Goal: Task Accomplishment & Management: Use online tool/utility

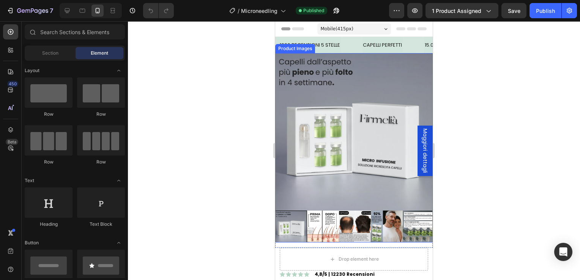
click at [322, 218] on img at bounding box center [323, 227] width 32 height 32
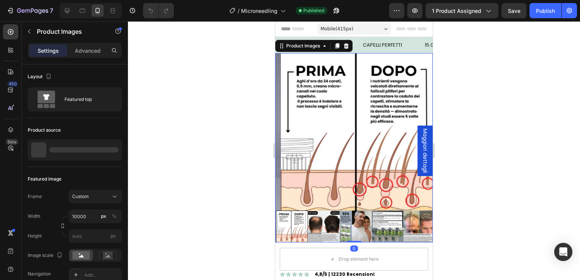
click at [336, 221] on img at bounding box center [324, 227] width 32 height 32
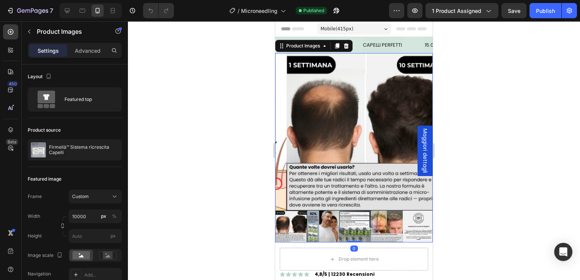
click at [354, 223] on img at bounding box center [355, 227] width 32 height 32
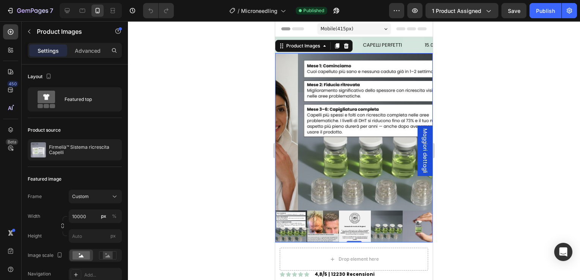
click at [384, 216] on img at bounding box center [387, 227] width 32 height 32
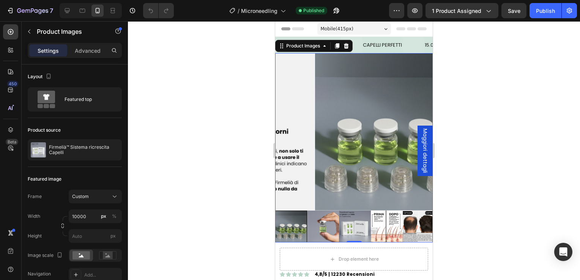
click at [310, 219] on img at bounding box center [323, 227] width 32 height 32
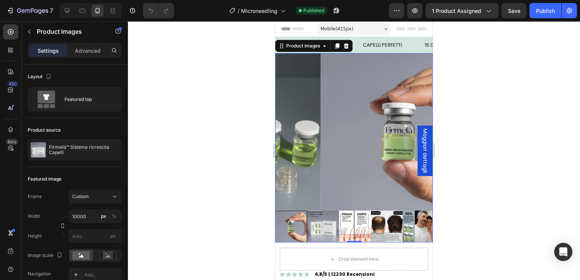
click at [371, 224] on img at bounding box center [387, 227] width 32 height 32
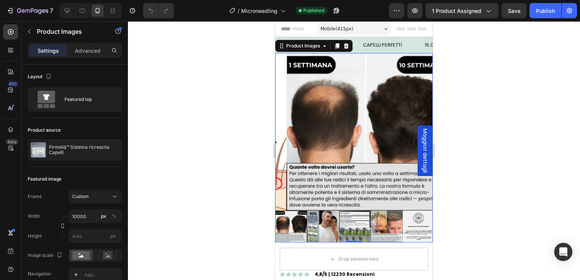
click at [356, 224] on img at bounding box center [355, 227] width 32 height 32
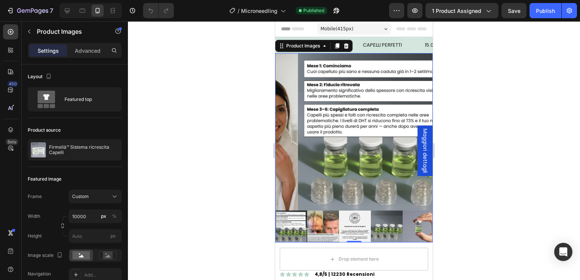
click at [361, 218] on img at bounding box center [355, 227] width 32 height 32
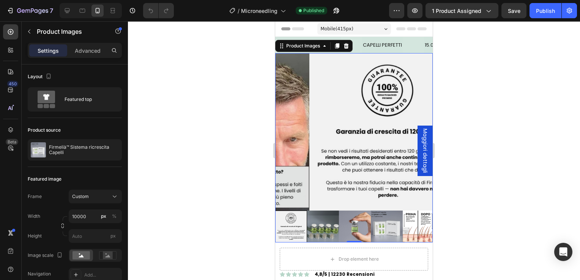
click at [329, 220] on img at bounding box center [323, 227] width 32 height 32
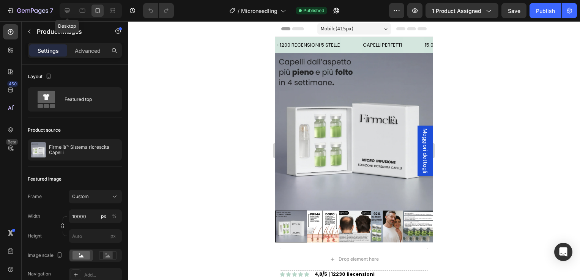
click at [69, 11] on icon at bounding box center [67, 10] width 5 height 5
type input "100"
type input "20"
type input "8"
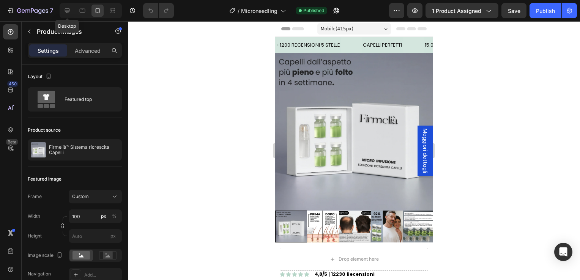
type input "8"
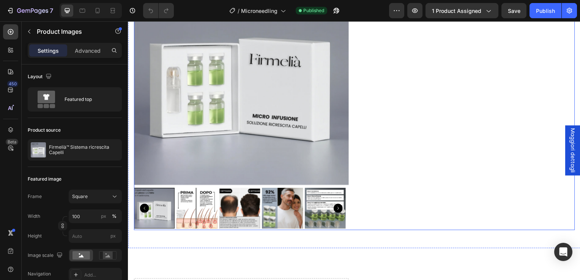
scroll to position [123, 0]
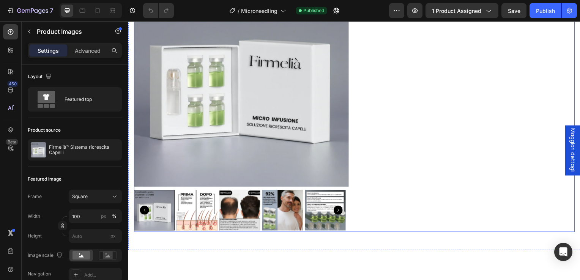
click at [364, 178] on div "Icon Icon Icon Icon Icon Icon List 2,500+ Verified Reviews! Text Block Row Setu…" at bounding box center [469, 103] width 216 height 262
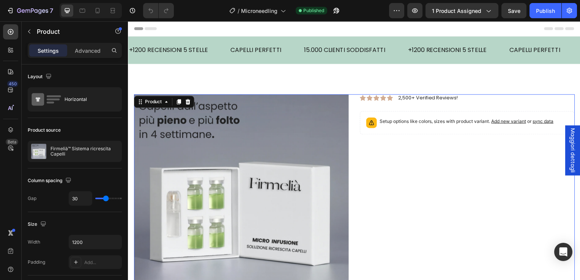
scroll to position [38, 0]
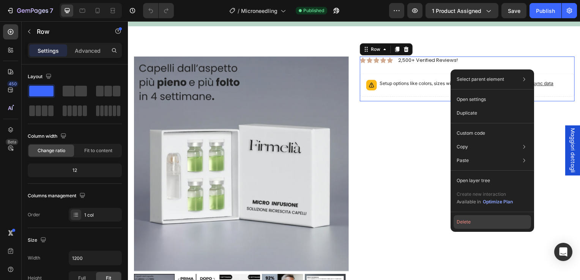
drag, startPoint x: 471, startPoint y: 228, endPoint x: 185, endPoint y: 112, distance: 308.2
click at [471, 228] on button "Delete" at bounding box center [491, 222] width 77 height 14
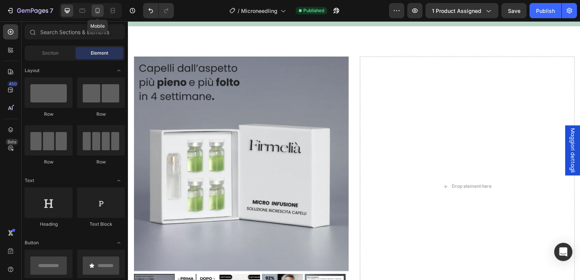
click at [92, 11] on div at bounding box center [97, 11] width 12 height 12
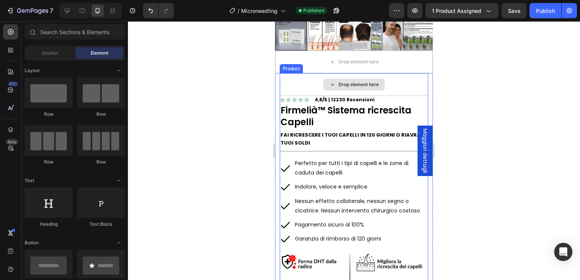
scroll to position [228, 0]
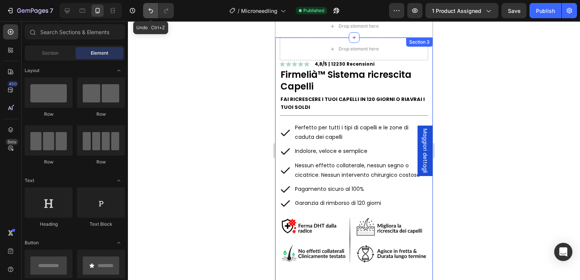
click at [147, 7] on icon "Undo/Redo" at bounding box center [151, 11] width 8 height 8
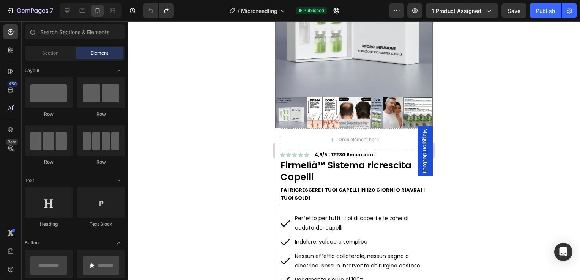
scroll to position [76, 0]
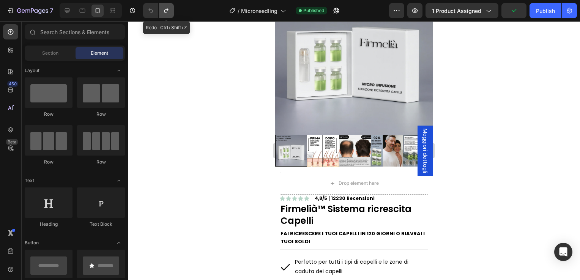
click at [168, 12] on icon "Undo/Redo" at bounding box center [166, 11] width 8 height 8
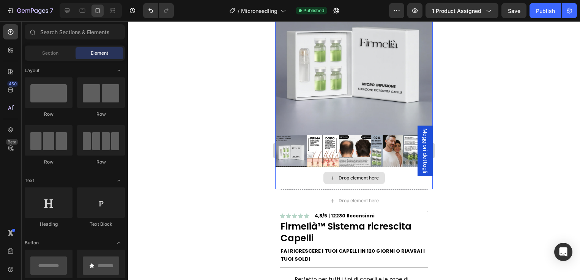
click at [339, 175] on div "Drop element here" at bounding box center [359, 178] width 40 height 6
click at [304, 171] on div "Drop element here" at bounding box center [353, 178] width 157 height 23
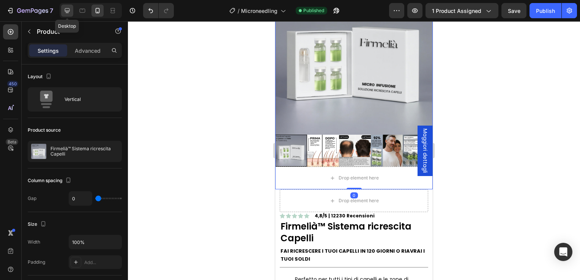
click at [65, 16] on div at bounding box center [67, 11] width 12 height 12
type input "30"
type input "1200"
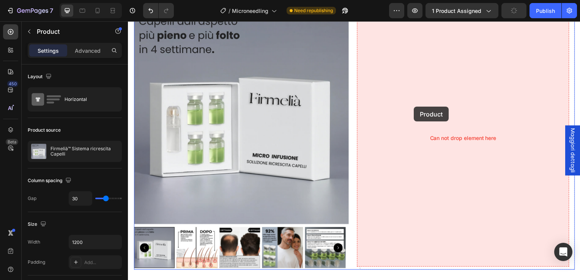
scroll to position [74, 0]
drag, startPoint x: 337, startPoint y: 142, endPoint x: 416, endPoint y: 107, distance: 85.5
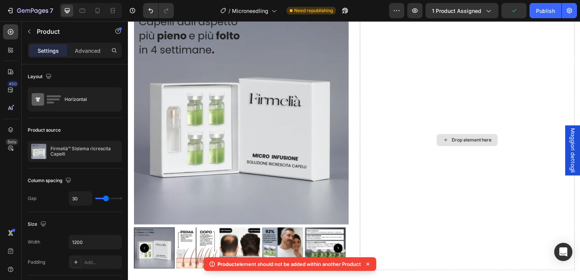
scroll to position [225, 0]
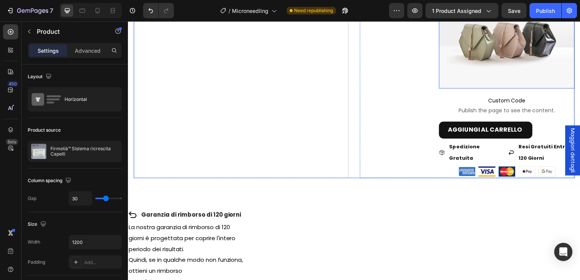
scroll to position [643, 0]
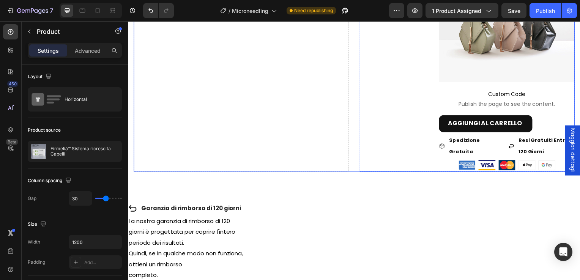
click at [372, 156] on div "Text Block" at bounding box center [395, 11] width 68 height 323
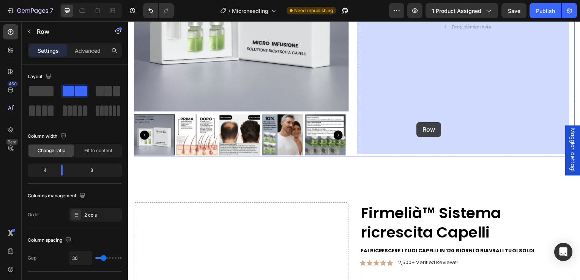
scroll to position [150, 0]
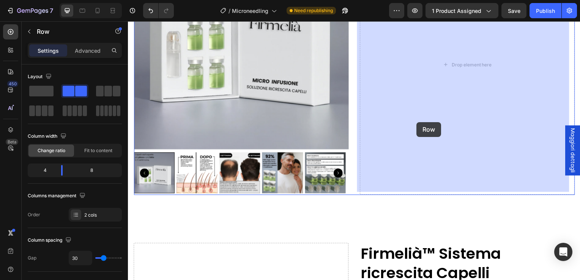
drag, startPoint x: 374, startPoint y: 156, endPoint x: 419, endPoint y: 125, distance: 54.4
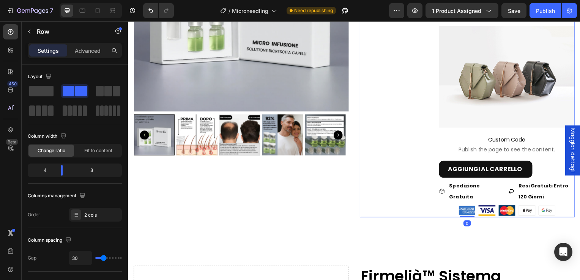
scroll to position [377, 0]
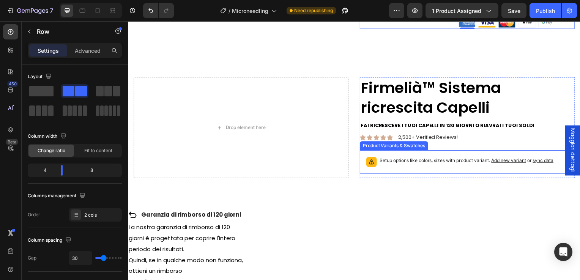
click at [383, 174] on div "Icon Icon Icon Icon Icon Icon List 4,8/5 | 12230 Recensioni Text Block Row Firm…" at bounding box center [469, 129] width 216 height 102
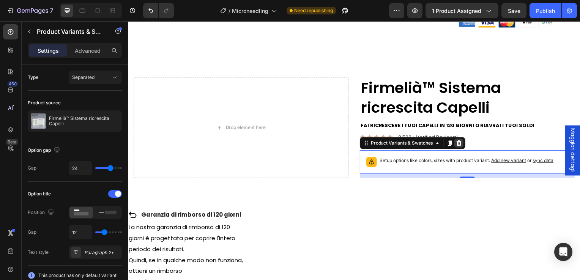
click at [462, 143] on div at bounding box center [461, 144] width 9 height 9
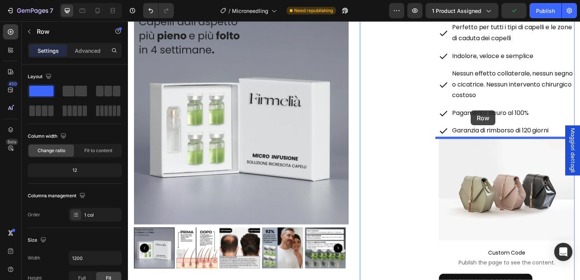
scroll to position [0, 0]
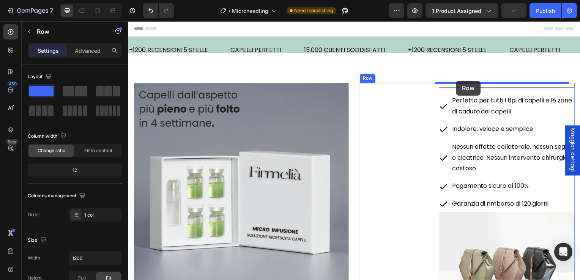
drag, startPoint x: 473, startPoint y: 145, endPoint x: 458, endPoint y: 81, distance: 65.4
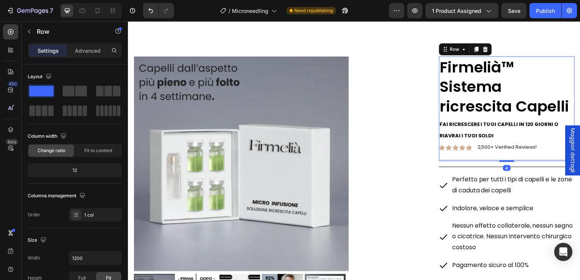
scroll to position [76, 0]
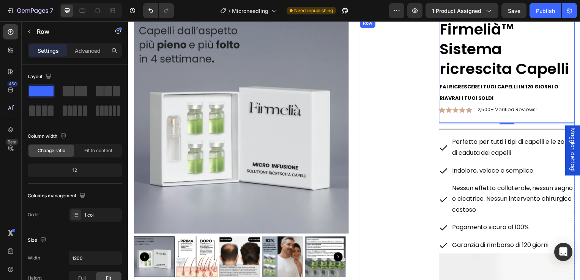
click at [408, 130] on div "Text Block" at bounding box center [395, 233] width 68 height 429
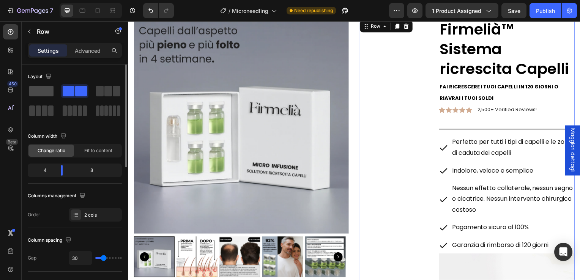
click at [49, 93] on span at bounding box center [41, 91] width 24 height 11
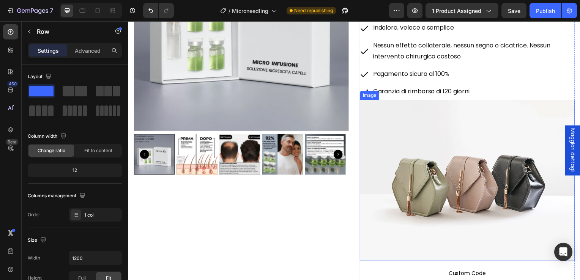
scroll to position [190, 0]
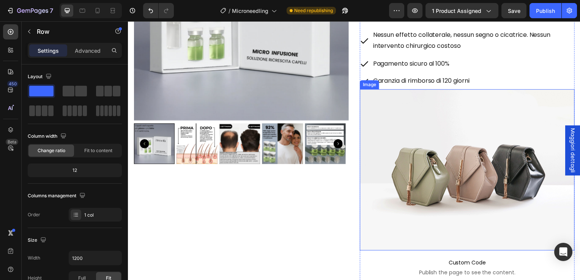
click at [461, 187] on img at bounding box center [469, 171] width 216 height 162
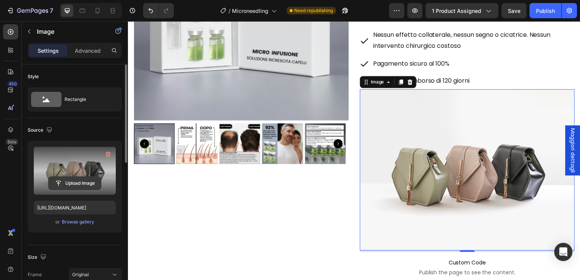
click at [58, 181] on input "file" at bounding box center [75, 183] width 52 height 13
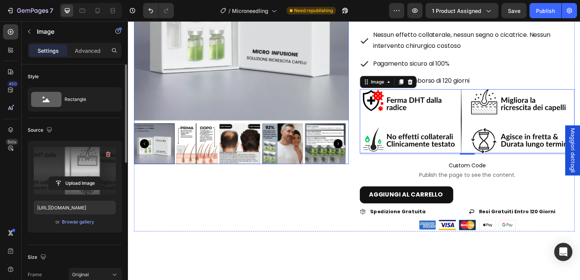
type input "[URL][DOMAIN_NAME]"
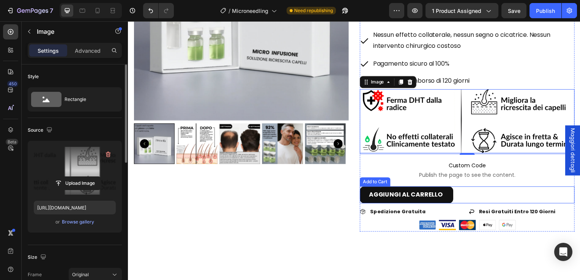
click at [465, 197] on div "AGGIUNGI AL CARRELLO Add to Cart" at bounding box center [469, 196] width 216 height 17
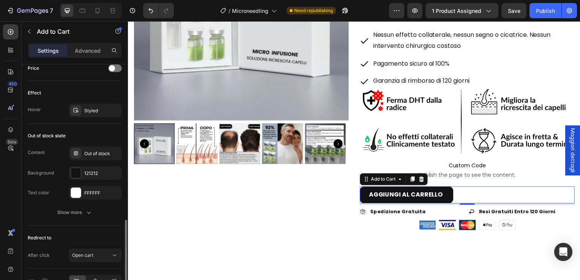
scroll to position [574, 0]
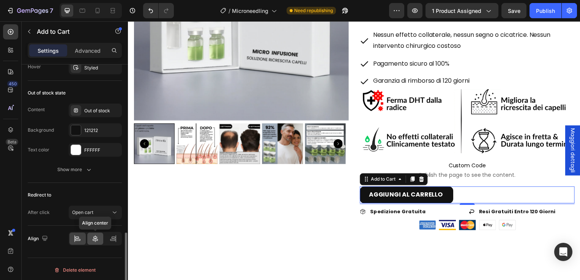
drag, startPoint x: 98, startPoint y: 237, endPoint x: 47, endPoint y: 139, distance: 110.7
click at [98, 237] on icon at bounding box center [95, 239] width 8 height 8
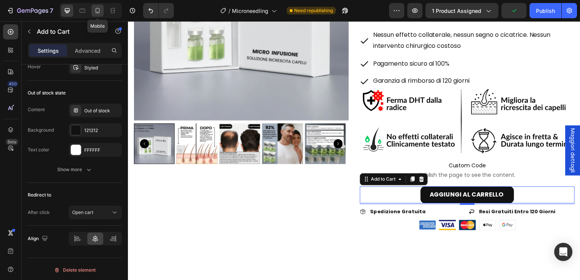
click at [96, 8] on icon at bounding box center [98, 11] width 8 height 8
type input "42"
type input "15"
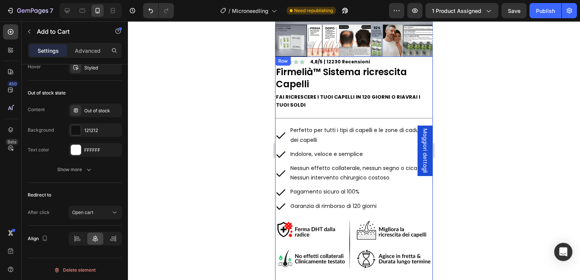
scroll to position [159, 0]
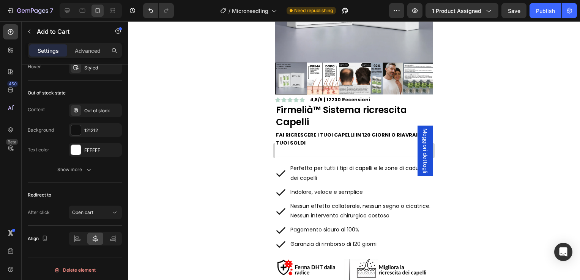
click at [160, 66] on div at bounding box center [354, 150] width 452 height 259
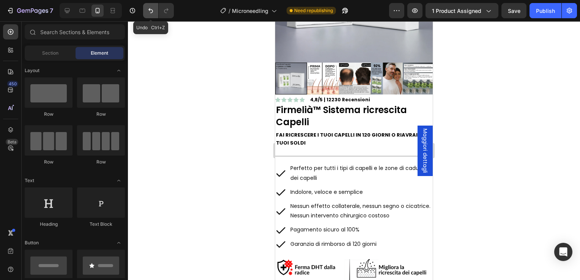
click at [147, 8] on icon "Undo/Redo" at bounding box center [151, 11] width 8 height 8
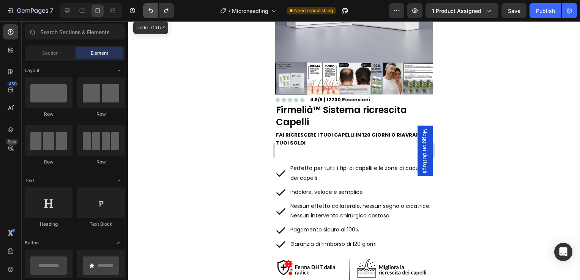
click at [147, 8] on icon "Undo/Redo" at bounding box center [151, 11] width 8 height 8
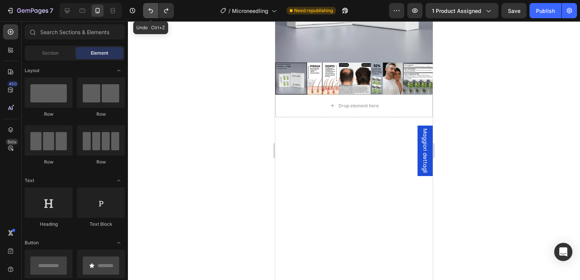
click at [147, 8] on icon "Undo/Redo" at bounding box center [151, 11] width 8 height 8
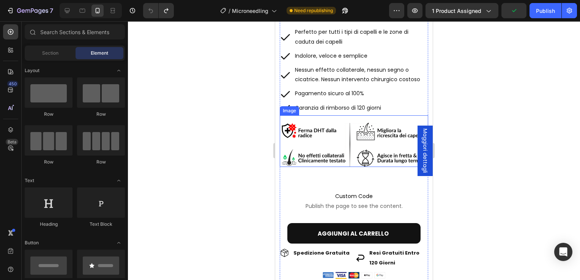
scroll to position [197, 0]
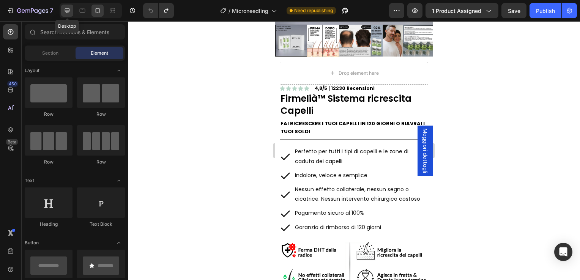
click at [66, 13] on icon at bounding box center [67, 10] width 5 height 5
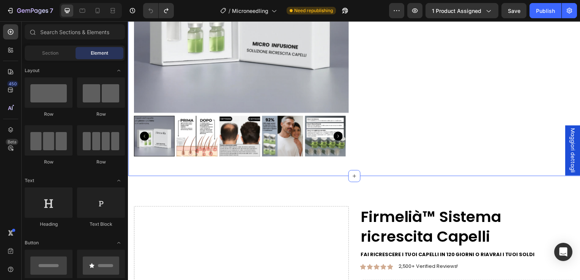
scroll to position [318, 0]
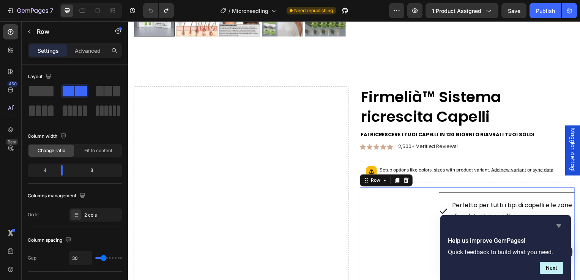
click at [559, 225] on icon "Hide survey" at bounding box center [558, 225] width 5 height 3
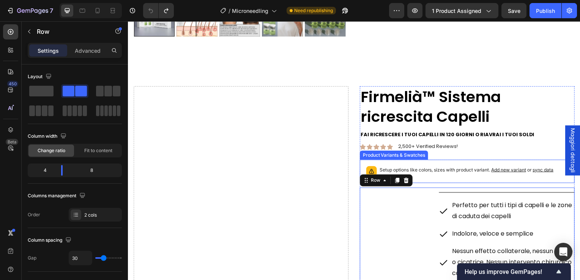
click at [437, 164] on div "Setup options like colors, sizes with product variant. Add new variant or sync …" at bounding box center [469, 172] width 209 height 17
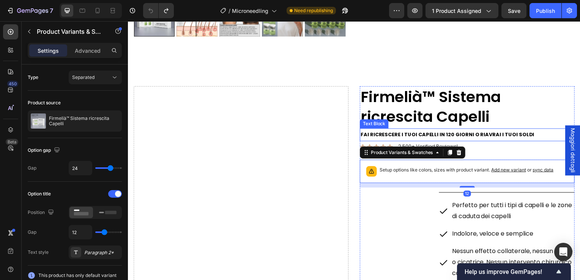
click at [496, 132] on strong "FAI RICRESCERE I TUOI CAPELLI IN 120 GIORNI O RIAVRAI I TUOI SOLDI" at bounding box center [449, 135] width 175 height 7
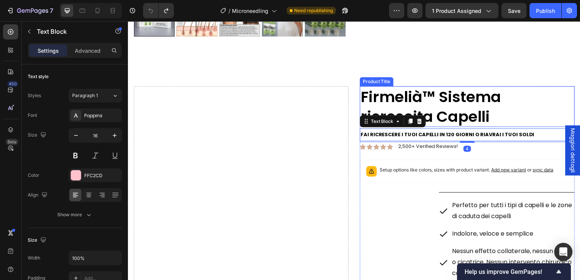
click at [516, 120] on h1 "Firmelià™ Sistema ricrescita Capelli" at bounding box center [469, 107] width 216 height 41
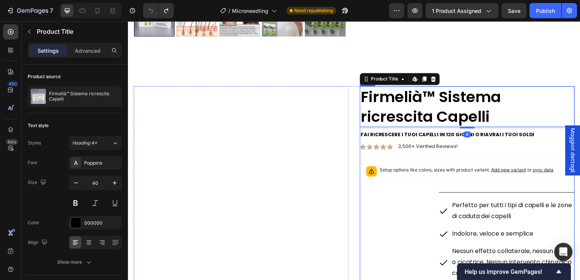
click at [532, 145] on div "Icon Icon Icon Icon Icon Icon List 2,500+ Verified Reviews! Text Block Row" at bounding box center [469, 148] width 216 height 8
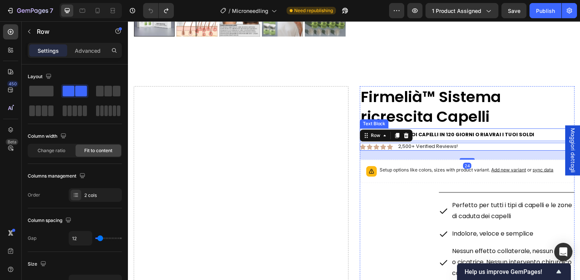
click at [528, 130] on p "FAI RICRESCERE I TUOI CAPELLI IN 120 GIORNI O RIAVRAI I TUOI SOLDI" at bounding box center [469, 135] width 215 height 11
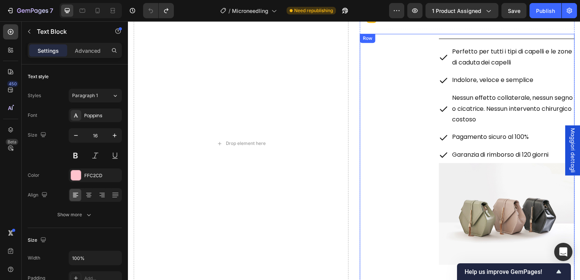
scroll to position [546, 0]
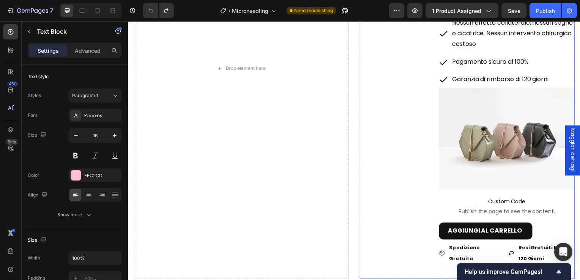
click at [367, 148] on div "Text Block" at bounding box center [395, 119] width 68 height 323
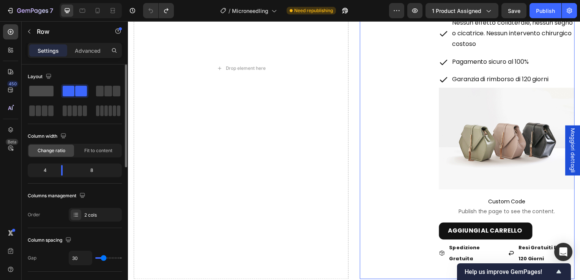
drag, startPoint x: 52, startPoint y: 87, endPoint x: 50, endPoint y: 106, distance: 19.1
click at [52, 87] on span at bounding box center [41, 91] width 24 height 11
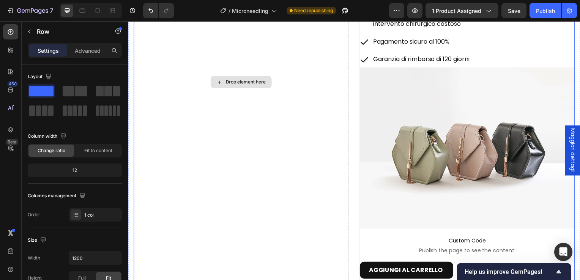
scroll to position [560, 0]
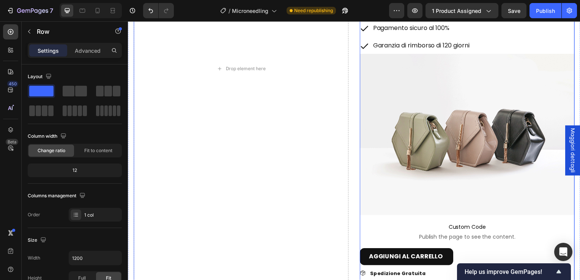
click at [352, 210] on div "Drop element here Icon Icon Icon Icon Icon Icon List 4,8/5 | 12230 Recensioni T…" at bounding box center [356, 69] width 444 height 453
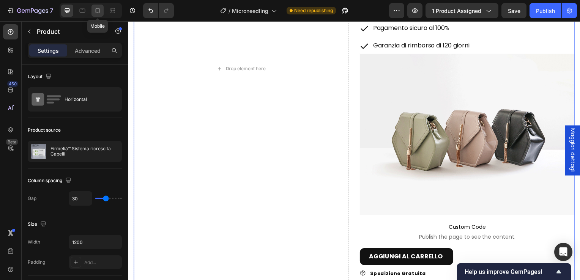
click at [103, 14] on div at bounding box center [97, 11] width 12 height 12
type input "0"
type input "100%"
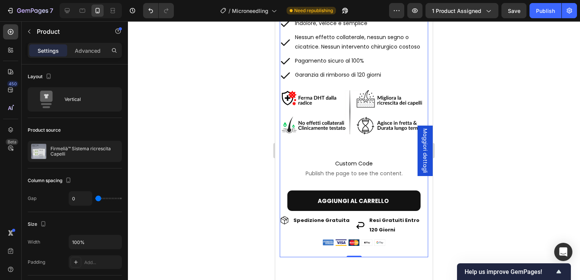
scroll to position [324, 0]
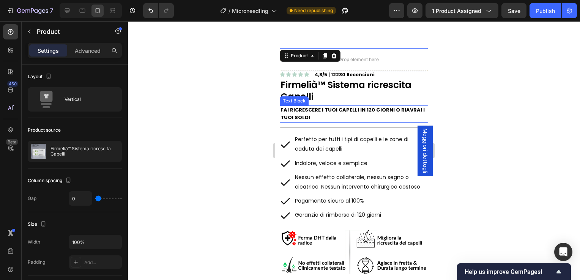
click at [245, 90] on div at bounding box center [354, 150] width 452 height 259
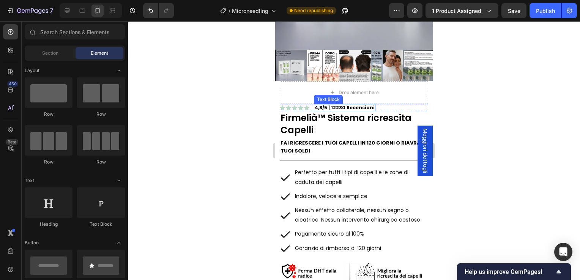
scroll to position [134, 0]
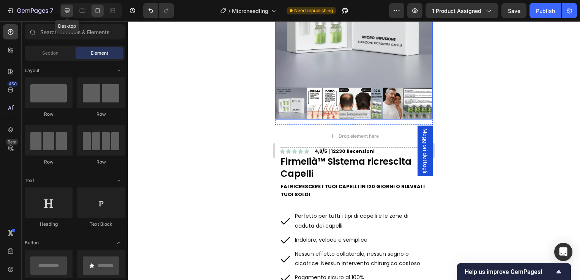
click at [69, 13] on icon at bounding box center [67, 11] width 8 height 8
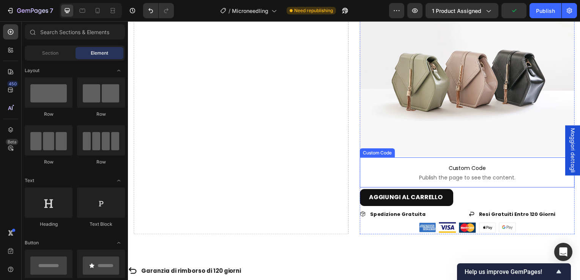
scroll to position [628, 0]
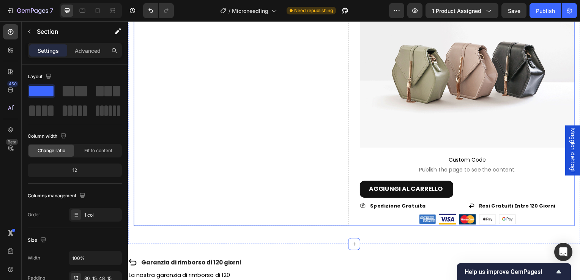
click at [222, 104] on div "Drop element here" at bounding box center [242, 1] width 216 height 453
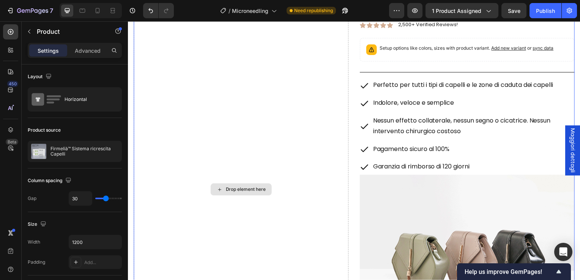
click at [222, 104] on div "Drop element here" at bounding box center [242, 191] width 216 height 453
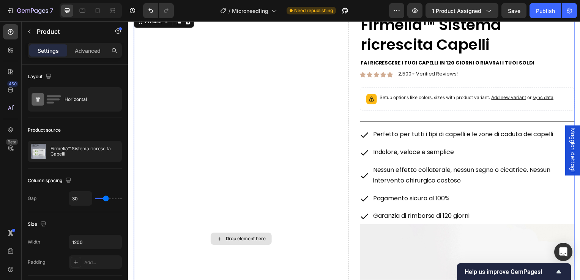
scroll to position [324, 0]
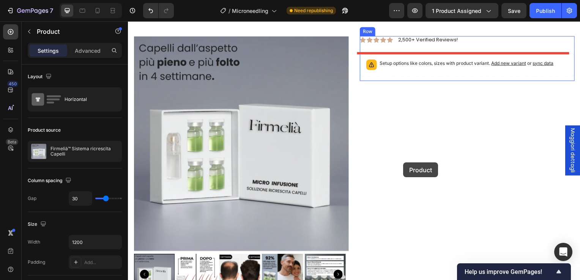
scroll to position [113, 0]
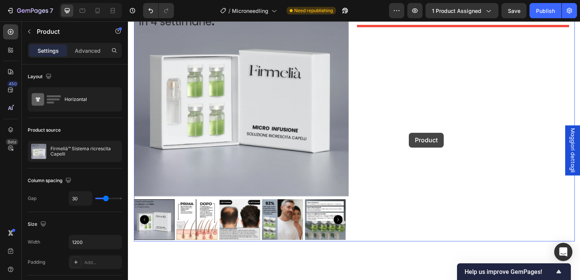
drag, startPoint x: 352, startPoint y: 206, endPoint x: 411, endPoint y: 134, distance: 93.3
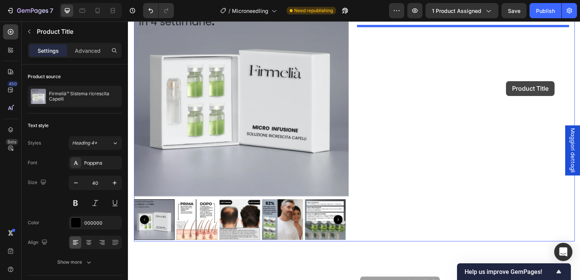
scroll to position [0, 0]
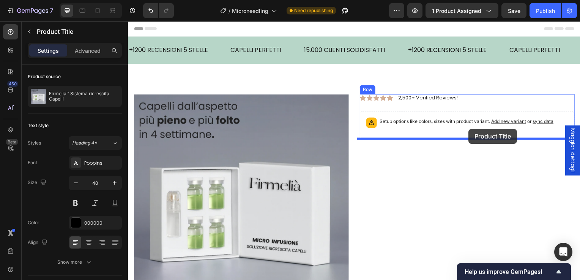
drag, startPoint x: 537, startPoint y: 158, endPoint x: 471, endPoint y: 130, distance: 72.3
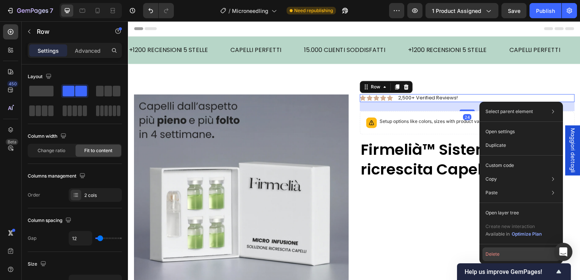
click at [493, 250] on button "Delete" at bounding box center [520, 254] width 77 height 14
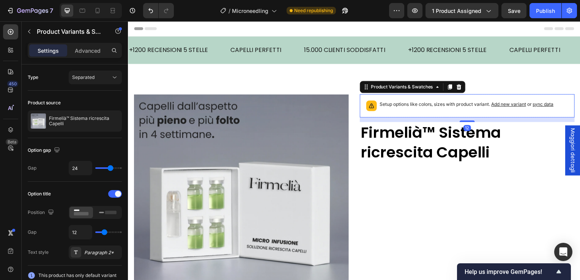
click at [460, 90] on icon at bounding box center [461, 87] width 5 height 5
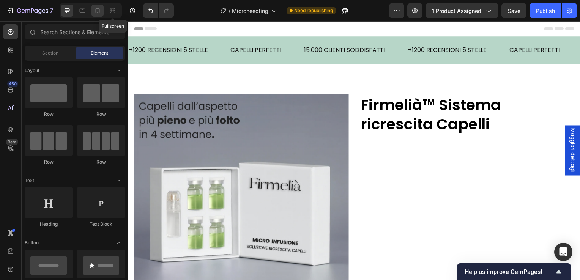
click at [102, 9] on div at bounding box center [97, 11] width 12 height 12
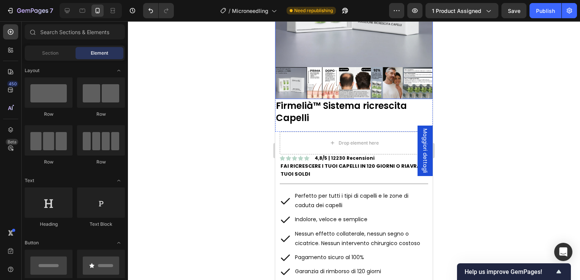
scroll to position [152, 0]
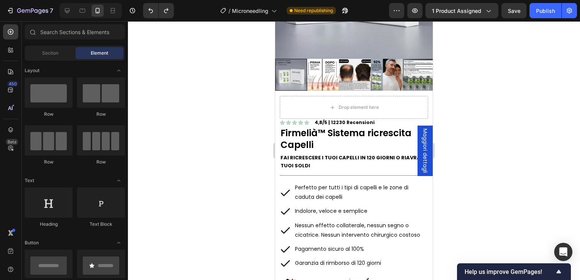
click at [230, 86] on div at bounding box center [354, 150] width 452 height 259
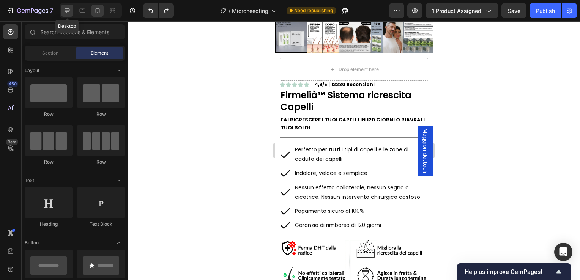
click at [68, 14] on icon at bounding box center [67, 11] width 8 height 8
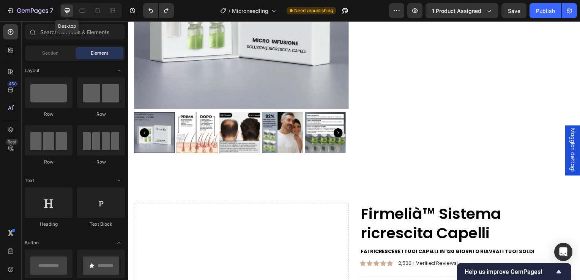
scroll to position [211, 0]
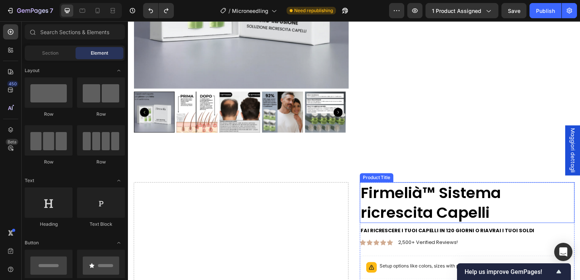
click at [376, 203] on h1 "Firmelià™ Sistema ricrescita Capelli" at bounding box center [469, 204] width 216 height 41
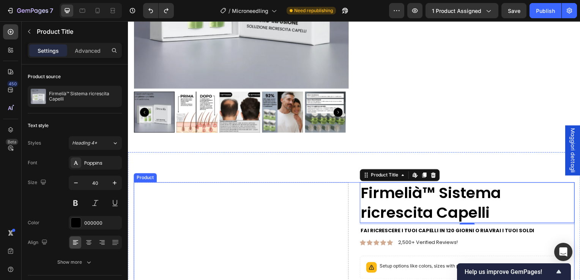
scroll to position [324, 0]
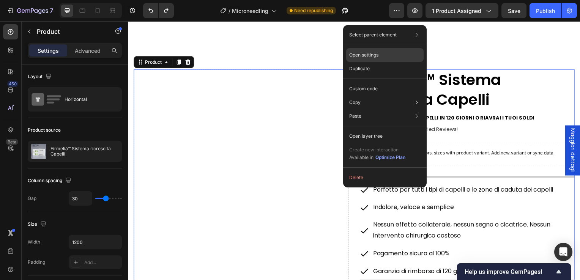
click at [369, 58] on p "Open settings" at bounding box center [363, 55] width 29 height 7
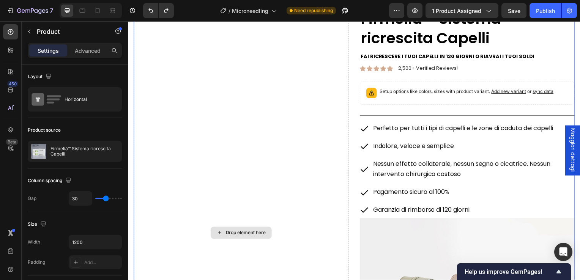
scroll to position [400, 0]
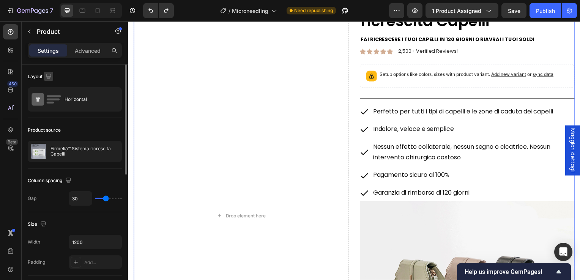
click at [51, 76] on icon "button" at bounding box center [49, 76] width 8 height 8
click at [50, 74] on icon "button" at bounding box center [49, 76] width 8 height 8
click at [94, 58] on div "Settings Advanced" at bounding box center [75, 50] width 94 height 15
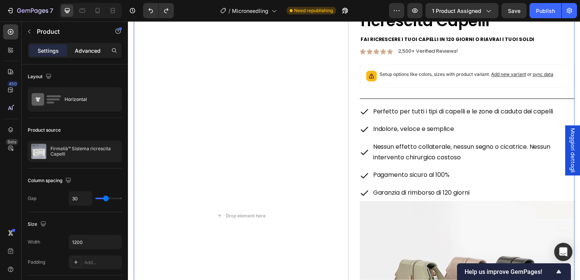
click at [92, 54] on p "Advanced" at bounding box center [88, 51] width 26 height 8
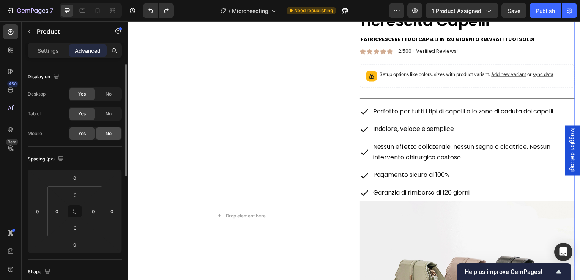
click at [108, 133] on span "No" at bounding box center [108, 133] width 6 height 7
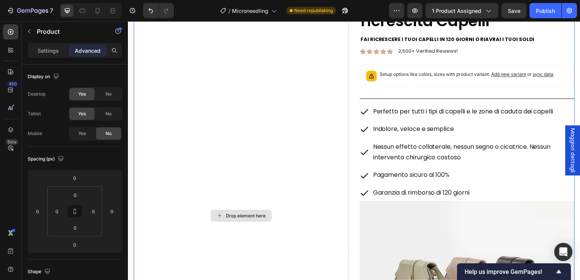
scroll to position [362, 0]
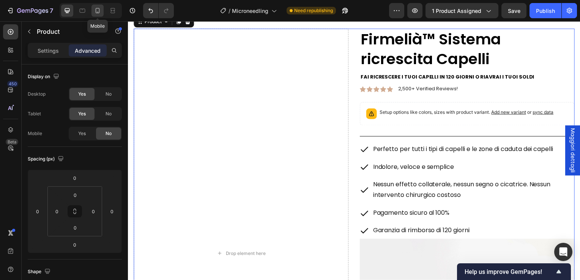
click at [91, 6] on div at bounding box center [97, 11] width 12 height 12
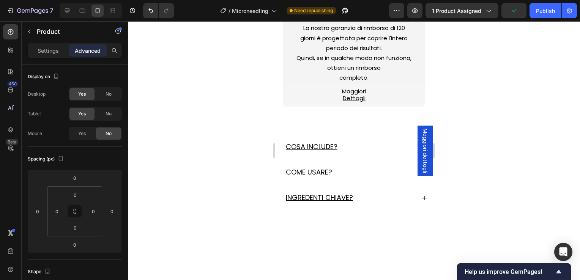
scroll to position [173, 0]
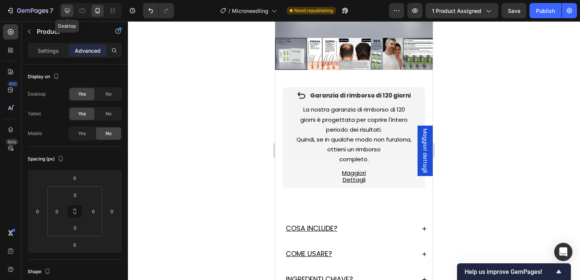
click at [70, 13] on icon at bounding box center [67, 11] width 8 height 8
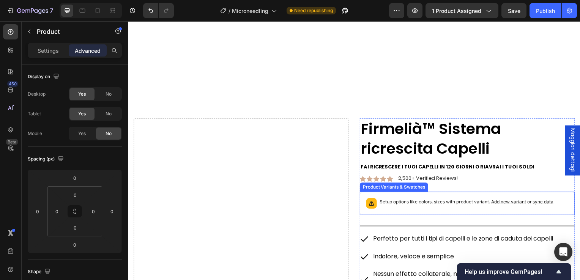
scroll to position [343, 0]
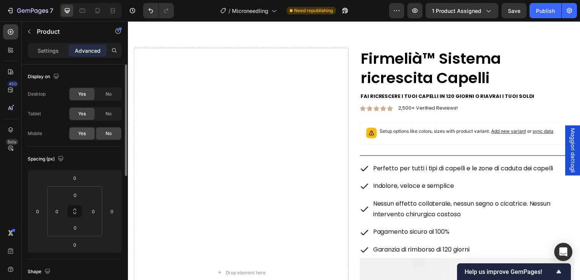
click at [84, 133] on span "Yes" at bounding box center [82, 133] width 8 height 7
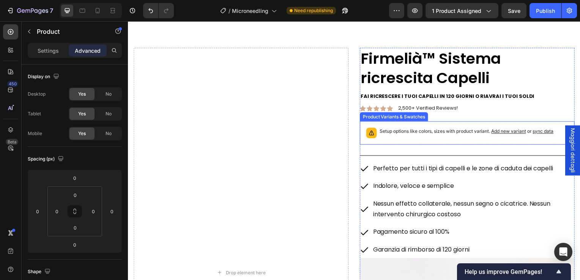
scroll to position [381, 0]
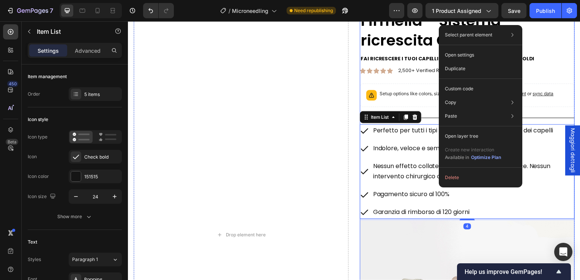
click at [425, 69] on p "2,500+ Verified Reviews!" at bounding box center [430, 71] width 60 height 6
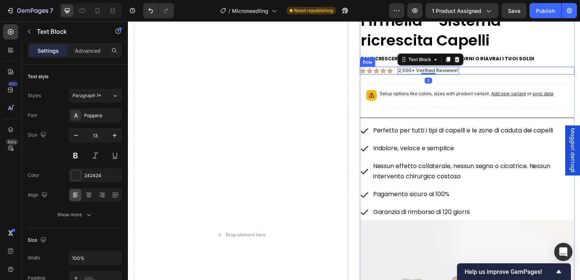
click at [482, 73] on div "Icon Icon Icon Icon Icon Icon List 2,500+ Verified Reviews! Text Block 0 Row" at bounding box center [469, 71] width 216 height 8
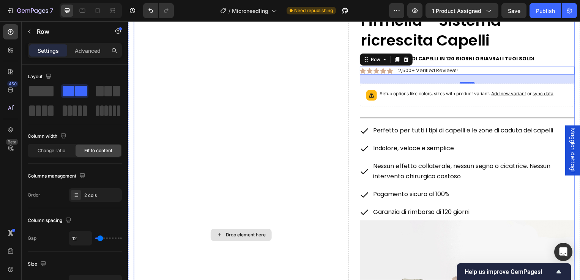
click at [326, 102] on div "Drop element here" at bounding box center [242, 236] width 216 height 453
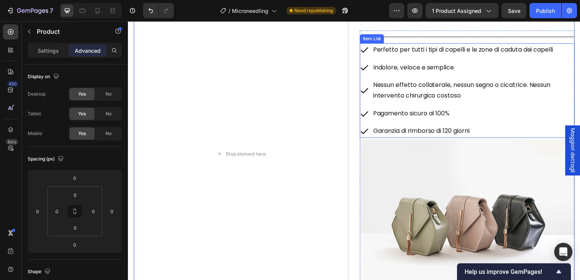
scroll to position [495, 0]
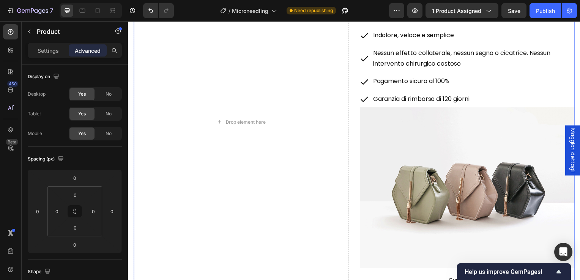
click at [355, 139] on div "Drop element here Icon Icon Icon Icon Icon Icon List 4,8/5 | 12230 Recensioni T…" at bounding box center [356, 122] width 444 height 453
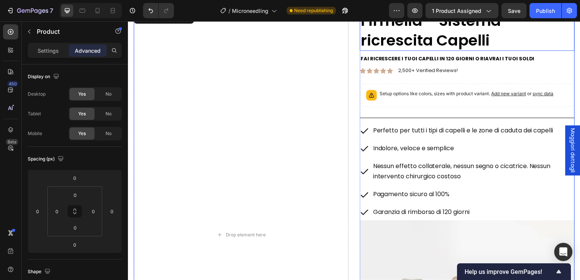
scroll to position [305, 0]
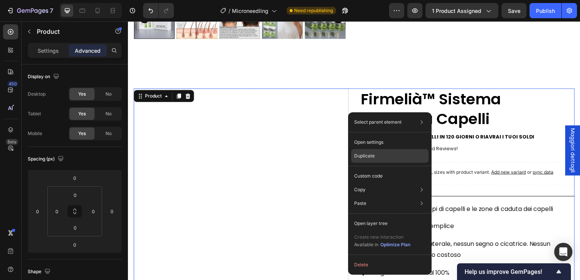
drag, startPoint x: 387, startPoint y: 156, endPoint x: 245, endPoint y: 109, distance: 149.4
click at [387, 156] on div "Duplicate" at bounding box center [389, 156] width 77 height 14
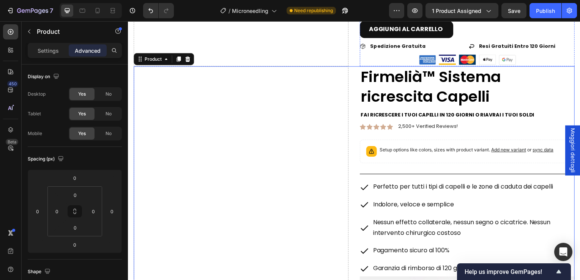
scroll to position [793, 0]
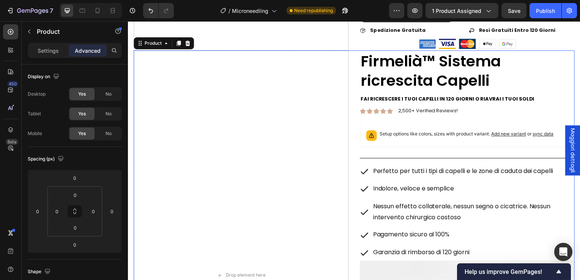
click at [349, 118] on div "Drop element here Icon Icon Icon Icon Icon Icon List 4,8/5 | 12230 Recensioni T…" at bounding box center [356, 277] width 444 height 453
click at [107, 136] on span "No" at bounding box center [108, 133] width 6 height 7
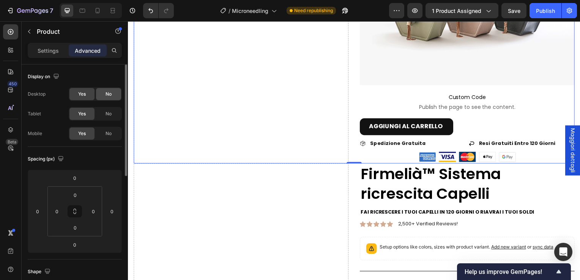
click at [103, 97] on div "No" at bounding box center [108, 94] width 25 height 12
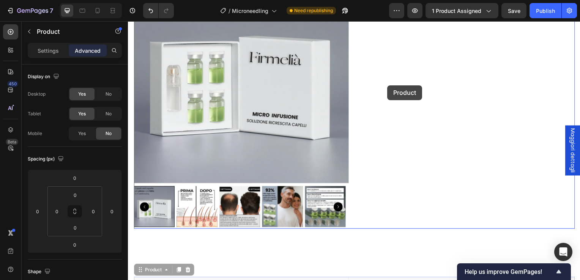
scroll to position [39, 0]
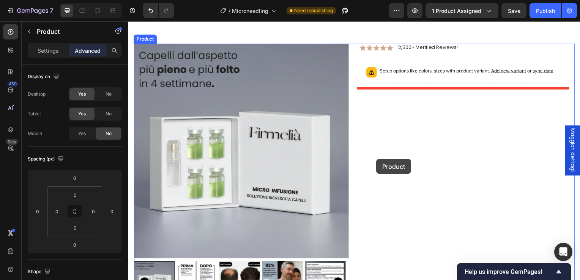
drag, startPoint x: 355, startPoint y: 180, endPoint x: 376, endPoint y: 178, distance: 21.8
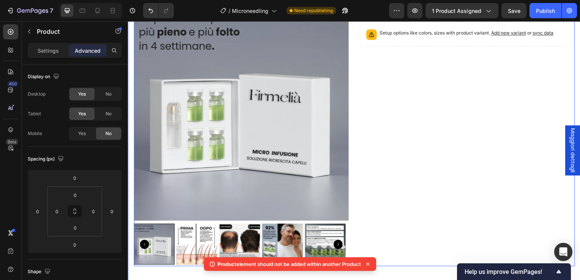
scroll to position [2, 0]
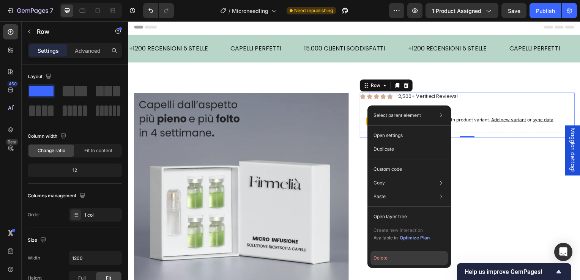
click at [399, 255] on button "Delete" at bounding box center [408, 258] width 77 height 14
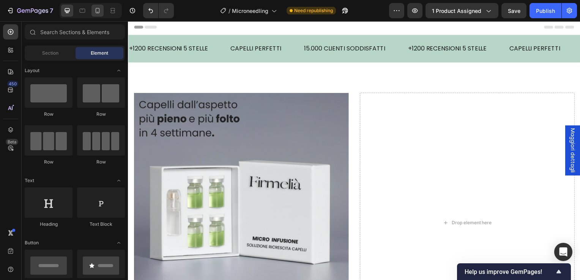
click at [99, 14] on icon at bounding box center [98, 11] width 8 height 8
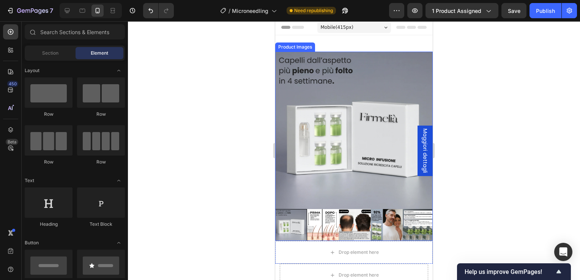
scroll to position [153, 0]
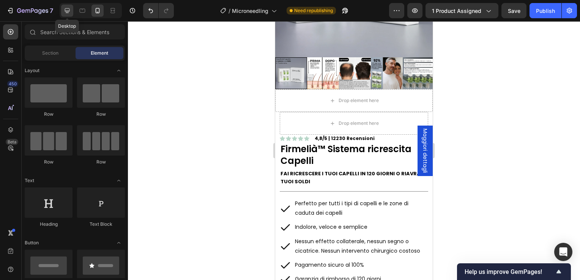
click at [63, 9] on icon at bounding box center [67, 11] width 8 height 8
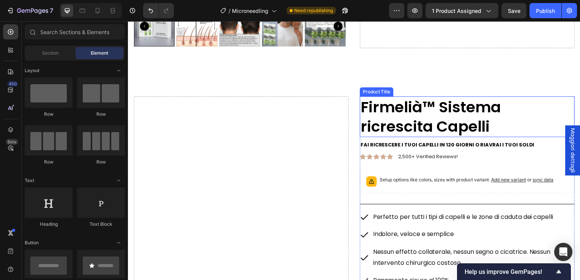
scroll to position [305, 0]
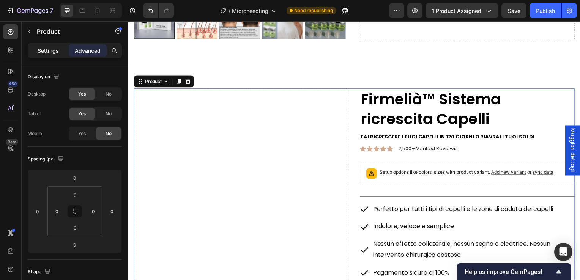
drag, startPoint x: 49, startPoint y: 60, endPoint x: 49, endPoint y: 53, distance: 6.5
click at [49, 58] on div "Settings Advanced" at bounding box center [75, 54] width 106 height 22
click at [49, 53] on p "Settings" at bounding box center [48, 51] width 21 height 8
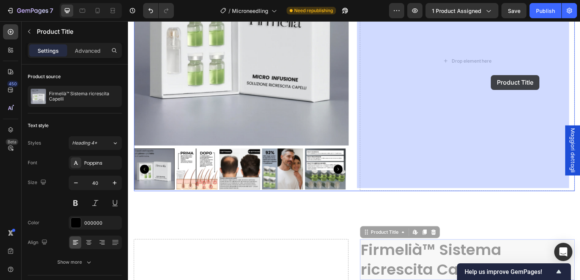
scroll to position [39, 0]
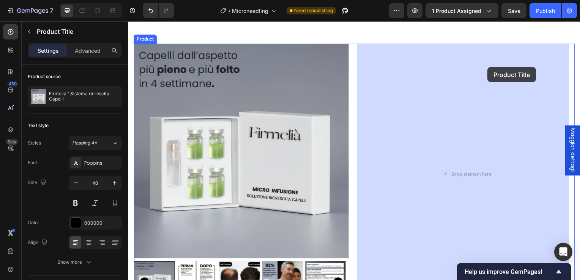
drag, startPoint x: 533, startPoint y: 117, endPoint x: 490, endPoint y: 68, distance: 65.6
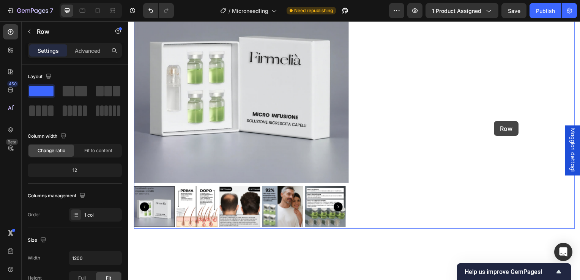
scroll to position [2, 0]
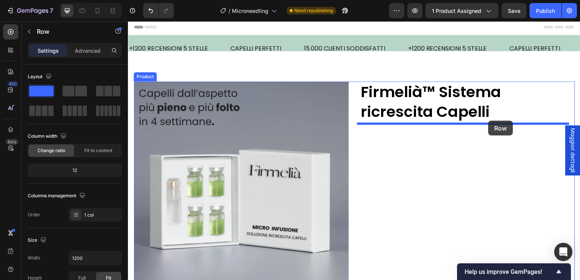
drag, startPoint x: 509, startPoint y: 148, endPoint x: 491, endPoint y: 122, distance: 32.4
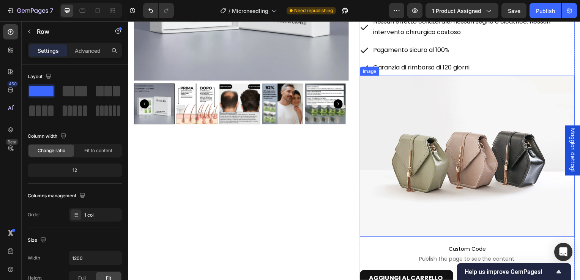
scroll to position [343, 0]
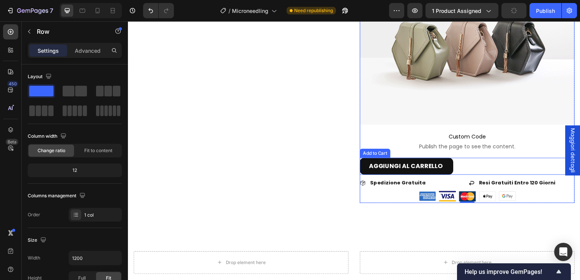
click at [466, 168] on div "AGGIUNGI AL CARRELLO Add to Cart" at bounding box center [469, 167] width 216 height 17
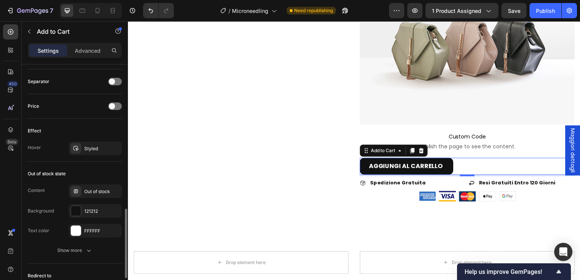
scroll to position [574, 0]
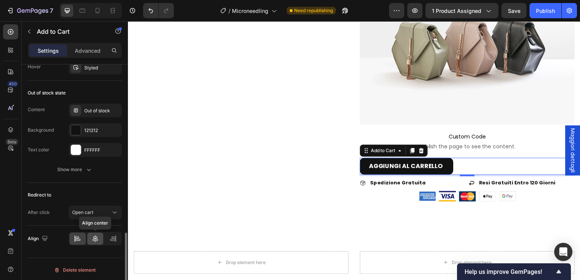
drag, startPoint x: 98, startPoint y: 240, endPoint x: 236, endPoint y: 148, distance: 166.4
click at [98, 240] on icon at bounding box center [95, 239] width 8 height 8
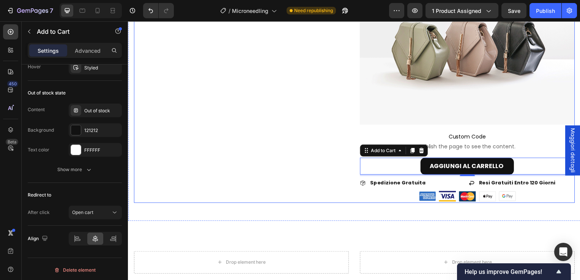
scroll to position [305, 0]
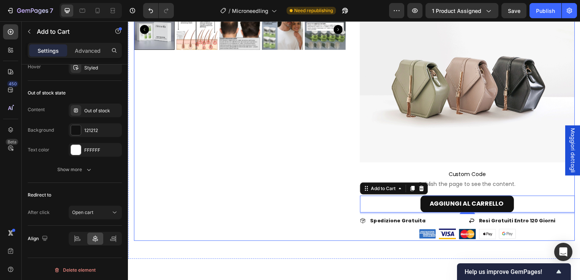
click at [406, 113] on img at bounding box center [469, 82] width 216 height 162
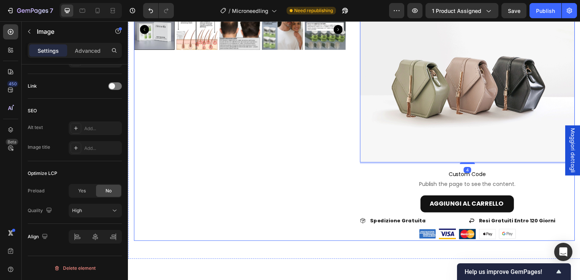
scroll to position [0, 0]
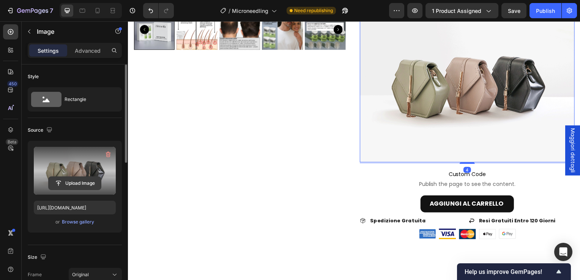
click at [77, 181] on input "file" at bounding box center [75, 183] width 52 height 13
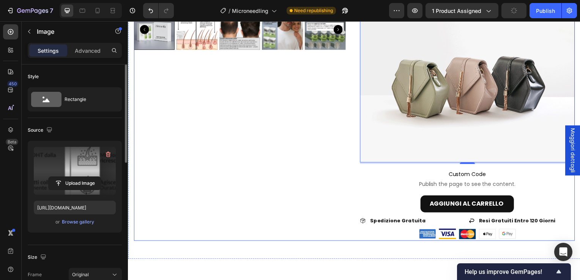
type input "[URL][DOMAIN_NAME]"
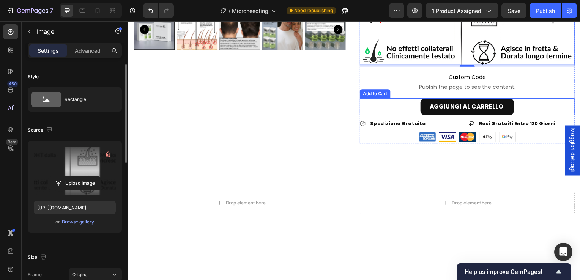
click at [417, 106] on div "AGGIUNGI AL CARRELLO Add to Cart" at bounding box center [469, 107] width 216 height 17
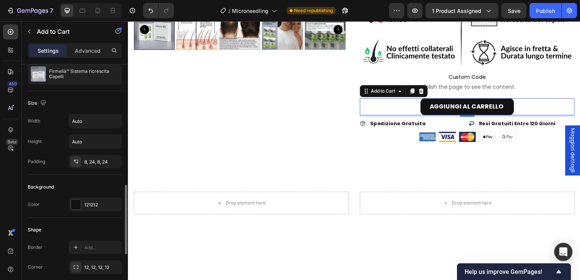
scroll to position [152, 0]
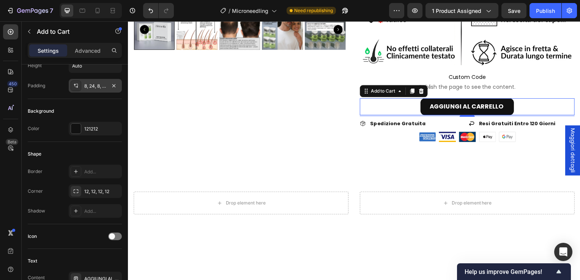
click at [101, 86] on div "8, 24, 8, 24" at bounding box center [95, 86] width 22 height 7
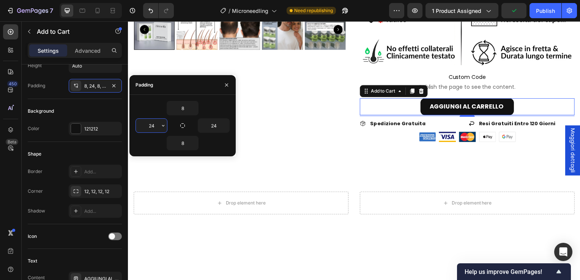
click at [155, 128] on input "24" at bounding box center [151, 126] width 31 height 14
type input "3"
type input "54"
click at [211, 125] on input "24" at bounding box center [213, 126] width 31 height 14
type input "5"
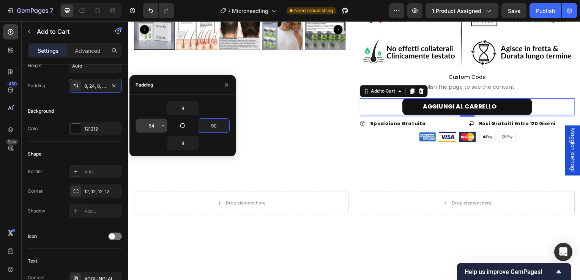
type input "90"
click at [154, 128] on input "54" at bounding box center [151, 126] width 31 height 14
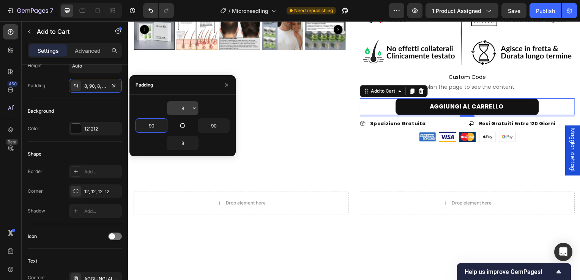
type input "90"
click at [181, 105] on input "8" at bounding box center [182, 108] width 31 height 14
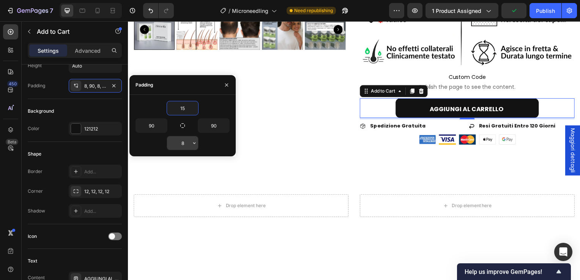
type input "15"
click at [183, 139] on input "8" at bounding box center [182, 143] width 31 height 14
type input "15"
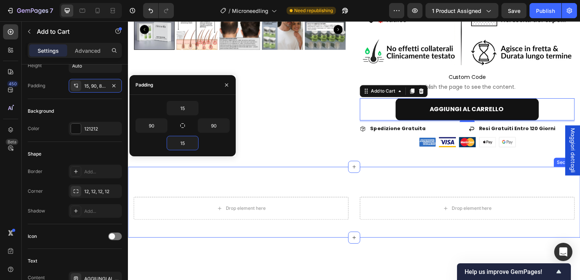
click at [309, 176] on div "Icon Icon Icon Icon Icon Icon List 4,8/5 | 12230 Recensioni Text Block Row Firm…" at bounding box center [355, 203] width 455 height 71
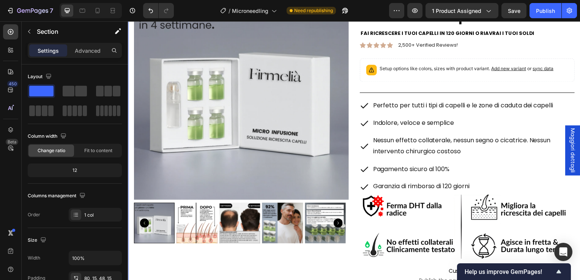
scroll to position [39, 0]
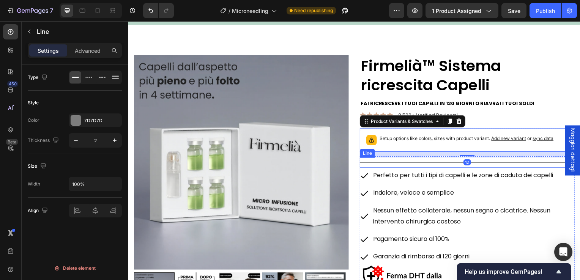
click at [406, 164] on div at bounding box center [469, 164] width 216 height 1
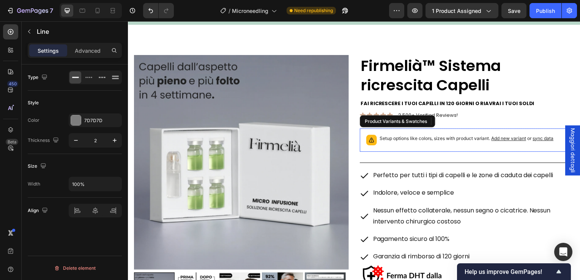
click at [431, 150] on div "Setup options like colors, sizes with product variant. Add new variant or sync …" at bounding box center [469, 141] width 216 height 24
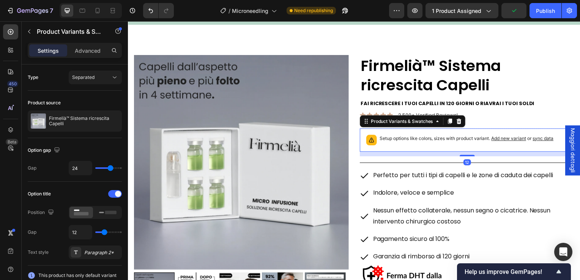
click at [463, 124] on div "Product Variants & Swatches" at bounding box center [414, 122] width 106 height 12
click at [460, 122] on icon at bounding box center [461, 122] width 6 height 6
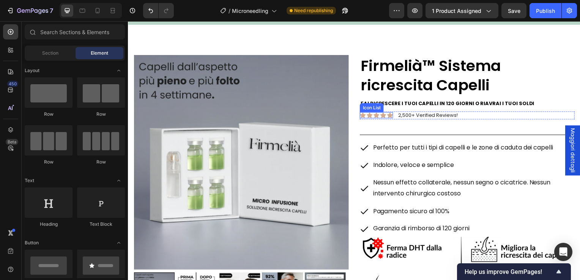
click at [385, 117] on div "Icon Icon Icon Icon Icon" at bounding box center [377, 116] width 33 height 6
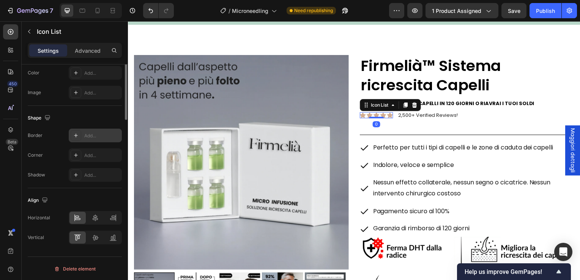
scroll to position [0, 0]
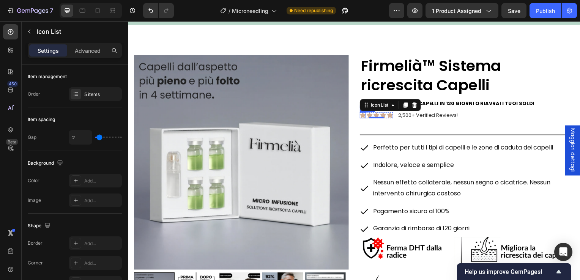
click at [361, 117] on icon at bounding box center [364, 116] width 6 height 6
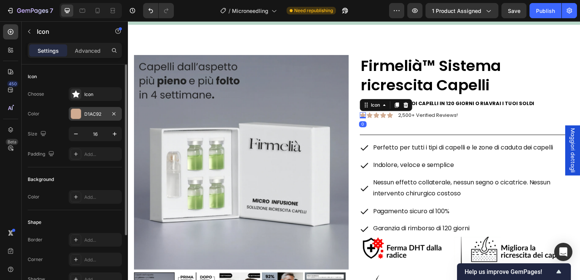
click at [94, 117] on div "D1AC92" at bounding box center [95, 114] width 22 height 7
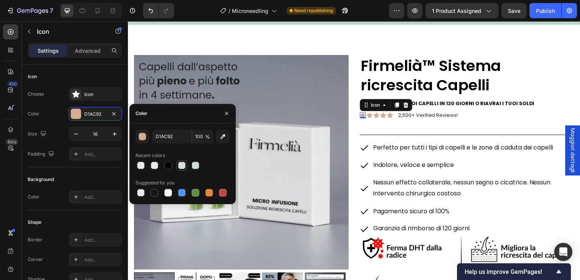
click at [181, 165] on div at bounding box center [182, 166] width 8 height 8
type input "B7D6C8"
click at [143, 163] on div at bounding box center [141, 166] width 8 height 8
click at [185, 167] on div at bounding box center [182, 166] width 8 height 8
type input "60"
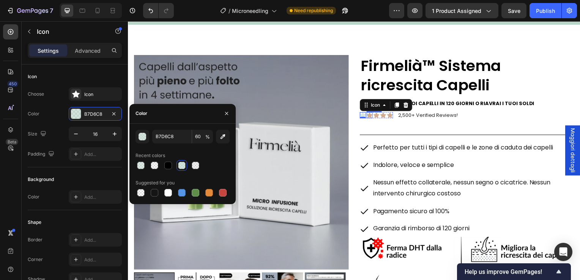
click at [368, 117] on icon at bounding box center [371, 116] width 6 height 6
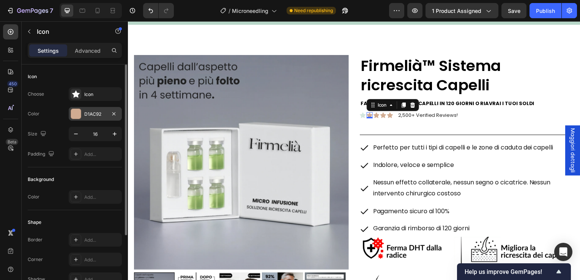
click at [74, 110] on div at bounding box center [76, 114] width 10 height 10
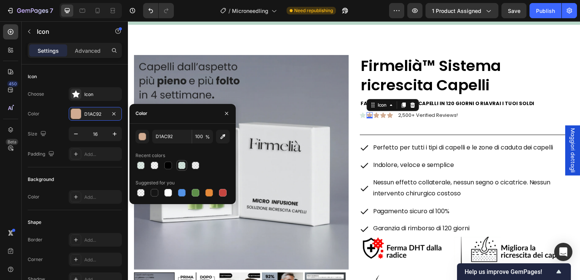
click at [181, 164] on div at bounding box center [182, 166] width 8 height 8
type input "B7D6C8"
type input "60"
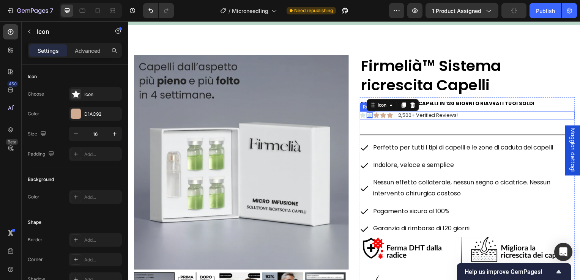
click at [376, 118] on icon at bounding box center [378, 116] width 6 height 6
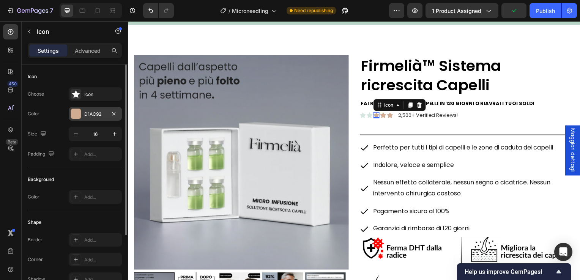
click at [83, 116] on div "D1AC92" at bounding box center [95, 114] width 53 height 14
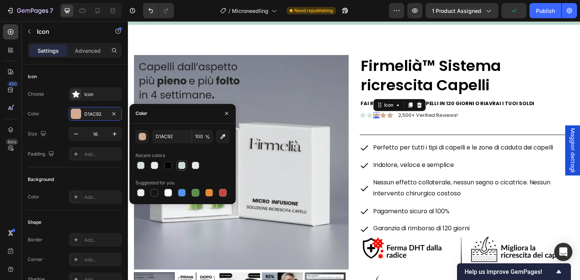
click at [186, 167] on div at bounding box center [181, 165] width 9 height 9
type input "B7D6C8"
type input "60"
click at [384, 117] on icon at bounding box center [385, 116] width 6 height 6
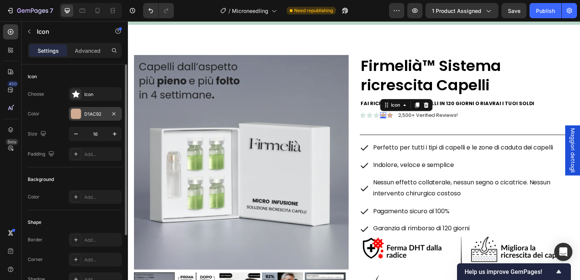
click at [104, 118] on div "D1AC92" at bounding box center [95, 114] width 53 height 14
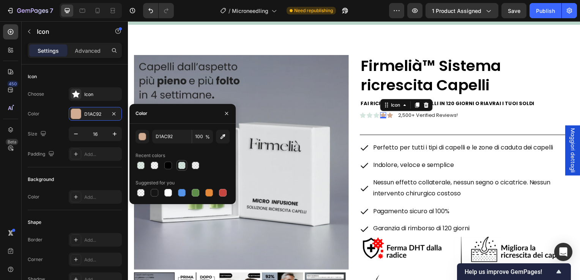
click at [181, 163] on div at bounding box center [182, 166] width 8 height 8
type input "B7D6C8"
type input "60"
click at [389, 117] on icon at bounding box center [392, 116] width 6 height 6
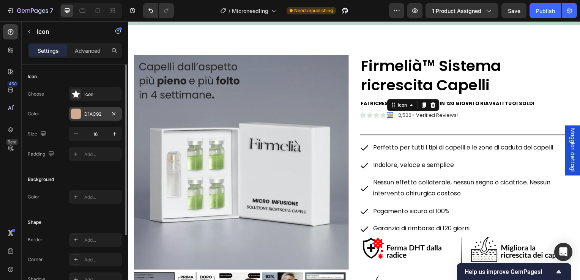
click at [102, 117] on div "D1AC92" at bounding box center [95, 114] width 53 height 14
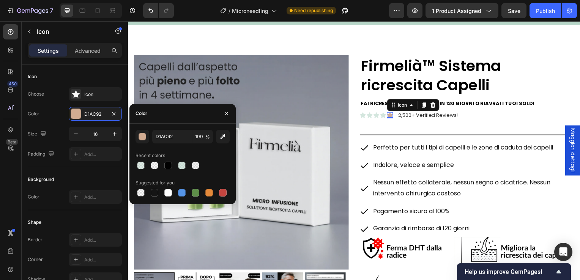
click at [185, 172] on div "D1AC92 100 % Recent colors Suggested for you" at bounding box center [182, 164] width 94 height 68
click at [182, 167] on div at bounding box center [182, 166] width 8 height 8
type input "B7D6C8"
type input "60"
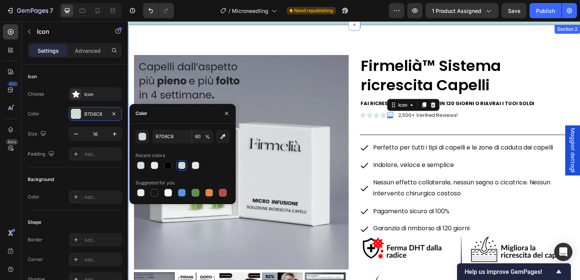
click at [293, 38] on div "Product Images Firmelià™ Sistema ricrescita Capelli Product Title Icon Icon Ico…" at bounding box center [355, 215] width 455 height 381
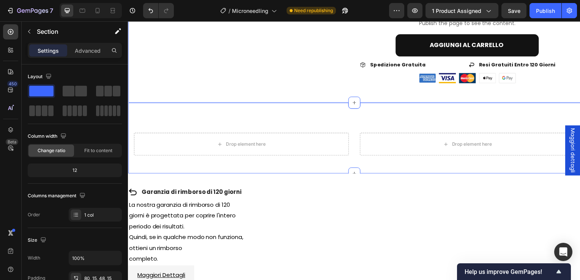
scroll to position [379, 0]
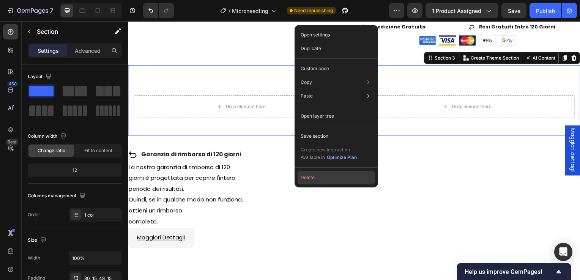
click at [327, 178] on button "Delete" at bounding box center [336, 178] width 77 height 14
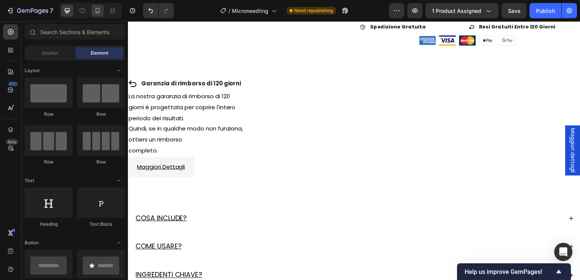
click at [94, 14] on icon at bounding box center [98, 11] width 8 height 8
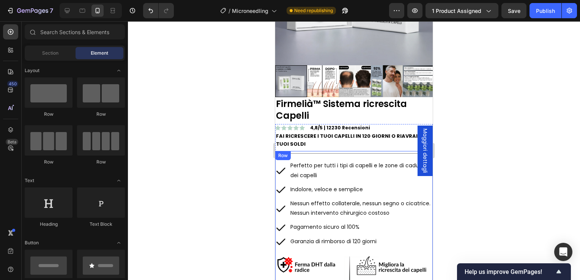
scroll to position [155, 0]
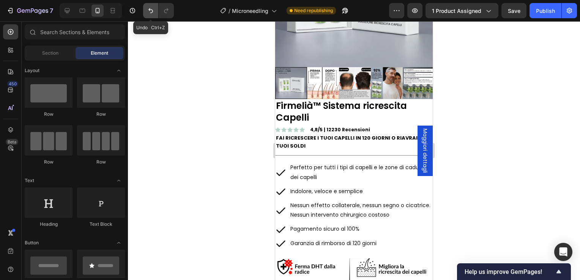
click at [148, 11] on icon "Undo/Redo" at bounding box center [151, 11] width 8 height 8
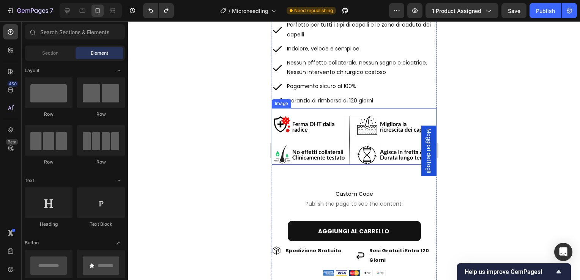
scroll to position [307, 0]
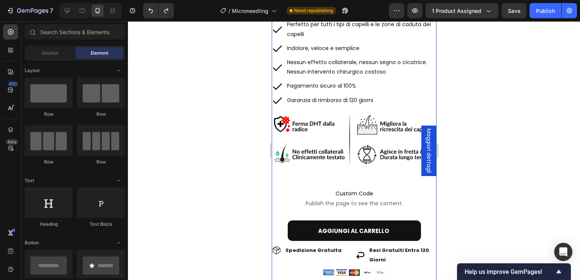
click at [294, 168] on div "Text Block Title Line Perfetto per tutti i tipi di capelli e le zone di caduta …" at bounding box center [353, 146] width 165 height 272
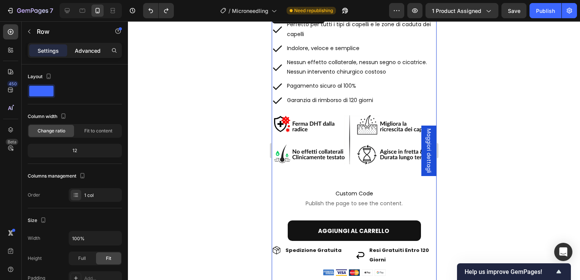
click at [98, 52] on p "Advanced" at bounding box center [88, 51] width 26 height 8
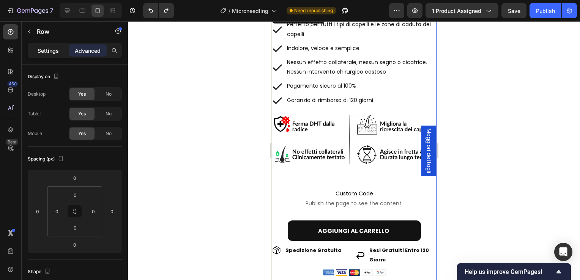
click at [36, 53] on div "Settings" at bounding box center [48, 50] width 38 height 12
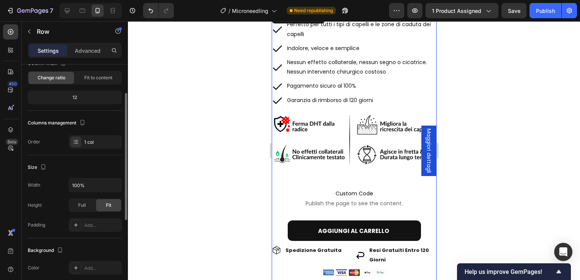
scroll to position [0, 0]
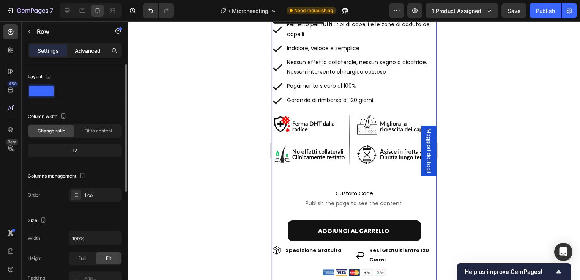
click at [85, 49] on p "Advanced" at bounding box center [88, 51] width 26 height 8
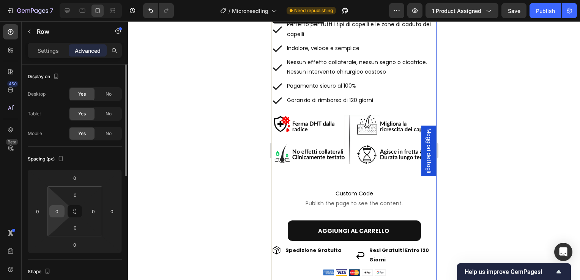
click at [58, 208] on input "0" at bounding box center [56, 211] width 11 height 11
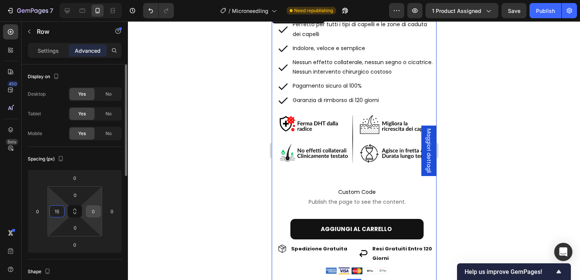
type input "15"
click at [99, 213] on div "0" at bounding box center [93, 211] width 15 height 12
click at [94, 212] on input "0" at bounding box center [93, 211] width 11 height 11
type input "15"
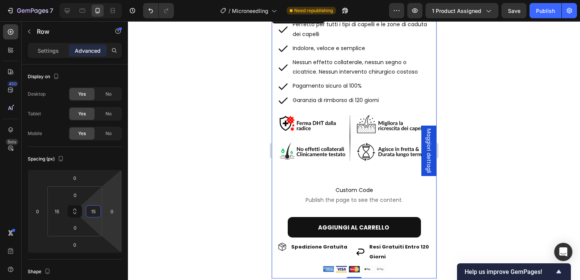
click at [188, 178] on div at bounding box center [354, 150] width 452 height 259
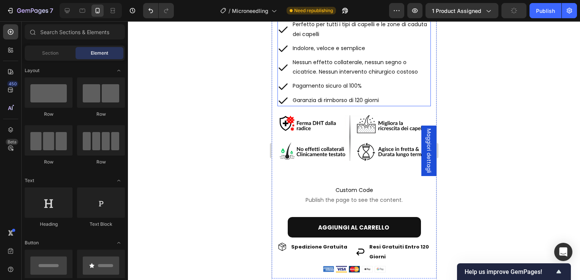
scroll to position [193, 0]
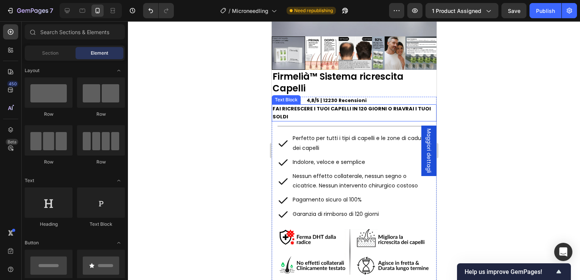
click at [301, 112] on p "FAI RICRESCERE I TUOI CAPELLI IN 120 GIORNI O RIAVRAI I TUOI SOLDI" at bounding box center [353, 113] width 163 height 16
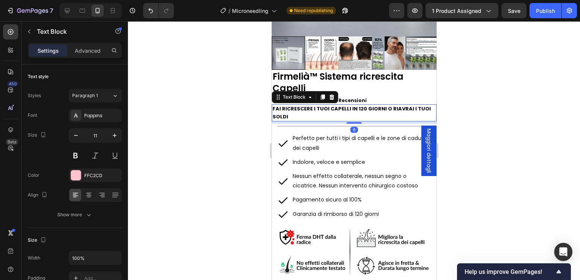
click at [91, 53] on p "Advanced" at bounding box center [88, 51] width 26 height 8
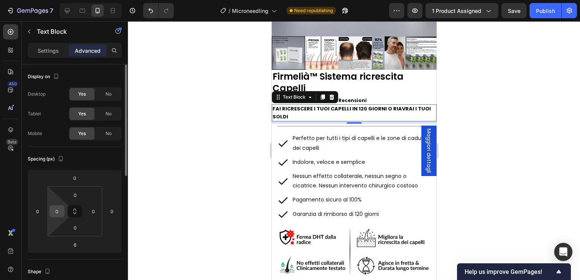
click at [56, 211] on input "0" at bounding box center [56, 211] width 11 height 11
type input "15"
click at [91, 213] on input "0" at bounding box center [93, 211] width 11 height 11
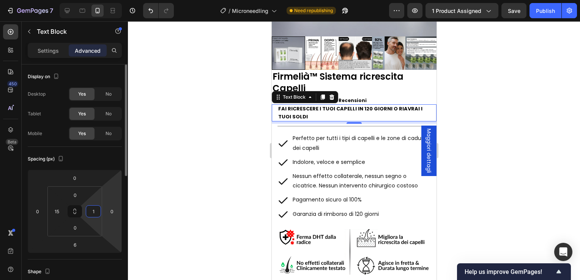
type input "15"
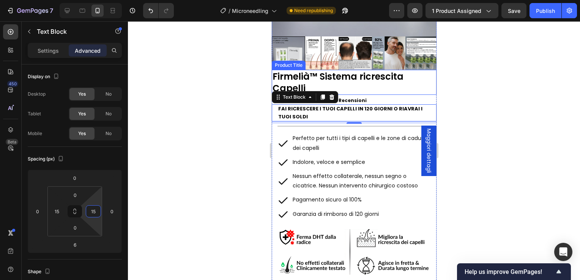
click at [367, 85] on h1 "Firmelià™ Sistema ricrescita Capelli" at bounding box center [353, 82] width 165 height 25
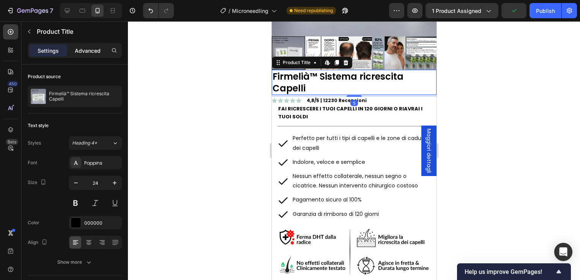
click at [99, 55] on div "Advanced" at bounding box center [88, 50] width 38 height 12
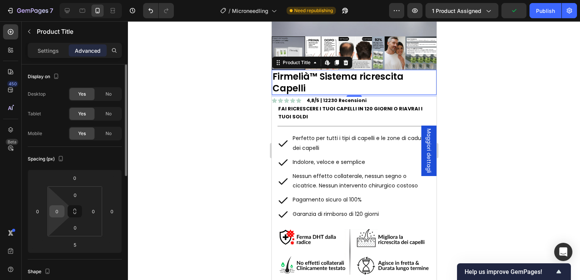
click at [59, 210] on input "0" at bounding box center [56, 211] width 11 height 11
type input "15"
click at [90, 209] on input "0" at bounding box center [93, 211] width 11 height 11
type input "15"
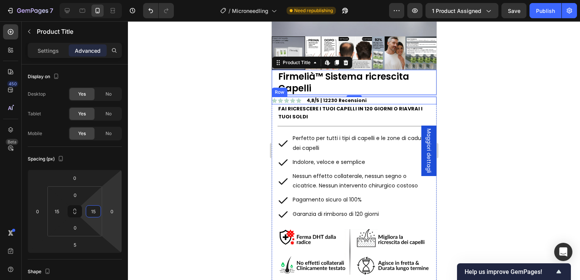
click at [372, 97] on div "Icon Icon Icon Icon Icon Icon List 4,8/5 | 12230 Recensioni Text Block Row" at bounding box center [353, 101] width 165 height 8
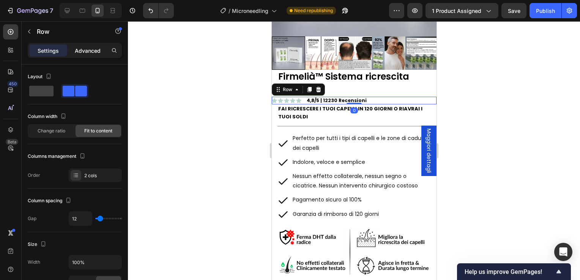
click at [86, 47] on p "Advanced" at bounding box center [88, 51] width 26 height 8
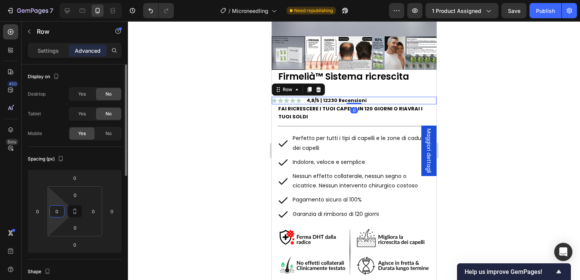
click at [59, 214] on input "0" at bounding box center [56, 211] width 11 height 11
type input "15"
click at [97, 211] on input "0" at bounding box center [93, 211] width 11 height 11
type input "15"
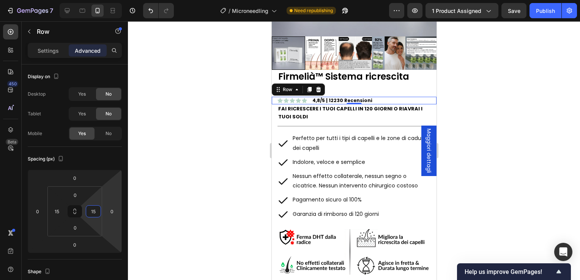
click at [188, 161] on div at bounding box center [354, 150] width 452 height 259
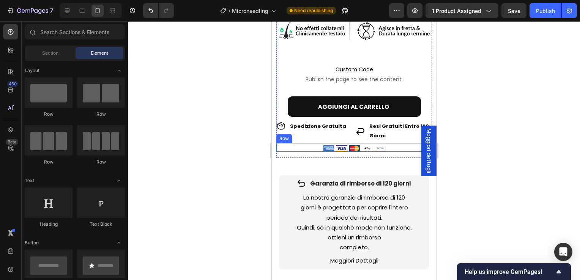
scroll to position [797, 0]
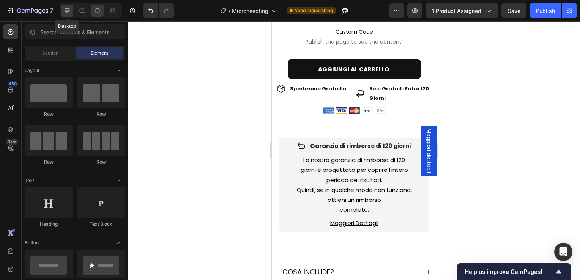
click at [69, 15] on div at bounding box center [67, 11] width 12 height 12
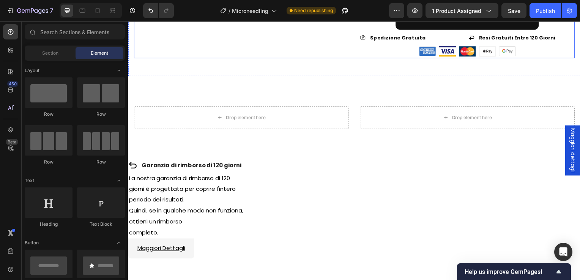
scroll to position [366, 0]
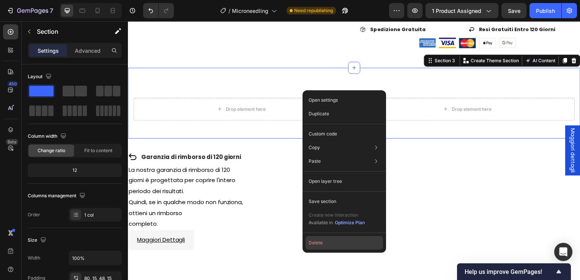
click at [320, 244] on button "Delete" at bounding box center [343, 243] width 77 height 14
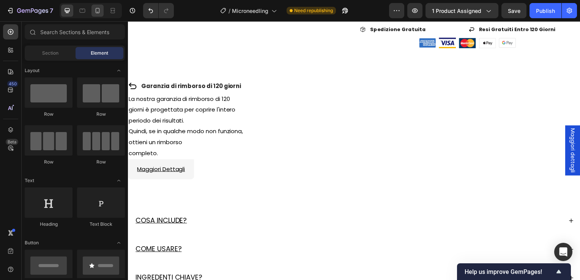
click at [101, 15] on div at bounding box center [97, 11] width 12 height 12
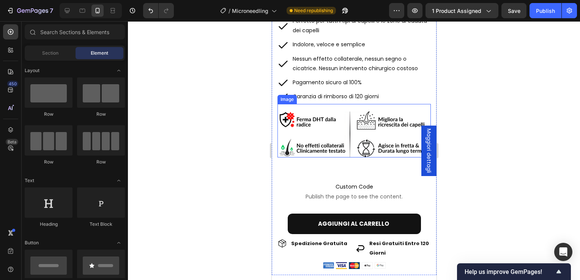
scroll to position [292, 0]
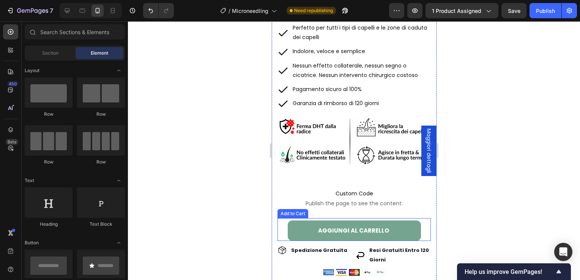
click at [351, 220] on button "AGGIUNGI AL CARRELLO" at bounding box center [353, 230] width 133 height 20
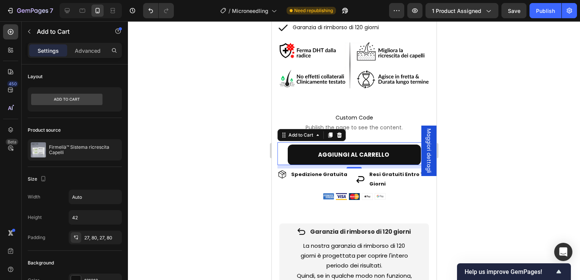
scroll to position [444, 0]
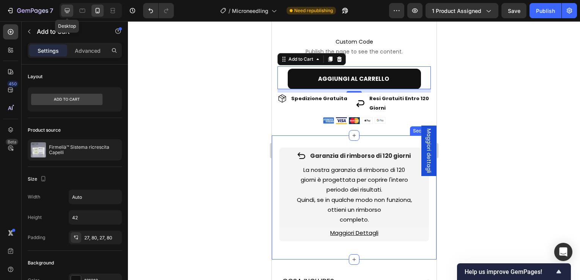
click at [73, 12] on div at bounding box center [67, 11] width 12 height 12
type input "Auto"
type input "16"
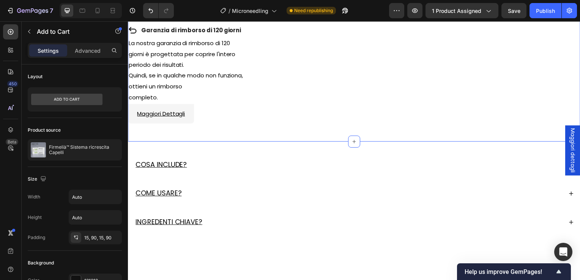
scroll to position [322, 0]
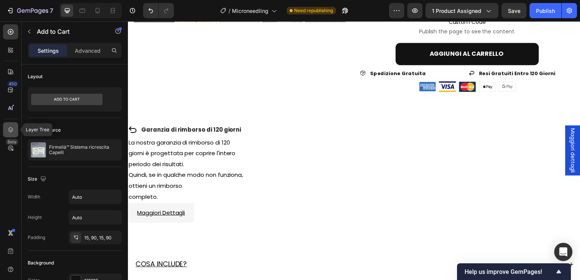
click at [7, 129] on icon at bounding box center [11, 130] width 8 height 8
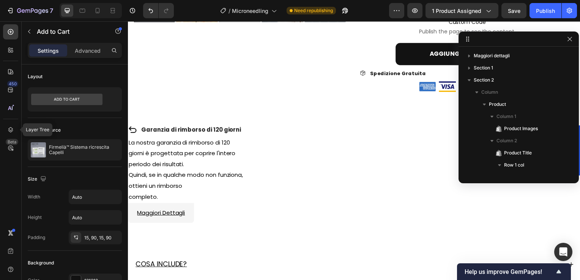
scroll to position [204, 0]
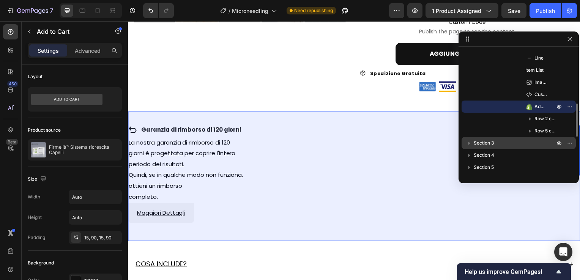
click at [507, 144] on p "Section 3" at bounding box center [515, 143] width 82 height 8
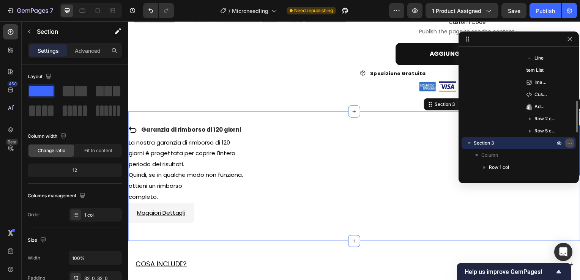
click at [570, 145] on icon "button" at bounding box center [570, 143] width 6 height 6
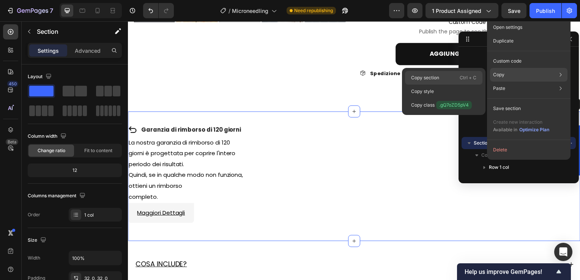
click at [448, 77] on div "Copy section Ctrl + C" at bounding box center [443, 78] width 77 height 14
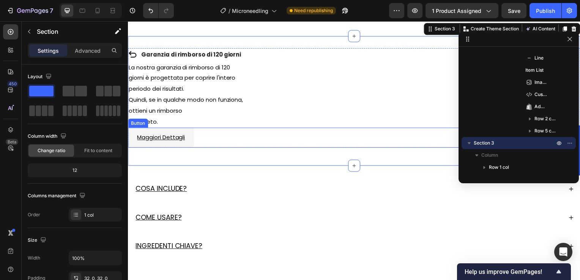
scroll to position [284, 0]
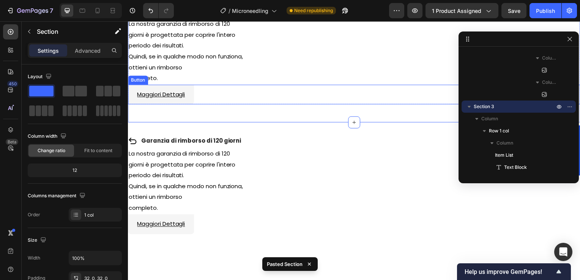
scroll to position [398, 0]
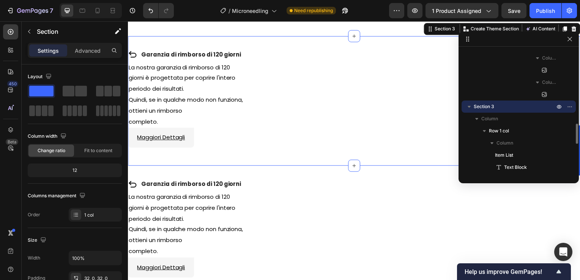
click at [495, 105] on p "Section 3" at bounding box center [515, 107] width 82 height 8
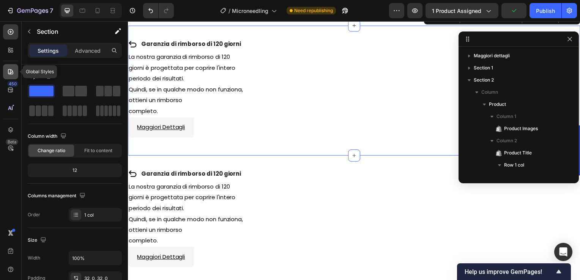
scroll to position [459, 0]
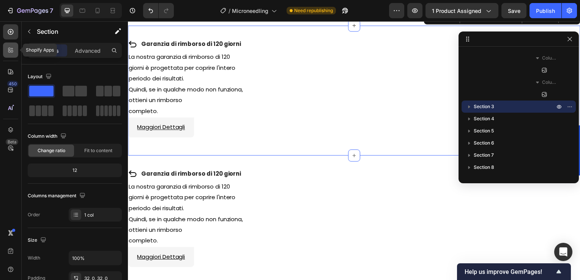
click at [10, 52] on icon at bounding box center [9, 51] width 2 height 2
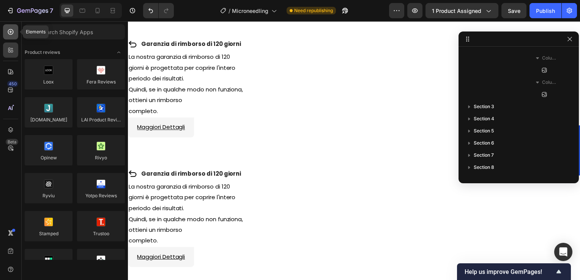
click at [11, 38] on div at bounding box center [10, 31] width 15 height 15
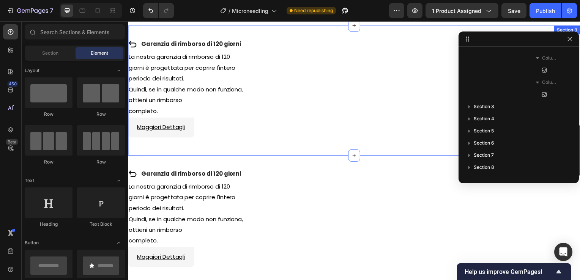
click at [269, 156] on div "Garanzia di rimborso di 120 giorni Item List La nostra garanzia di rimborso di …" at bounding box center [355, 91] width 455 height 131
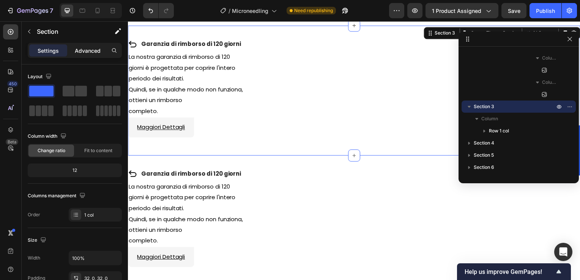
click at [88, 51] on p "Advanced" at bounding box center [88, 51] width 26 height 8
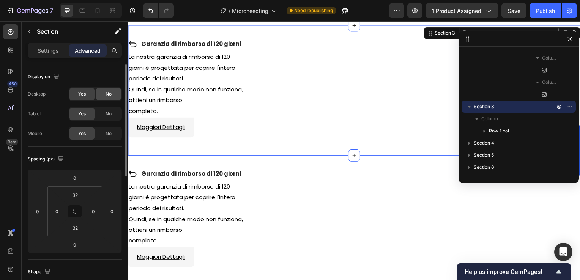
click at [109, 94] on span "No" at bounding box center [108, 94] width 6 height 7
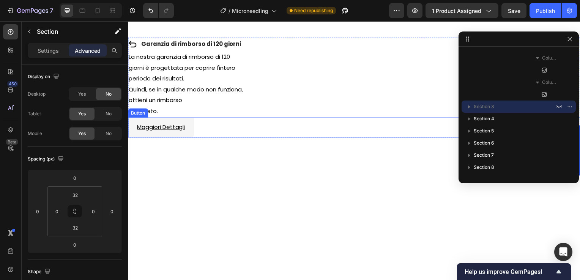
click at [227, 139] on div "Maggiori Dettagli Button" at bounding box center [355, 128] width 455 height 20
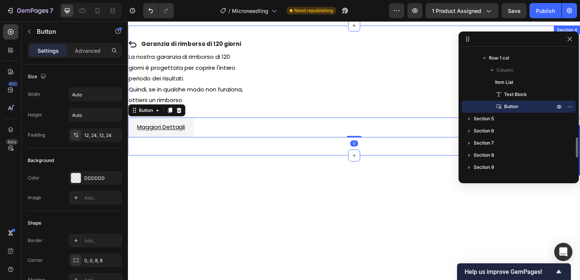
click at [217, 156] on div "Garanzia di rimborso di 120 giorni Item List La nostra garanzia di rimborso di …" at bounding box center [355, 91] width 455 height 131
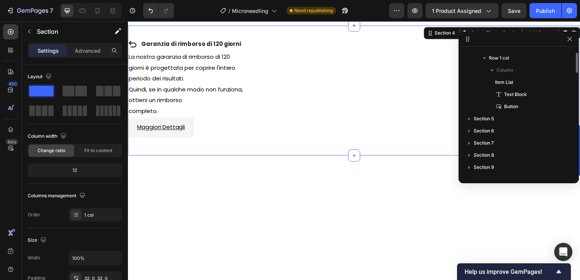
scroll to position [471, 0]
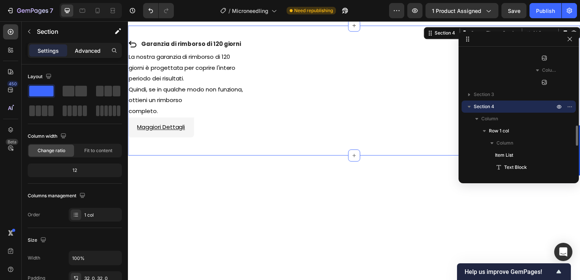
click at [76, 53] on p "Advanced" at bounding box center [88, 51] width 26 height 8
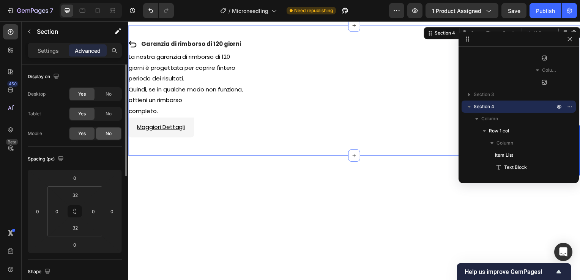
click at [104, 133] on div "No" at bounding box center [108, 134] width 25 height 12
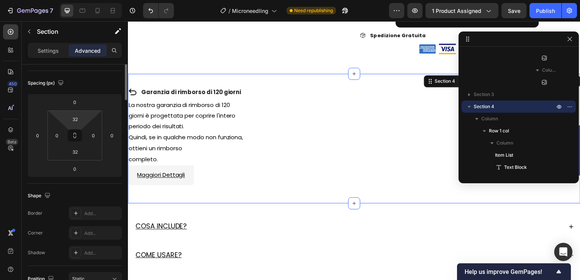
scroll to position [114, 0]
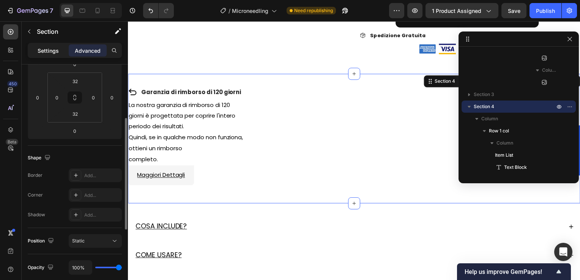
click at [43, 49] on p "Settings" at bounding box center [48, 51] width 21 height 8
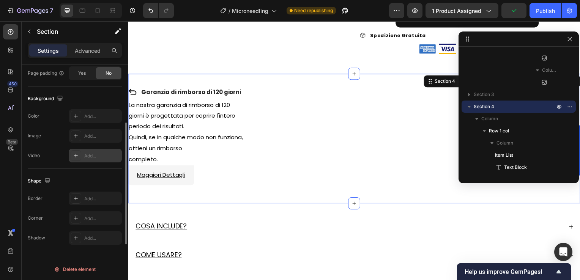
scroll to position [187, 0]
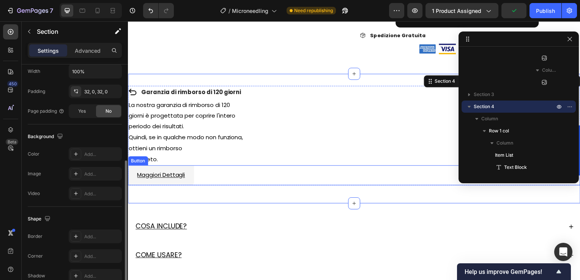
click at [254, 178] on div "Maggiori Dettagli Button" at bounding box center [355, 177] width 455 height 20
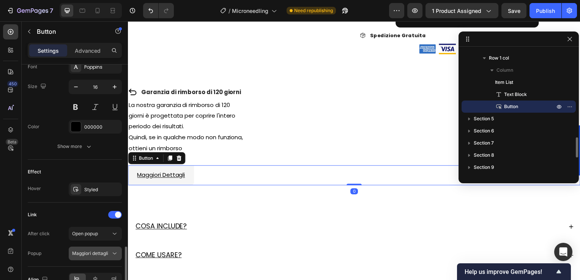
scroll to position [345, 0]
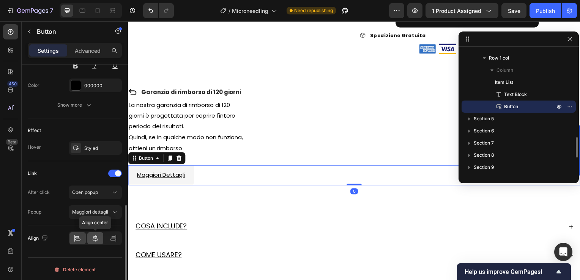
click at [97, 235] on icon at bounding box center [95, 239] width 8 height 8
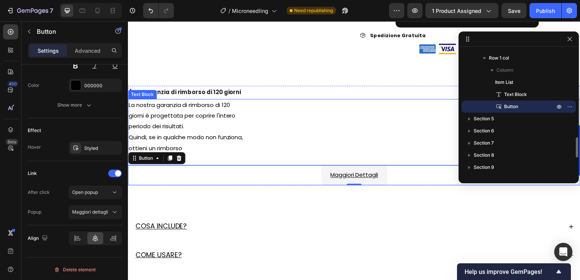
click at [273, 157] on p "completo." at bounding box center [356, 160] width 454 height 11
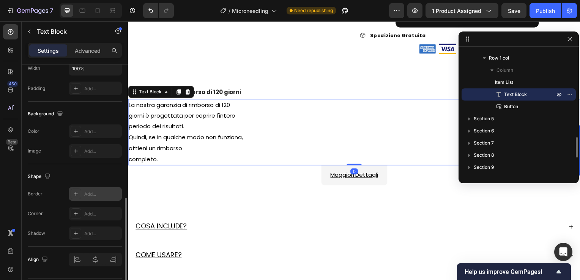
scroll to position [211, 0]
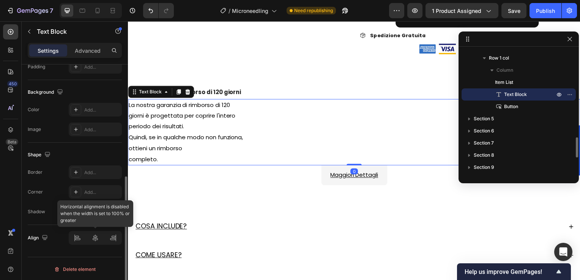
click at [98, 244] on div at bounding box center [95, 238] width 53 height 14
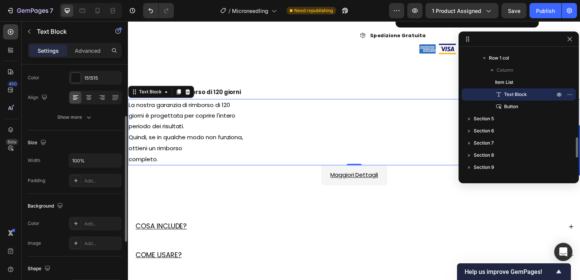
scroll to position [60, 0]
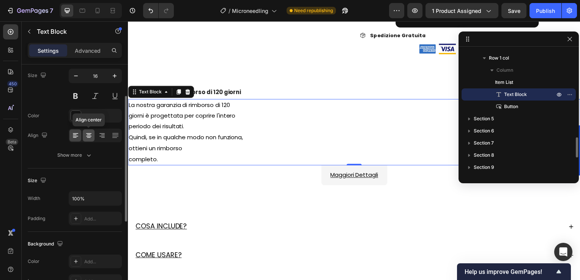
click at [92, 133] on icon at bounding box center [89, 136] width 8 height 8
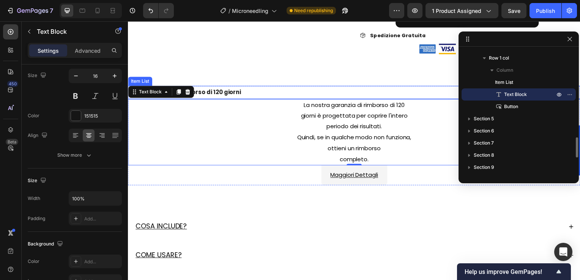
click at [313, 92] on div "Garanzia di rimborso di 120 giorni" at bounding box center [355, 93] width 455 height 13
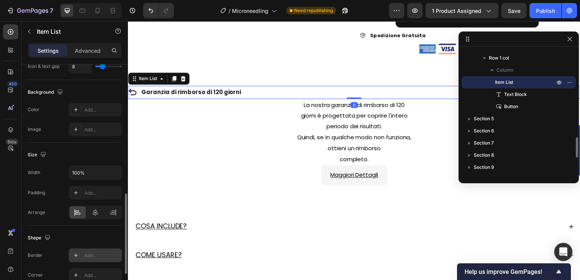
scroll to position [462, 0]
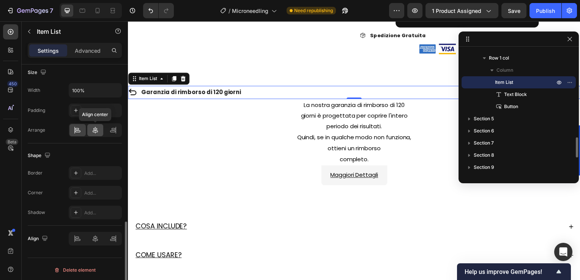
click at [94, 127] on icon at bounding box center [95, 130] width 5 height 7
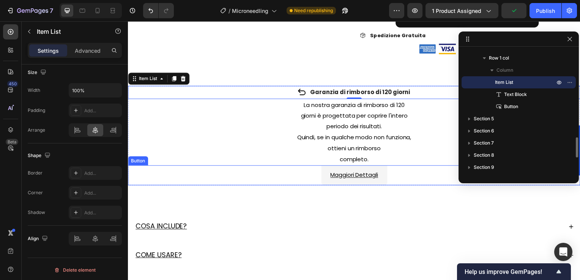
drag, startPoint x: 327, startPoint y: 174, endPoint x: 312, endPoint y: 176, distance: 15.3
click at [327, 174] on link "Maggiori Dettagli" at bounding box center [356, 177] width 66 height 20
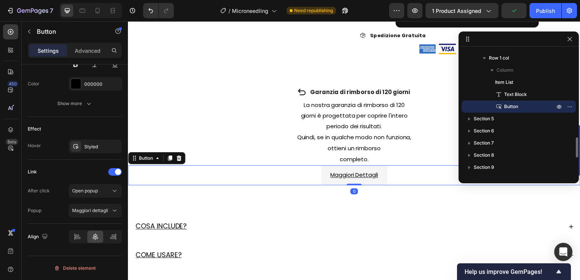
scroll to position [0, 0]
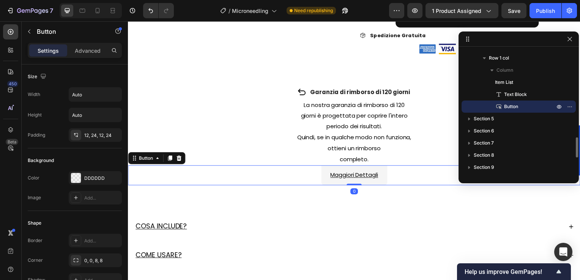
click at [230, 199] on div "Garanzia di rimborso di 120 giorni Item List La nostra garanzia di rimborso di …" at bounding box center [355, 139] width 455 height 131
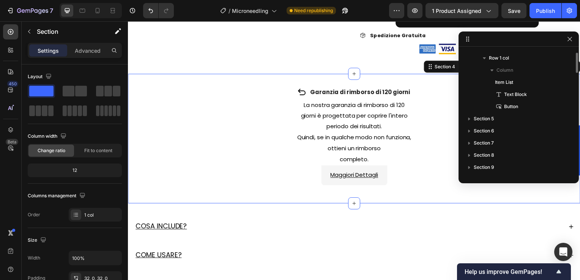
scroll to position [471, 0]
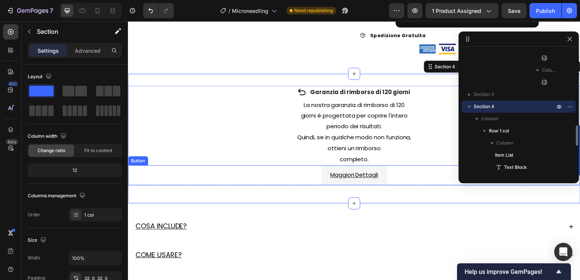
click at [323, 175] on link "Maggiori Dettagli" at bounding box center [356, 177] width 66 height 20
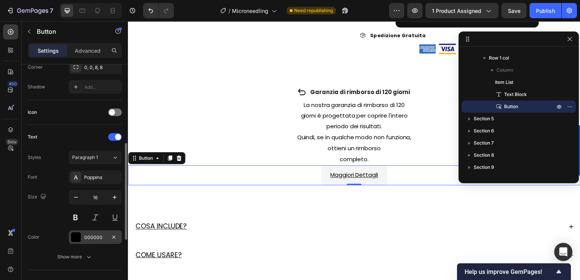
scroll to position [155, 0]
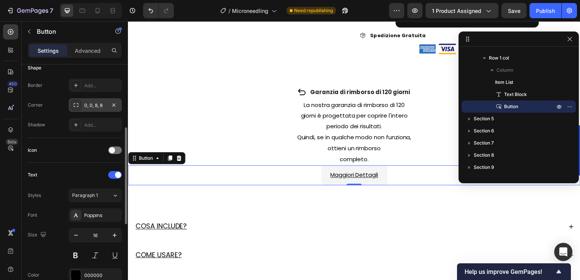
click at [100, 104] on div "0, 0, 8, 8" at bounding box center [95, 105] width 22 height 7
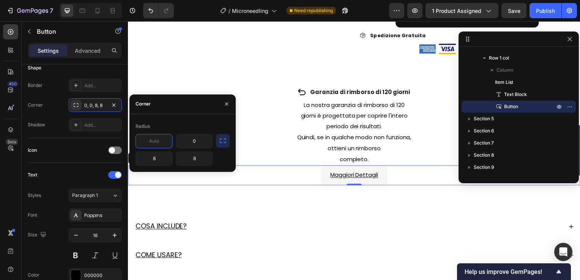
click at [156, 142] on input "text" at bounding box center [154, 141] width 36 height 14
type input "8"
click at [196, 142] on input "0" at bounding box center [194, 141] width 36 height 14
type input "8"
click at [287, 129] on p "periodo dei risultati." at bounding box center [356, 127] width 454 height 11
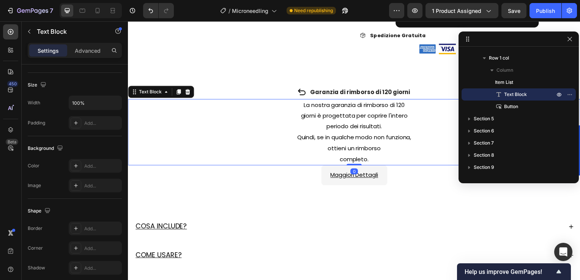
scroll to position [0, 0]
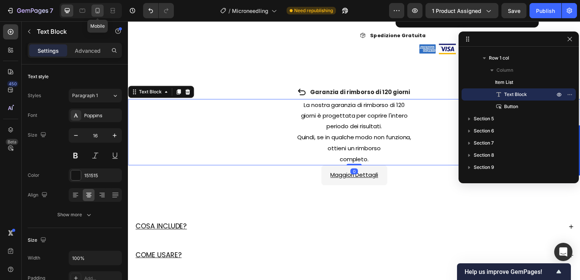
click at [100, 9] on icon at bounding box center [98, 11] width 8 height 8
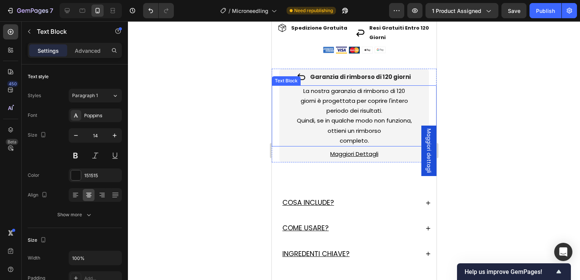
scroll to position [628, 0]
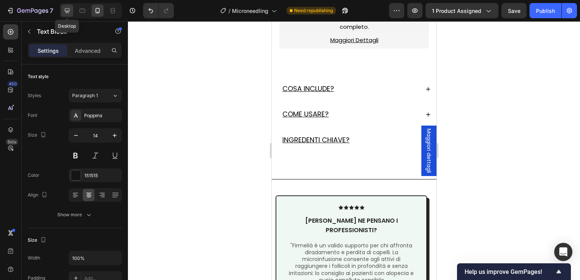
click at [71, 10] on icon at bounding box center [67, 11] width 8 height 8
type input "16"
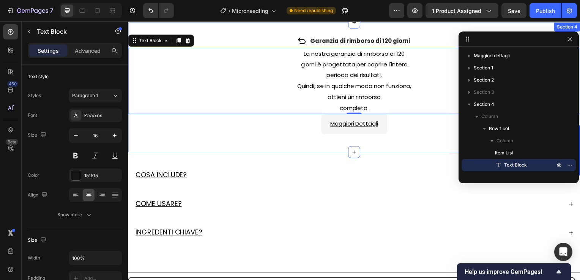
scroll to position [624, 0]
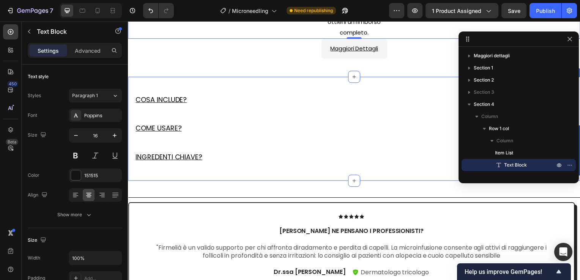
click at [234, 84] on div "COSA INCLUDE? COME USARE? INGREDENTI CHIAVE? Accordion Section 5" at bounding box center [355, 129] width 455 height 104
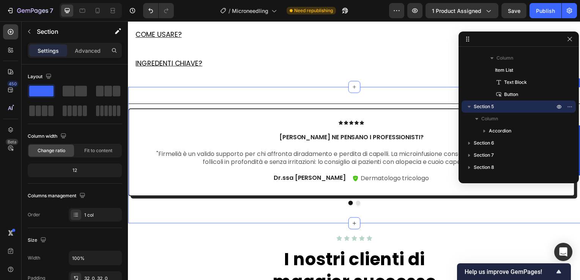
scroll to position [586, 0]
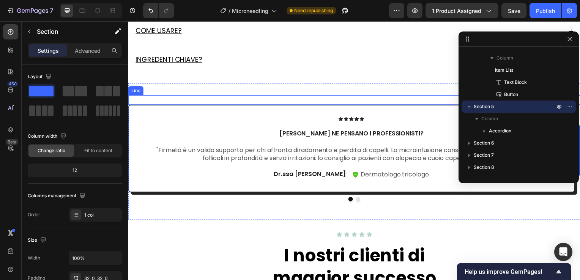
click at [194, 102] on div "Title Line" at bounding box center [355, 100] width 455 height 9
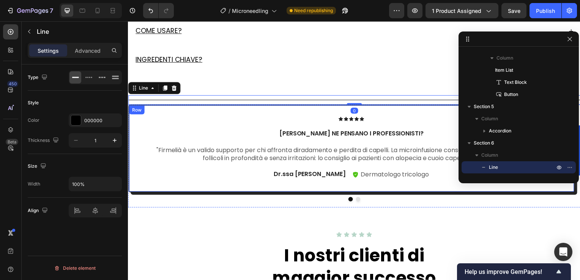
click at [181, 110] on div "Icon Icon Icon Icon Icon Icon List Cosa ne pensano i professionisti? Text Block…" at bounding box center [353, 149] width 450 height 88
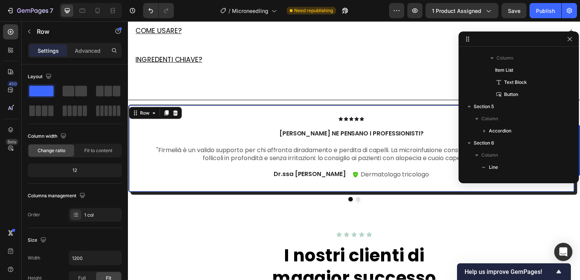
scroll to position [180, 0]
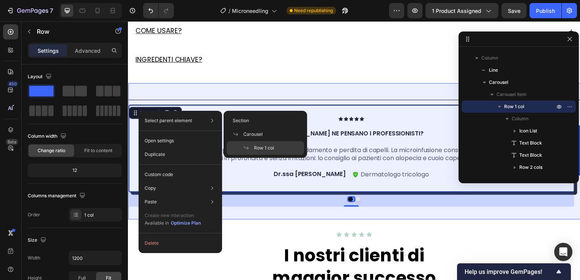
click at [270, 111] on div "Section Carousel Row 1 col" at bounding box center [265, 134] width 83 height 47
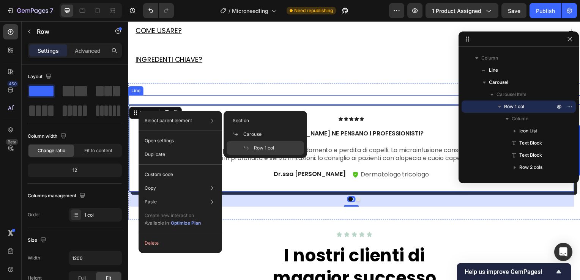
click at [238, 104] on div "Title Line" at bounding box center [355, 100] width 455 height 9
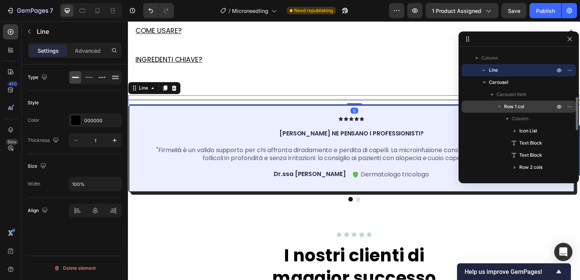
click at [491, 105] on div "Row 1 col" at bounding box center [518, 107] width 108 height 12
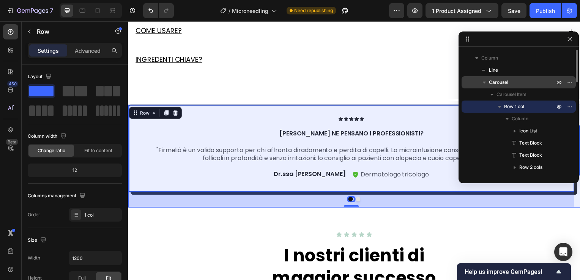
scroll to position [142, 0]
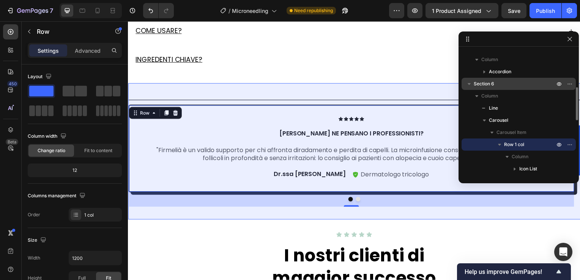
click at [490, 88] on div "Section 6" at bounding box center [518, 84] width 108 height 12
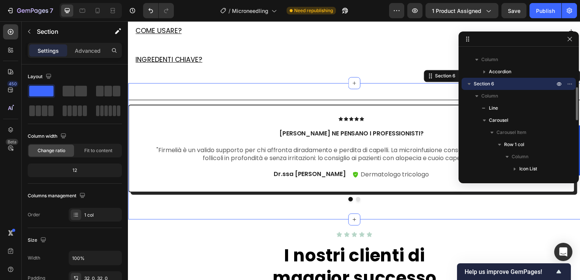
click at [480, 84] on span "Section 6" at bounding box center [484, 84] width 20 height 8
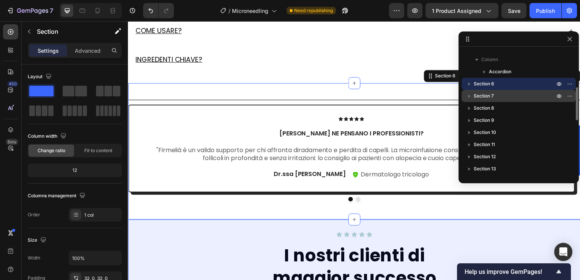
click at [488, 96] on span "Section 7" at bounding box center [484, 96] width 20 height 8
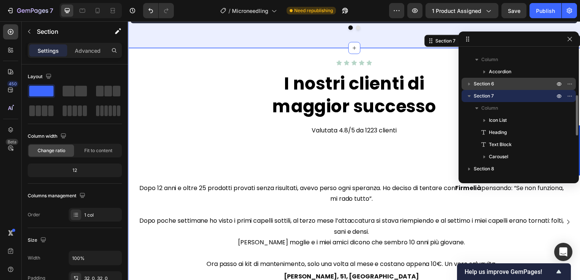
click at [489, 85] on span "Section 6" at bounding box center [484, 84] width 20 height 8
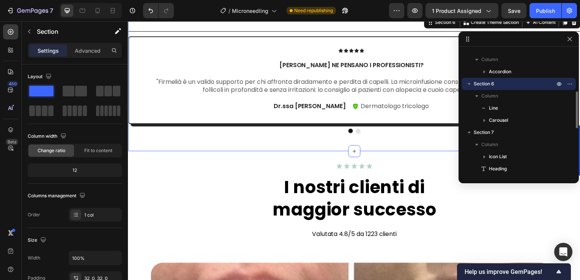
scroll to position [621, 0]
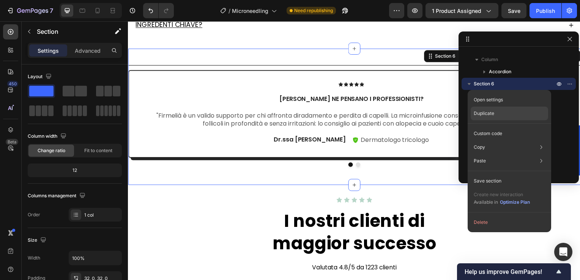
drag, startPoint x: 484, startPoint y: 109, endPoint x: 248, endPoint y: 84, distance: 237.3
click at [484, 109] on div "Duplicate" at bounding box center [509, 114] width 77 height 14
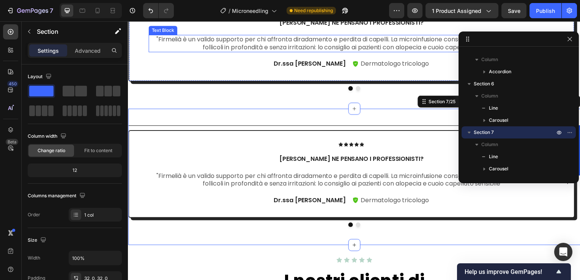
scroll to position [659, 0]
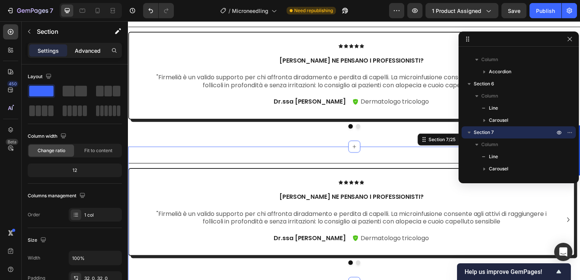
click at [83, 55] on div "Advanced" at bounding box center [88, 50] width 38 height 12
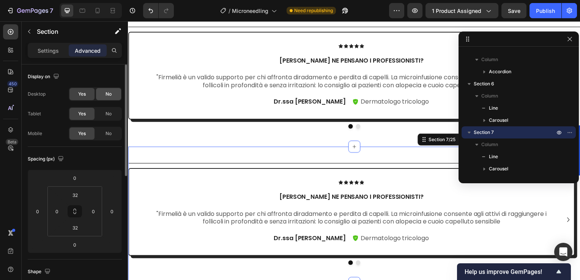
click at [109, 89] on div "No" at bounding box center [108, 94] width 25 height 12
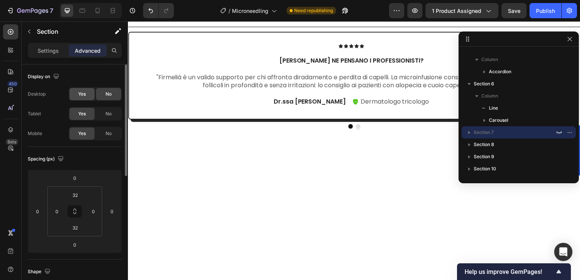
click at [83, 96] on span "Yes" at bounding box center [82, 94] width 8 height 7
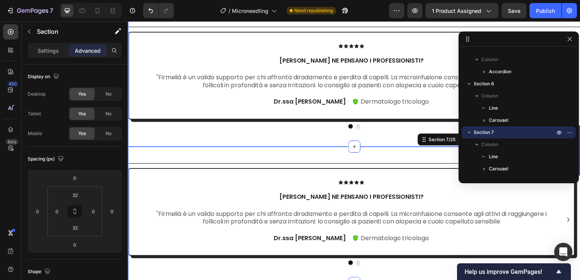
click at [173, 143] on div "Title Line Icon Icon Icon Icon Icon Icon List Cosa ne pensano i professionisti?…" at bounding box center [355, 78] width 455 height 137
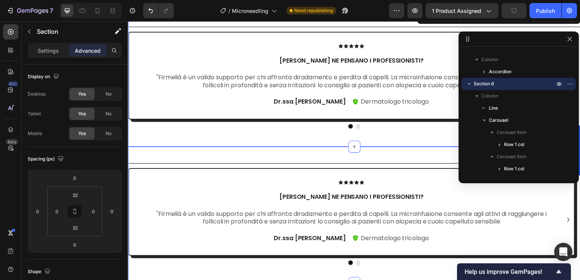
click at [173, 157] on div "Title Line Icon Icon Icon Icon Icon Icon List Cosa ne pensano i professionisti?…" at bounding box center [355, 216] width 455 height 137
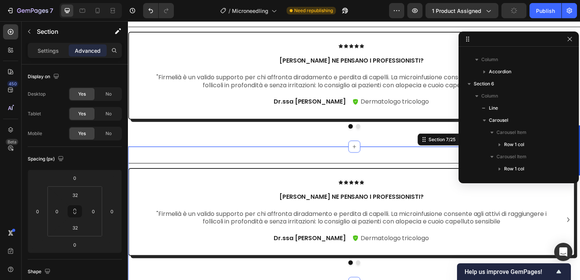
scroll to position [216, 0]
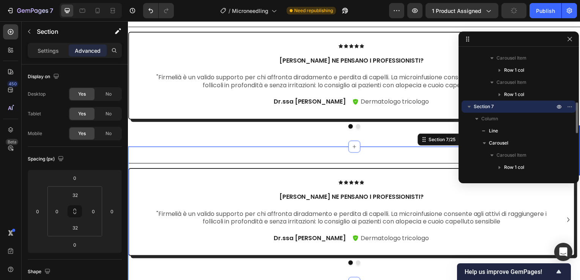
click at [172, 160] on div "Title Line" at bounding box center [355, 164] width 455 height 9
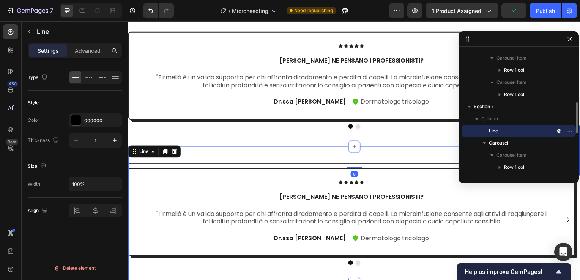
click at [208, 153] on div "Title Line 0 Icon Icon Icon Icon Icon Icon List Cosa ne pensano i professionist…" at bounding box center [355, 216] width 455 height 137
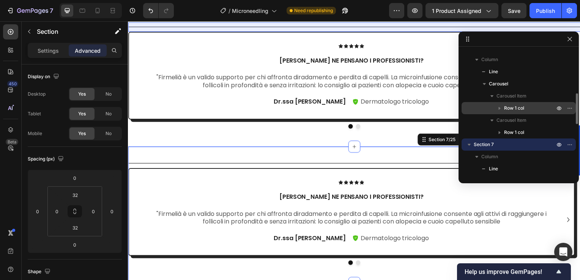
scroll to position [140, 0]
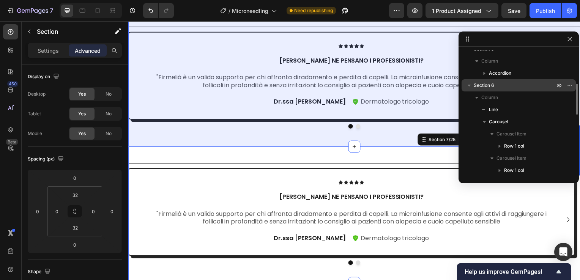
click at [492, 88] on span "Section 6" at bounding box center [484, 86] width 20 height 8
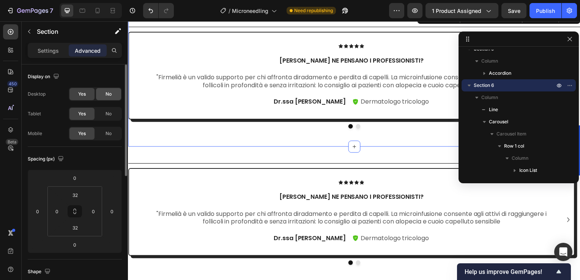
click at [97, 94] on div "No" at bounding box center [108, 94] width 25 height 12
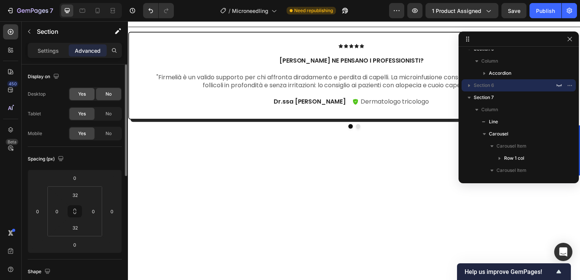
click at [83, 93] on span "Yes" at bounding box center [82, 94] width 8 height 7
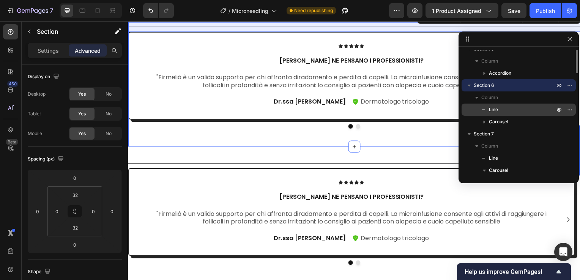
scroll to position [102, 0]
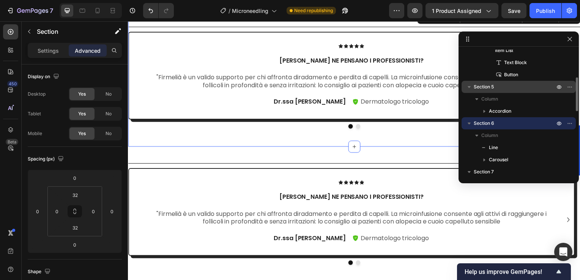
click at [501, 87] on p "Section 5" at bounding box center [515, 87] width 82 height 8
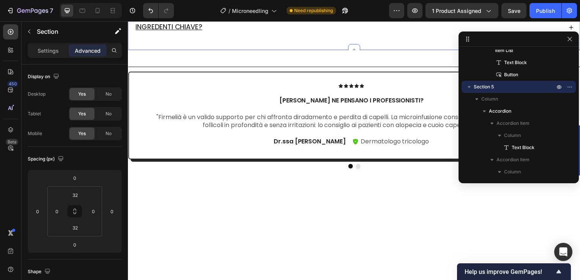
scroll to position [518, 0]
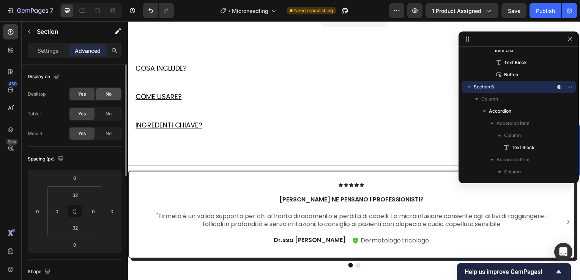
click at [107, 96] on span "No" at bounding box center [108, 94] width 6 height 7
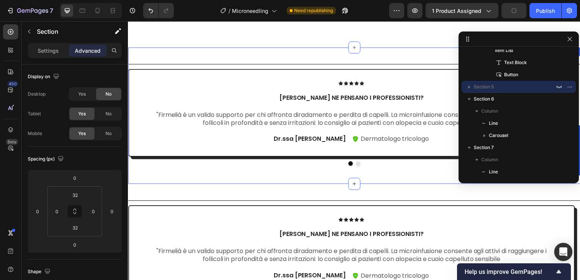
scroll to position [594, 0]
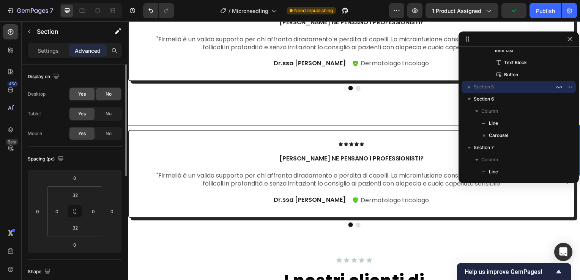
click at [82, 92] on span "Yes" at bounding box center [82, 94] width 8 height 7
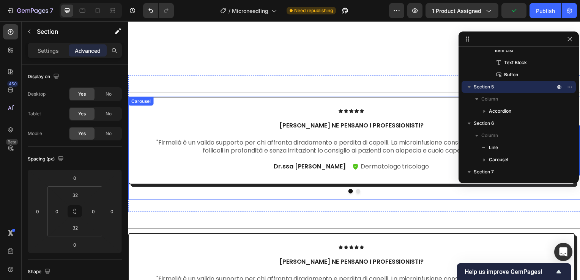
scroll to position [697, 0]
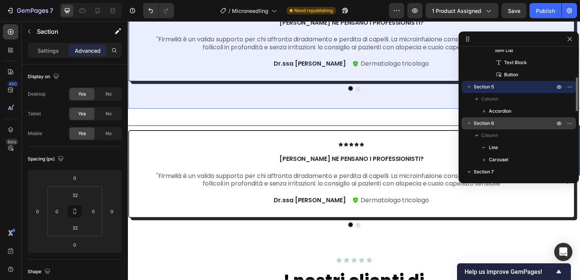
click at [477, 119] on div "Section 6" at bounding box center [518, 123] width 108 height 12
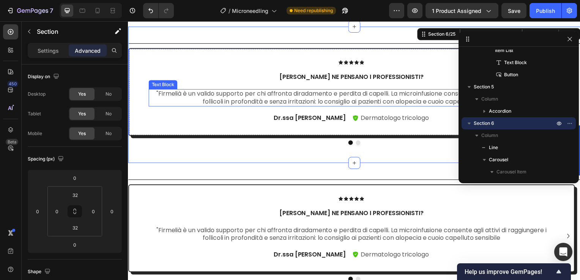
scroll to position [621, 0]
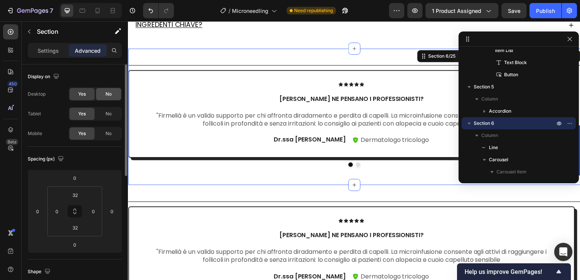
click at [106, 92] on span "No" at bounding box center [108, 94] width 6 height 7
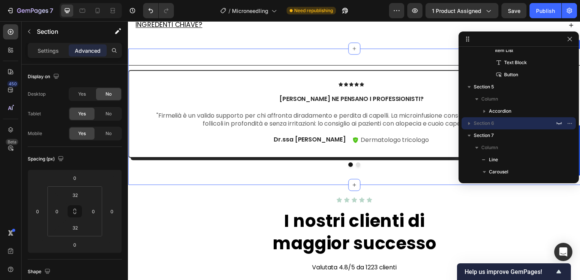
click at [269, 176] on div "Title Line Icon Icon Icon Icon Icon Icon List Cosa ne pensano i professionisti?…" at bounding box center [355, 117] width 455 height 137
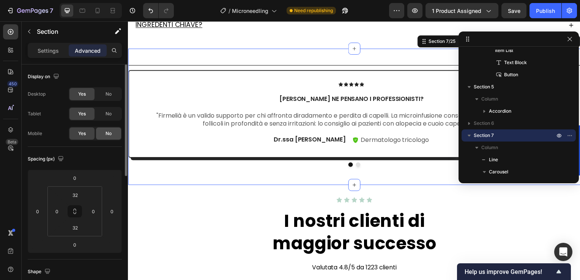
click at [100, 133] on div "No" at bounding box center [108, 134] width 25 height 12
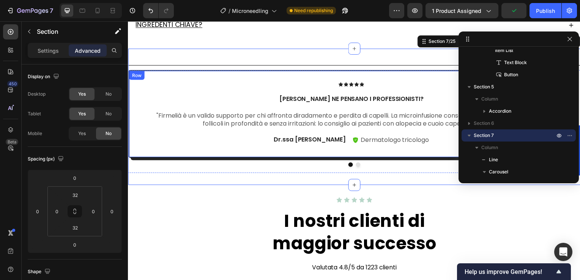
click at [161, 78] on div "Icon Icon Icon Icon Icon Icon List Cosa ne pensano i professionisti? Text Block…" at bounding box center [353, 115] width 450 height 88
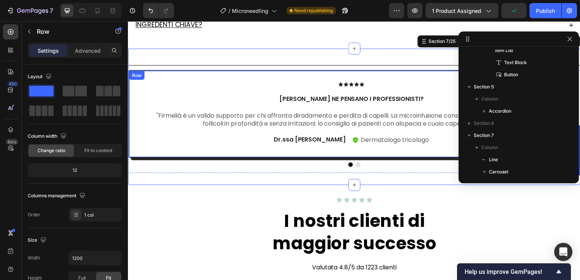
scroll to position [192, 0]
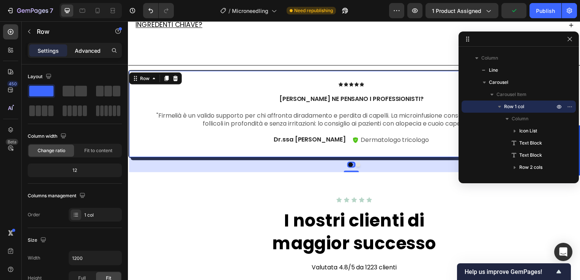
click at [76, 51] on p "Advanced" at bounding box center [88, 51] width 26 height 8
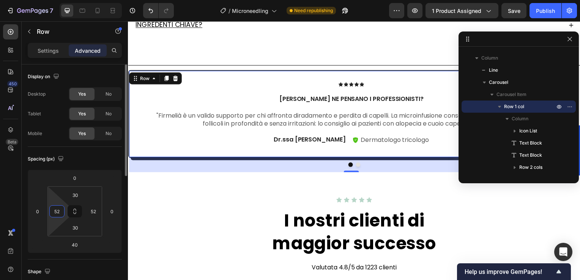
click at [61, 210] on input "52" at bounding box center [56, 211] width 11 height 11
type input "4"
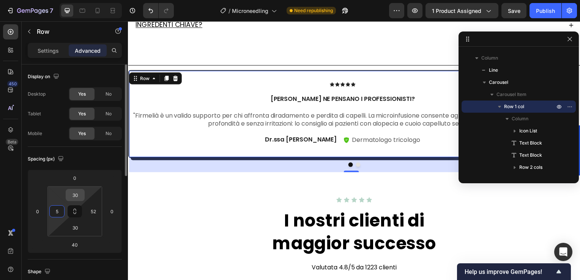
type input "52"
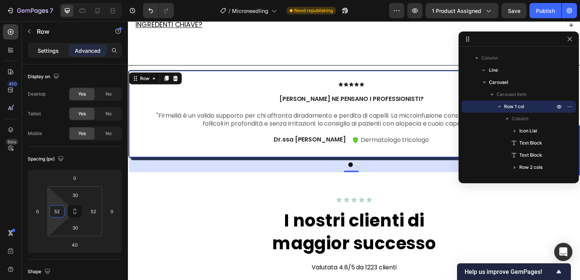
click at [46, 49] on p "Settings" at bounding box center [48, 51] width 21 height 8
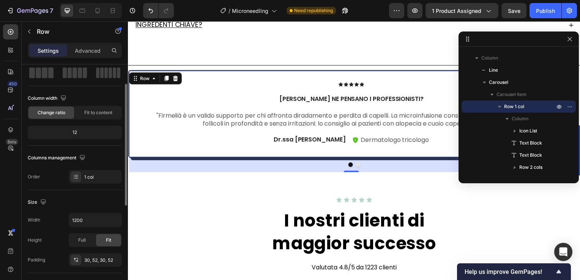
scroll to position [76, 0]
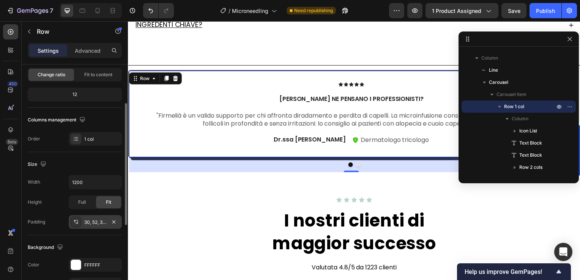
click at [96, 217] on div "30, 52, 30, 52" at bounding box center [95, 222] width 53 height 14
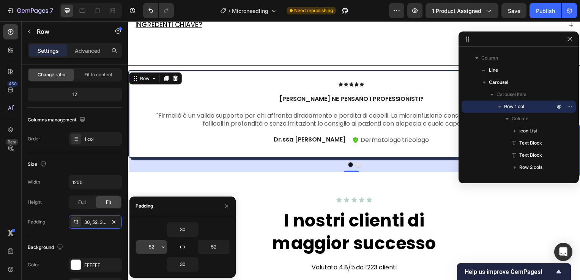
click at [160, 244] on icon "button" at bounding box center [163, 247] width 6 height 6
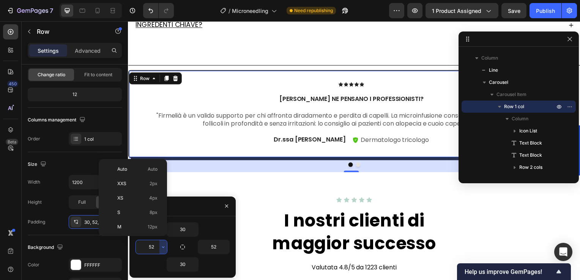
click at [150, 248] on input "52" at bounding box center [151, 247] width 31 height 14
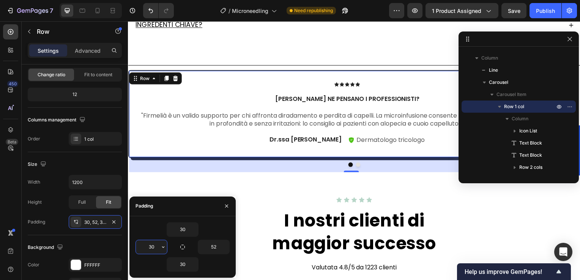
type input "3"
type input "52"
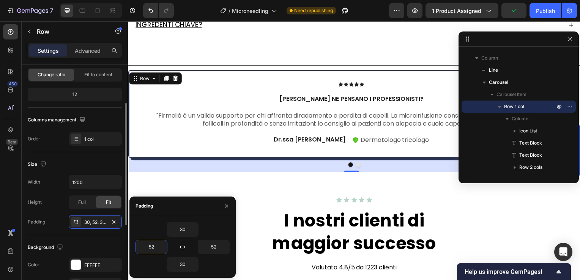
click at [108, 117] on div "Columns management" at bounding box center [75, 120] width 94 height 12
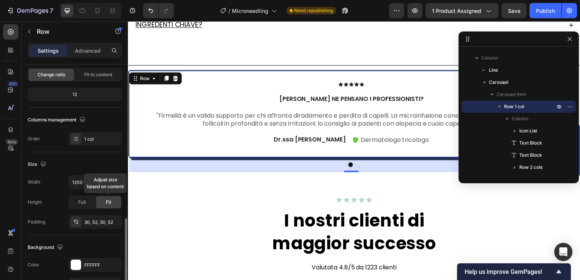
scroll to position [152, 0]
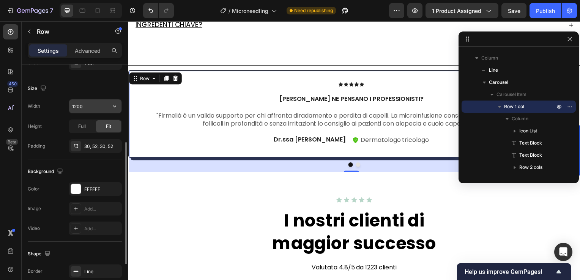
click at [85, 102] on input "1200" at bounding box center [95, 106] width 52 height 14
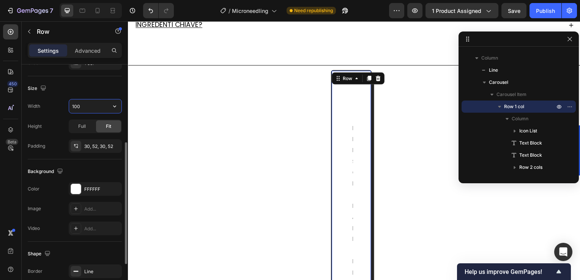
type input "1000"
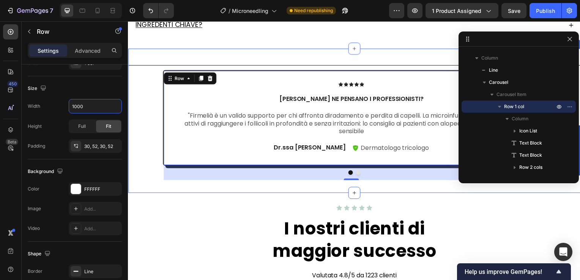
drag, startPoint x: 164, startPoint y: 206, endPoint x: 223, endPoint y: 150, distance: 82.1
click at [164, 206] on div "Icon Icon Icon Icon Icon" at bounding box center [355, 209] width 455 height 6
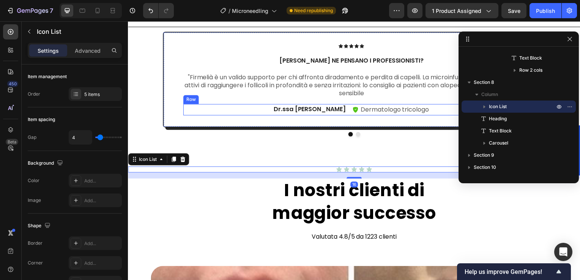
scroll to position [697, 0]
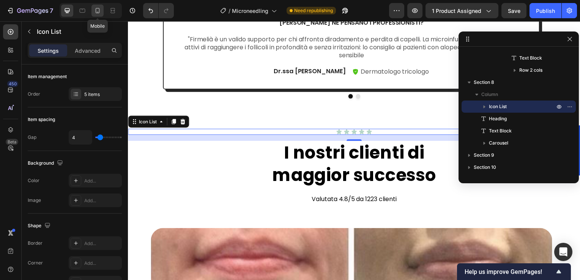
click at [94, 14] on div at bounding box center [97, 11] width 12 height 12
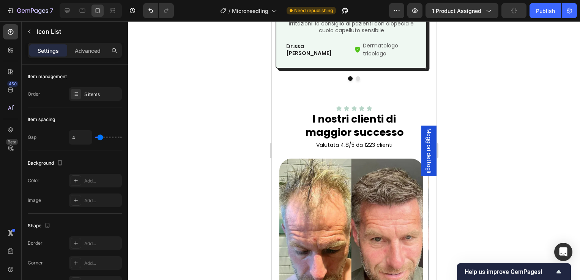
scroll to position [766, 0]
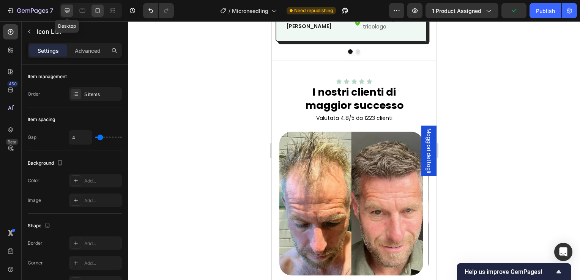
click at [66, 9] on icon at bounding box center [67, 11] width 8 height 8
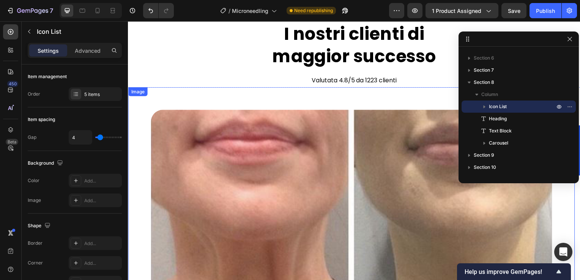
scroll to position [770, 0]
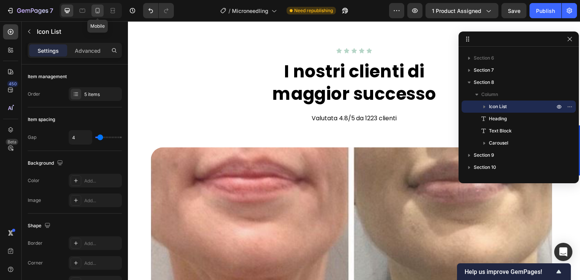
click at [100, 14] on icon at bounding box center [98, 11] width 8 height 8
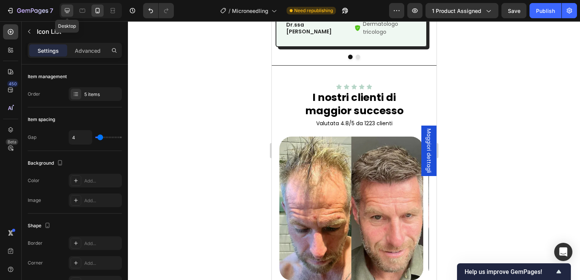
click at [66, 7] on icon at bounding box center [67, 11] width 8 height 8
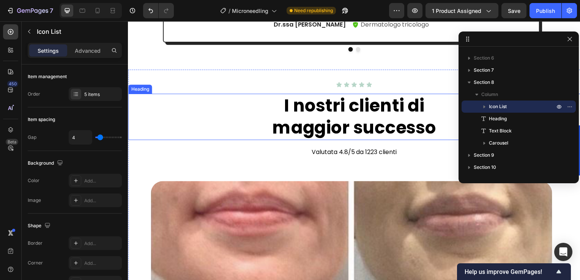
scroll to position [732, 0]
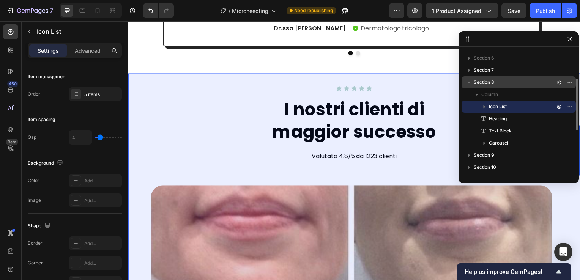
click at [481, 85] on span "Section 8" at bounding box center [484, 83] width 20 height 8
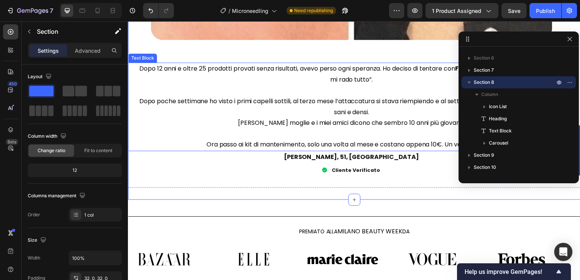
scroll to position [1252, 0]
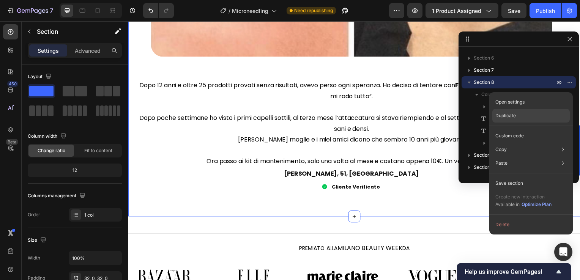
click at [505, 112] on p "Duplicate" at bounding box center [505, 115] width 20 height 7
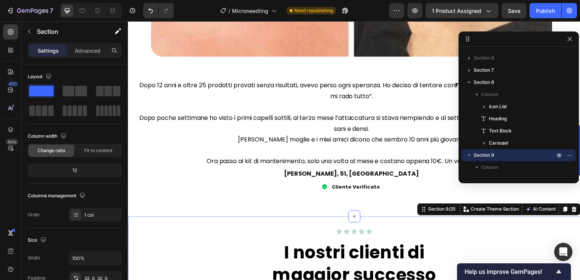
scroll to position [1422, 0]
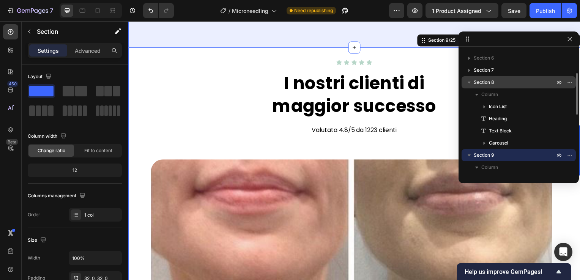
drag, startPoint x: 493, startPoint y: 83, endPoint x: 326, endPoint y: 78, distance: 167.0
click at [493, 83] on span "Section 8" at bounding box center [484, 83] width 20 height 8
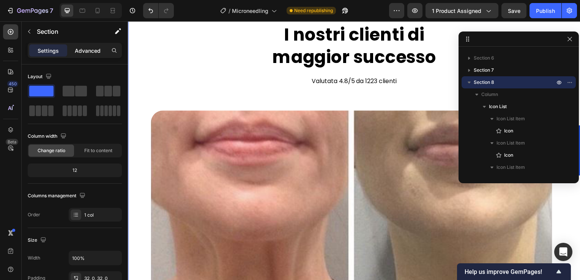
scroll to position [758, 0]
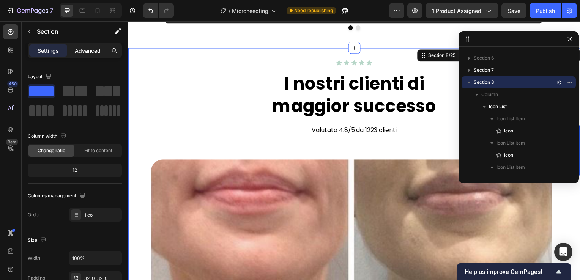
click at [79, 48] on p "Advanced" at bounding box center [88, 51] width 26 height 8
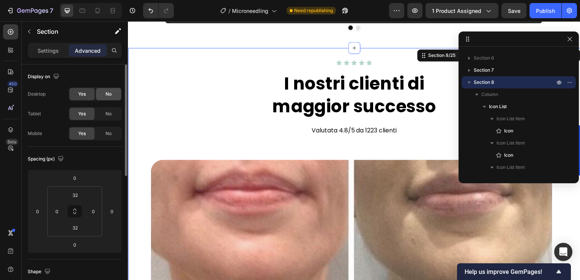
click at [104, 98] on div "No" at bounding box center [108, 94] width 25 height 12
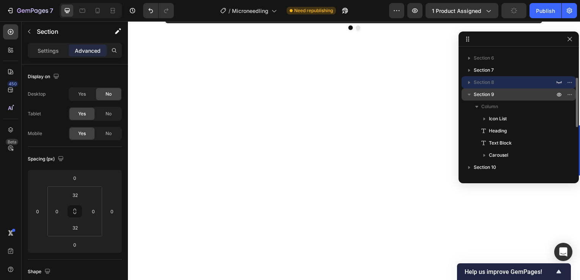
click at [512, 96] on p "Section 9" at bounding box center [515, 95] width 82 height 8
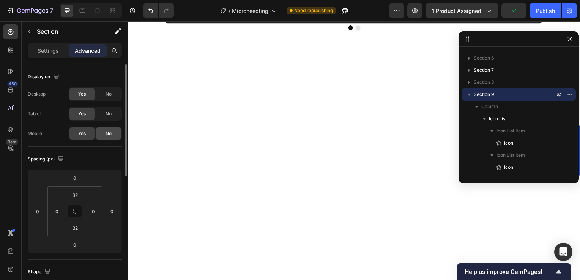
click at [104, 134] on div "No" at bounding box center [108, 134] width 25 height 12
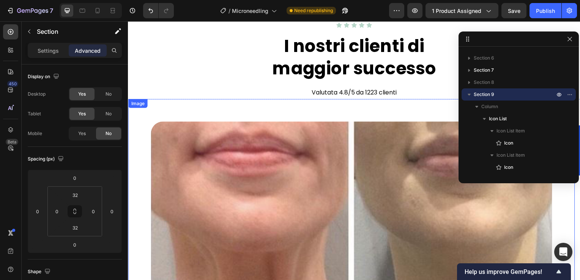
scroll to position [834, 0]
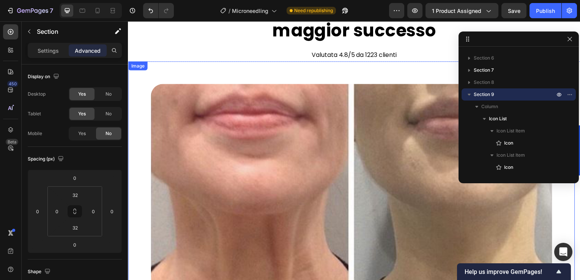
drag, startPoint x: 265, startPoint y: 148, endPoint x: 249, endPoint y: 148, distance: 16.0
click at [265, 148] on img at bounding box center [353, 280] width 404 height 390
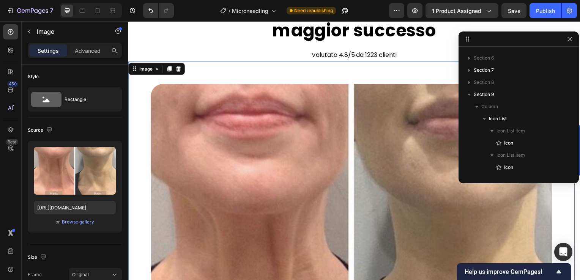
scroll to position [265, 0]
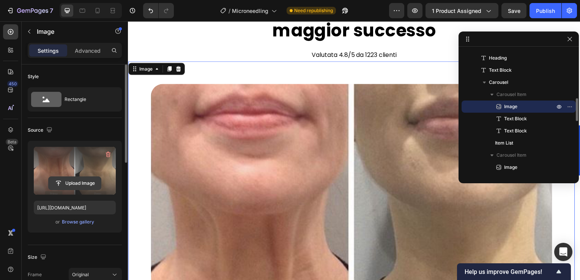
click at [79, 184] on input "file" at bounding box center [75, 183] width 52 height 13
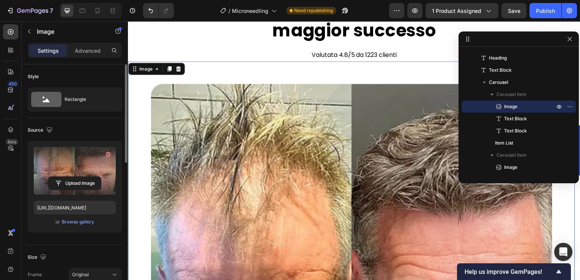
type input "https://cdn.shopify.com/s/files/1/0916/4151/2310/files/gempages_563412296819279…"
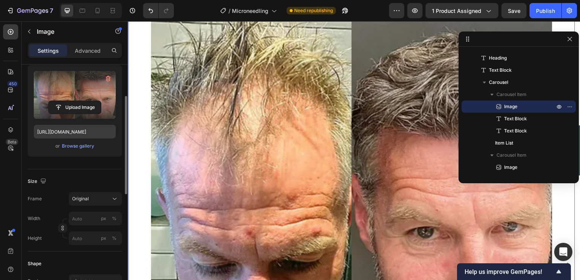
scroll to position [114, 0]
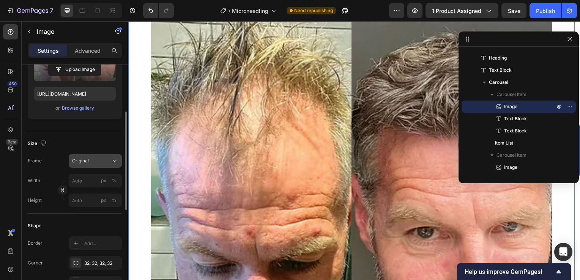
click at [99, 156] on button "Original" at bounding box center [95, 161] width 53 height 14
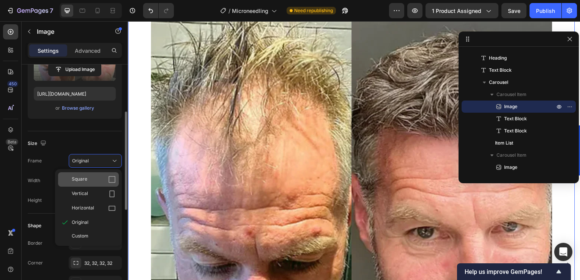
click at [92, 174] on div "Square" at bounding box center [88, 179] width 61 height 14
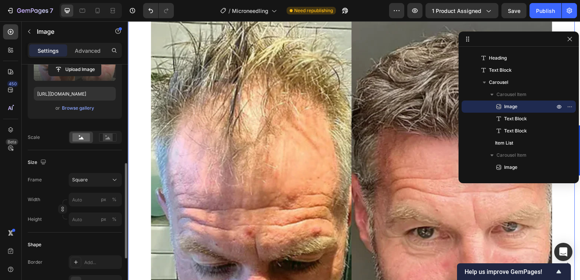
scroll to position [152, 0]
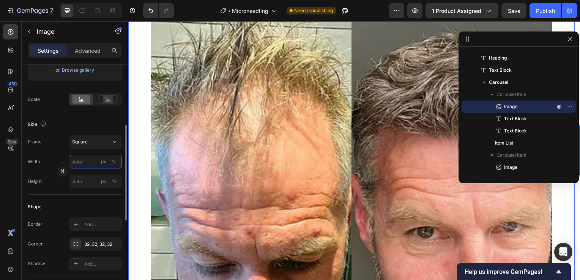
click at [91, 159] on input "px %" at bounding box center [95, 162] width 53 height 14
type input "8"
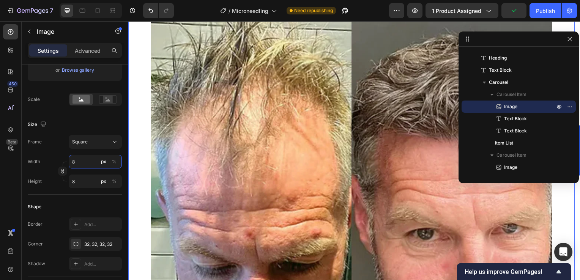
type input "80"
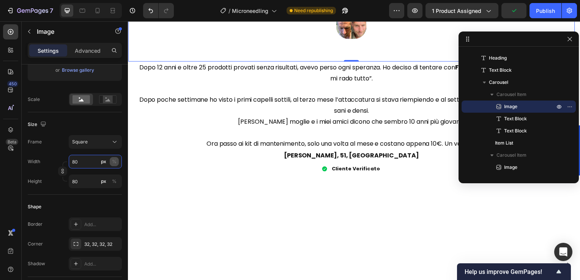
type input "80"
click at [115, 161] on div "%" at bounding box center [114, 161] width 5 height 7
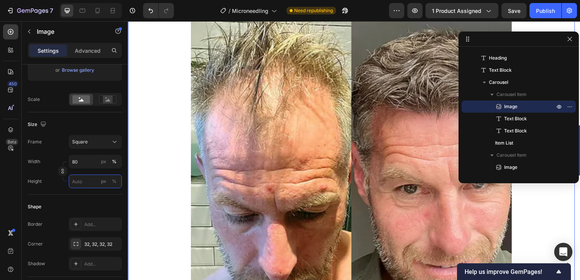
click at [86, 183] on input "px %" at bounding box center [95, 182] width 53 height 14
type input "8"
type input "80"
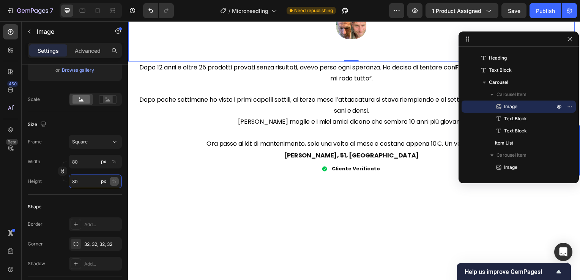
type input "80"
drag, startPoint x: 115, startPoint y: 183, endPoint x: 126, endPoint y: 163, distance: 22.2
click at [115, 183] on div "%" at bounding box center [114, 181] width 5 height 7
click at [115, 161] on div "%" at bounding box center [114, 161] width 5 height 7
click at [116, 163] on div "%" at bounding box center [114, 161] width 5 height 7
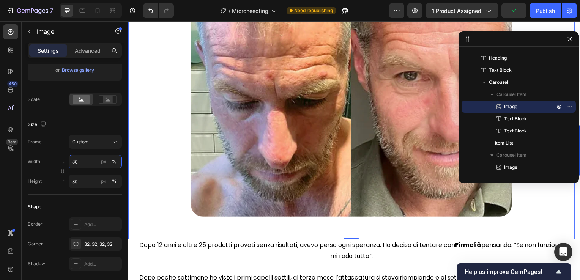
scroll to position [986, 0]
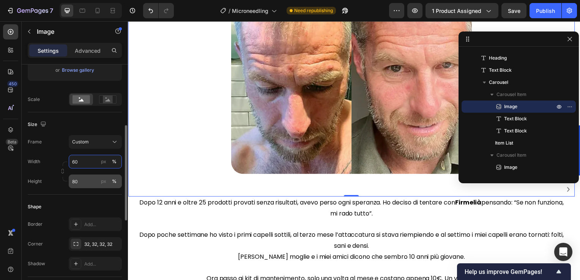
type input "60"
click at [78, 186] on input "80" at bounding box center [95, 182] width 53 height 14
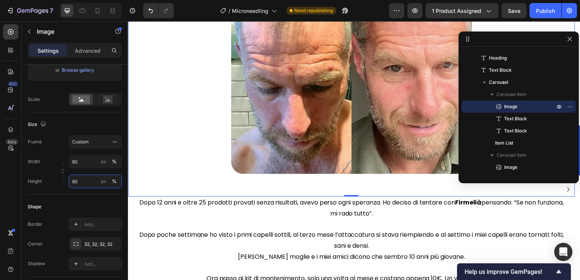
type input "60"
click at [189, 147] on div at bounding box center [353, 54] width 404 height 242
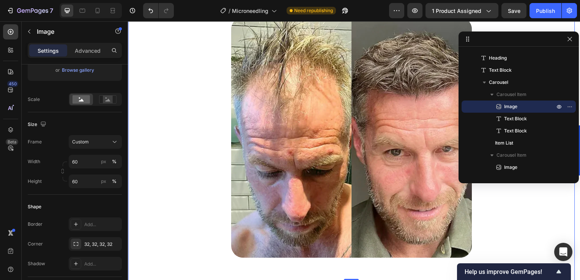
scroll to position [910, 0]
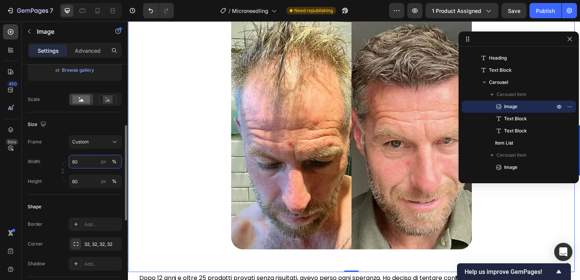
click at [84, 164] on input "60" at bounding box center [95, 162] width 53 height 14
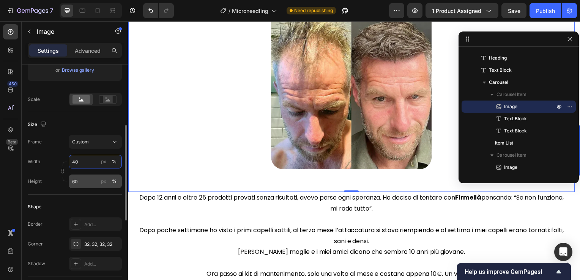
type input "4"
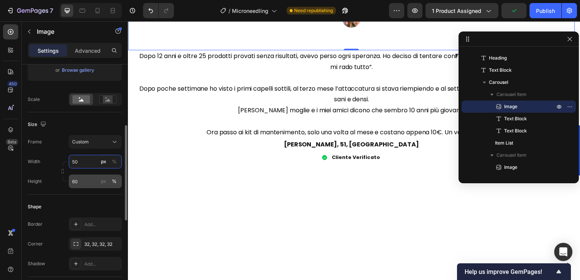
type input "50"
click at [87, 178] on input "60" at bounding box center [95, 182] width 53 height 14
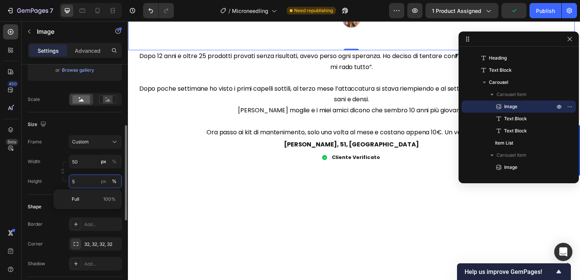
type input "50"
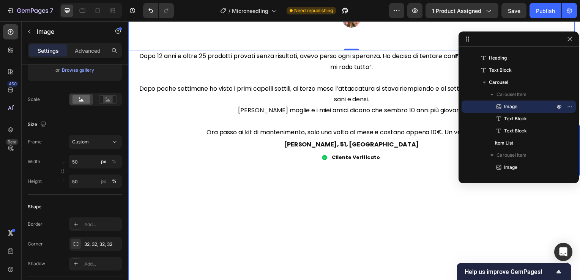
click at [202, 164] on div "Cliente Verificato" at bounding box center [353, 159] width 450 height 14
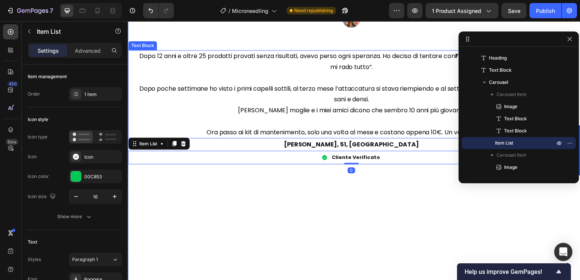
scroll to position [834, 0]
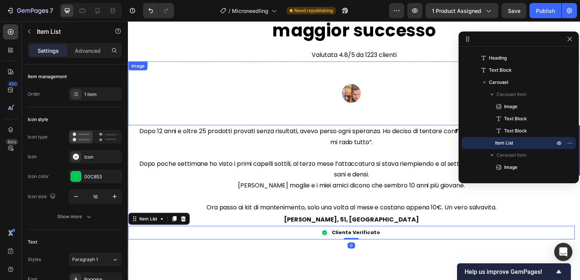
click at [301, 112] on div "Image" at bounding box center [353, 94] width 450 height 65
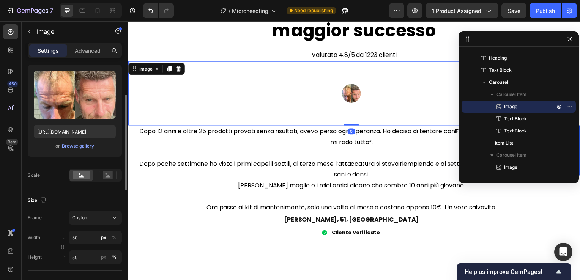
scroll to position [114, 0]
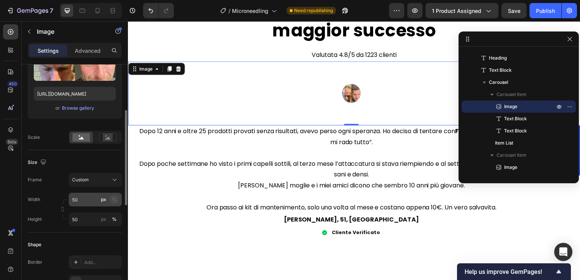
click at [112, 197] on div "%" at bounding box center [114, 199] width 5 height 7
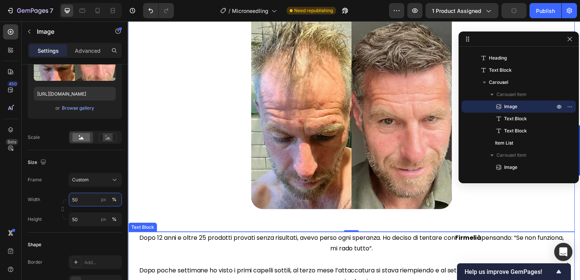
scroll to position [986, 0]
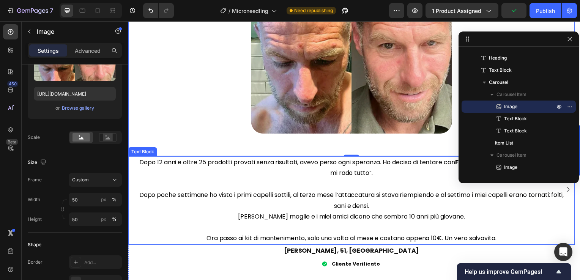
click at [136, 186] on p at bounding box center [352, 185] width 433 height 11
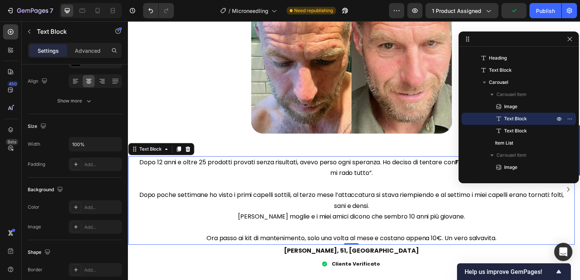
scroll to position [0, 0]
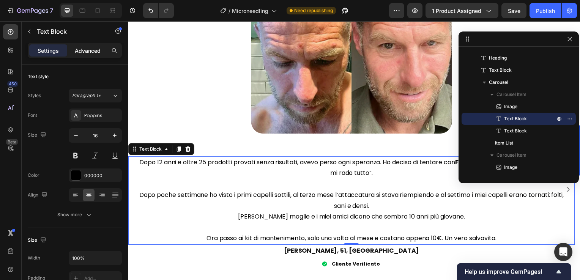
click at [83, 48] on p "Advanced" at bounding box center [88, 51] width 26 height 8
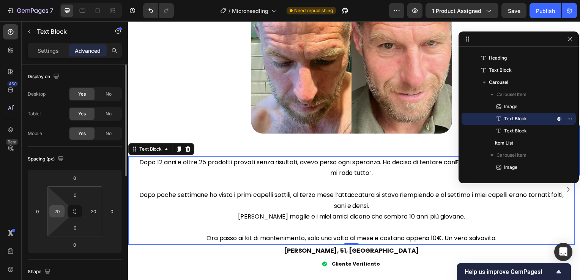
click at [55, 211] on input "20" at bounding box center [56, 211] width 11 height 11
type input "4"
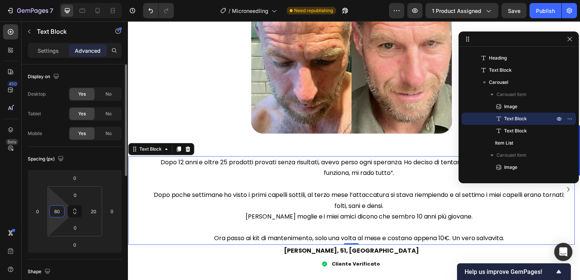
type input "6"
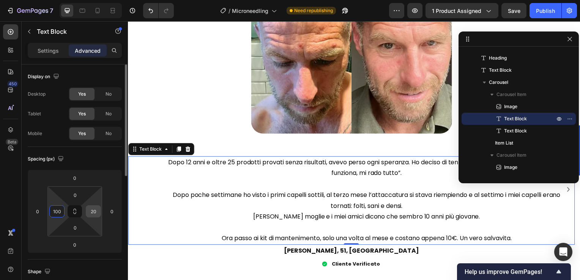
type input "100"
click at [91, 209] on input "20" at bounding box center [93, 211] width 11 height 11
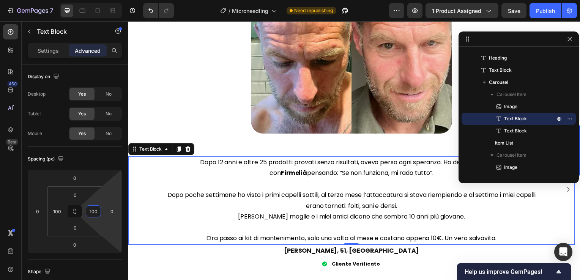
click at [429, 164] on p "Dopo 12 anni e oltre 25 prodotti provati senza risultati, avevo perso ogni sper…" at bounding box center [353, 169] width 372 height 22
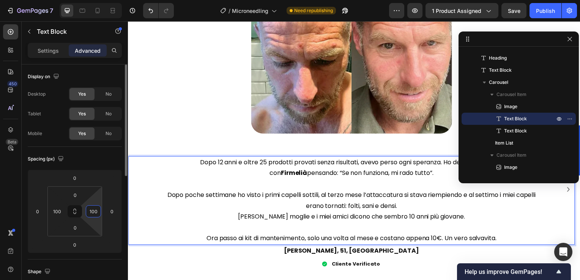
click at [97, 213] on input "100" at bounding box center [93, 211] width 11 height 11
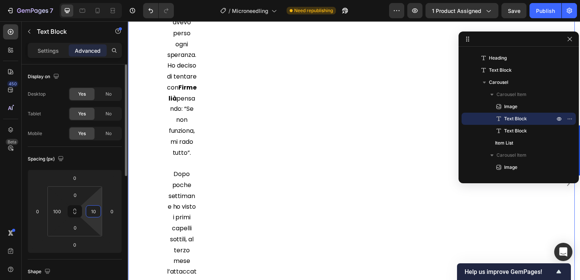
scroll to position [986, 0]
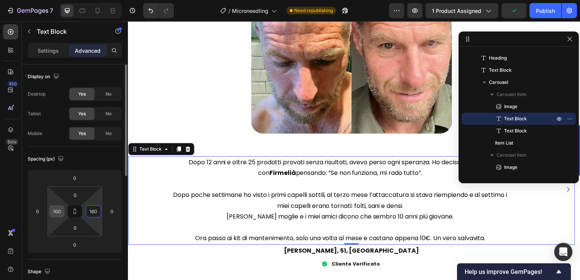
type input "160"
click at [57, 210] on input "100" at bounding box center [56, 211] width 11 height 11
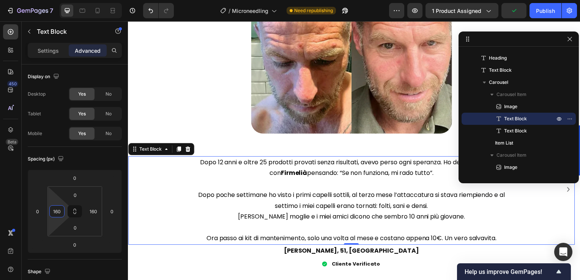
scroll to position [1024, 0]
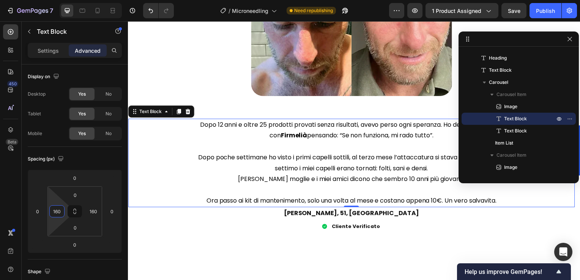
type input "160"
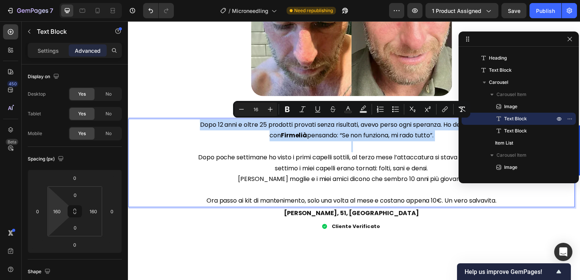
click at [439, 128] on p "Dopo 12 anni e oltre 25 prodotti provati senza risultati, avevo perso ogni sper…" at bounding box center [352, 131] width 327 height 22
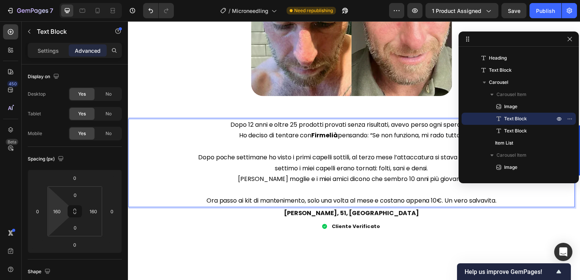
click at [436, 159] on p "Dopo poche settimane ho visto i primi capelli sottili, al terzo mese l’attaccat…" at bounding box center [352, 164] width 327 height 22
click at [447, 203] on p "Ora passo ai kit di mantenimento, solo una volta al mese e costano appena 10€. …" at bounding box center [352, 202] width 327 height 11
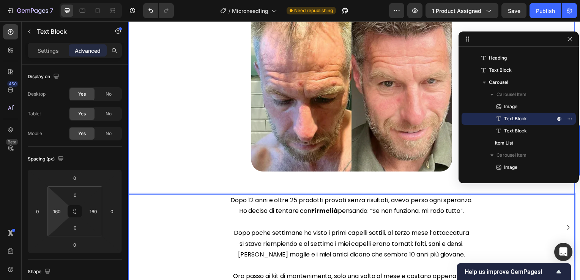
scroll to position [948, 0]
click at [567, 228] on icon "Carousel Next Arrow" at bounding box center [571, 228] width 9 height 9
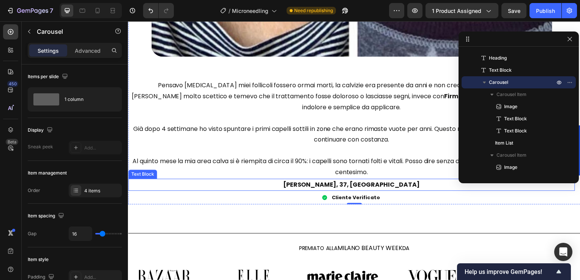
scroll to position [1214, 0]
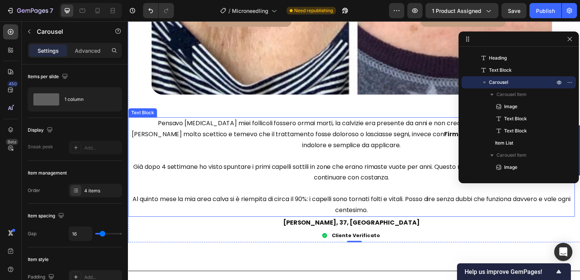
click at [420, 211] on p "Al quinto mese la mia area calva si è riempita di circa il 90%: i capelli sono …" at bounding box center [353, 206] width 448 height 22
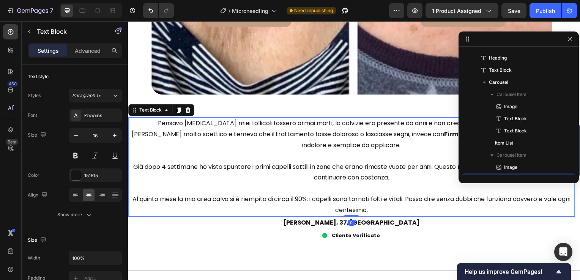
scroll to position [338, 0]
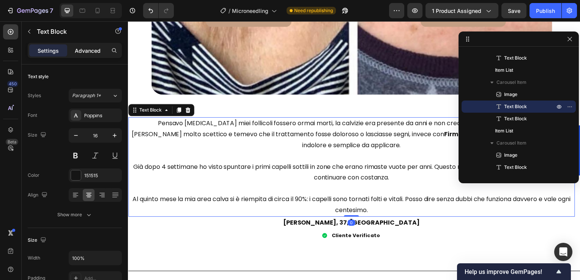
click at [87, 54] on p "Advanced" at bounding box center [88, 51] width 26 height 8
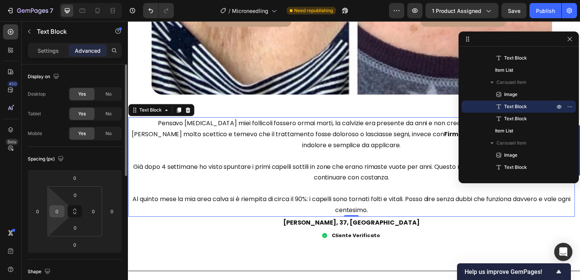
click at [59, 208] on input "0" at bounding box center [56, 211] width 11 height 11
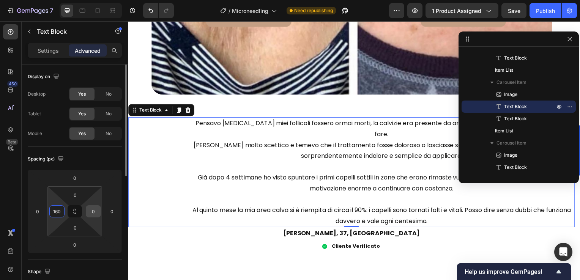
type input "160"
click at [94, 212] on input "0" at bounding box center [93, 211] width 11 height 11
type input "160"
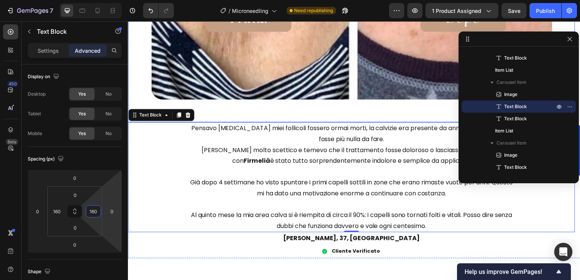
scroll to position [1176, 0]
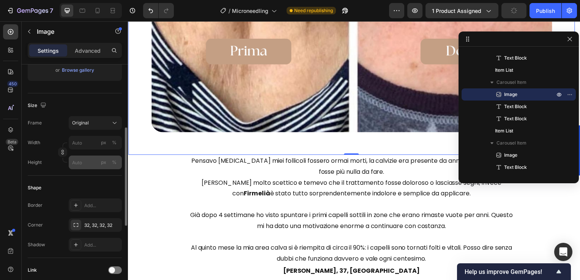
scroll to position [190, 0]
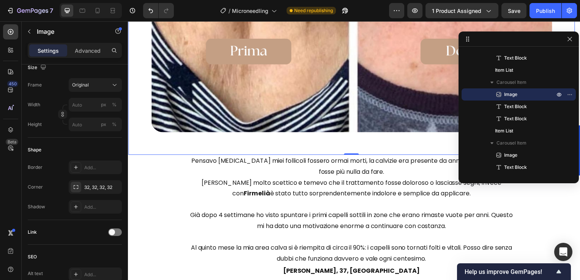
click at [97, 17] on div at bounding box center [91, 10] width 62 height 15
click at [99, 11] on icon at bounding box center [98, 10] width 4 height 5
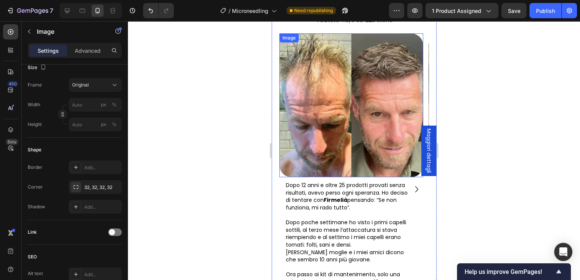
scroll to position [899, 0]
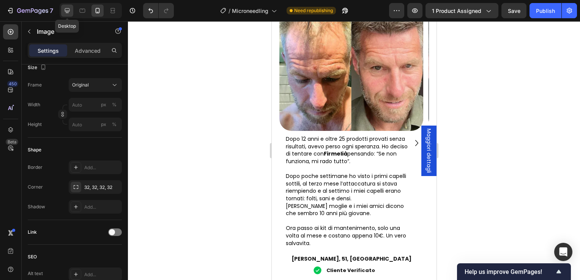
click at [69, 11] on icon at bounding box center [67, 10] width 5 height 5
type input "https://cdn.shopify.com/s/files/1/0916/4151/2310/files/gempages_563412296819279…"
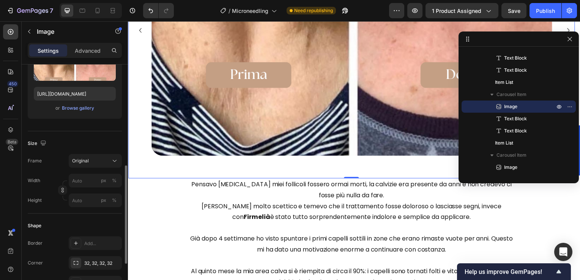
scroll to position [152, 0]
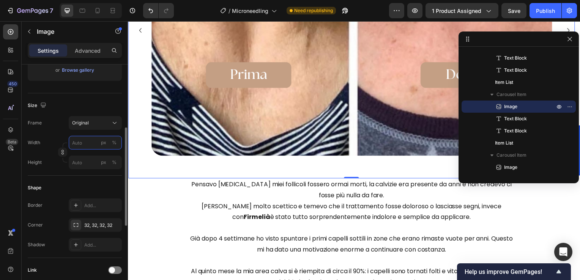
click at [85, 140] on input "px %" at bounding box center [95, 143] width 53 height 14
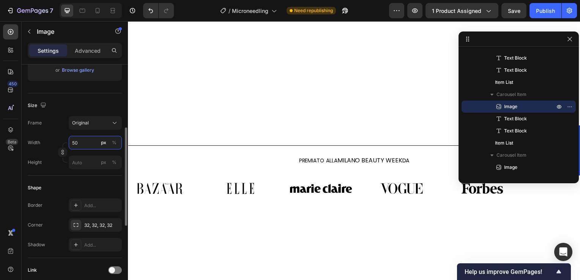
scroll to position [1052, 0]
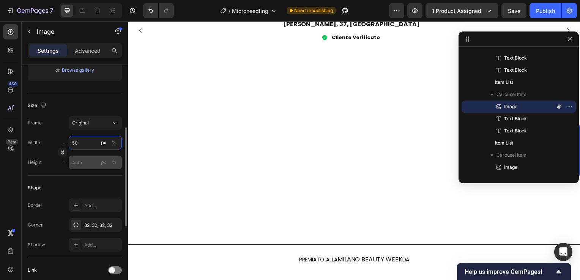
type input "50"
click at [115, 143] on div "%" at bounding box center [114, 142] width 5 height 7
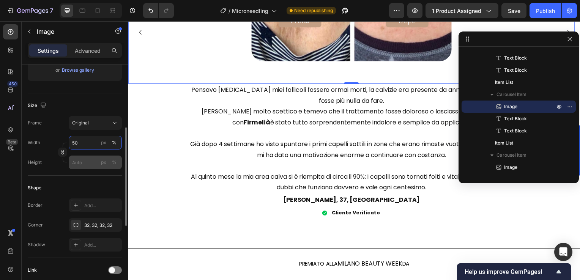
scroll to position [1054, 0]
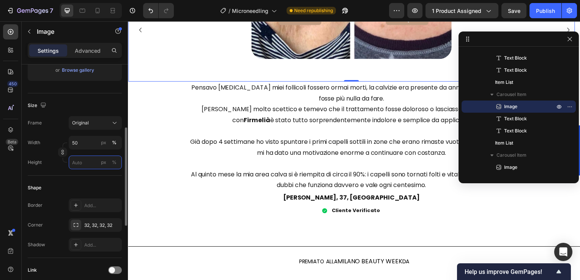
click at [80, 164] on input "px %" at bounding box center [95, 163] width 53 height 14
type input "5"
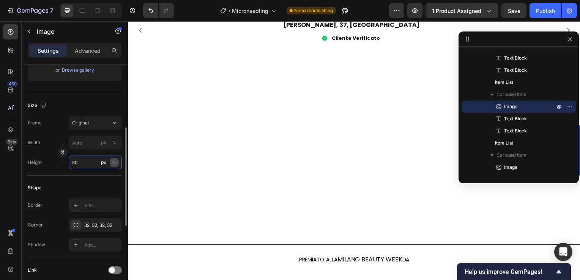
type input "50"
click at [115, 164] on div "%" at bounding box center [114, 162] width 5 height 7
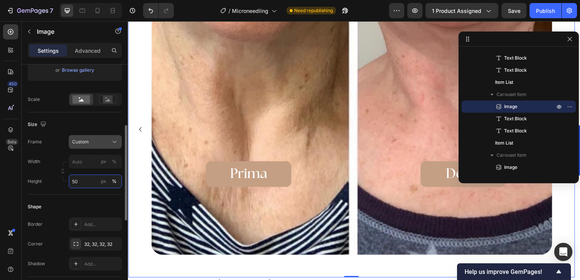
scroll to position [1152, 0]
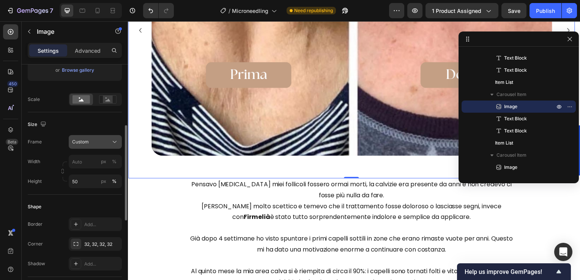
click at [114, 143] on icon at bounding box center [115, 142] width 8 height 8
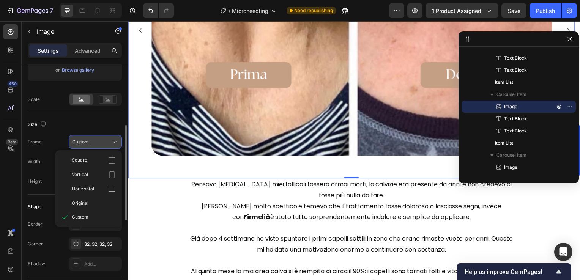
click at [113, 140] on icon at bounding box center [115, 142] width 8 height 8
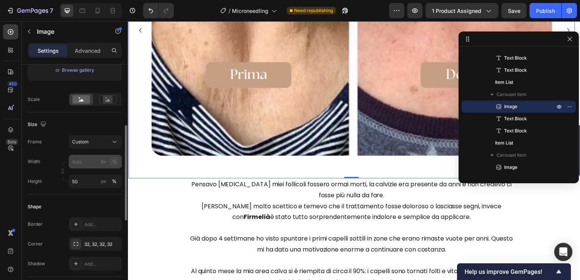
click at [114, 159] on div "%" at bounding box center [114, 161] width 5 height 7
click at [89, 161] on input "px %" at bounding box center [95, 162] width 53 height 14
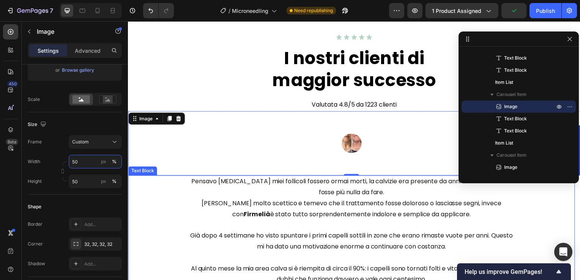
scroll to position [710, 0]
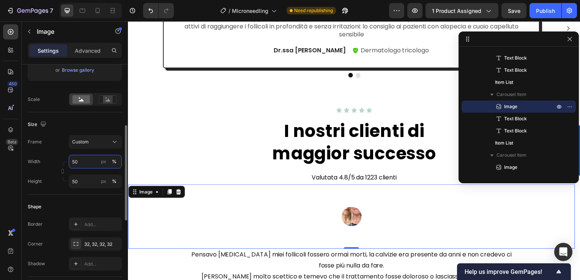
type input "50"
click at [115, 162] on div "%" at bounding box center [114, 161] width 5 height 7
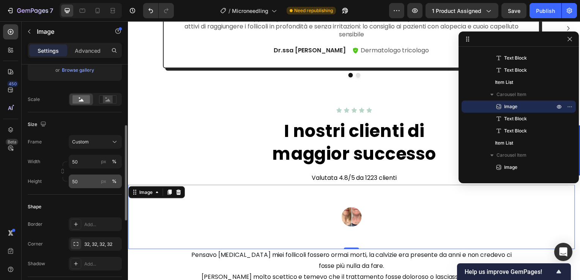
click at [113, 177] on button "%" at bounding box center [114, 181] width 9 height 9
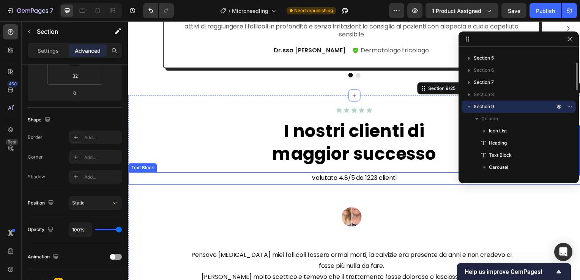
scroll to position [0, 0]
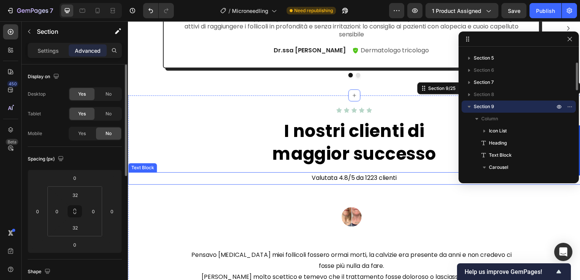
click at [227, 196] on div "Image" at bounding box center [353, 218] width 450 height 65
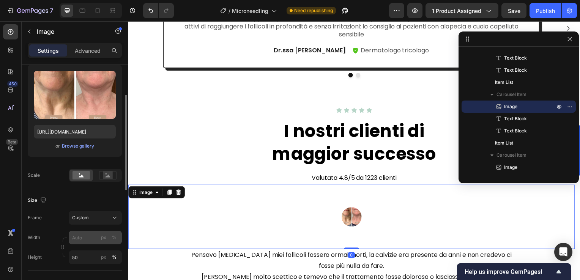
scroll to position [152, 0]
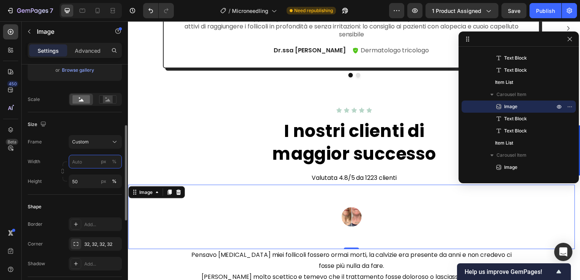
click at [90, 163] on input "px %" at bounding box center [95, 162] width 53 height 14
type input "50"
click at [115, 161] on div "%" at bounding box center [114, 161] width 5 height 7
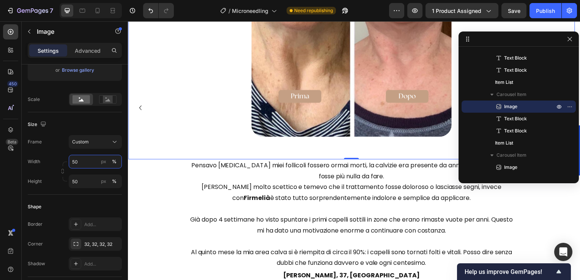
scroll to position [938, 0]
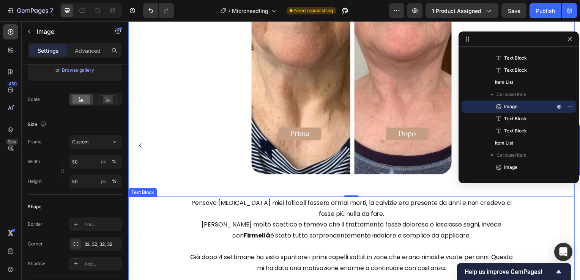
click at [439, 204] on p "Pensavo che i miei follicoli fossero ormai morti, la calvizie era presente da a…" at bounding box center [352, 210] width 327 height 22
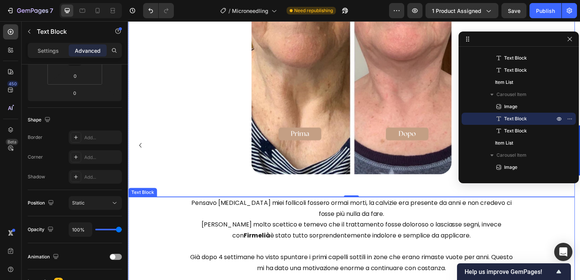
click at [439, 204] on p "Pensavo che i miei follicoli fossero ormai morti, la calvizie era presente da a…" at bounding box center [352, 210] width 327 height 22
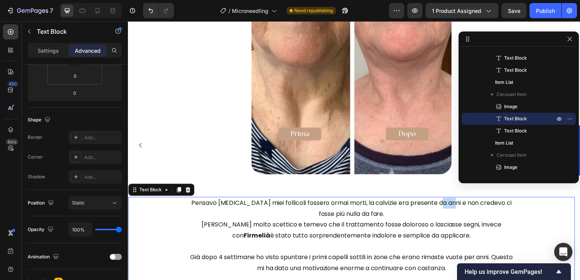
scroll to position [0, 0]
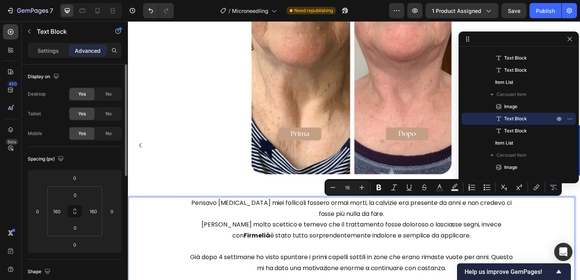
click at [437, 205] on p "Pensavo che i miei follicoli fossero ormai morti, la calvizie era presente da a…" at bounding box center [352, 210] width 327 height 22
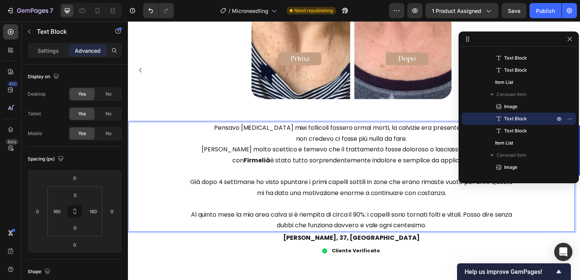
scroll to position [938, 0]
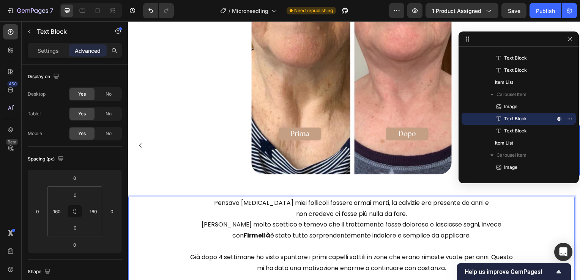
click at [271, 233] on strong "Firmelià" at bounding box center [257, 237] width 27 height 9
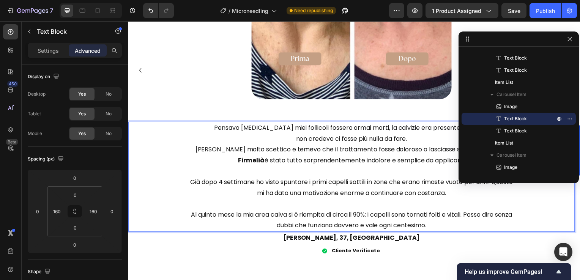
scroll to position [976, 0]
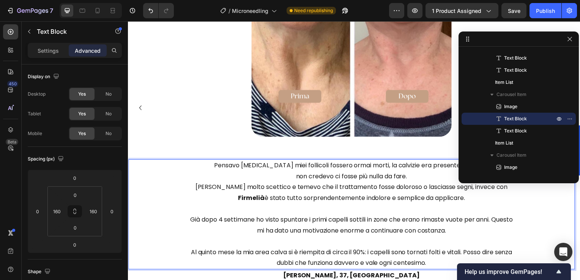
click at [460, 222] on p "Già dopo 4 settimane ho visto spuntare i primi capelli sottili in zone che eran…" at bounding box center [352, 227] width 327 height 22
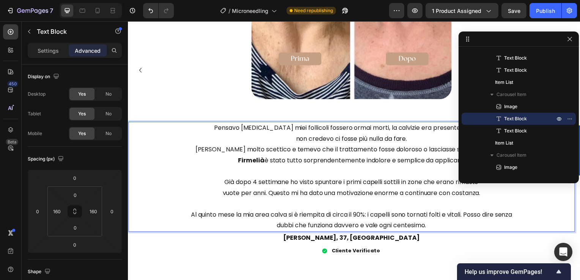
click at [457, 218] on p "Al quinto mese la mia area calva si è riempita di circa il 90%: i capelli sono …" at bounding box center [352, 222] width 327 height 22
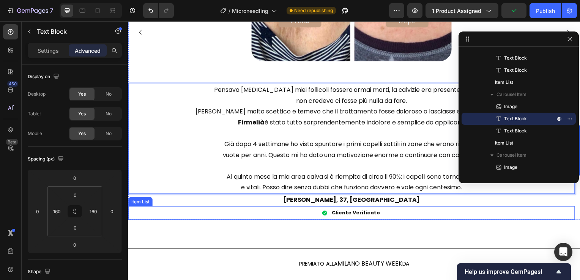
scroll to position [976, 0]
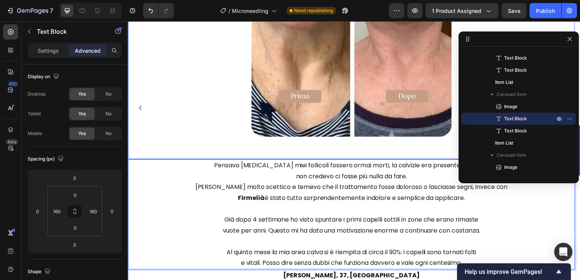
click at [305, 129] on img at bounding box center [353, 40] width 202 height 195
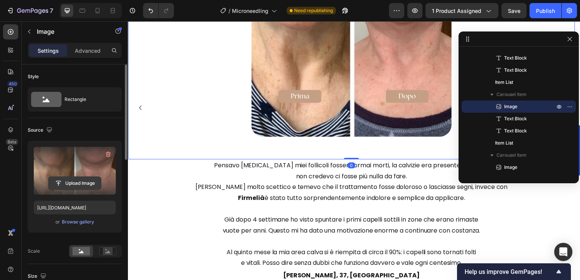
click at [66, 183] on input "file" at bounding box center [75, 183] width 52 height 13
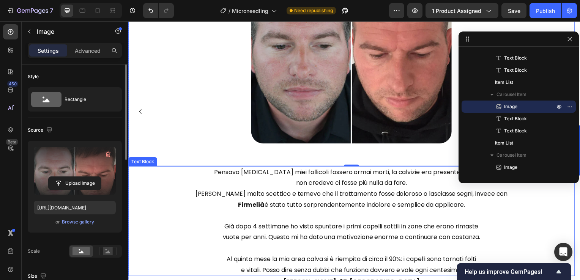
type input "https://cdn.shopify.com/s/files/1/0916/4151/2310/files/gempages_563412296819279…"
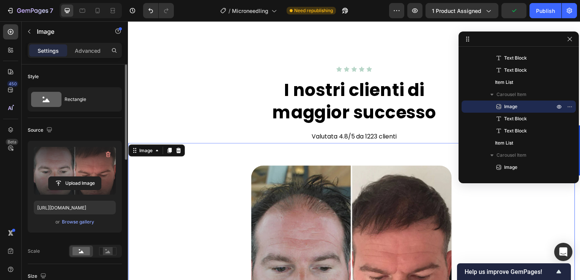
scroll to position [866, 0]
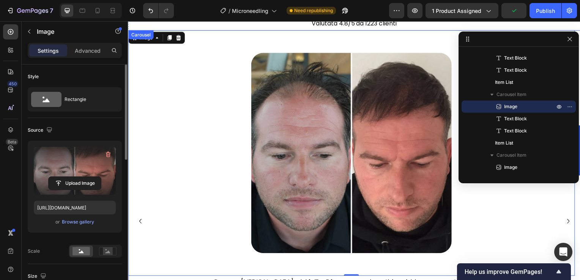
click at [567, 224] on icon "Carousel Next Arrow" at bounding box center [571, 222] width 9 height 9
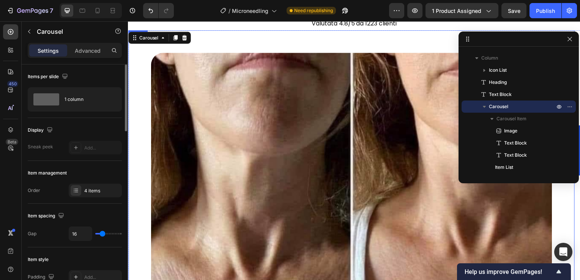
click at [338, 145] on img at bounding box center [353, 248] width 404 height 390
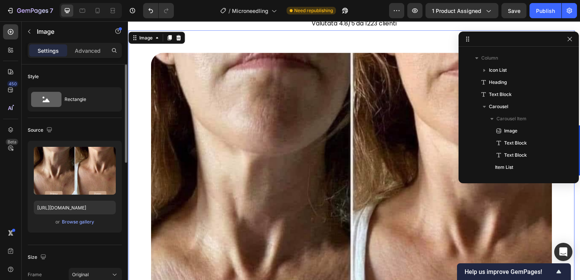
scroll to position [265, 0]
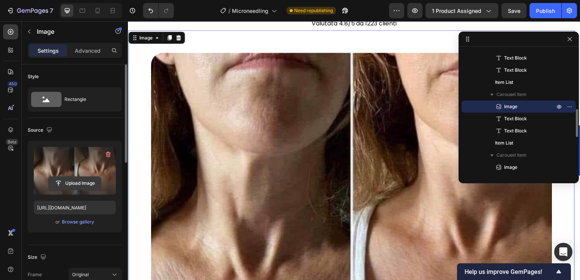
click at [68, 186] on input "file" at bounding box center [75, 183] width 52 height 13
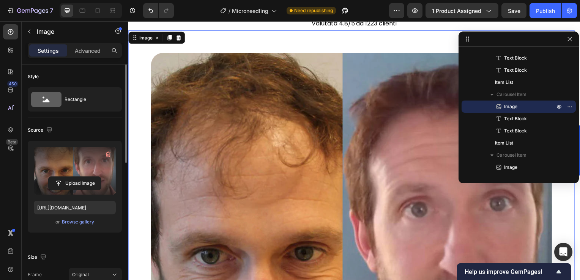
type input "https://cdn.shopify.com/s/files/1/0916/4151/2310/files/gempages_563412296819279…"
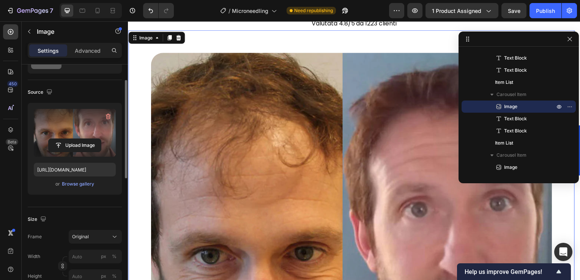
scroll to position [76, 0]
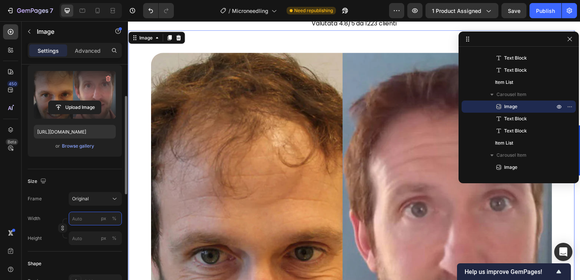
click at [83, 216] on input "px %" at bounding box center [95, 219] width 53 height 14
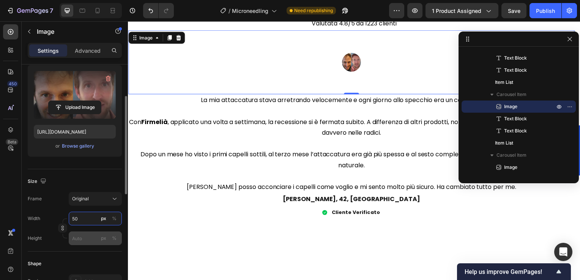
type input "50"
click at [84, 240] on input "px %" at bounding box center [95, 238] width 53 height 14
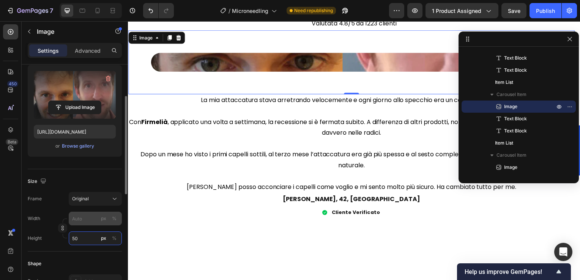
type input "50"
click at [78, 222] on input "px %" at bounding box center [95, 219] width 53 height 14
type input "5"
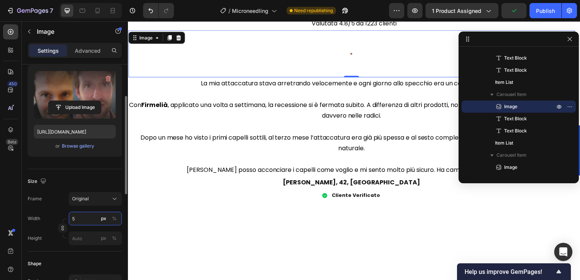
click at [120, 219] on input "5" at bounding box center [95, 219] width 53 height 14
click at [111, 218] on button "%" at bounding box center [114, 218] width 9 height 9
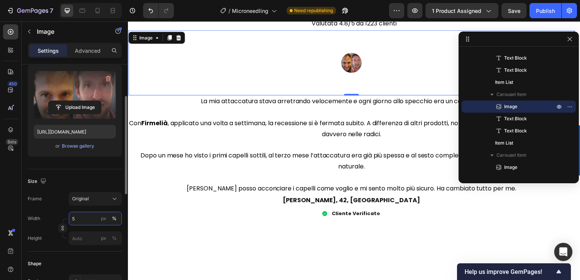
click at [83, 216] on input "5" at bounding box center [95, 219] width 53 height 14
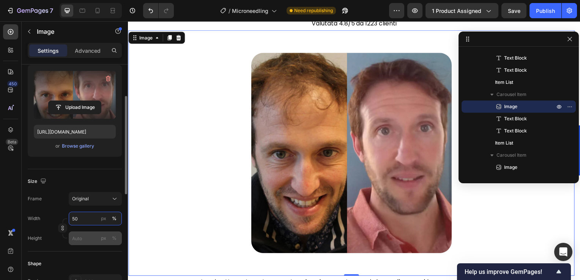
type input "50"
click at [86, 235] on input "px %" at bounding box center [95, 238] width 53 height 14
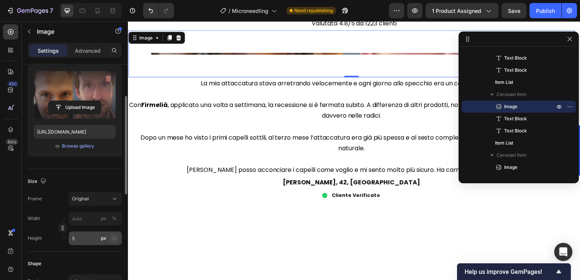
click at [117, 238] on button "%" at bounding box center [114, 238] width 9 height 9
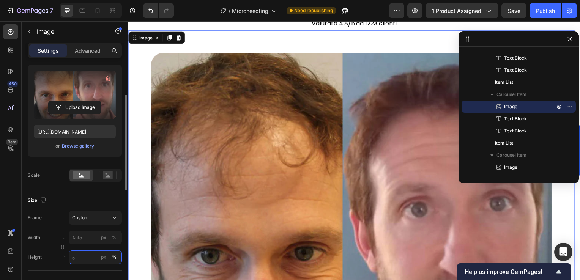
click at [93, 258] on input "5" at bounding box center [95, 257] width 53 height 14
type input "50"
click at [88, 236] on input "px %" at bounding box center [95, 238] width 53 height 14
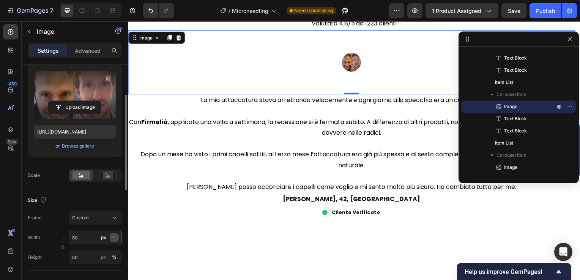
type input "50"
click at [113, 238] on div "%" at bounding box center [114, 237] width 5 height 7
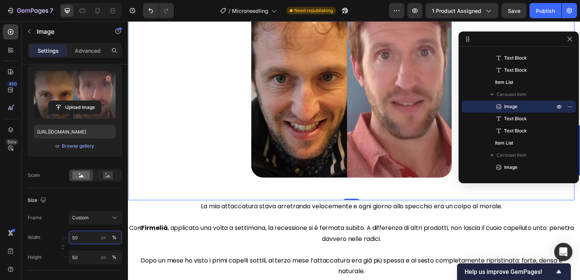
scroll to position [979, 0]
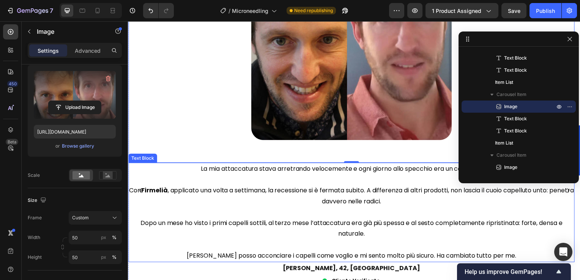
click at [259, 184] on p at bounding box center [353, 181] width 448 height 11
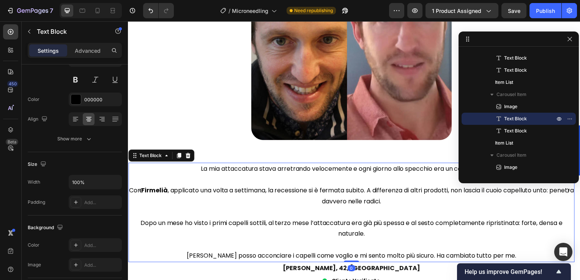
scroll to position [0, 0]
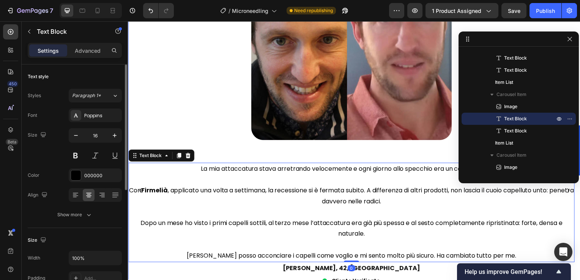
click at [140, 190] on icon "Carousel Back Arrow" at bounding box center [139, 191] width 9 height 9
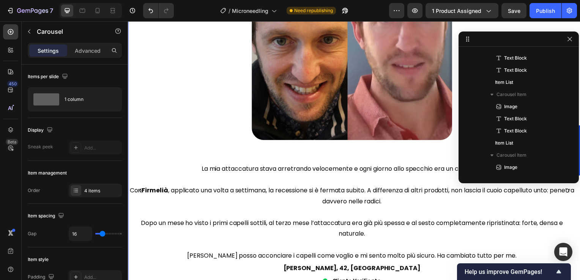
scroll to position [119, 0]
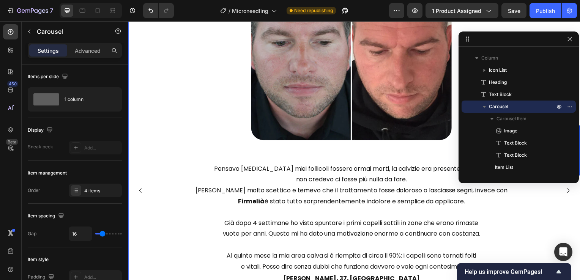
click at [565, 194] on button "Carousel Next Arrow" at bounding box center [571, 192] width 12 height 12
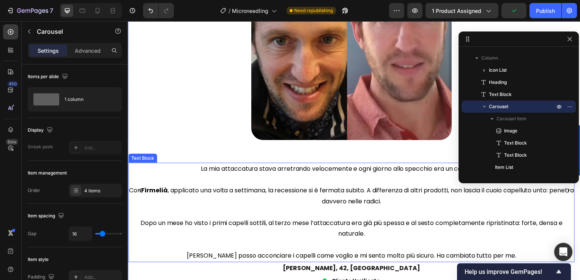
click at [204, 175] on p "La mia attaccatura stava arretrando velocemente e ogni giorno allo specchio era…" at bounding box center [353, 170] width 448 height 11
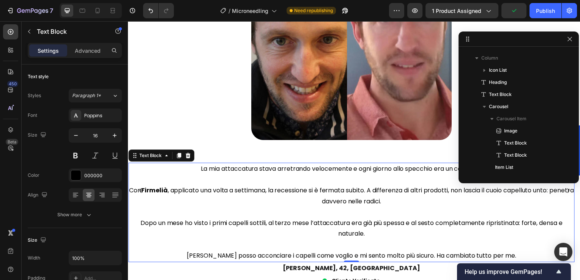
scroll to position [277, 0]
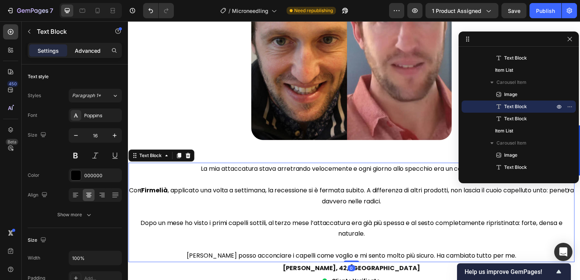
click at [93, 51] on p "Advanced" at bounding box center [88, 51] width 26 height 8
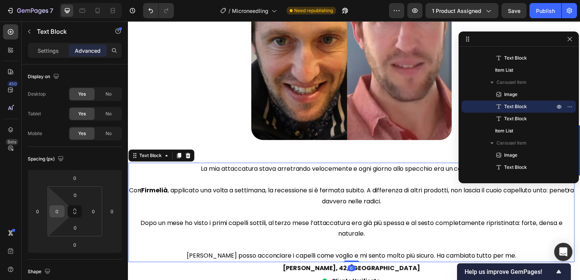
click at [58, 213] on input "0" at bounding box center [56, 211] width 11 height 11
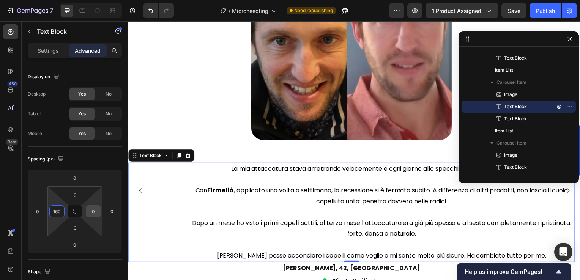
type input "160"
click at [88, 212] on input "0" at bounding box center [93, 211] width 11 height 11
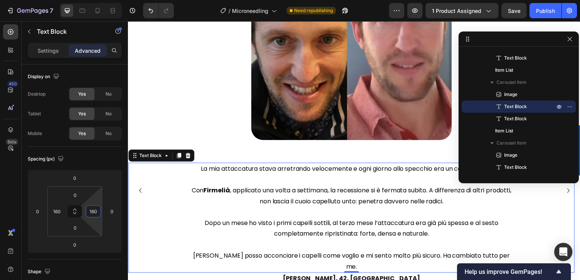
type input "160"
click at [408, 171] on span "La mia attaccatura stava arretrando velocemente e ogni giorno allo specchio era…" at bounding box center [352, 169] width 303 height 9
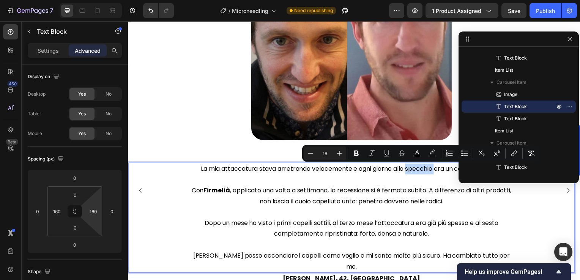
click at [408, 172] on span "La mia attaccatura stava arretrando velocemente e ogni giorno allo specchio era…" at bounding box center [352, 169] width 303 height 9
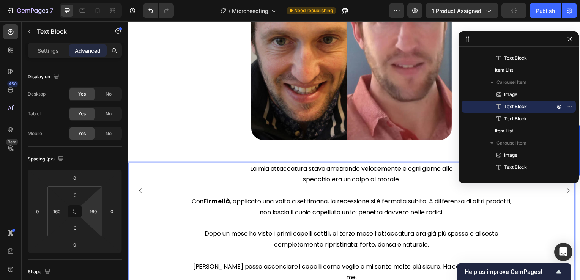
scroll to position [1017, 0]
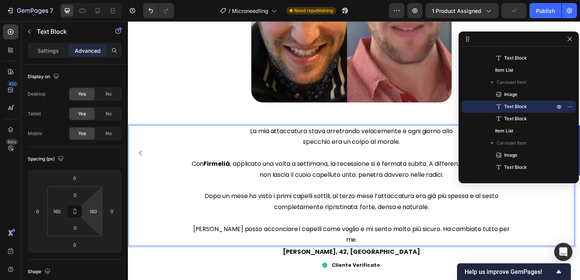
click at [446, 165] on span "Con Firmelià , applicato una volta a settimana, la recessione si è fermata subi…" at bounding box center [353, 171] width 322 height 20
click at [428, 200] on span "Dopo un mese ho visto i primi capelli sottili, al terzo mese l’attaccatura era …" at bounding box center [353, 203] width 296 height 20
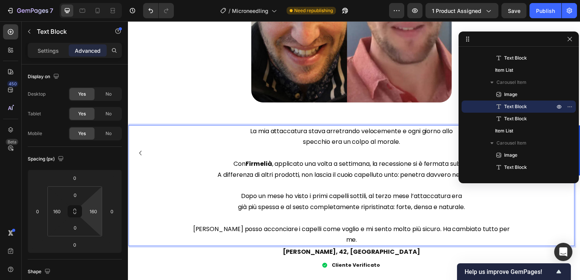
click at [422, 231] on span "[PERSON_NAME] posso acconciare i capelli come voglio e mi sento molto più sicur…" at bounding box center [352, 236] width 319 height 20
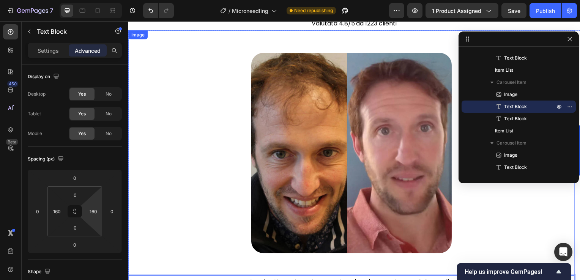
scroll to position [942, 0]
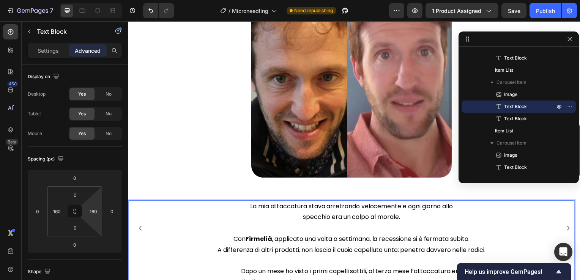
click at [567, 226] on icon "Carousel Next Arrow" at bounding box center [571, 229] width 9 height 9
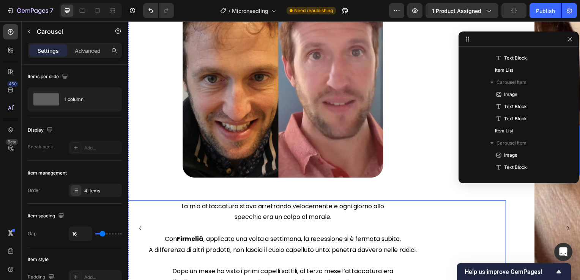
scroll to position [119, 0]
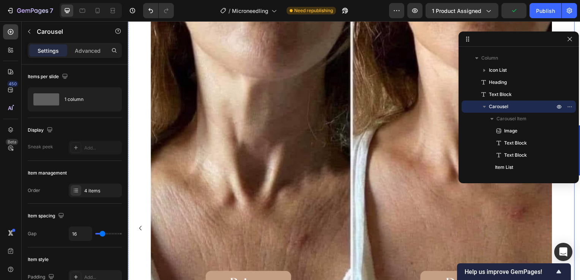
click at [294, 178] on img at bounding box center [353, 172] width 404 height 390
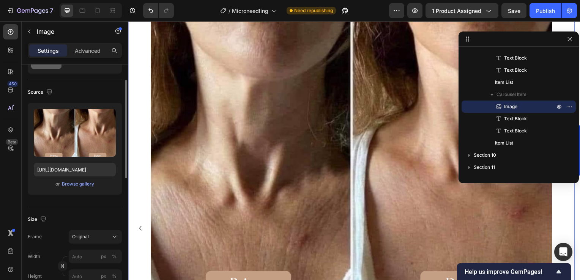
scroll to position [114, 0]
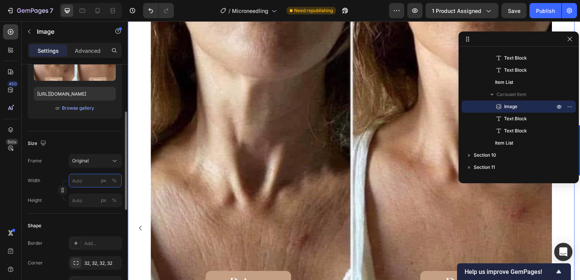
click at [85, 181] on input "px %" at bounding box center [95, 181] width 53 height 14
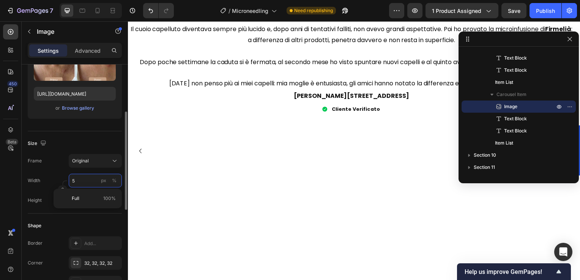
scroll to position [864, 0]
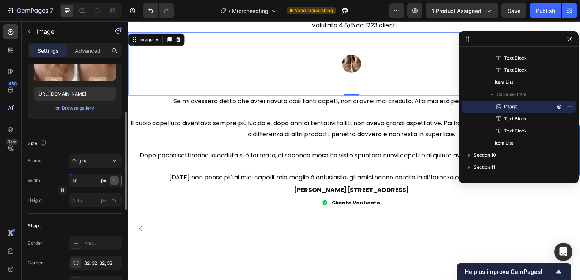
type input "50"
click at [115, 182] on div "%" at bounding box center [114, 180] width 5 height 7
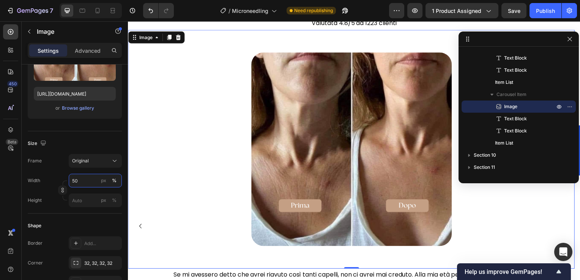
scroll to position [940, 0]
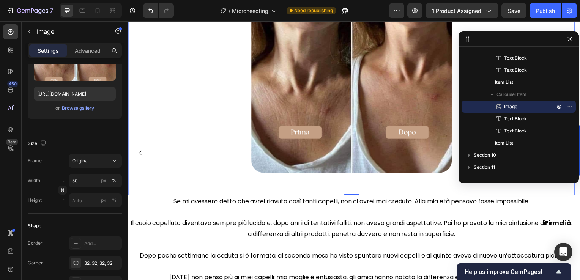
click at [302, 146] on img at bounding box center [353, 76] width 202 height 195
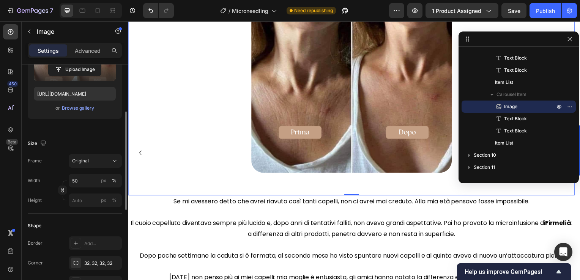
click at [79, 76] on label at bounding box center [75, 57] width 82 height 48
click at [79, 76] on input "file" at bounding box center [75, 69] width 52 height 13
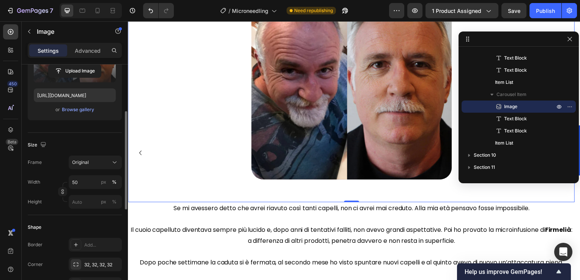
type input "https://cdn.shopify.com/s/files/1/0916/4151/2310/files/gempages_563412296819279…"
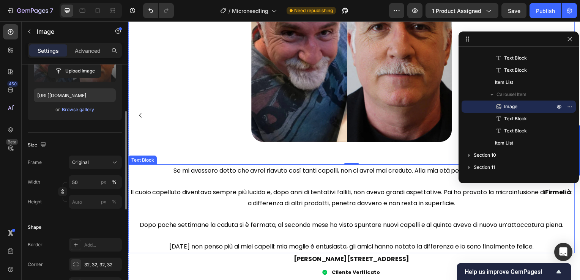
click at [410, 176] on p "Se mi avessero detto che avrei riavuto così tanti capelli, non ci avrei mai cre…" at bounding box center [353, 172] width 448 height 11
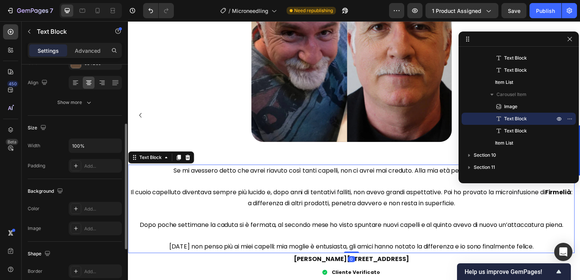
scroll to position [0, 0]
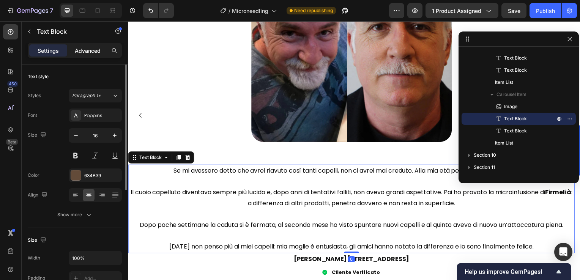
click at [69, 55] on div "Advanced" at bounding box center [88, 50] width 38 height 12
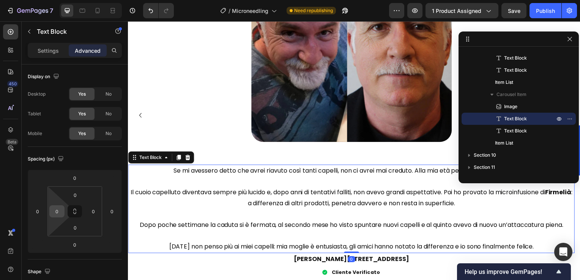
click at [62, 211] on input "0" at bounding box center [56, 211] width 11 height 11
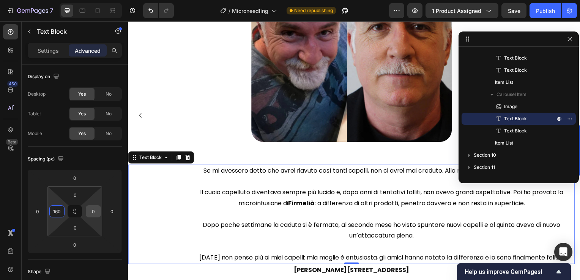
type input "160"
click at [95, 207] on input "0" at bounding box center [93, 211] width 11 height 11
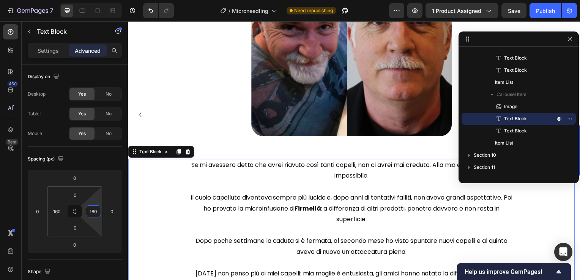
type input "160"
click at [444, 166] on span "Se mi avessero detto che avrei riavuto così tanti capelli, non ci avrei mai cre…" at bounding box center [352, 172] width 323 height 20
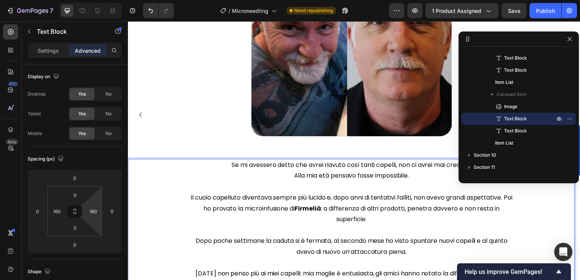
click at [414, 211] on span "Il cuoio capelluto diventava sempre più lucido e, dopo anni di tentativi fallit…" at bounding box center [353, 210] width 324 height 31
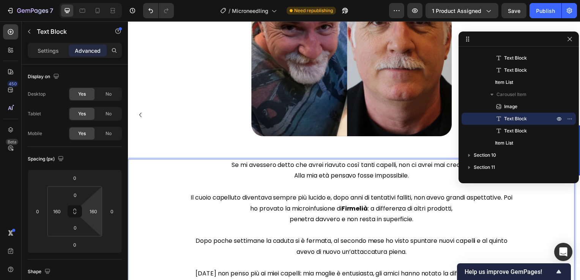
click at [457, 200] on span "Il cuoio capelluto diventava sempre più lucido e, dopo anni di tentativi fallit…" at bounding box center [353, 205] width 324 height 20
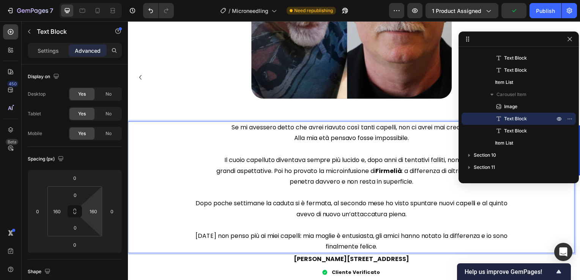
click at [413, 207] on span "Dopo poche settimane la caduta si è fermata, al secondo mese ho visto spuntare …" at bounding box center [352, 210] width 314 height 20
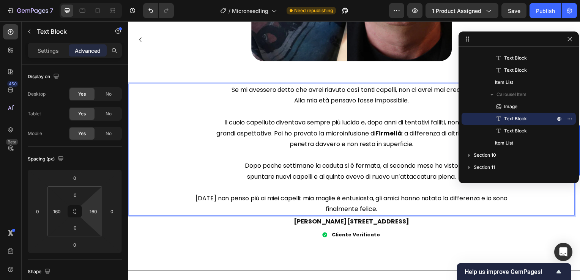
click at [445, 201] on span "[DATE] non penso più ai miei capelli: mia moglie è entusiasta, gli amici hanno …" at bounding box center [352, 205] width 314 height 20
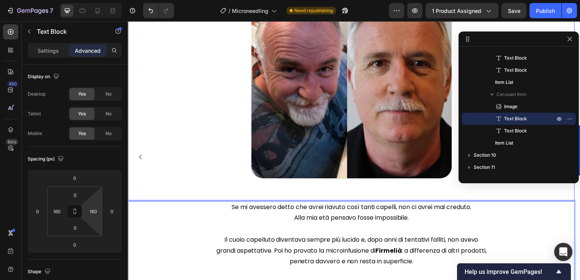
scroll to position [945, 0]
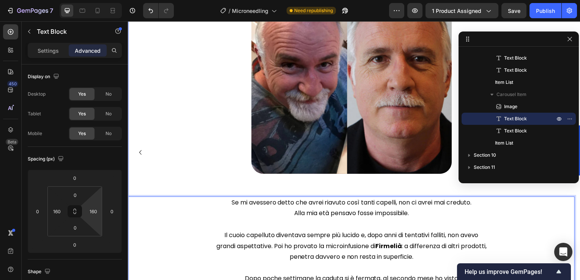
click at [139, 152] on icon "Carousel Back Arrow" at bounding box center [139, 153] width 9 height 9
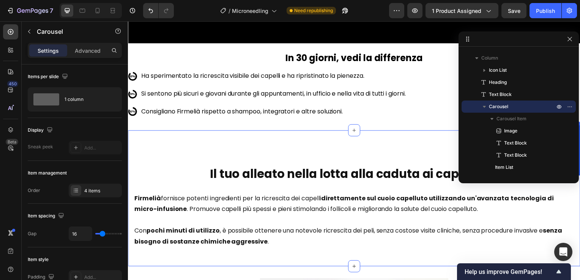
scroll to position [1628, 0]
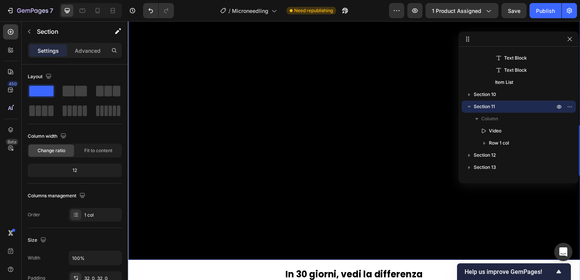
scroll to position [1477, 0]
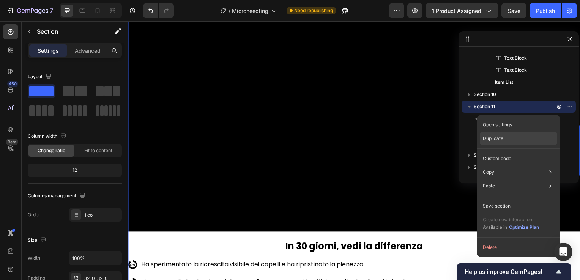
click at [500, 135] on p "Duplicate" at bounding box center [493, 138] width 20 height 7
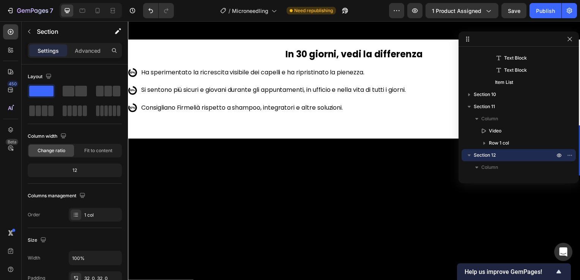
scroll to position [1632, 0]
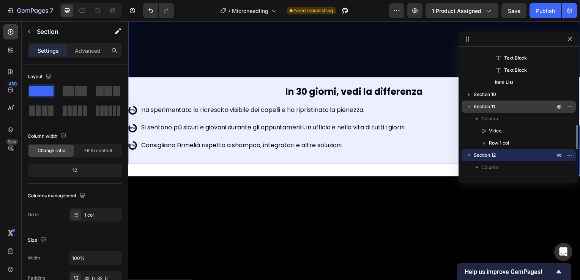
click at [479, 109] on span "Section 11" at bounding box center [484, 107] width 21 height 8
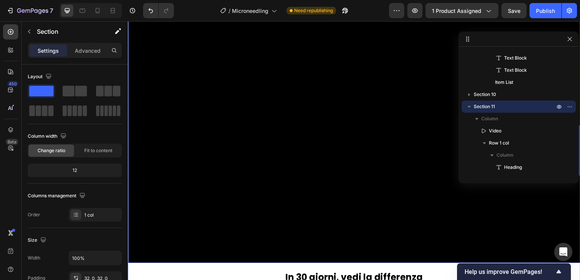
scroll to position [1393, 0]
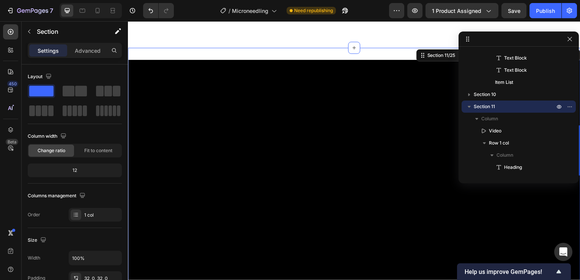
click at [84, 43] on div "Settings Advanced" at bounding box center [75, 50] width 94 height 15
click at [85, 47] on p "Advanced" at bounding box center [88, 51] width 26 height 8
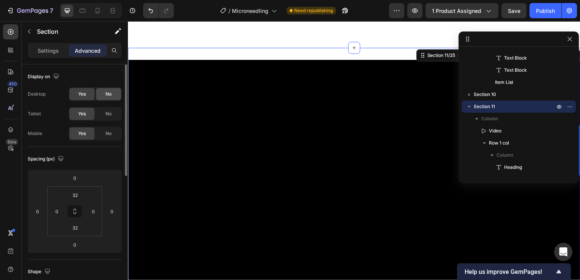
click at [110, 95] on span "No" at bounding box center [108, 94] width 6 height 7
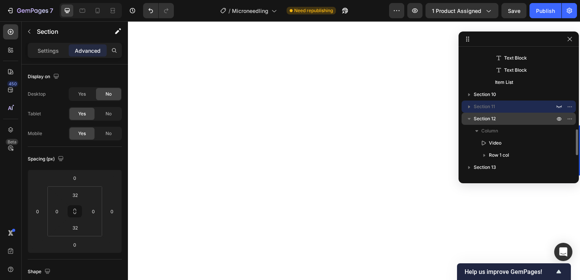
click at [476, 113] on div "Section 12" at bounding box center [518, 119] width 108 height 12
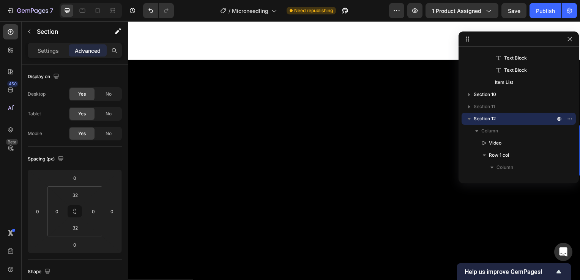
scroll to position [1431, 0]
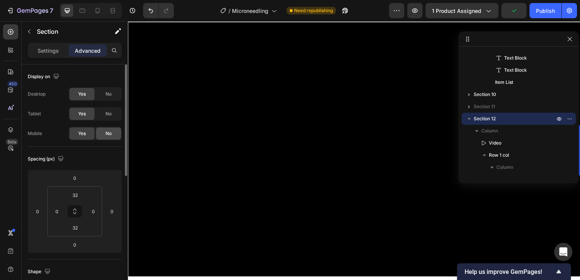
click at [102, 131] on div "No" at bounding box center [108, 134] width 25 height 12
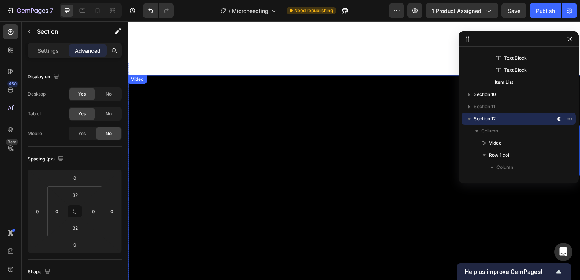
scroll to position [1393, 0]
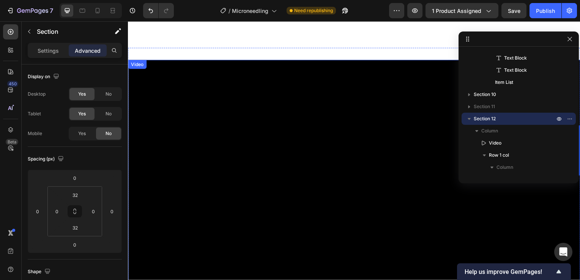
click at [176, 131] on video at bounding box center [355, 188] width 455 height 256
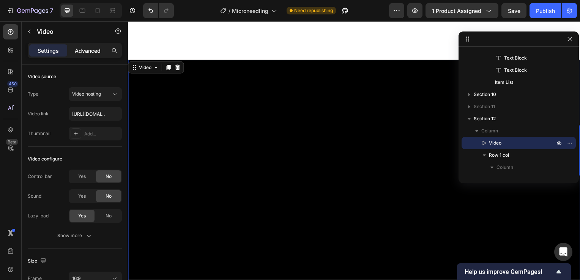
click at [88, 52] on p "Advanced" at bounding box center [88, 51] width 26 height 8
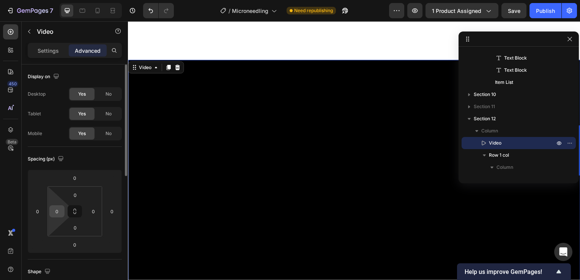
click at [58, 213] on input "0" at bounding box center [56, 211] width 11 height 11
type input "4"
click at [43, 214] on input "0" at bounding box center [37, 211] width 11 height 11
type input "0"
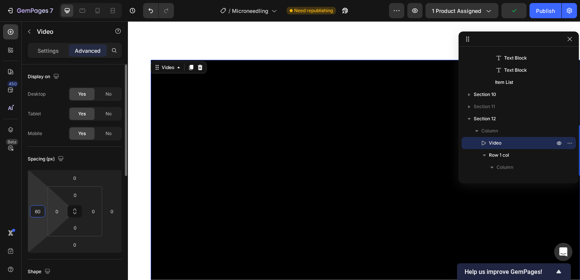
type input "6"
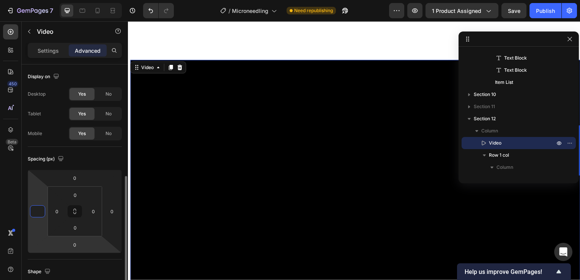
scroll to position [76, 0]
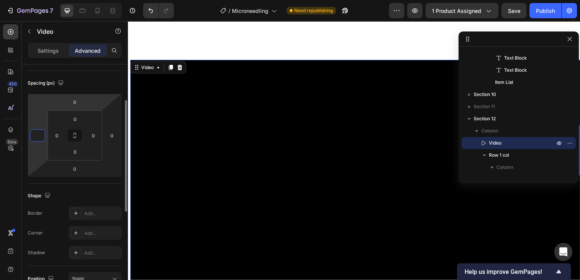
click at [45, 51] on p "Settings" at bounding box center [48, 51] width 21 height 8
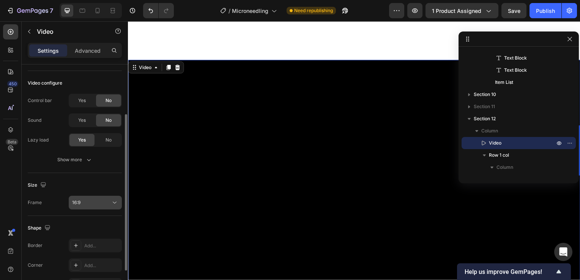
scroll to position [114, 0]
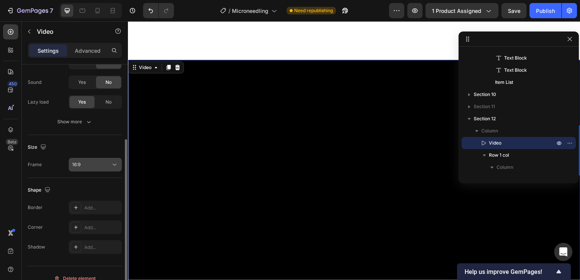
click at [88, 166] on div "16:9" at bounding box center [91, 164] width 39 height 7
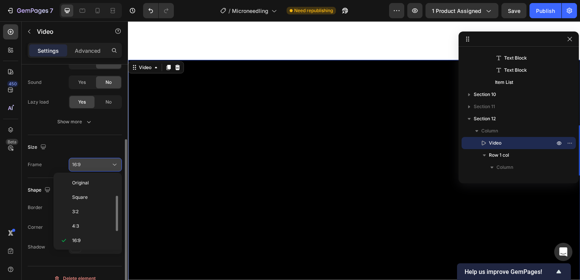
scroll to position [14, 0]
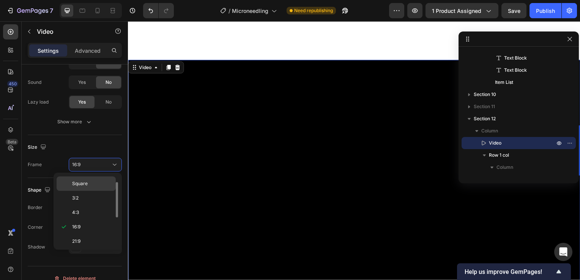
click at [93, 186] on p "Square" at bounding box center [92, 183] width 40 height 7
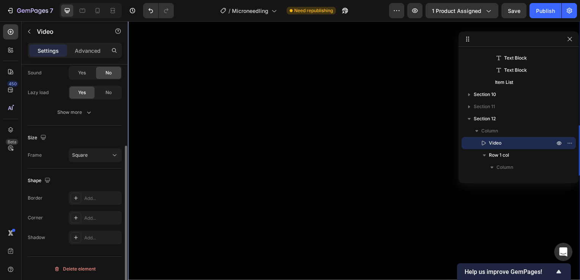
scroll to position [0, 0]
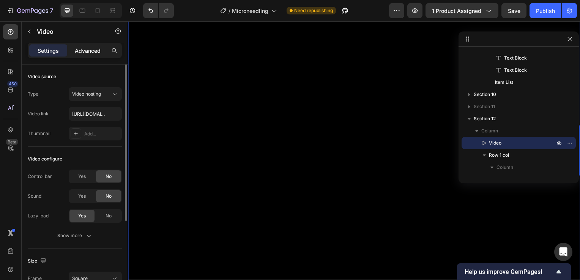
click at [82, 48] on p "Advanced" at bounding box center [88, 51] width 26 height 8
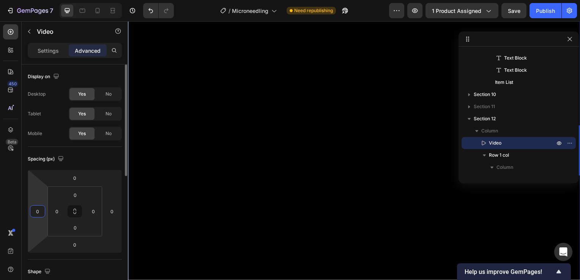
click at [36, 206] on input "0" at bounding box center [37, 211] width 11 height 11
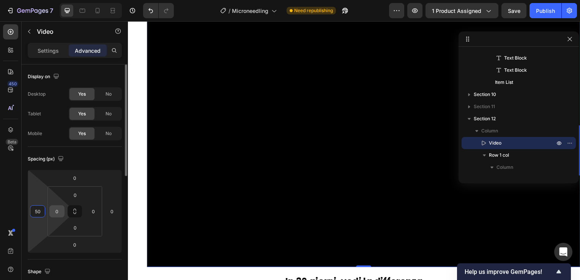
type input "5"
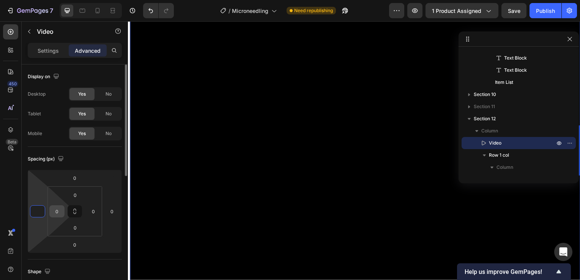
click at [58, 209] on input "0" at bounding box center [56, 211] width 11 height 11
type input "05"
type input "0"
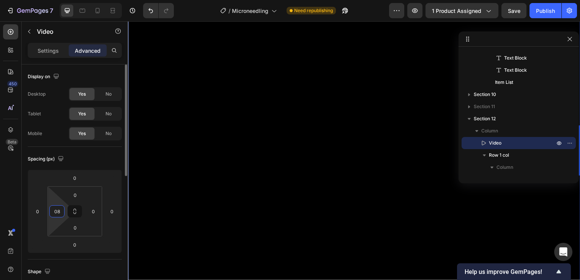
type input "0"
click at [41, 211] on input "0" at bounding box center [37, 211] width 11 height 11
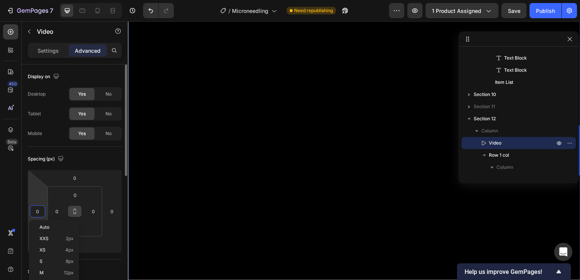
click at [76, 208] on icon at bounding box center [75, 211] width 6 height 6
click at [38, 210] on input "0" at bounding box center [37, 211] width 11 height 11
type input "1"
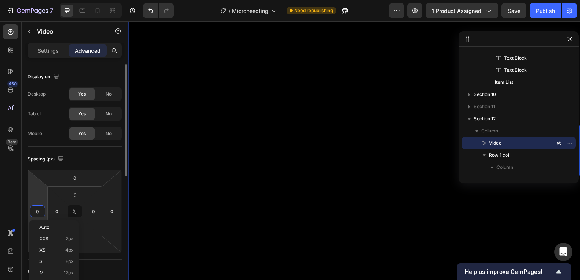
type input "1"
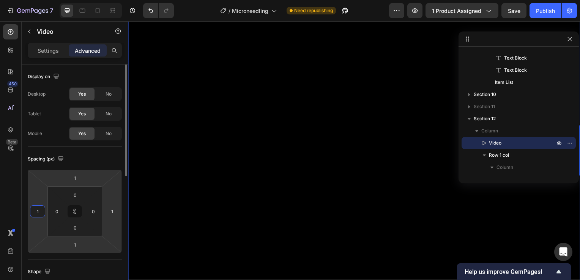
type input "10"
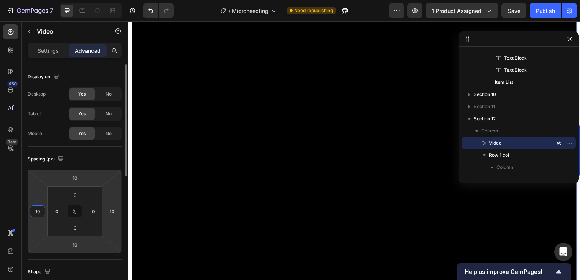
type input "100"
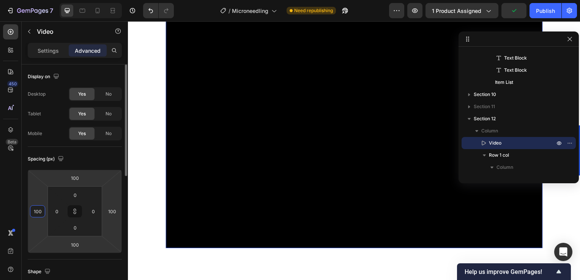
type input "10"
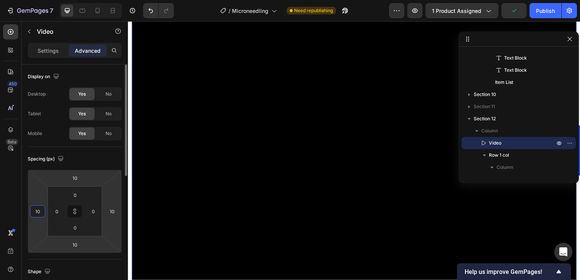
type input "1"
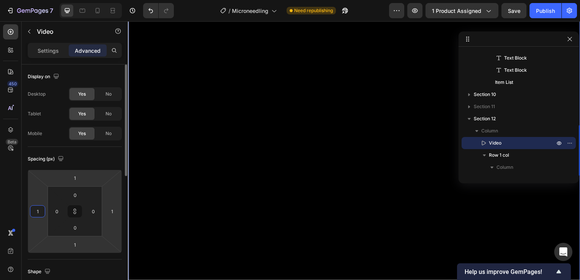
type input "15"
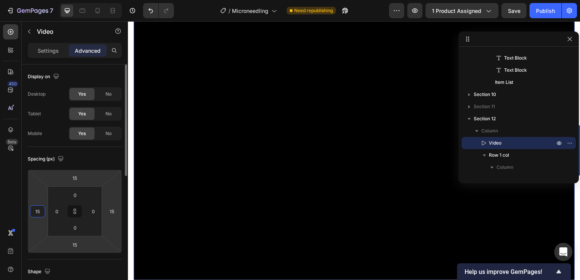
type input "150"
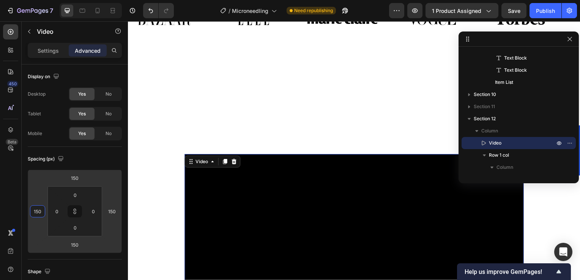
scroll to position [1280, 0]
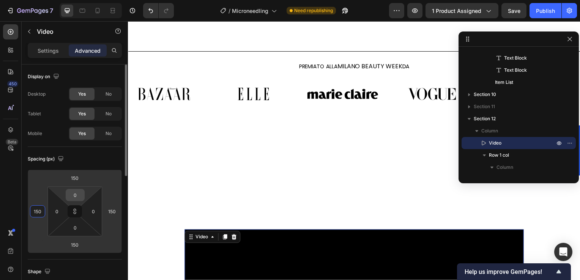
type input "150"
click at [77, 195] on input "0" at bounding box center [75, 194] width 15 height 11
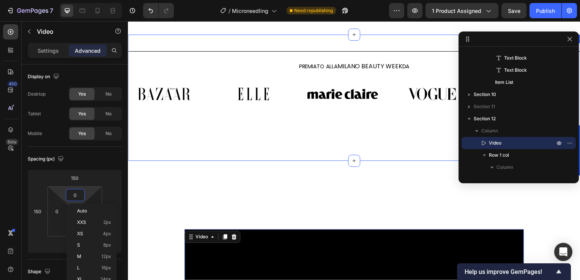
click at [273, 150] on div "Title Line PREMIATO ALLA MILANO BEAUTY WEEK DA Heading Image Image Image Image …" at bounding box center [355, 98] width 455 height 127
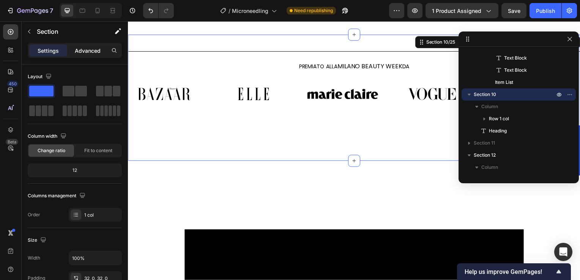
click at [82, 50] on p "Advanced" at bounding box center [88, 51] width 26 height 8
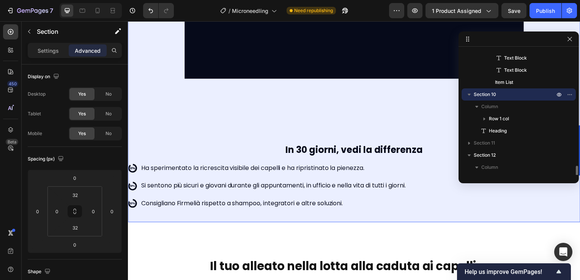
scroll to position [424, 0]
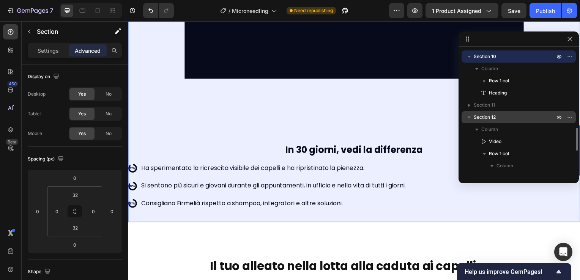
click at [482, 114] on span "Section 12" at bounding box center [485, 117] width 22 height 8
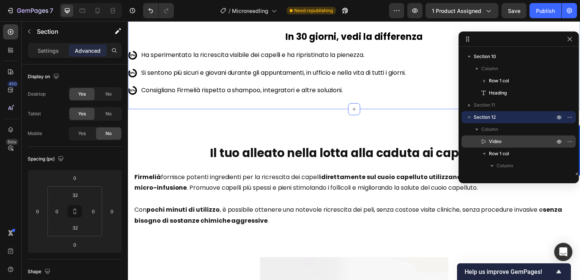
scroll to position [500, 0]
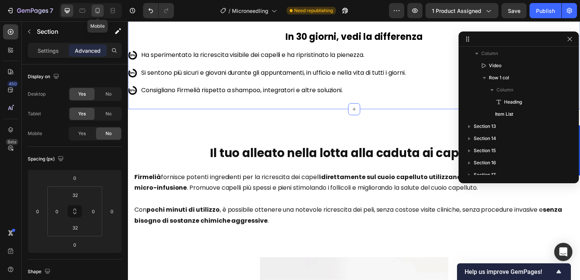
click at [99, 11] on icon at bounding box center [98, 11] width 8 height 8
type input "0"
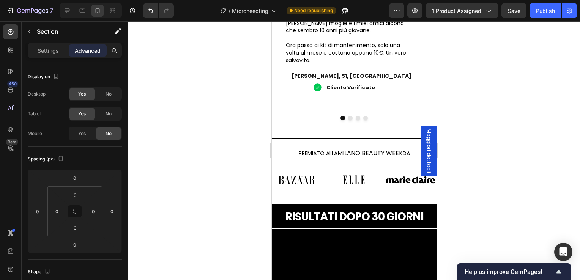
scroll to position [1120, 0]
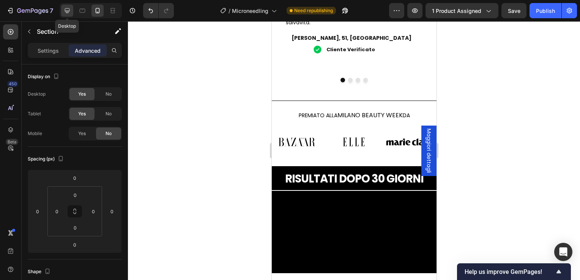
click at [70, 12] on icon at bounding box center [67, 11] width 8 height 8
type input "32"
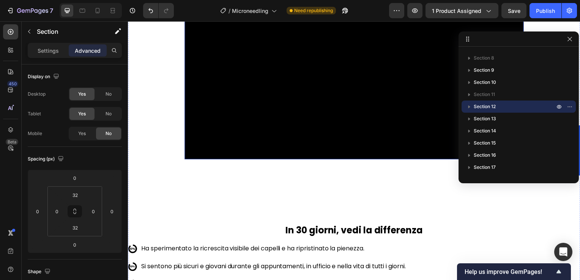
scroll to position [1806, 0]
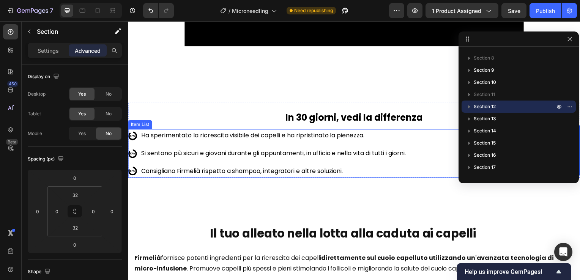
click at [420, 167] on div "Ha sperimentato la ricrescita visibile dei capelli e ha ripristinato la pienezz…" at bounding box center [355, 154] width 455 height 49
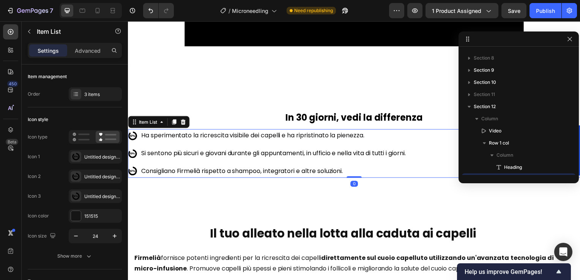
scroll to position [168, 0]
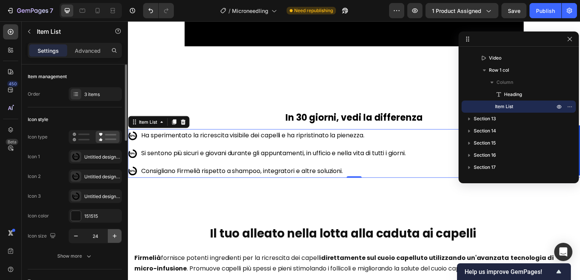
click at [108, 234] on button "button" at bounding box center [115, 236] width 14 height 14
click at [110, 235] on button "button" at bounding box center [115, 236] width 14 height 14
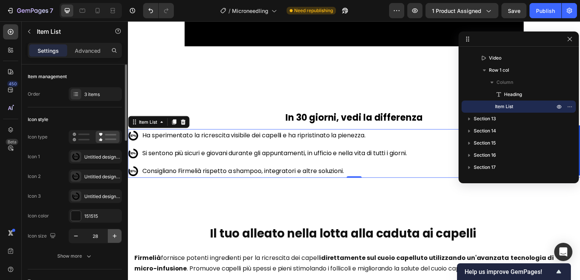
click at [110, 235] on button "button" at bounding box center [115, 236] width 14 height 14
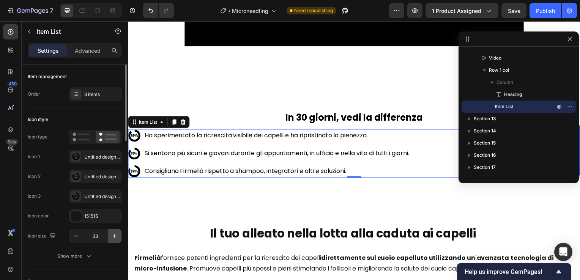
click at [110, 235] on button "button" at bounding box center [115, 236] width 14 height 14
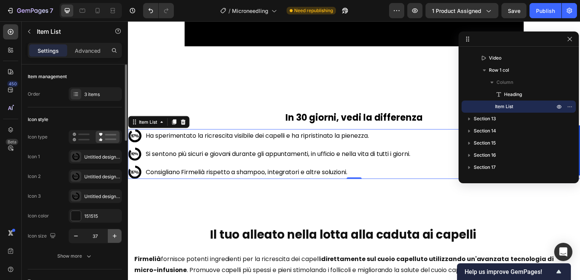
click at [110, 235] on button "button" at bounding box center [115, 236] width 14 height 14
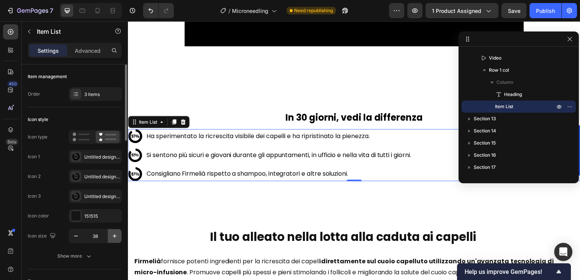
click at [111, 235] on icon "button" at bounding box center [115, 236] width 8 height 8
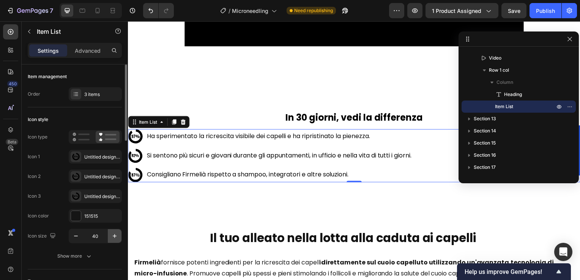
click at [111, 235] on icon "button" at bounding box center [115, 236] width 8 height 8
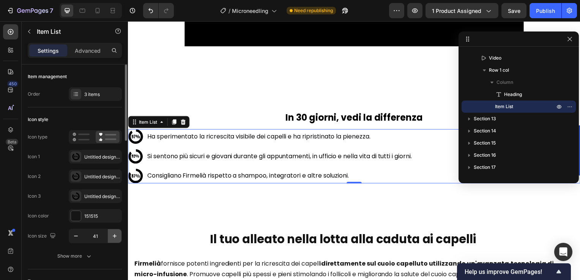
click at [111, 235] on icon "button" at bounding box center [115, 236] width 8 height 8
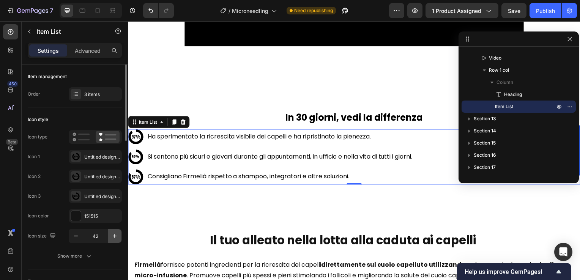
click at [112, 234] on icon "button" at bounding box center [115, 236] width 8 height 8
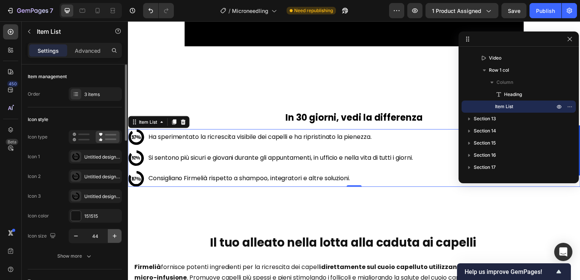
click at [112, 234] on icon "button" at bounding box center [115, 236] width 8 height 8
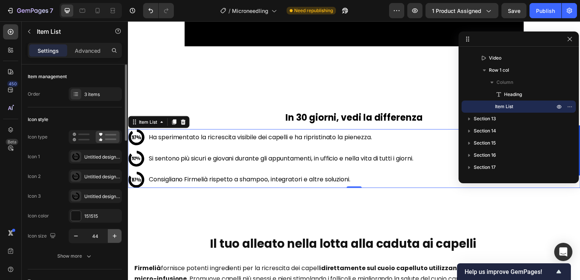
click at [112, 234] on icon "button" at bounding box center [115, 236] width 8 height 8
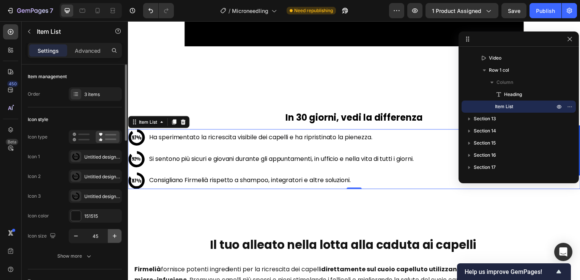
click at [112, 234] on icon "button" at bounding box center [115, 236] width 8 height 8
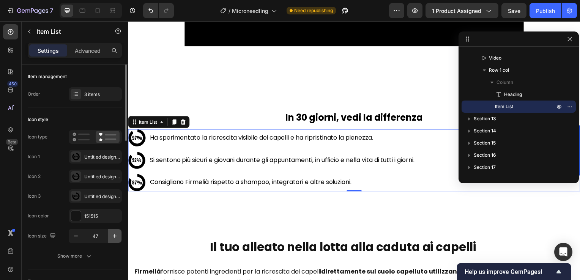
click at [112, 234] on icon "button" at bounding box center [115, 236] width 8 height 8
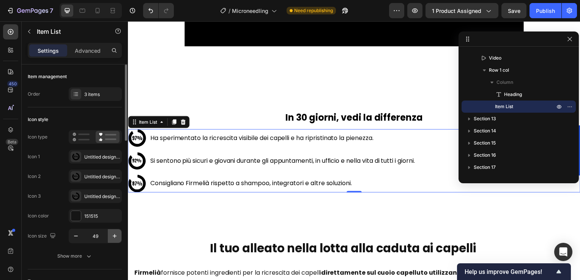
click at [112, 234] on icon "button" at bounding box center [115, 236] width 8 height 8
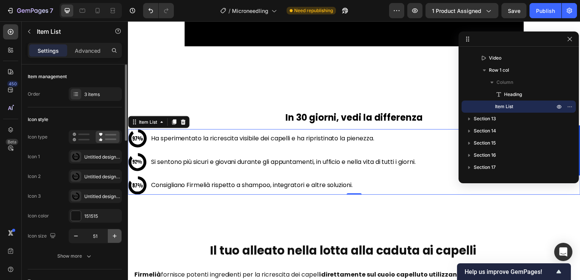
click at [112, 234] on icon "button" at bounding box center [115, 236] width 8 height 8
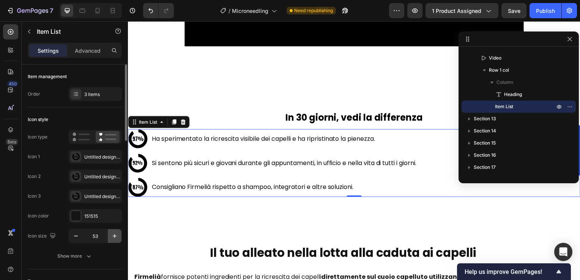
click at [112, 234] on icon "button" at bounding box center [115, 236] width 8 height 8
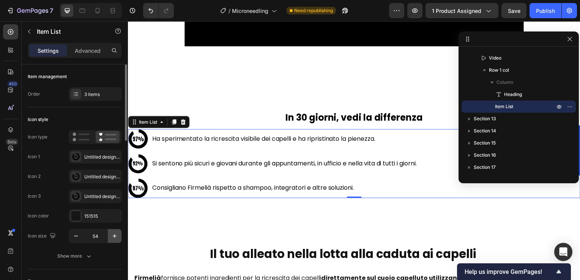
click at [112, 234] on icon "button" at bounding box center [115, 236] width 8 height 8
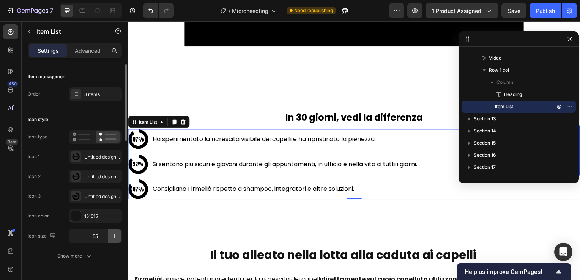
click at [112, 234] on icon "button" at bounding box center [115, 236] width 8 height 8
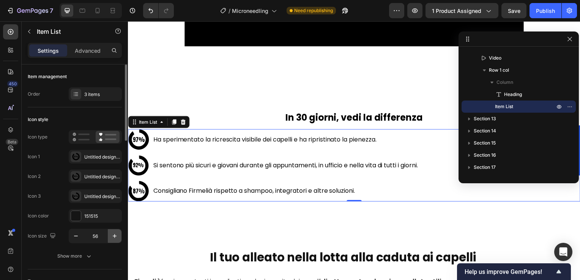
click at [112, 234] on icon "button" at bounding box center [115, 236] width 8 height 8
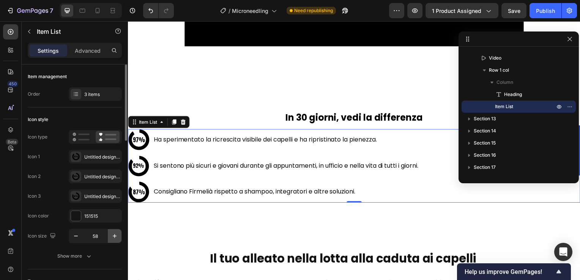
click at [112, 234] on icon "button" at bounding box center [115, 236] width 8 height 8
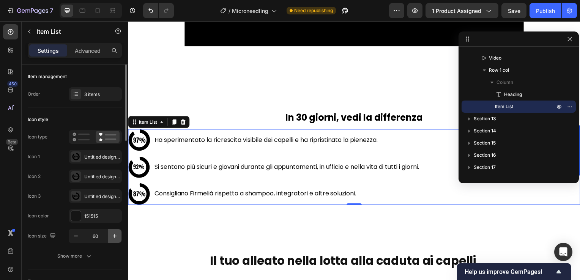
click at [112, 234] on icon "button" at bounding box center [115, 236] width 8 height 8
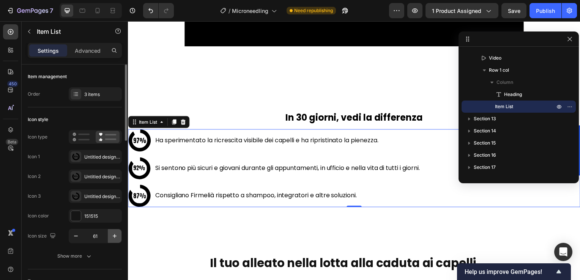
click at [112, 234] on icon "button" at bounding box center [115, 236] width 8 height 8
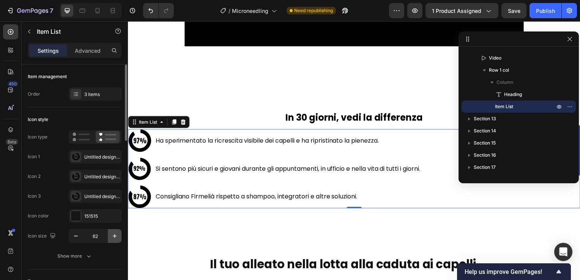
click at [112, 234] on icon "button" at bounding box center [115, 236] width 8 height 8
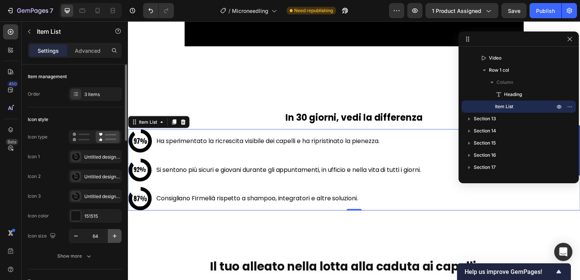
click at [113, 234] on icon "button" at bounding box center [115, 236] width 8 height 8
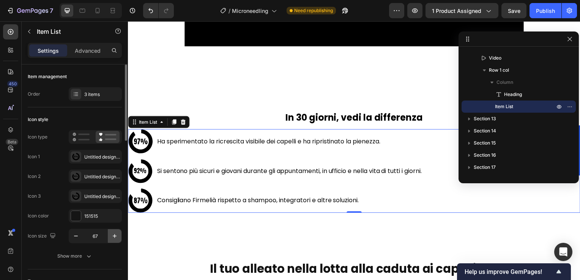
click at [113, 234] on icon "button" at bounding box center [115, 236] width 8 height 8
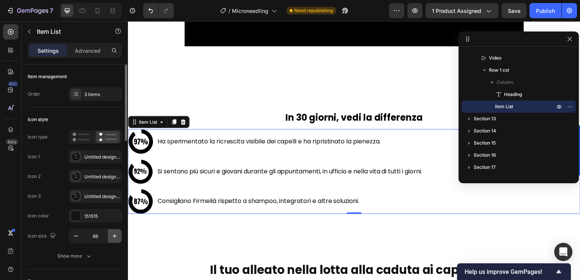
click at [113, 234] on icon "button" at bounding box center [115, 236] width 8 height 8
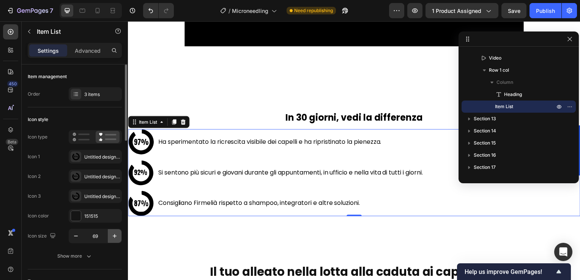
click at [113, 234] on icon "button" at bounding box center [115, 236] width 8 height 8
type input "70"
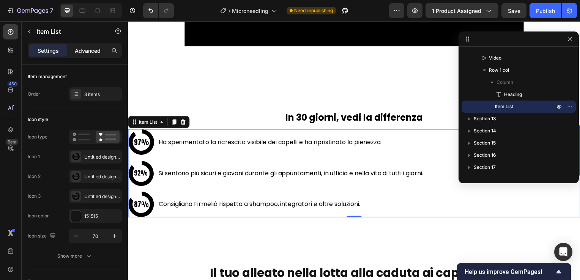
click at [86, 51] on p "Advanced" at bounding box center [88, 51] width 26 height 8
type input "100%"
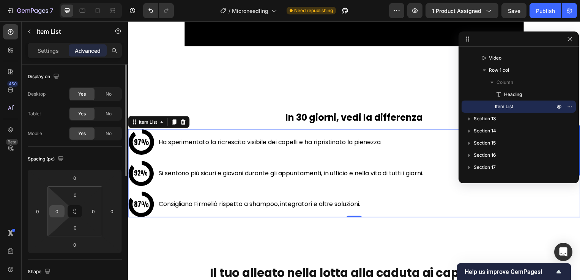
click at [56, 0] on html "7 Version history / Microneedling Need republishing Preview 1 product assigned …" at bounding box center [290, 0] width 580 height 0
click at [57, 213] on input "0" at bounding box center [56, 211] width 11 height 11
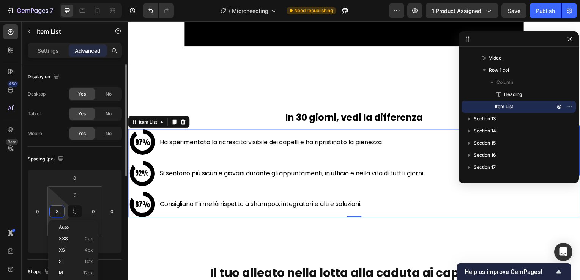
type input "30"
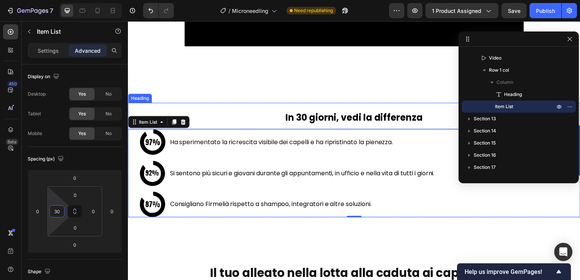
click at [274, 115] on h2 "In 30 giorni, vedi la differenza" at bounding box center [355, 117] width 455 height 27
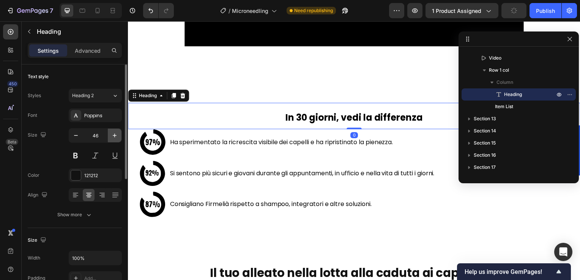
click at [120, 135] on button "button" at bounding box center [115, 136] width 14 height 14
click at [118, 135] on button "button" at bounding box center [115, 136] width 14 height 14
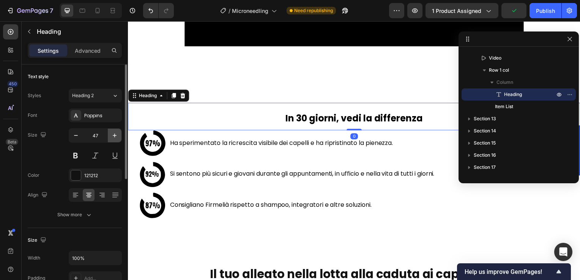
click at [118, 135] on button "button" at bounding box center [115, 136] width 14 height 14
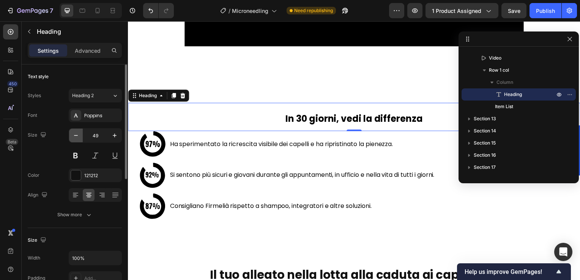
click at [73, 131] on button "button" at bounding box center [76, 136] width 14 height 14
type input "47"
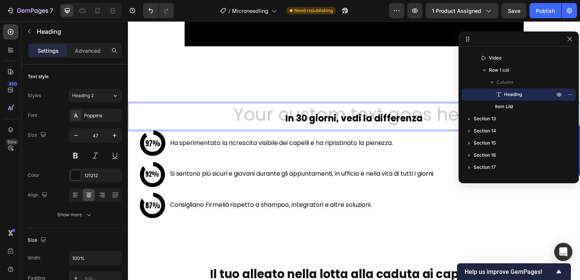
click at [291, 114] on h2 "In 30 giorni, vedi la differenza" at bounding box center [355, 118] width 455 height 28
click at [301, 113] on h2 "In 30 giorni, vedi la differenza" at bounding box center [355, 118] width 455 height 28
click at [301, 113] on strong "In 30 giorni, vedi la differenza" at bounding box center [356, 119] width 138 height 13
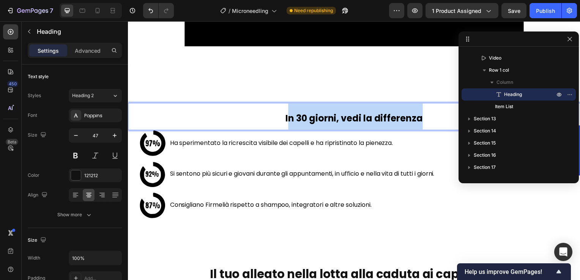
drag, startPoint x: 287, startPoint y: 113, endPoint x: 438, endPoint y: 109, distance: 151.1
click at [438, 109] on p "In 30 giorni, vedi la differenza" at bounding box center [356, 117] width 454 height 26
click at [425, 113] on p "In 30 giorni, vedi la differenza" at bounding box center [356, 117] width 454 height 26
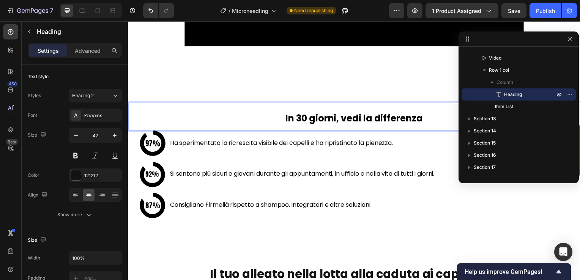
click at [365, 147] on div "Ha sperimentato la ricrescita visibile dei capelli e ha ripristinato la pienezz…" at bounding box center [288, 144] width 298 height 27
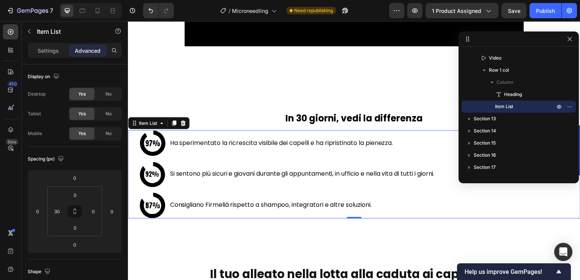
click at [430, 115] on p "⁠⁠⁠⁠⁠⁠⁠ In 30 giorni, vedi la differenza" at bounding box center [356, 117] width 454 height 26
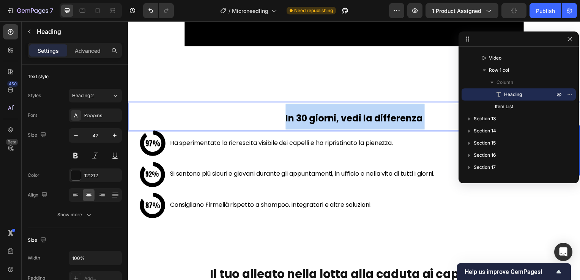
drag, startPoint x: 424, startPoint y: 115, endPoint x: 268, endPoint y: 121, distance: 156.9
click at [266, 122] on p "In 30 giorni, vedi la differenza" at bounding box center [356, 117] width 454 height 26
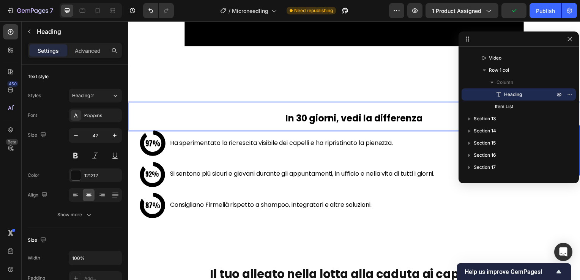
click at [280, 113] on p "In 30 giorni, vedi la differenza" at bounding box center [356, 117] width 454 height 26
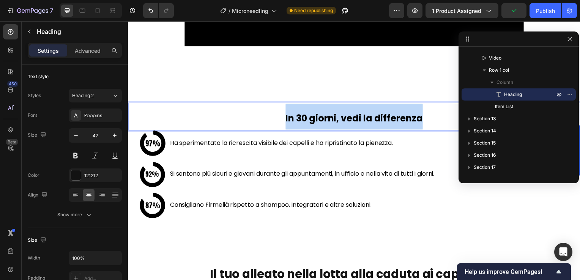
drag, startPoint x: 280, startPoint y: 113, endPoint x: 441, endPoint y: 119, distance: 160.6
click at [441, 119] on p "In 30 giorni, vedi la differenza" at bounding box center [356, 117] width 454 height 26
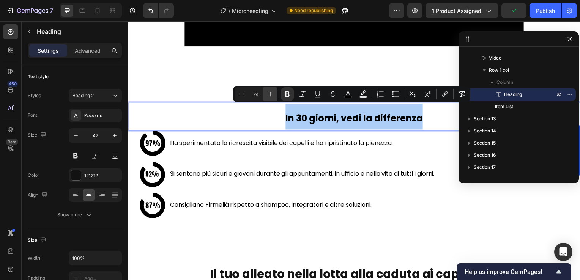
click at [270, 97] on icon "Editor contextual toolbar" at bounding box center [270, 94] width 8 height 8
click at [270, 96] on icon "Editor contextual toolbar" at bounding box center [270, 94] width 8 height 8
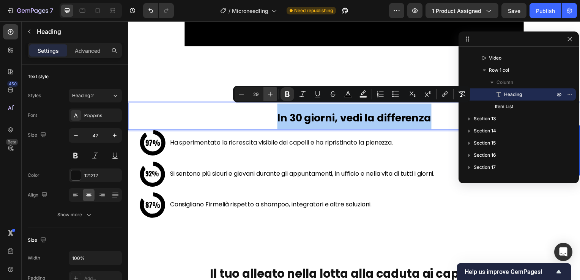
click at [270, 96] on icon "Editor contextual toolbar" at bounding box center [270, 94] width 8 height 8
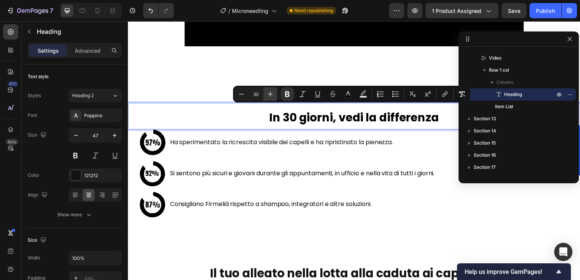
click at [270, 96] on icon "Editor contextual toolbar" at bounding box center [270, 94] width 8 height 8
type input "33"
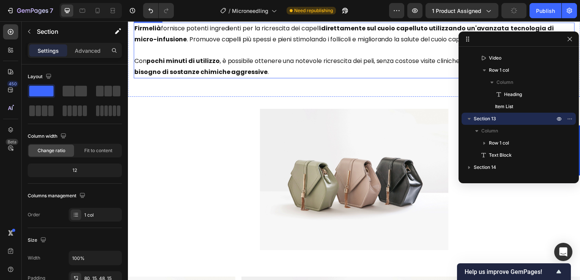
scroll to position [1995, 0]
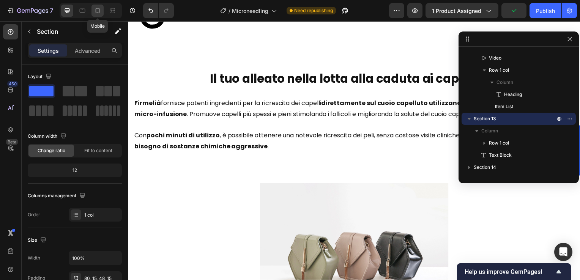
click at [95, 7] on icon at bounding box center [98, 11] width 8 height 8
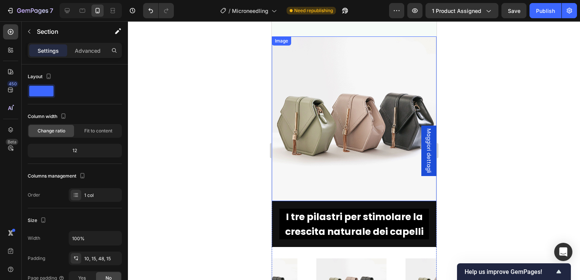
scroll to position [1734, 0]
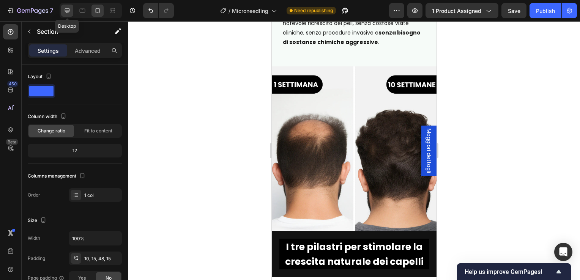
click at [67, 8] on icon at bounding box center [67, 11] width 8 height 8
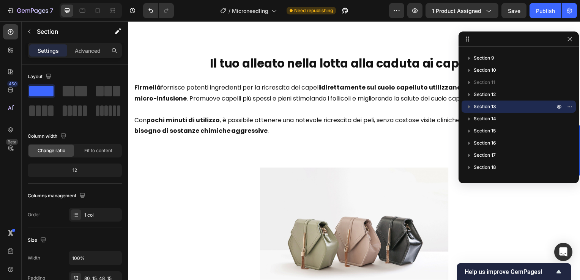
scroll to position [1897, 0]
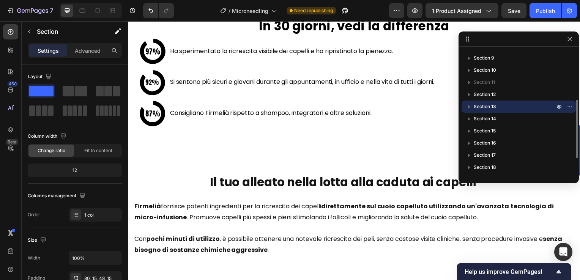
click at [477, 107] on span "Section 13" at bounding box center [485, 107] width 22 height 8
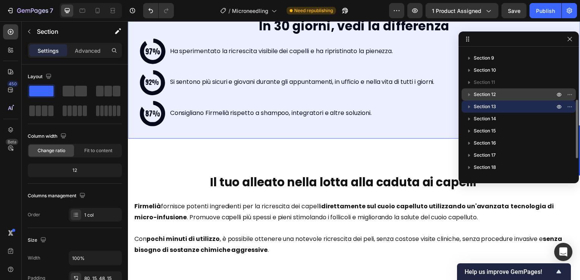
click at [484, 97] on span "Section 12" at bounding box center [485, 95] width 22 height 8
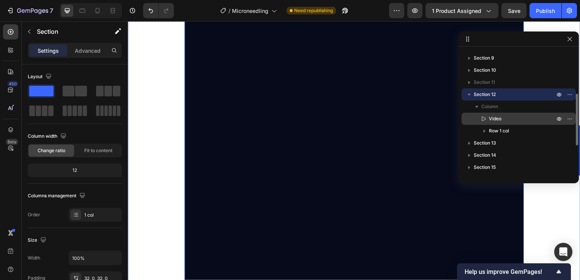
scroll to position [1393, 0]
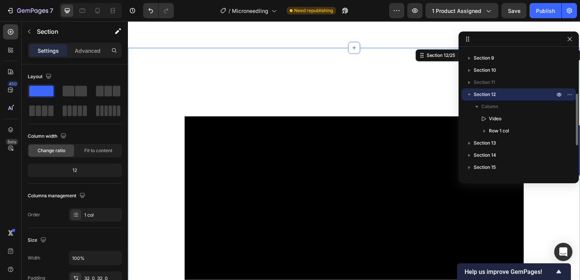
click at [494, 94] on span "Section 12" at bounding box center [485, 95] width 22 height 8
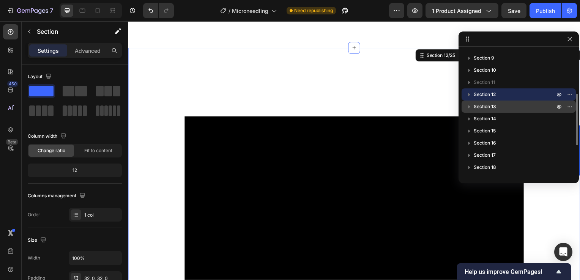
click at [491, 104] on span "Section 13" at bounding box center [485, 107] width 22 height 8
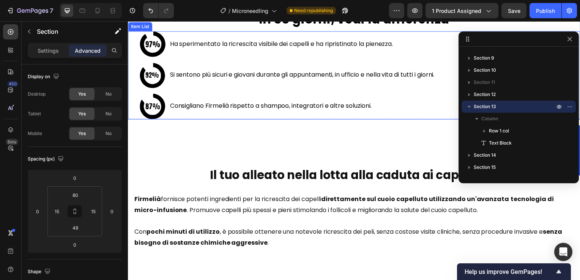
scroll to position [1869, 0]
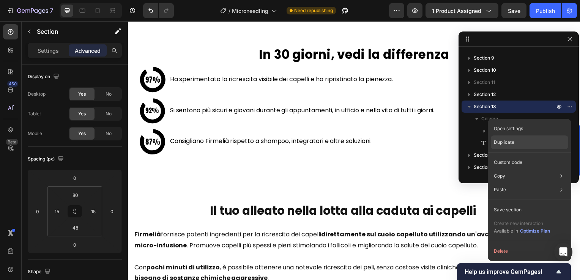
click at [507, 143] on p "Duplicate" at bounding box center [504, 142] width 20 height 7
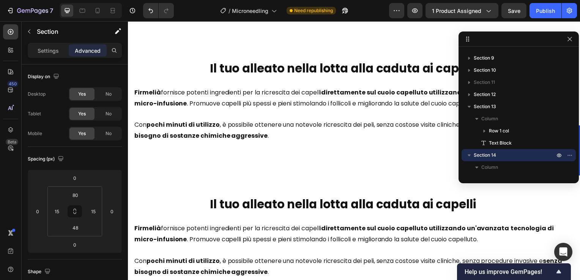
scroll to position [2082, 0]
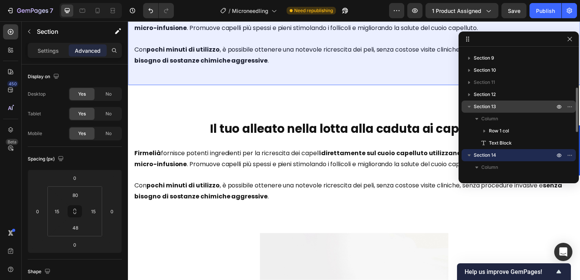
click at [489, 104] on span "Section 13" at bounding box center [485, 107] width 22 height 8
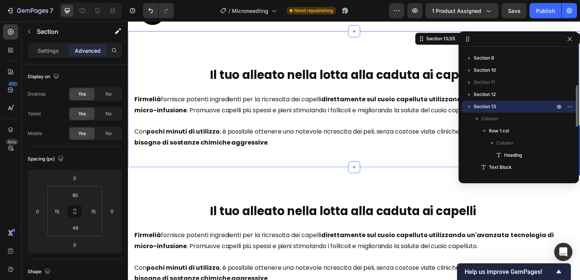
scroll to position [1982, 0]
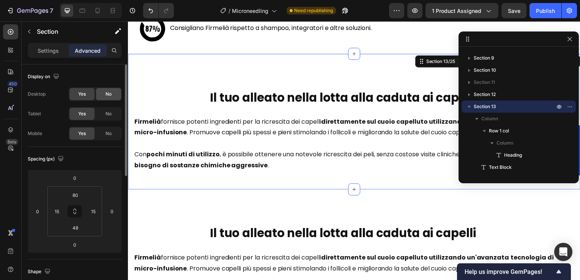
click at [99, 95] on div "No" at bounding box center [108, 94] width 25 height 12
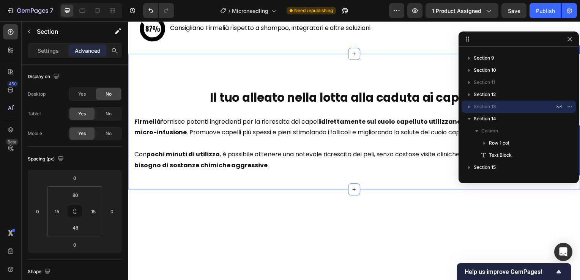
click at [141, 60] on div "Il tuo alleato nella lotta alla caduta ai capelli Heading Row Firmelià fornisce…" at bounding box center [355, 122] width 455 height 137
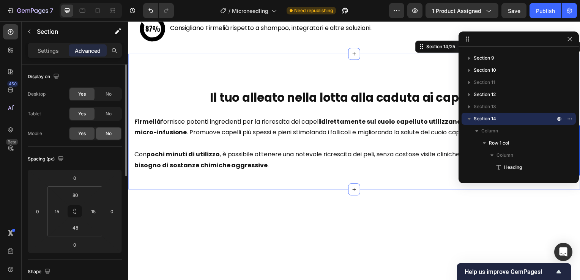
drag, startPoint x: 100, startPoint y: 134, endPoint x: 9, endPoint y: 113, distance: 93.8
click at [100, 134] on div "No" at bounding box center [108, 134] width 25 height 12
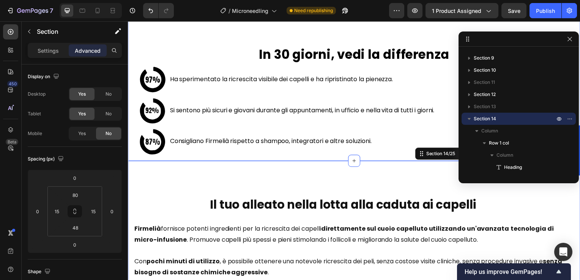
scroll to position [1944, 0]
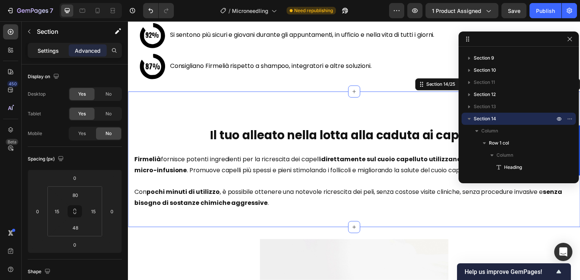
click at [61, 50] on div "Settings" at bounding box center [48, 50] width 38 height 12
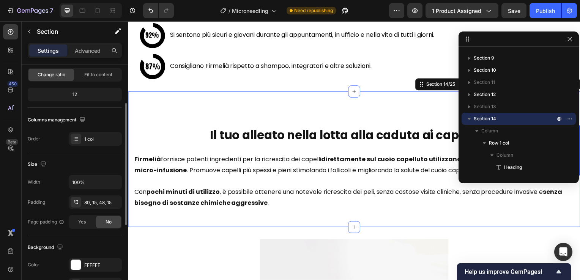
scroll to position [152, 0]
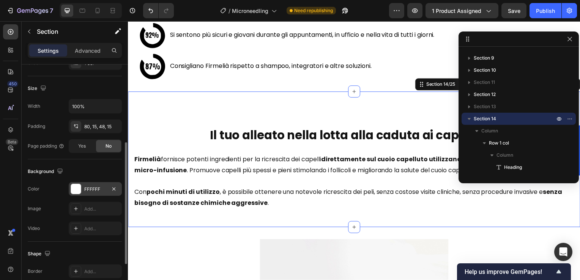
click at [80, 187] on div at bounding box center [76, 189] width 10 height 10
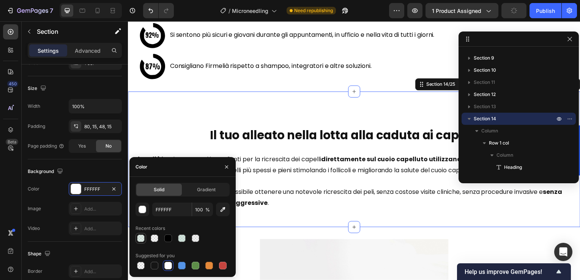
click at [142, 239] on div at bounding box center [141, 239] width 8 height 8
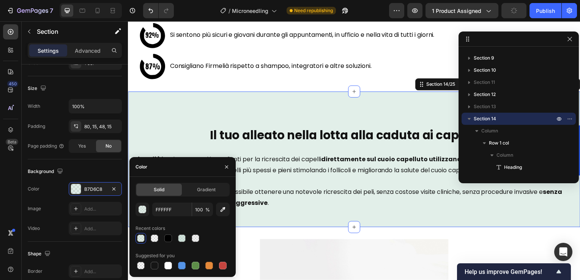
type input "B7D6C8"
click at [178, 241] on div at bounding box center [182, 239] width 8 height 8
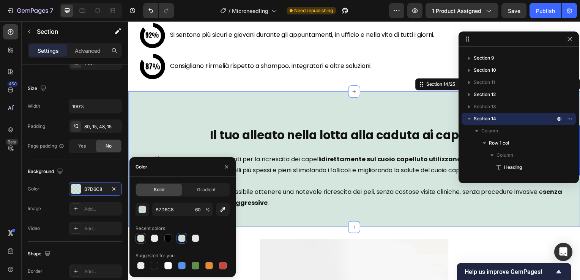
click at [141, 238] on div at bounding box center [141, 239] width 8 height 8
type input "40"
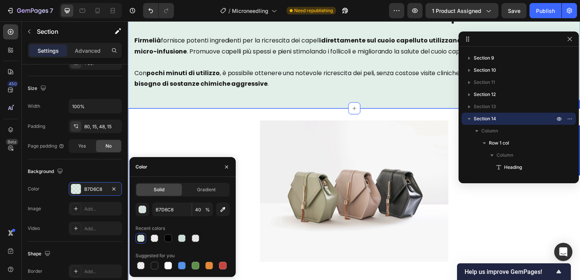
scroll to position [2096, 0]
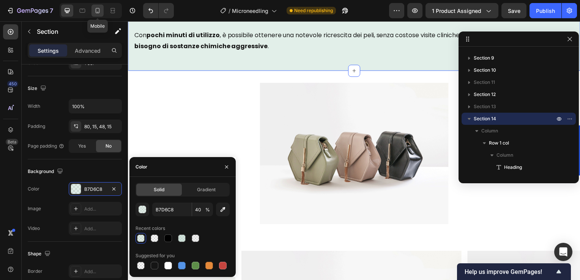
click at [100, 7] on icon at bounding box center [98, 11] width 8 height 8
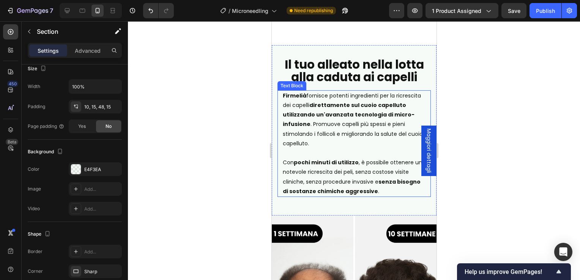
scroll to position [1381, 0]
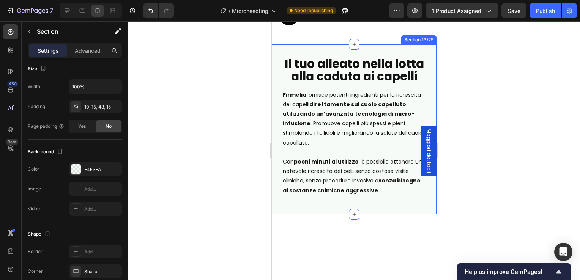
click at [274, 134] on div "Il tuo alleato nella lotta alla caduta ai capelli Heading Row Firmelià fornisce…" at bounding box center [353, 129] width 165 height 170
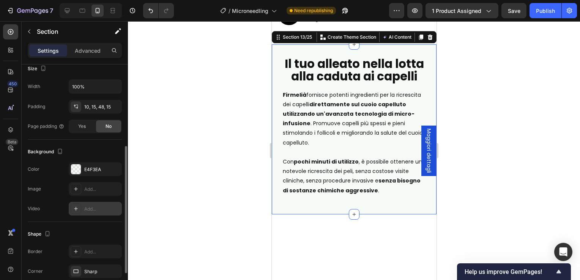
scroll to position [190, 0]
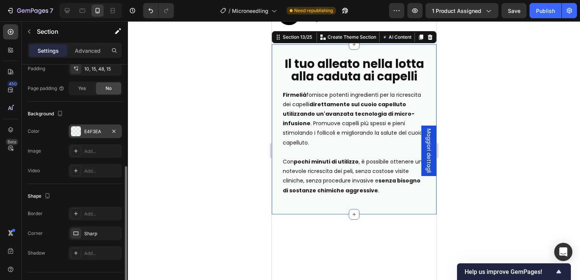
click at [83, 125] on div "E4F3EA" at bounding box center [95, 131] width 53 height 14
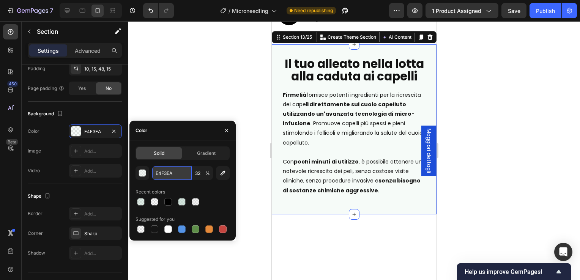
click at [183, 170] on input "E4F3EA" at bounding box center [171, 173] width 39 height 14
click at [70, 13] on icon at bounding box center [67, 11] width 8 height 8
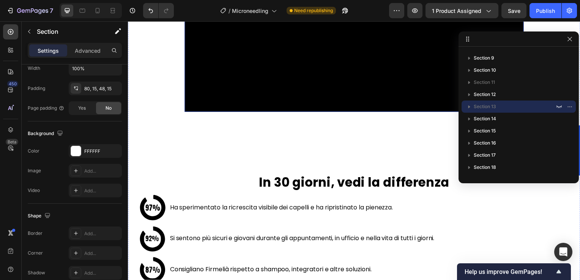
scroll to position [1887, 0]
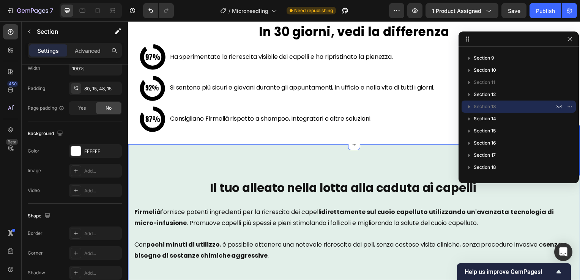
click at [162, 151] on div "Il tuo alleato nella lotta alla caduta ai capelli Heading Row Firmelià fornisce…" at bounding box center [355, 219] width 455 height 148
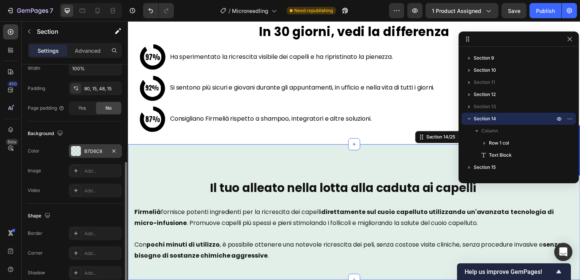
click at [82, 148] on div "B7D6C8" at bounding box center [95, 151] width 53 height 14
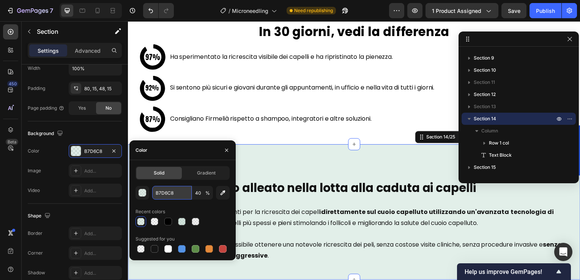
click at [171, 191] on input "B7D6C8" at bounding box center [171, 193] width 39 height 14
paste input "E4F3EA"
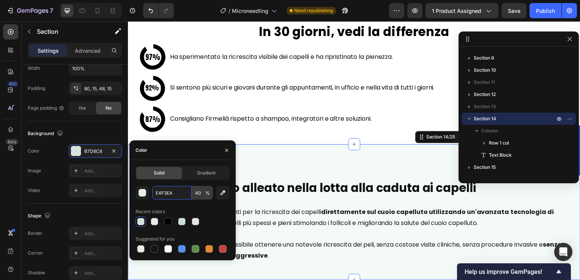
type input "E4F3EA"
click at [200, 192] on input "40" at bounding box center [202, 193] width 21 height 14
type input "32"
click at [272, 159] on div "Il tuo alleato nella lotta alla caduta ai capelli Heading Row Firmelià fornisce…" at bounding box center [355, 213] width 455 height 137
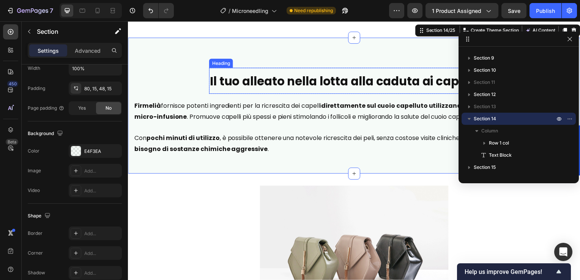
scroll to position [2039, 0]
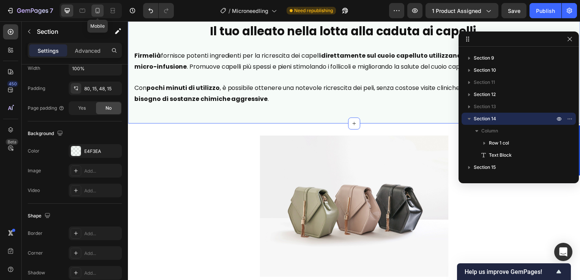
click at [96, 11] on icon at bounding box center [98, 10] width 4 height 5
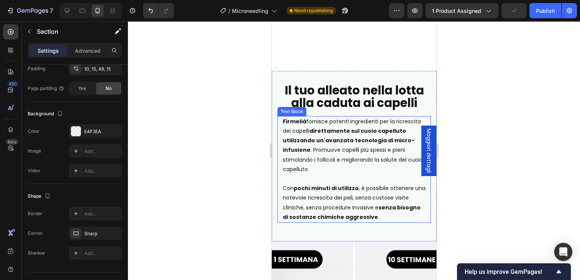
scroll to position [1545, 0]
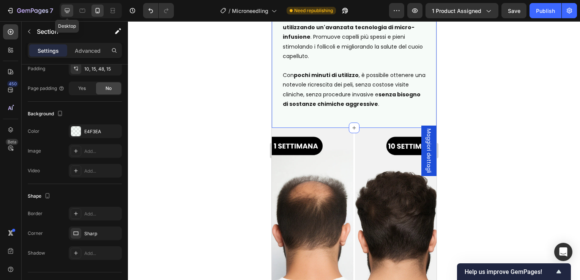
click at [72, 13] on div at bounding box center [67, 11] width 12 height 12
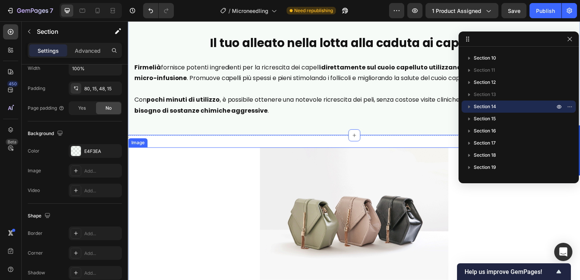
scroll to position [2004, 0]
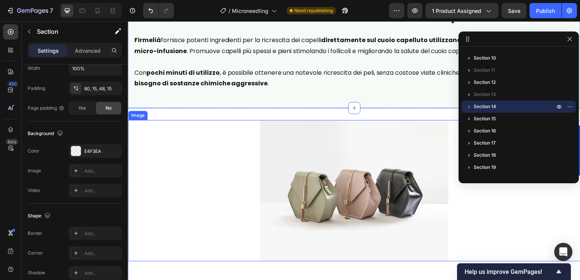
click at [305, 157] on img at bounding box center [356, 192] width 190 height 142
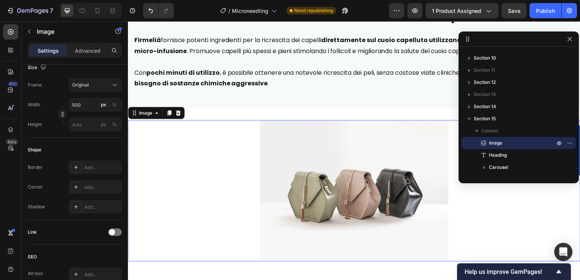
scroll to position [0, 0]
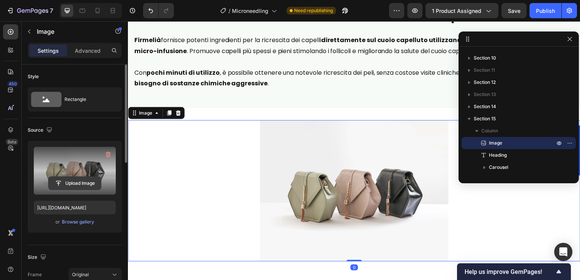
click at [91, 183] on input "file" at bounding box center [75, 183] width 52 height 13
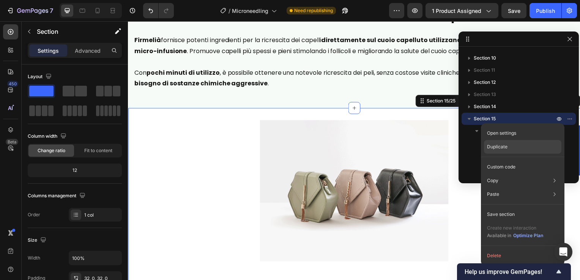
click at [495, 142] on div "Duplicate" at bounding box center [522, 147] width 77 height 14
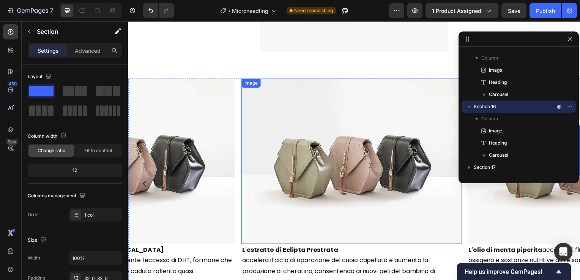
scroll to position [2101, 0]
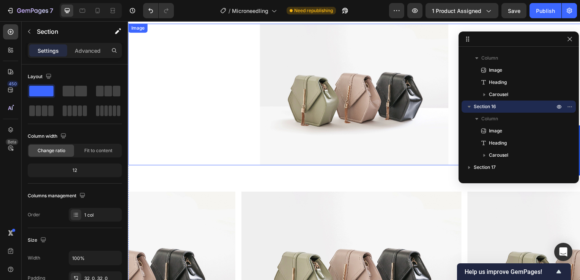
click at [231, 110] on div at bounding box center [355, 95] width 455 height 142
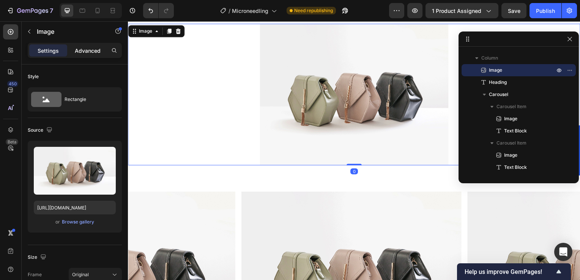
click at [80, 50] on p "Advanced" at bounding box center [88, 51] width 26 height 8
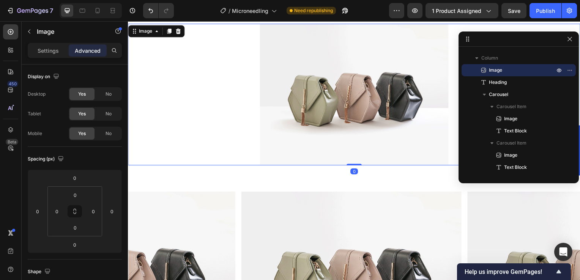
scroll to position [1987, 0]
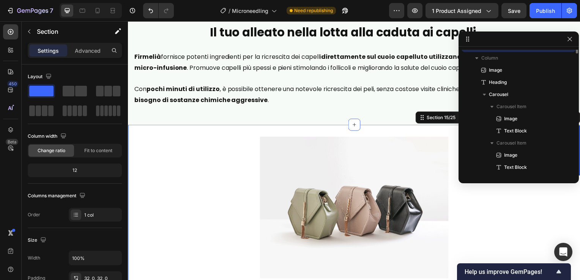
scroll to position [131, 0]
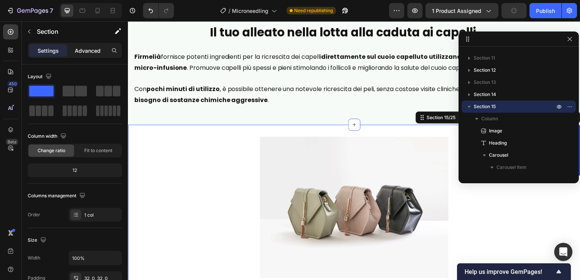
click at [85, 53] on p "Advanced" at bounding box center [88, 51] width 26 height 8
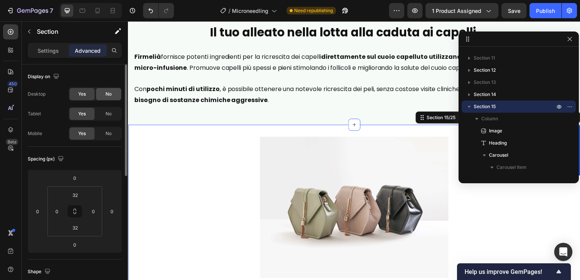
click at [102, 98] on div "No" at bounding box center [108, 94] width 25 height 12
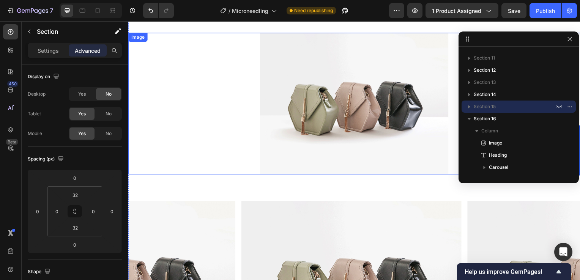
scroll to position [2063, 0]
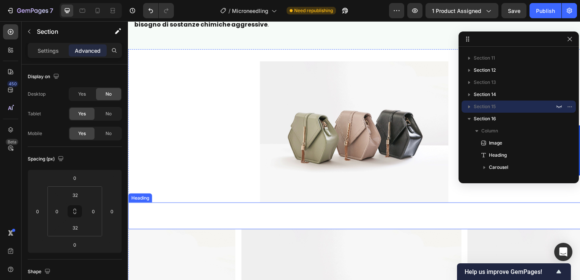
click at [184, 212] on strong "I tre pilastri per stimolare la crescita naturale dei capelli" at bounding box center [267, 218] width 277 height 13
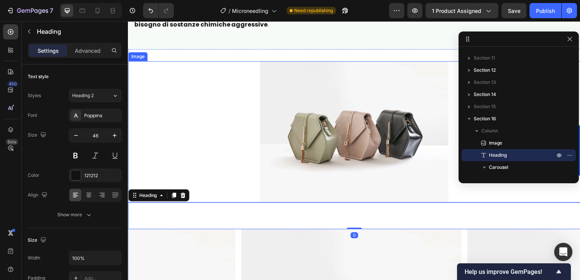
click at [179, 140] on div at bounding box center [355, 133] width 455 height 142
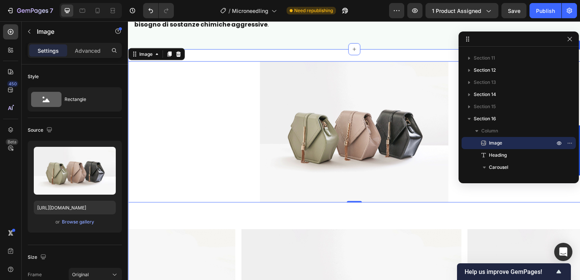
click at [230, 55] on div "Image 0 I tre pilastri per stimolare la crescita naturale dei capelli Heading I…" at bounding box center [355, 258] width 455 height 416
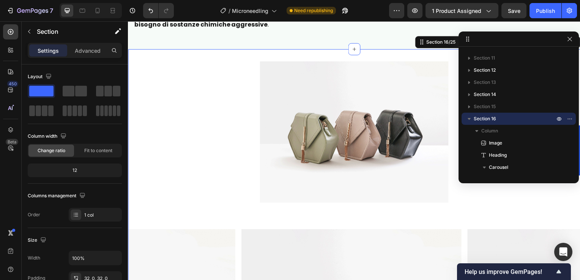
click at [208, 53] on div "Image I tre pilastri per stimolare la crescita naturale dei capelli Heading Ima…" at bounding box center [355, 258] width 455 height 416
click at [204, 87] on div at bounding box center [355, 133] width 455 height 142
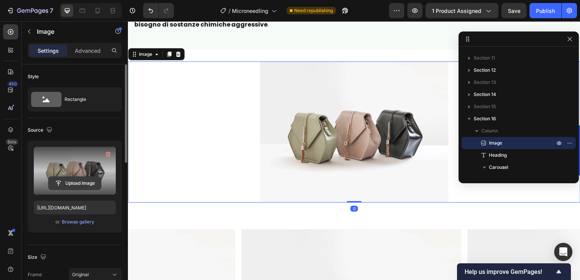
click at [84, 186] on input "file" at bounding box center [75, 183] width 52 height 13
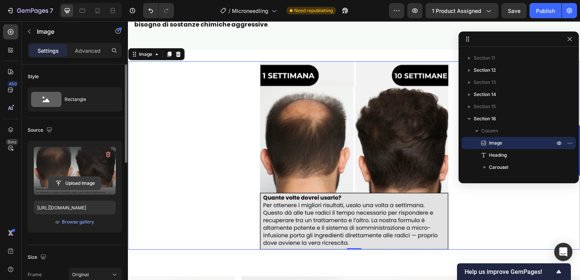
click at [69, 184] on input "file" at bounding box center [75, 183] width 52 height 13
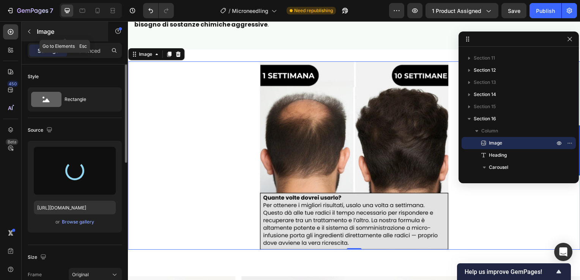
click at [94, 10] on icon at bounding box center [98, 11] width 8 height 8
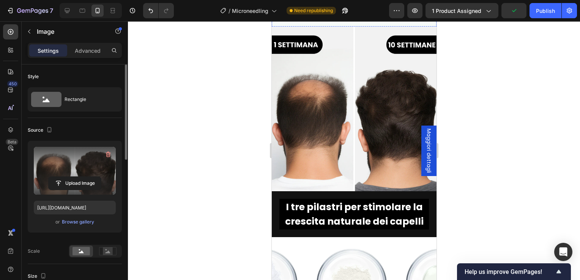
scroll to position [1494, 0]
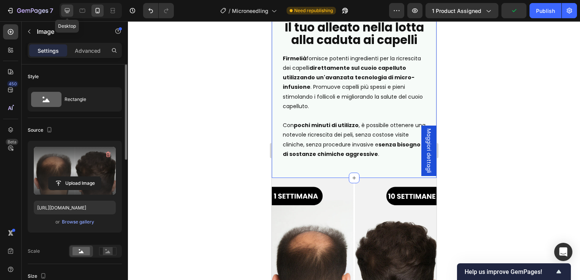
click at [69, 10] on icon at bounding box center [67, 10] width 5 height 5
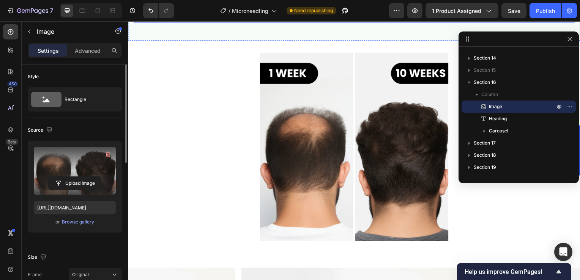
scroll to position [2056, 0]
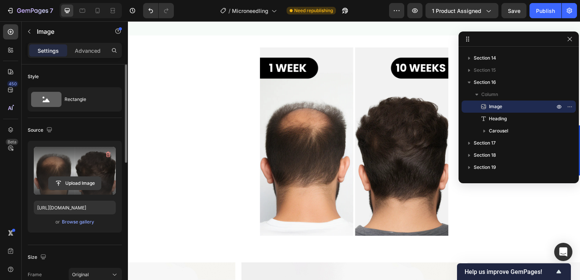
click at [57, 183] on input "file" at bounding box center [75, 183] width 52 height 13
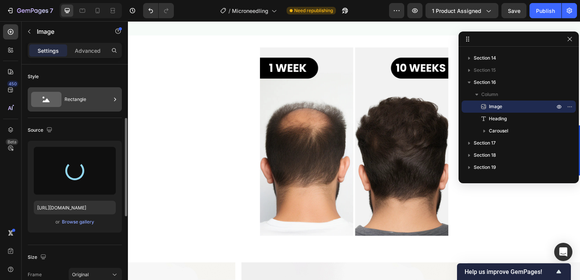
scroll to position [38, 0]
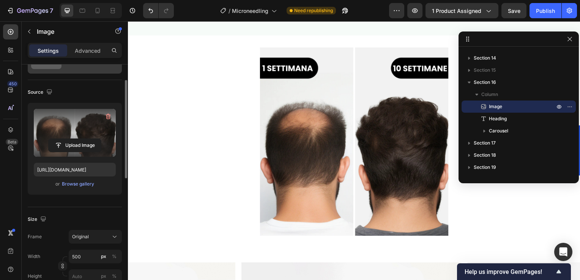
type input "https://cdn.shopify.com/s/files/1/0916/4151/2310/files/gempages_563412296819279…"
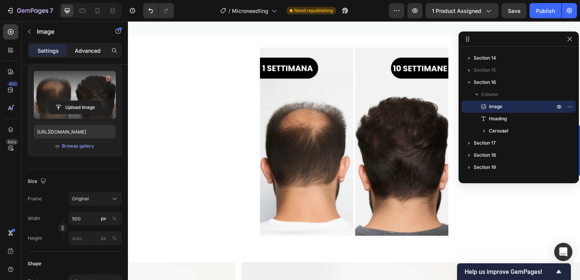
click at [91, 47] on p "Advanced" at bounding box center [88, 51] width 26 height 8
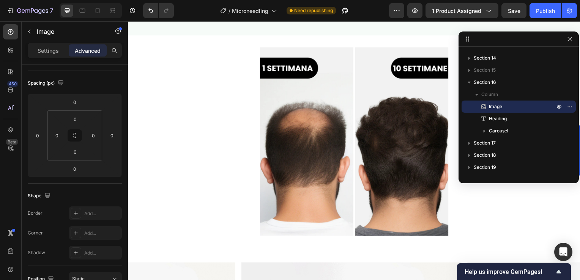
scroll to position [1981, 0]
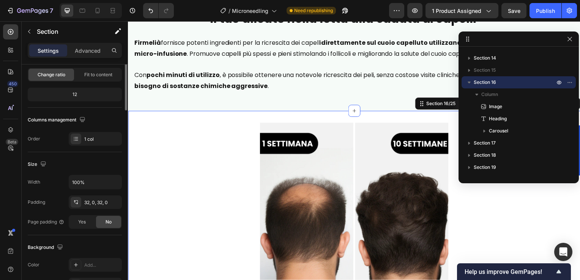
scroll to position [0, 0]
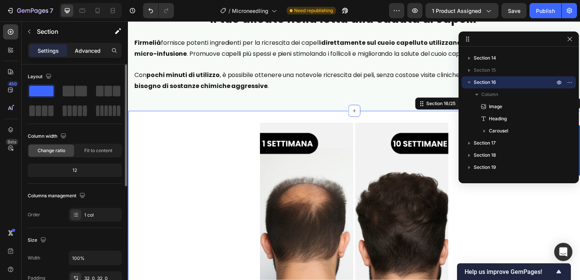
click at [91, 47] on p "Advanced" at bounding box center [88, 51] width 26 height 8
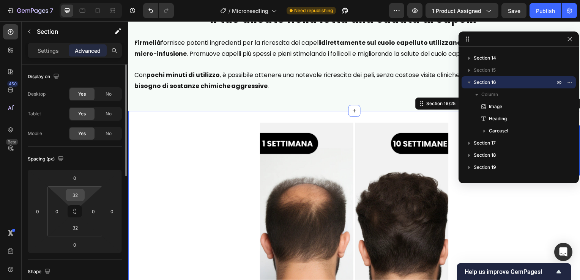
click at [76, 195] on input "32" at bounding box center [75, 194] width 15 height 11
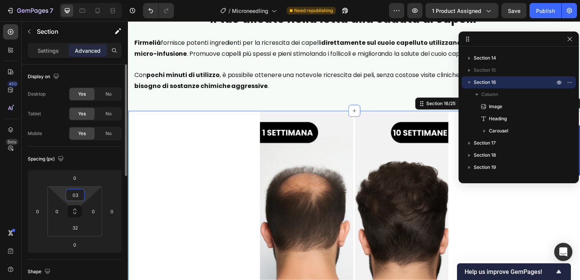
type input "032"
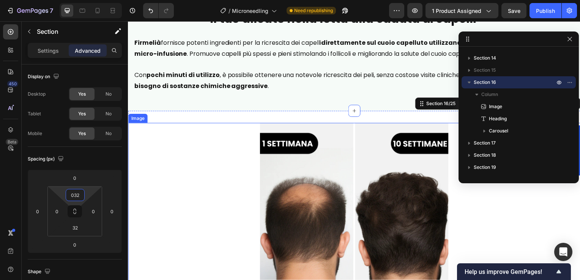
click at [187, 181] on div at bounding box center [355, 219] width 455 height 190
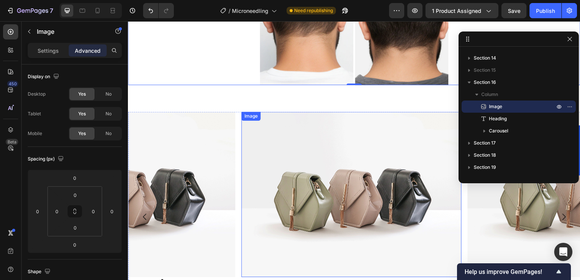
scroll to position [2284, 0]
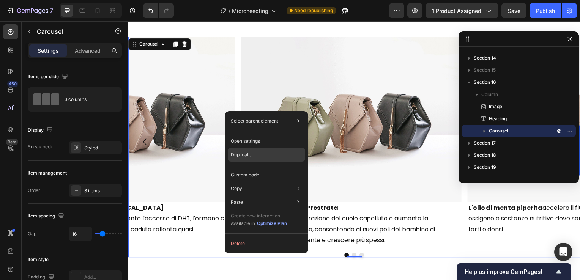
click at [258, 157] on div "Duplicate" at bounding box center [266, 155] width 77 height 14
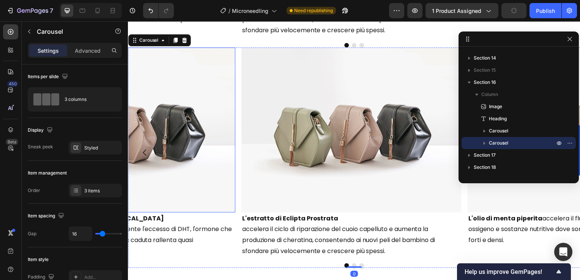
scroll to position [2458, 0]
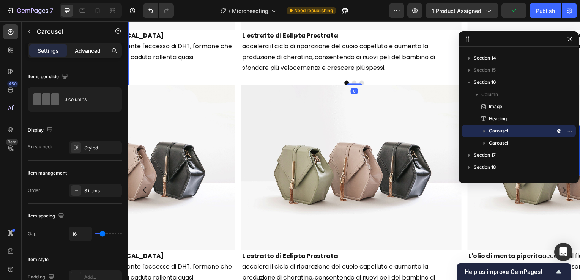
click at [95, 48] on p "Advanced" at bounding box center [88, 51] width 26 height 8
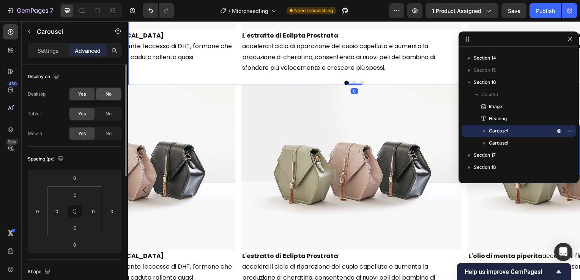
click at [99, 99] on div "No" at bounding box center [108, 94] width 25 height 12
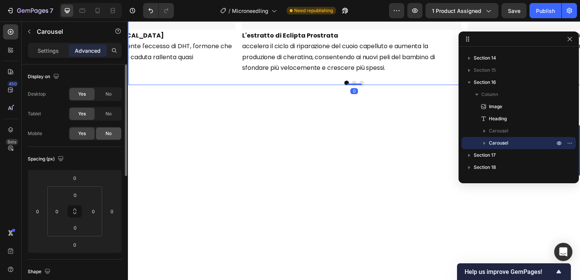
click at [112, 135] on div "No" at bounding box center [108, 134] width 25 height 12
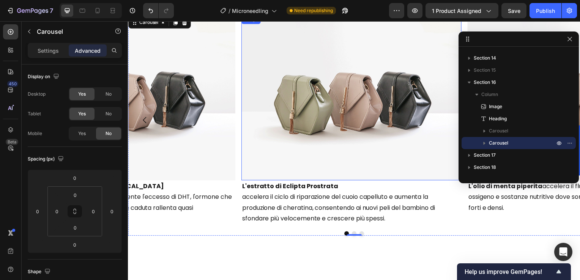
scroll to position [2268, 0]
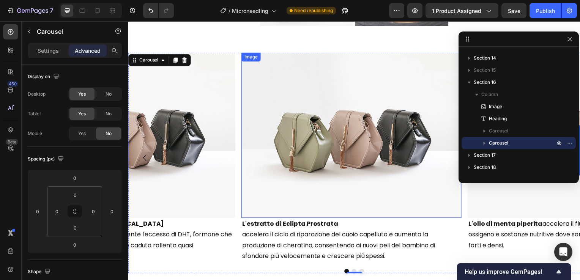
click at [279, 143] on img at bounding box center [353, 136] width 222 height 166
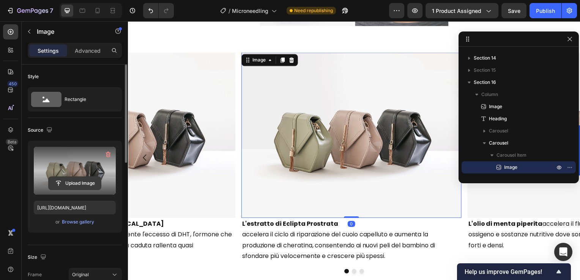
click at [72, 184] on input "file" at bounding box center [75, 183] width 52 height 13
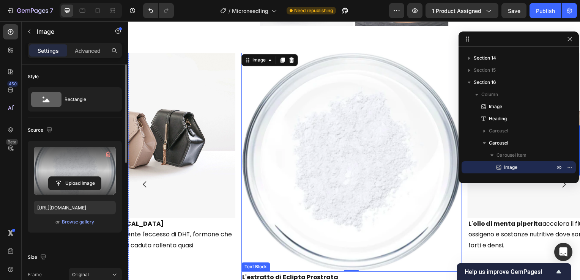
type input "https://cdn.shopify.com/s/files/1/0916/4151/2310/files/gempages_563412296819279…"
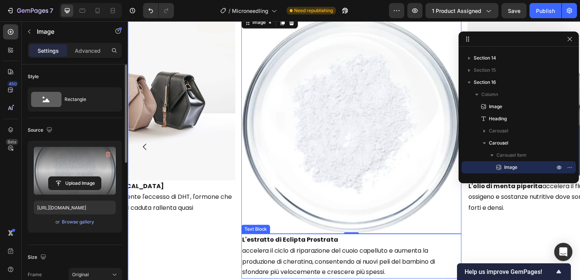
scroll to position [2333, 0]
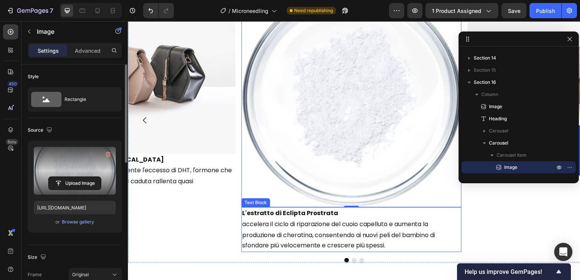
click at [357, 218] on p "L'estratto di Eclipta Prostrata" at bounding box center [352, 214] width 220 height 11
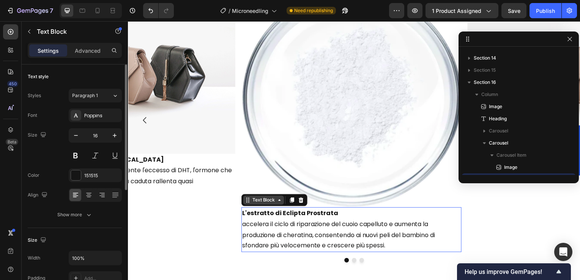
scroll to position [241, 0]
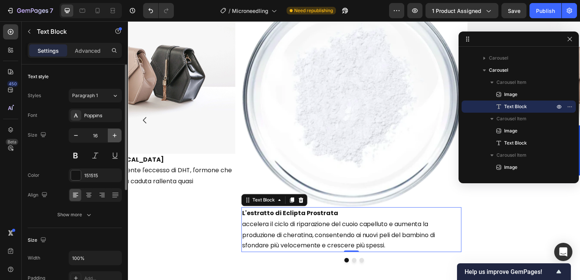
click at [114, 132] on icon "button" at bounding box center [115, 136] width 8 height 8
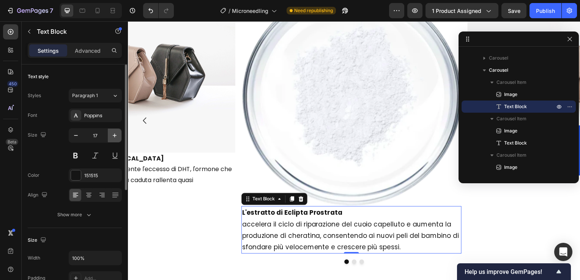
type input "18"
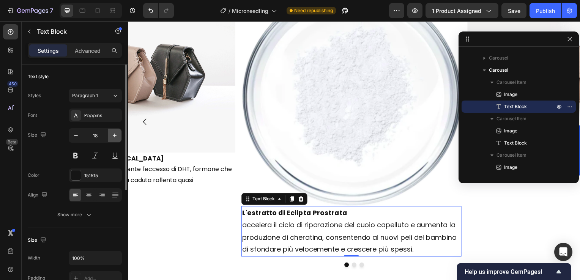
scroll to position [2335, 0]
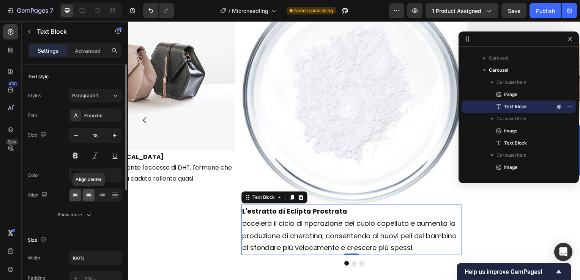
click at [86, 197] on icon at bounding box center [89, 195] width 8 height 8
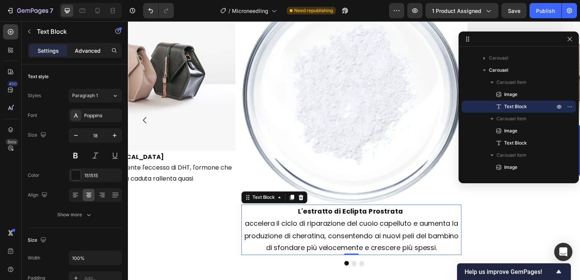
click at [83, 52] on p "Advanced" at bounding box center [88, 51] width 26 height 8
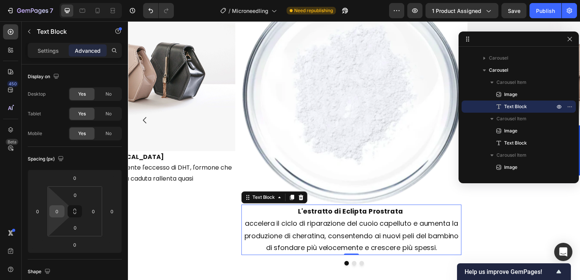
click at [59, 208] on input "0" at bounding box center [56, 211] width 11 height 11
type input "1"
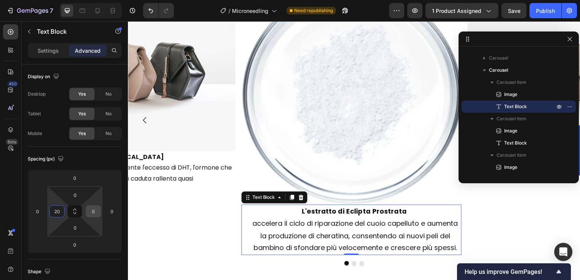
type input "20"
click at [89, 208] on input "0" at bounding box center [93, 211] width 11 height 11
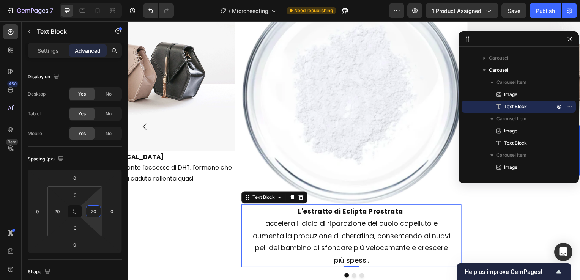
scroll to position [2341, 0]
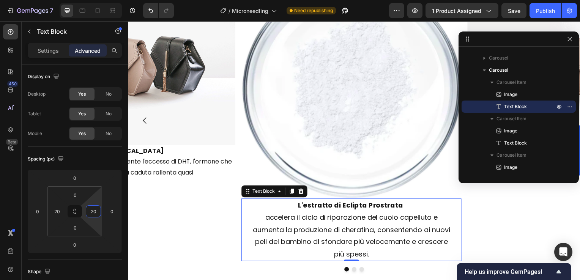
type input "2"
type input "35"
click at [61, 212] on input "20" at bounding box center [56, 211] width 11 height 11
type input "2035"
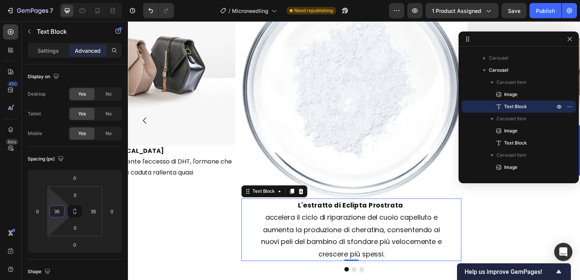
click at [405, 203] on p "L'estratto di Eclipta Prostrata" at bounding box center [353, 207] width 194 height 12
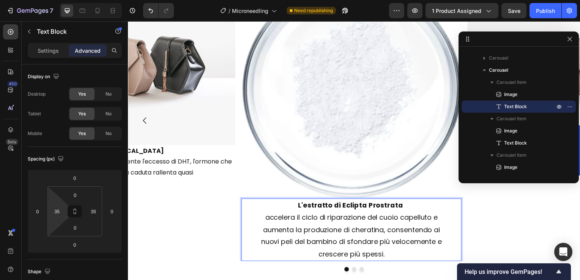
click at [407, 206] on p "L'estratto di Eclipta Prostrata" at bounding box center [353, 207] width 194 height 12
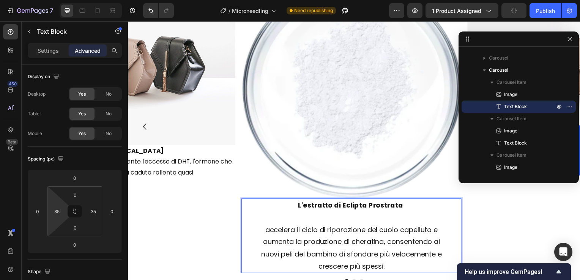
scroll to position [2417, 0]
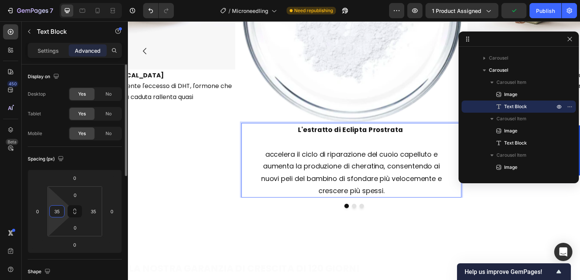
click at [58, 212] on input "35" at bounding box center [56, 211] width 11 height 11
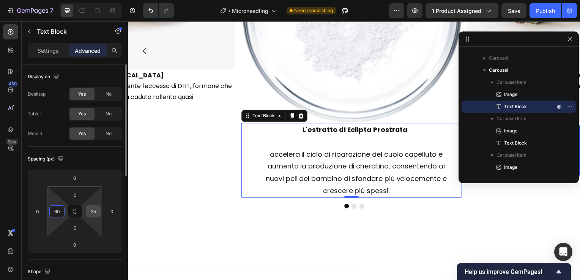
type input "60"
click at [87, 208] on div "35" at bounding box center [93, 211] width 15 height 12
click at [98, 213] on input "35" at bounding box center [93, 211] width 11 height 11
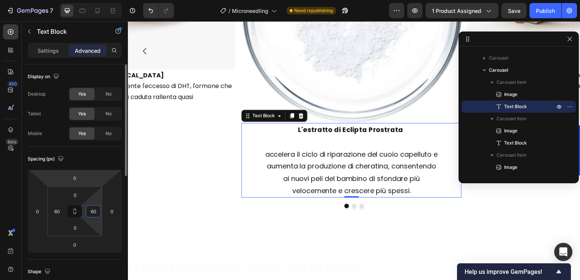
scroll to position [114, 0]
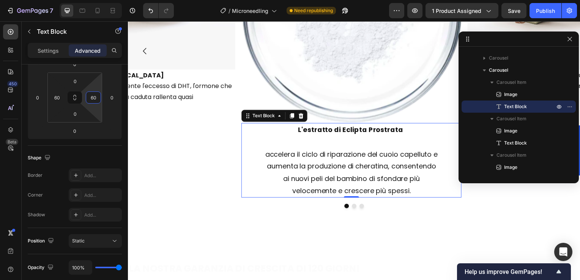
type input "60"
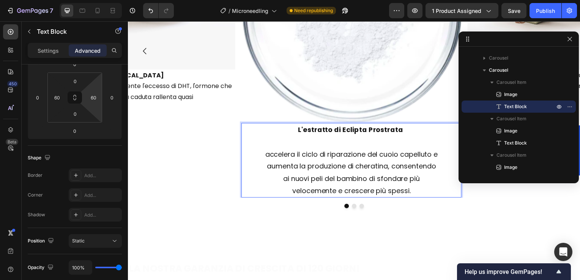
drag, startPoint x: 404, startPoint y: 156, endPoint x: 407, endPoint y: 162, distance: 7.0
click at [404, 156] on p "accelera il ciclo di riparazione del cuoio capelluto e aumenta la produzione di…" at bounding box center [352, 174] width 175 height 49
click at [390, 168] on p "capelluto e aumenta la produzione di cheratina, consentendo ai nuovi peli del b…" at bounding box center [352, 180] width 175 height 37
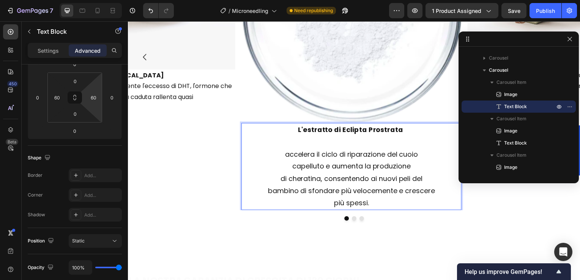
click at [402, 181] on p "di cheratina, consentendo ai nuovi peli del bambino di sfondare più velocemente…" at bounding box center [352, 192] width 175 height 37
click at [383, 195] on p "peli del bambino di sfondare più velocemente e crescere più spessi." at bounding box center [352, 198] width 175 height 25
click at [376, 207] on p "velocemente e crescere più spessi." at bounding box center [352, 204] width 175 height 12
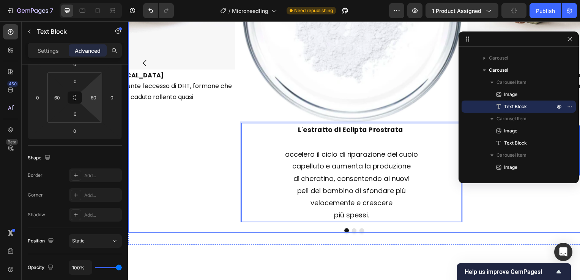
scroll to position [2379, 0]
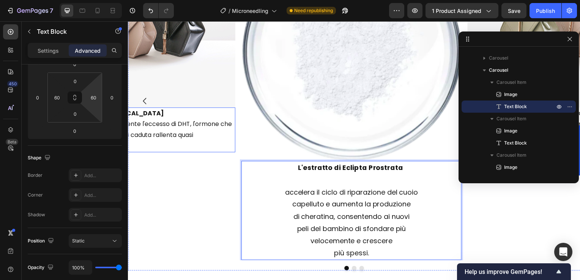
click at [222, 115] on p "L'estratto di radice di Panax Ginseng" at bounding box center [125, 114] width 220 height 11
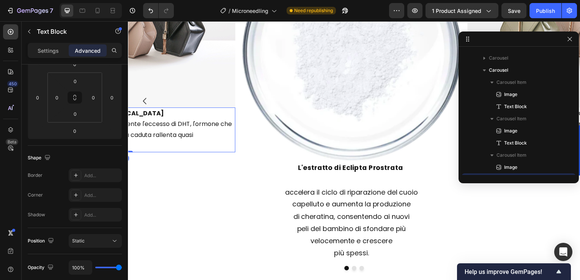
scroll to position [313, 0]
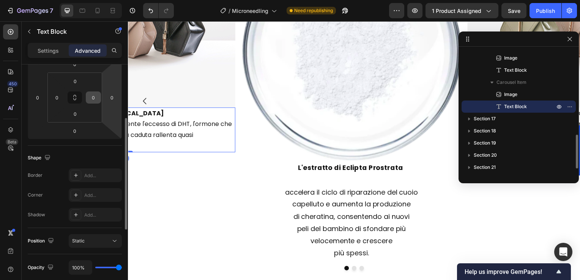
click at [94, 96] on input "0" at bounding box center [93, 97] width 11 height 11
click at [93, 98] on input "0" at bounding box center [93, 97] width 11 height 11
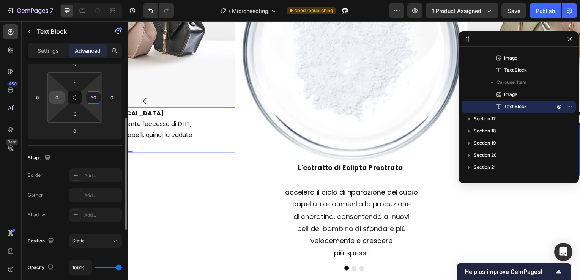
type input "60"
click at [58, 96] on input "0" at bounding box center [56, 97] width 11 height 11
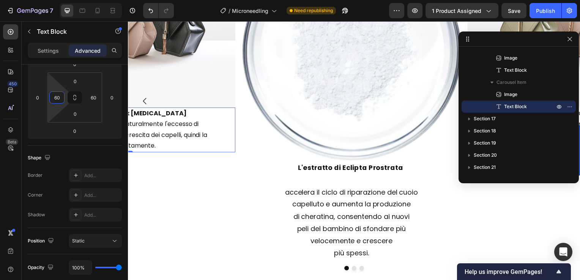
type input "60"
click at [168, 113] on p "L'estratto di radice di Panax Ginseng" at bounding box center [125, 114] width 175 height 11
click at [162, 116] on p "L'estratto di radice di Panax Ginseng" at bounding box center [125, 114] width 175 height 11
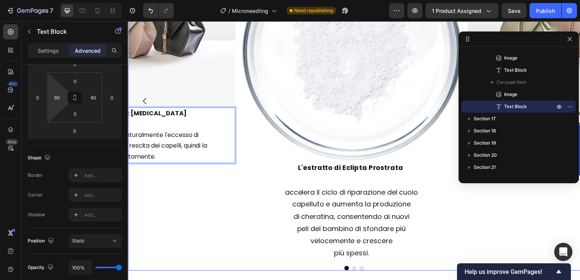
click at [141, 103] on icon "Carousel Back Arrow" at bounding box center [144, 101] width 9 height 9
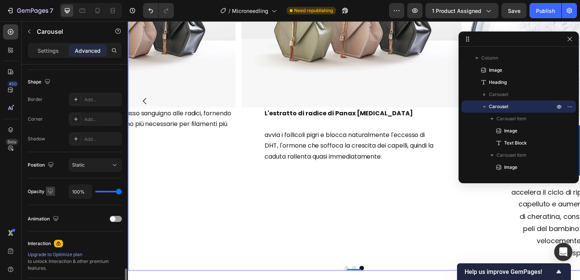
scroll to position [268, 0]
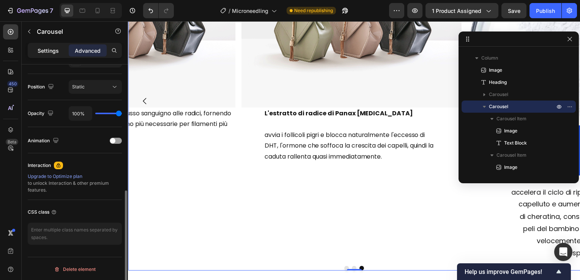
click at [61, 49] on div "Settings" at bounding box center [48, 50] width 38 height 12
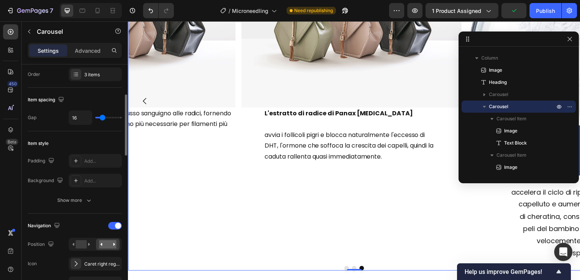
scroll to position [0, 0]
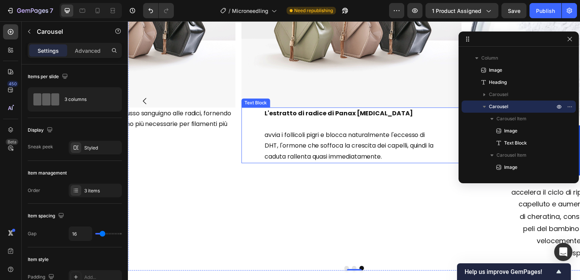
click at [268, 121] on p "Rich Text Editor. Editing area: main" at bounding box center [352, 125] width 175 height 11
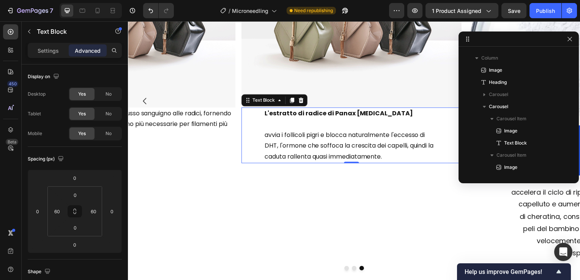
scroll to position [313, 0]
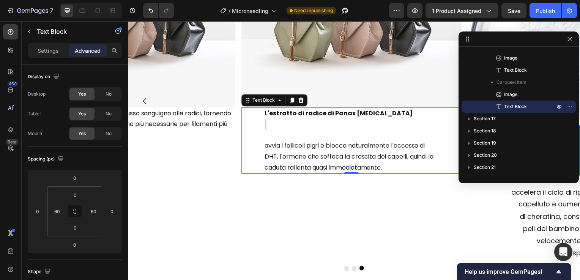
click at [286, 130] on p "⁠⁠⁠⁠⁠⁠⁠" at bounding box center [352, 131] width 175 height 22
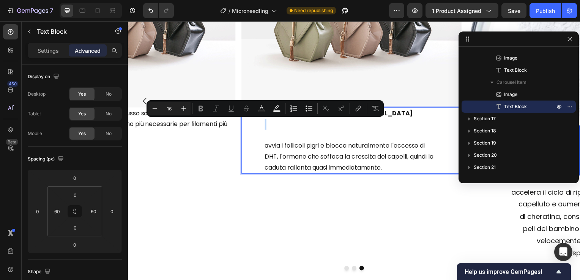
click at [285, 130] on p "Rich Text Editor. Editing area: main" at bounding box center [352, 131] width 175 height 22
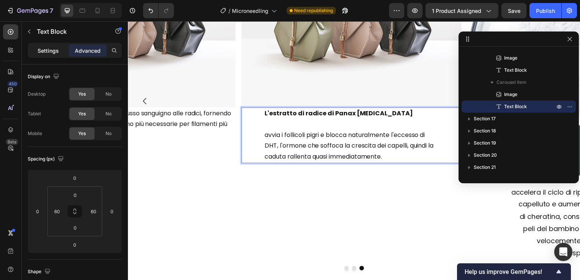
click at [48, 53] on p "Settings" at bounding box center [48, 51] width 21 height 8
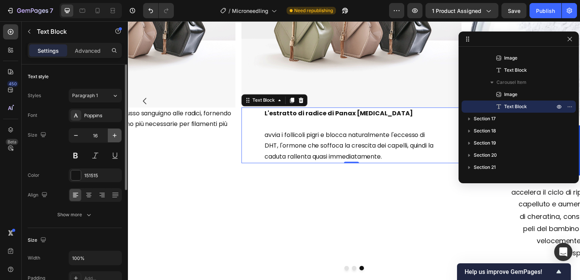
click at [116, 135] on icon "button" at bounding box center [115, 136] width 4 height 4
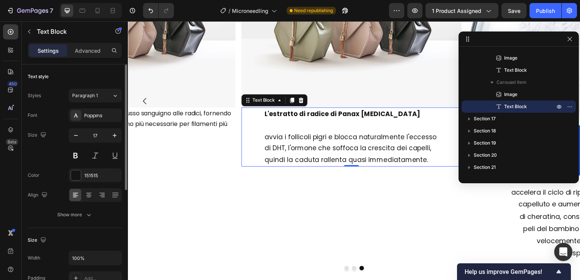
type input "18"
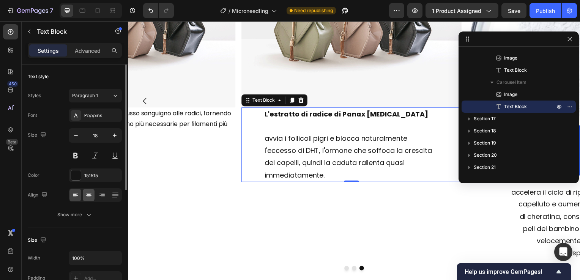
click at [87, 194] on icon at bounding box center [89, 194] width 4 height 1
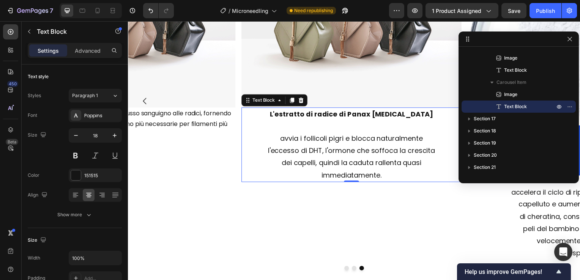
click at [88, 55] on div "Advanced" at bounding box center [88, 50] width 38 height 12
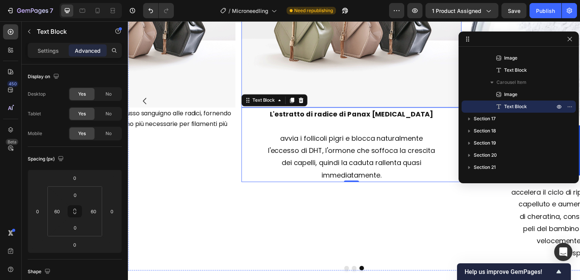
click at [314, 71] on img at bounding box center [353, 25] width 222 height 166
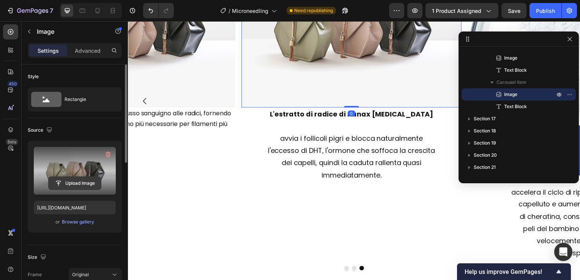
click at [82, 181] on input "file" at bounding box center [75, 183] width 52 height 13
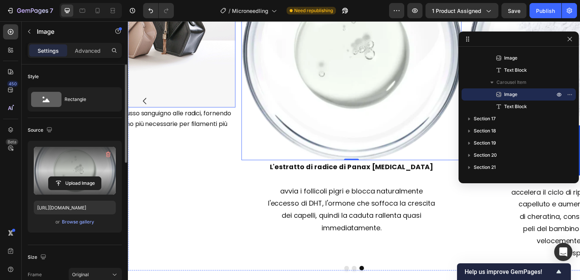
type input "https://cdn.shopify.com/s/files/1/0916/4151/2310/files/gempages_563412296819279…"
click at [146, 103] on icon "Carousel Back Arrow" at bounding box center [144, 101] width 9 height 9
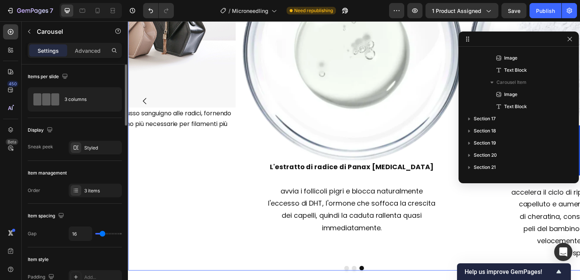
scroll to position [204, 0]
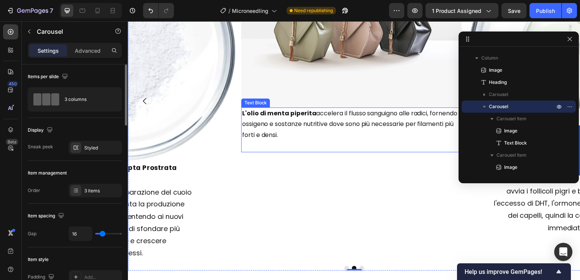
click at [324, 83] on img at bounding box center [353, 25] width 222 height 166
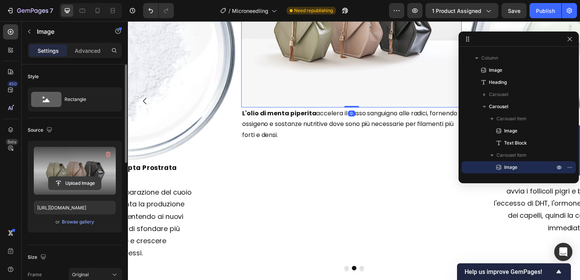
click at [93, 185] on input "file" at bounding box center [75, 183] width 52 height 13
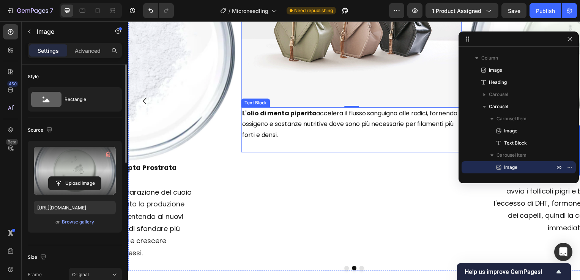
type input "https://cdn.shopify.com/s/files/1/0916/4151/2310/files/gempages_563412296819279…"
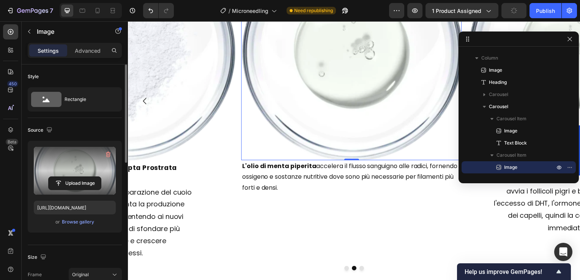
scroll to position [2341, 0]
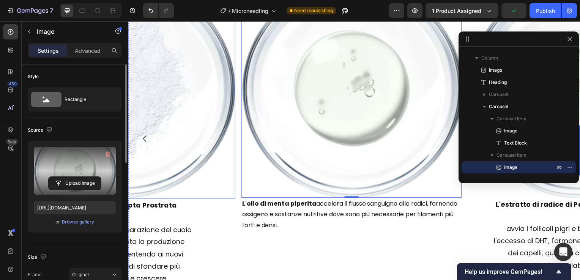
click at [192, 143] on img at bounding box center [125, 90] width 222 height 220
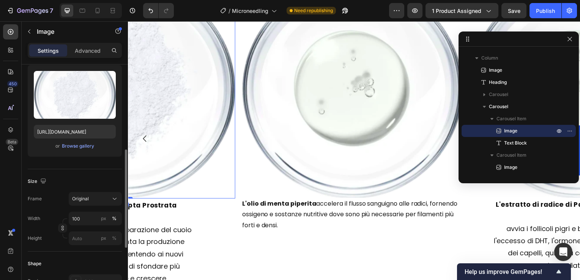
scroll to position [114, 0]
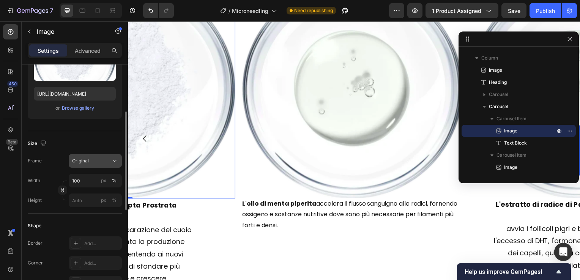
click at [92, 164] on button "Original" at bounding box center [95, 161] width 53 height 14
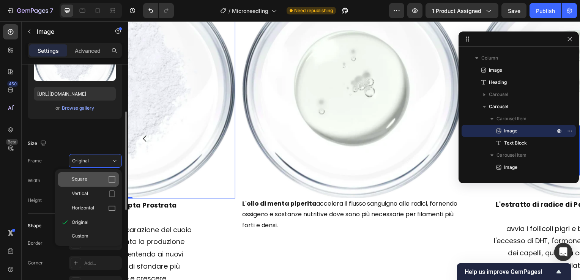
click at [93, 176] on div "Square" at bounding box center [94, 180] width 44 height 8
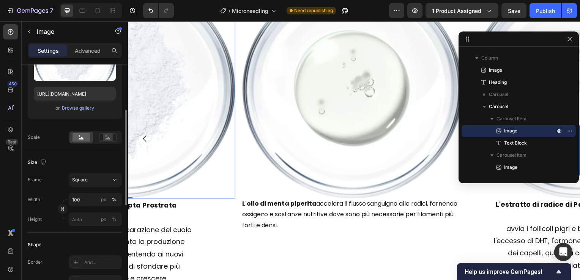
scroll to position [2342, 0]
click at [86, 198] on input "100" at bounding box center [95, 200] width 53 height 14
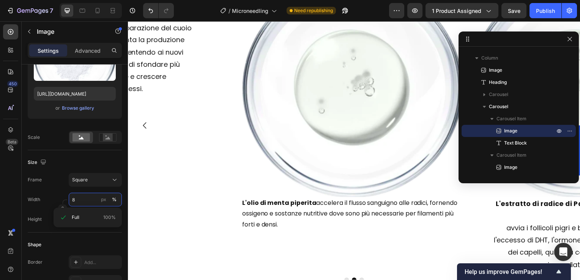
type input "80"
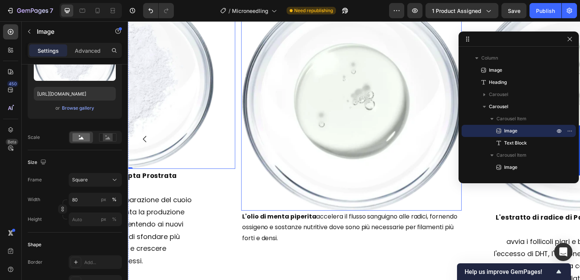
click at [294, 172] on img at bounding box center [353, 101] width 222 height 219
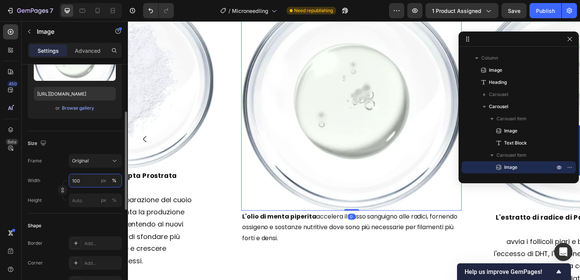
click at [88, 179] on input "100" at bounding box center [95, 181] width 53 height 14
type input "80"
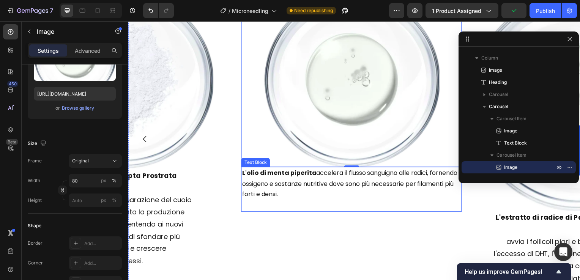
click at [275, 192] on p "L'olio di menta piperita accelera il flusso sanguigno alle radici, fornendo oss…" at bounding box center [352, 185] width 220 height 33
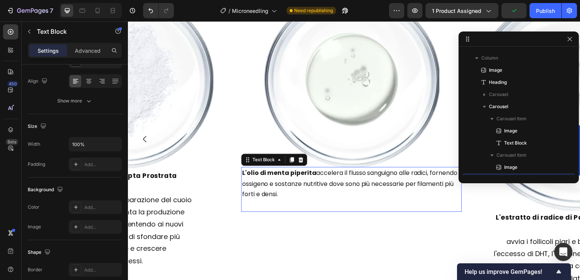
click at [315, 175] on p "L'olio di menta piperita accelera il flusso sanguigno alle radici, fornendo oss…" at bounding box center [352, 185] width 220 height 33
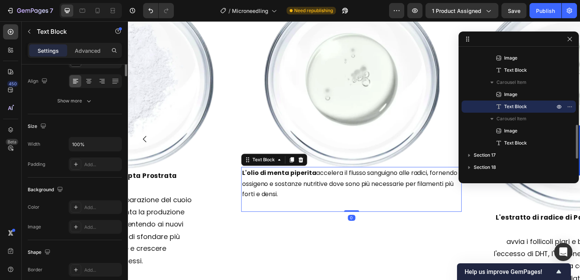
scroll to position [0, 0]
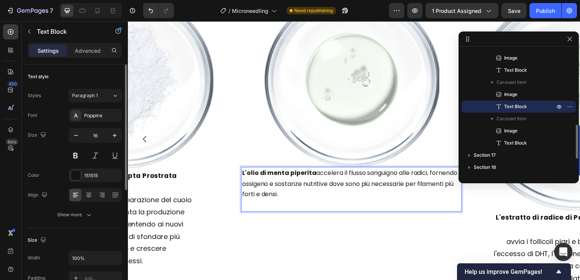
click at [315, 175] on p "L'olio di menta piperita accelera il flusso sanguigno alle radici, fornendo oss…" at bounding box center [352, 185] width 220 height 33
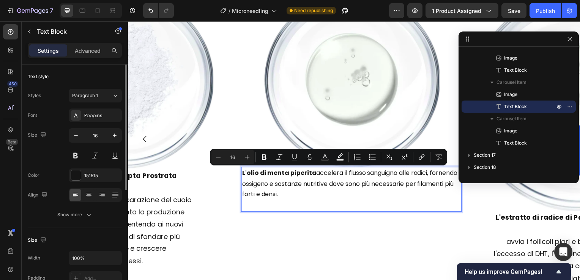
click at [314, 176] on p "L'olio di menta piperita accelera il flusso sanguigno alle radici, fornendo oss…" at bounding box center [352, 185] width 220 height 33
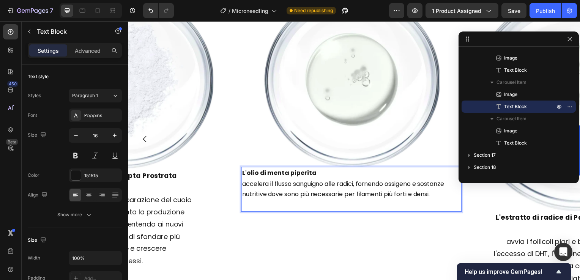
click at [316, 174] on p "L'olio di menta piperita" at bounding box center [352, 174] width 220 height 11
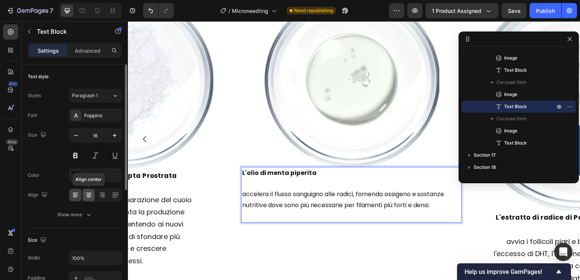
drag, startPoint x: 85, startPoint y: 192, endPoint x: 30, endPoint y: 158, distance: 65.6
click at [85, 192] on icon at bounding box center [89, 195] width 8 height 8
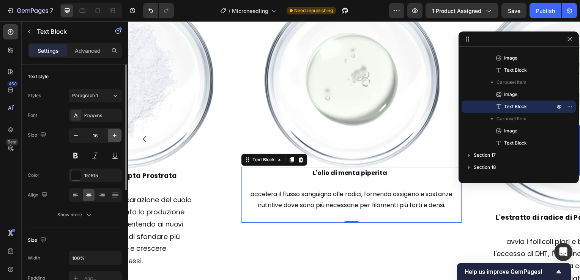
click at [113, 132] on icon "button" at bounding box center [115, 136] width 8 height 8
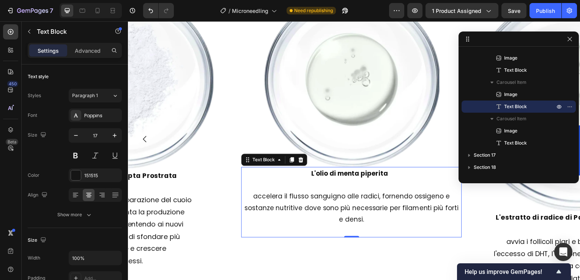
type input "18"
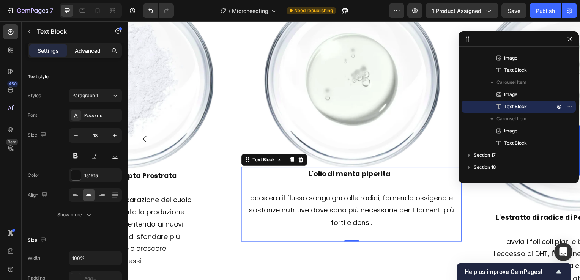
click at [87, 54] on p "Advanced" at bounding box center [88, 51] width 26 height 8
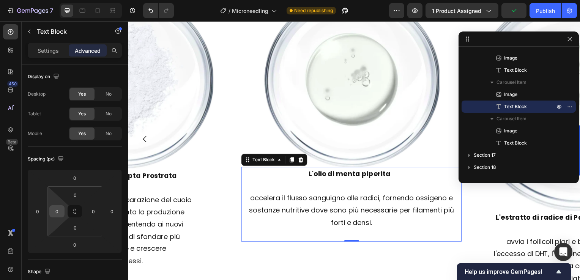
click at [52, 212] on input "0" at bounding box center [56, 211] width 11 height 11
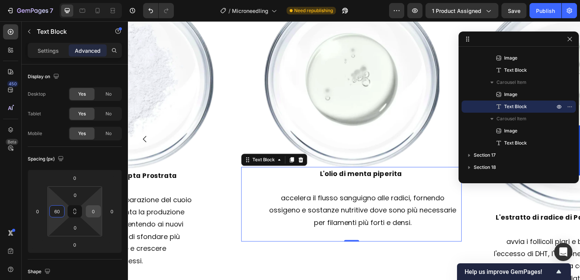
type input "60"
click at [88, 212] on input "0" at bounding box center [93, 211] width 11 height 11
type input "60"
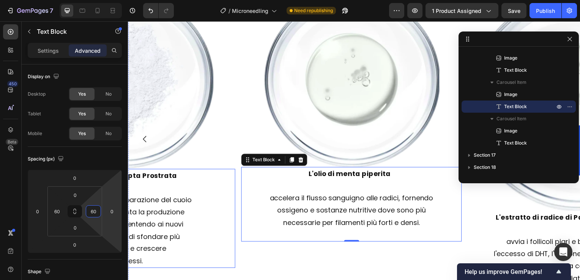
click at [170, 202] on p "accelera il ciclo di riparazione del cuoio" at bounding box center [125, 201] width 175 height 12
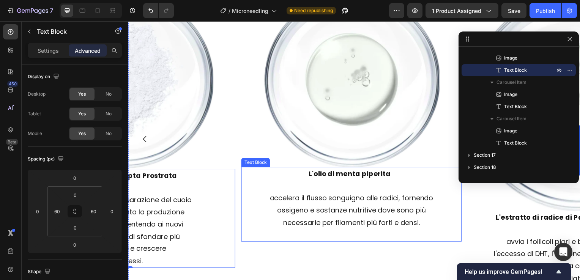
click at [274, 198] on p "accelera il flusso sanguigno alle radici, fornendo ossigeno e sostanze nutritiv…" at bounding box center [352, 212] width 175 height 37
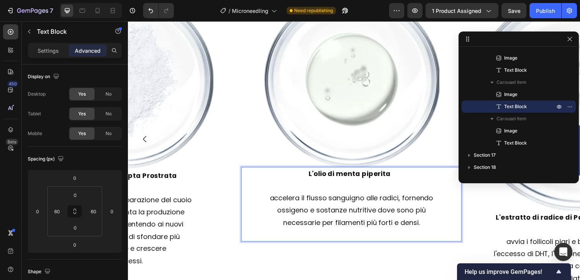
click at [404, 200] on p "accelera il flusso sanguigno alle radici, fornendo ossigeno e sostanze nutritiv…" at bounding box center [352, 212] width 175 height 37
click at [402, 211] on p "fornendo ossigeno e sostanze nutritive dove sono più necessarie per filamenti p…" at bounding box center [352, 218] width 175 height 25
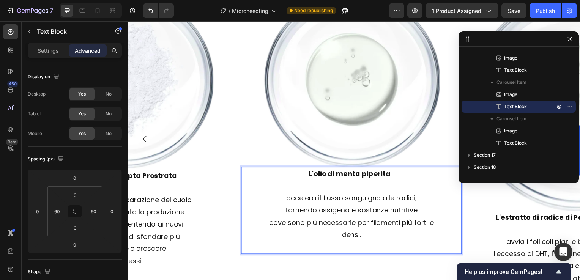
click at [402, 226] on p "dove sono più necessarie per filamenti più forti e densi." at bounding box center [352, 230] width 175 height 25
click at [392, 178] on p "L'olio di menta piperita" at bounding box center [352, 175] width 175 height 12
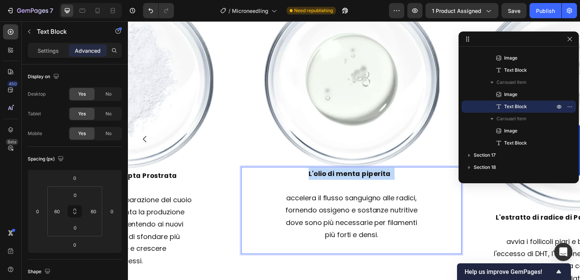
drag, startPoint x: 394, startPoint y: 175, endPoint x: 302, endPoint y: 178, distance: 91.5
click at [302, 178] on p "L'olio di menta piperita" at bounding box center [352, 175] width 175 height 12
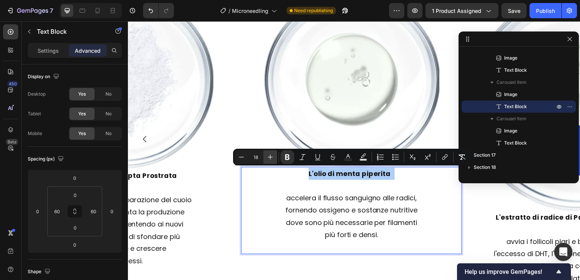
click at [271, 159] on icon "Editor contextual toolbar" at bounding box center [270, 157] width 8 height 8
type input "20"
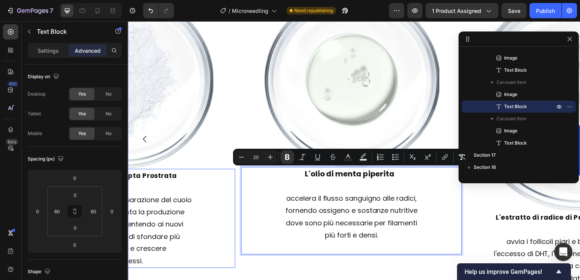
click at [169, 181] on p "L'estratto di Eclipta Prostrata" at bounding box center [125, 177] width 175 height 12
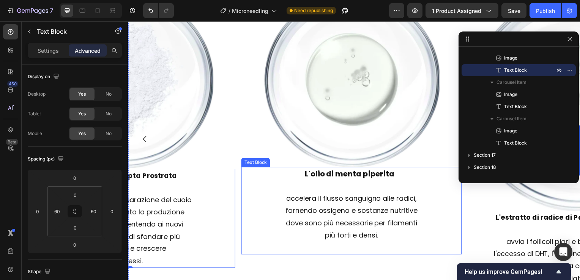
click at [312, 177] on strong "L'olio di menta piperita" at bounding box center [350, 175] width 90 height 11
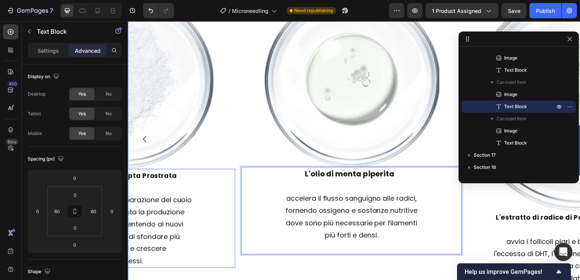
click at [149, 178] on strong "L'estratto di Eclipta Prostrata" at bounding box center [124, 176] width 106 height 9
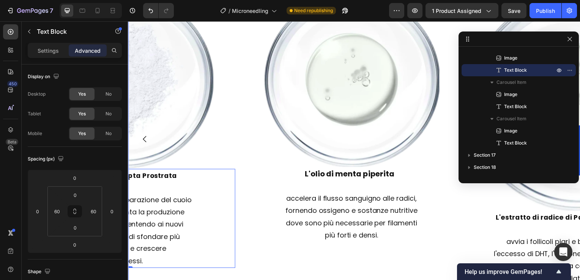
click at [145, 143] on icon "Carousel Back Arrow" at bounding box center [144, 139] width 9 height 9
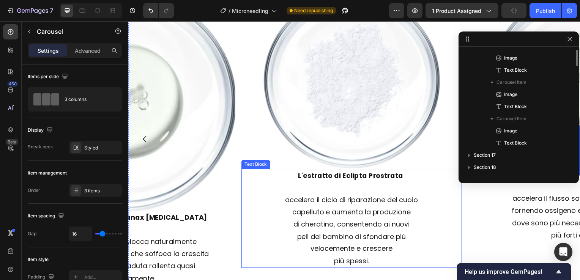
scroll to position [204, 0]
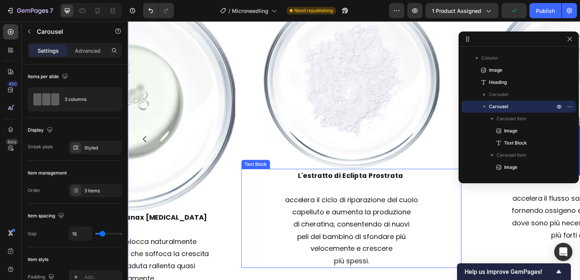
click at [389, 174] on strong "L'estratto di Eclipta Prostrata" at bounding box center [352, 176] width 106 height 9
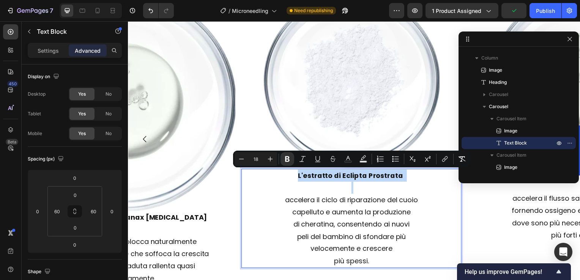
drag, startPoint x: 409, startPoint y: 178, endPoint x: 378, endPoint y: 177, distance: 31.5
click at [378, 177] on p "L'estratto di Eclipta Prostrata" at bounding box center [352, 177] width 175 height 12
click at [267, 158] on icon "Editor contextual toolbar" at bounding box center [270, 159] width 8 height 8
type input "20"
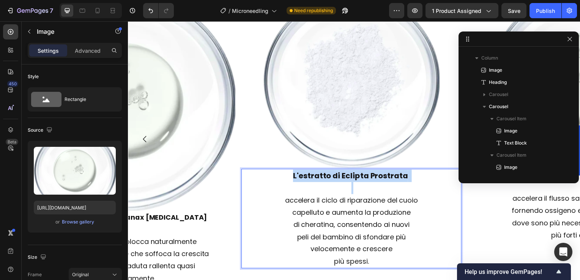
click at [185, 177] on img at bounding box center [125, 101] width 222 height 219
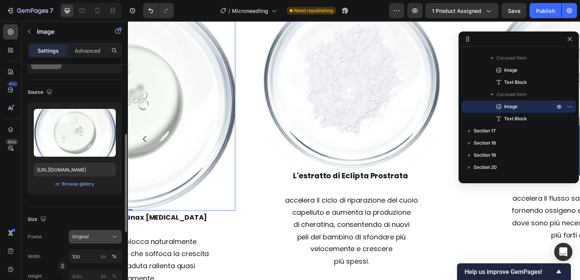
scroll to position [76, 0]
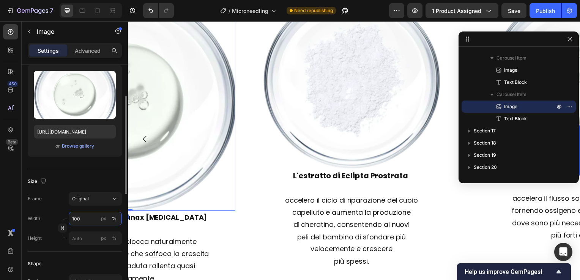
click at [87, 217] on input "100" at bounding box center [95, 219] width 53 height 14
type input "80"
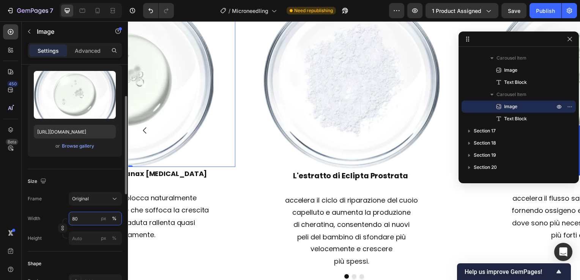
scroll to position [2320, 0]
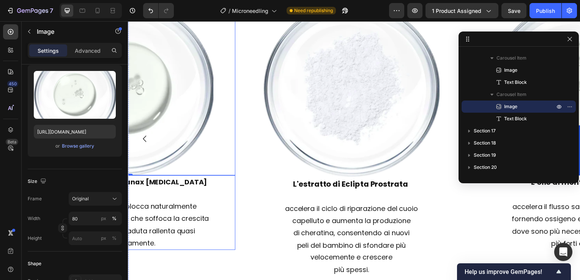
click at [183, 183] on strong "L'estratto di radice di Panax Ginseng" at bounding box center [125, 183] width 165 height 9
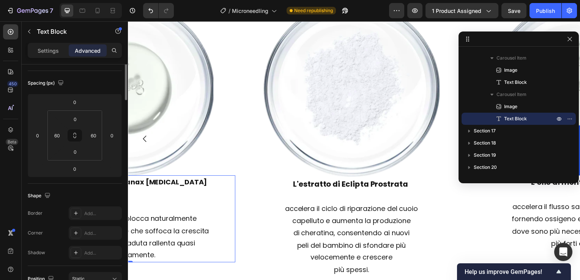
scroll to position [0, 0]
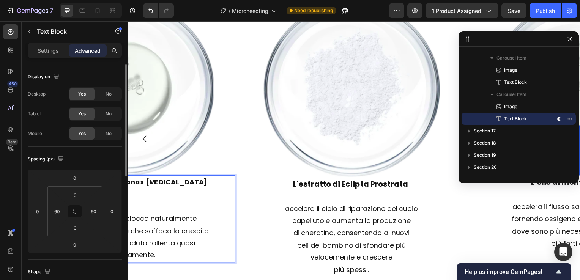
click at [193, 184] on p "L'estratto di radice di Panax Ginseng" at bounding box center [125, 196] width 175 height 37
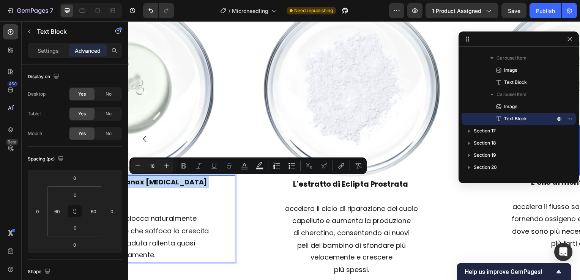
click at [190, 184] on p "L'estratto di radice di Panax Ginseng" at bounding box center [125, 196] width 175 height 37
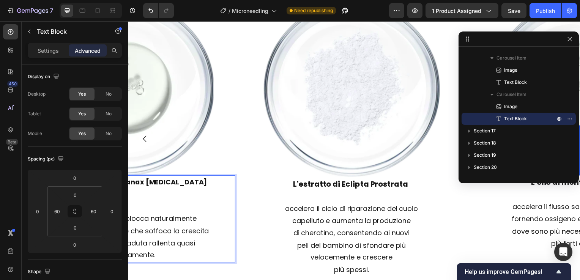
click at [172, 211] on p "L'estratto di radice di Panax Ginseng" at bounding box center [125, 196] width 175 height 37
click at [146, 143] on icon "Carousel Back Arrow" at bounding box center [144, 139] width 9 height 9
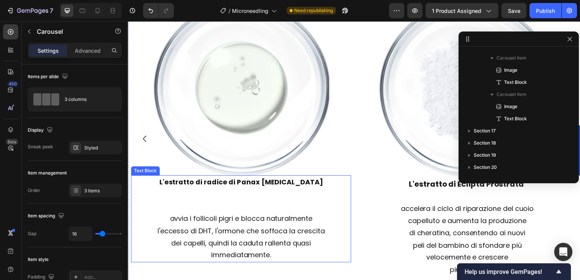
scroll to position [204, 0]
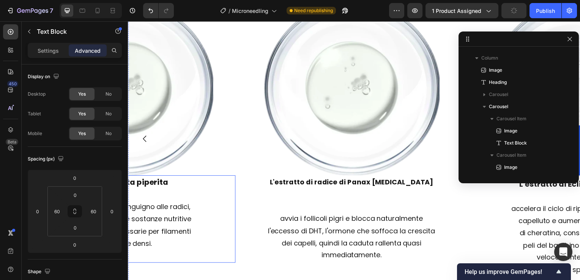
click at [334, 209] on p "L'estratto di radice di Panax Ginseng" at bounding box center [352, 196] width 175 height 37
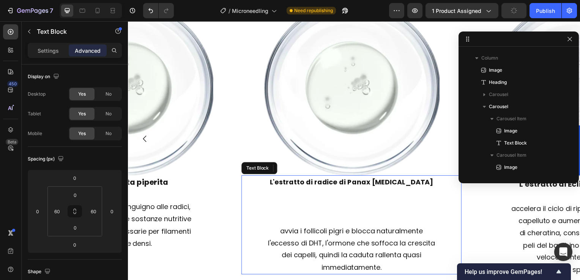
scroll to position [313, 0]
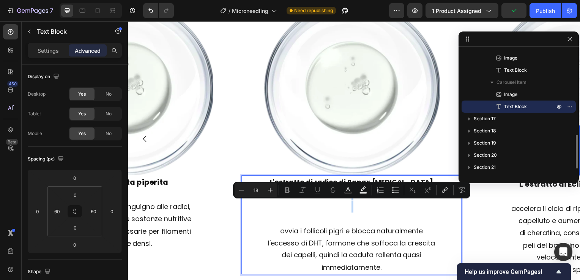
click at [331, 221] on p "L'estratto di radice di Panax Ginseng" at bounding box center [352, 202] width 175 height 49
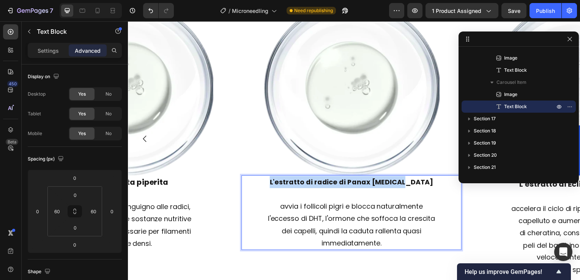
drag, startPoint x: 422, startPoint y: 183, endPoint x: 277, endPoint y: 182, distance: 145.0
click at [277, 182] on p "L'estratto di radice di Panax Ginseng" at bounding box center [352, 190] width 175 height 25
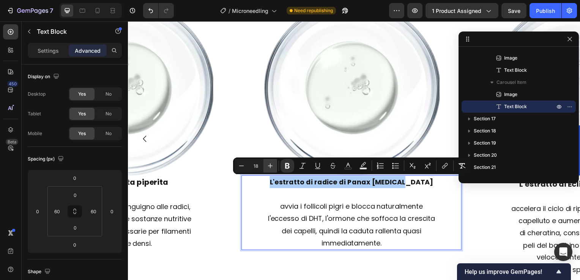
click at [272, 168] on icon "Editor contextual toolbar" at bounding box center [270, 166] width 8 height 8
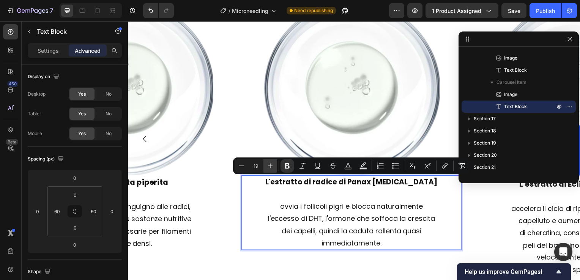
click at [272, 168] on icon "Editor contextual toolbar" at bounding box center [270, 166] width 8 height 8
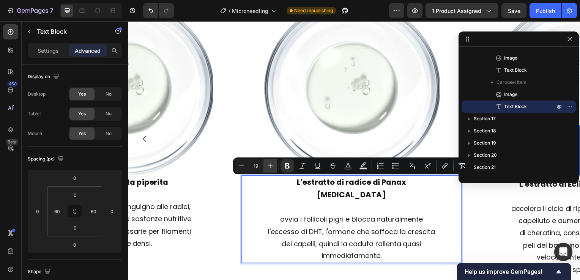
type input "20"
click at [191, 190] on p "Rich Text Editor. Editing area: main" at bounding box center [125, 196] width 175 height 12
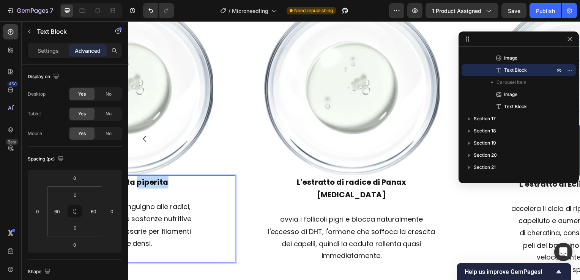
click at [153, 184] on strong "L'olio di menta piperita" at bounding box center [123, 183] width 90 height 11
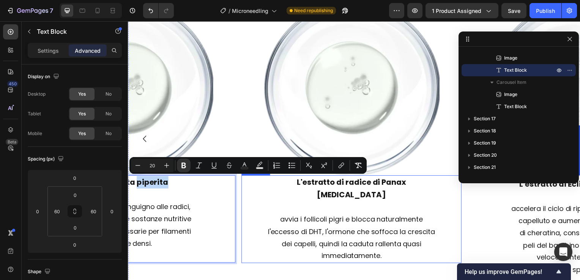
click at [304, 186] on strong "L'estratto di radice di Panax Ginseng" at bounding box center [353, 189] width 110 height 23
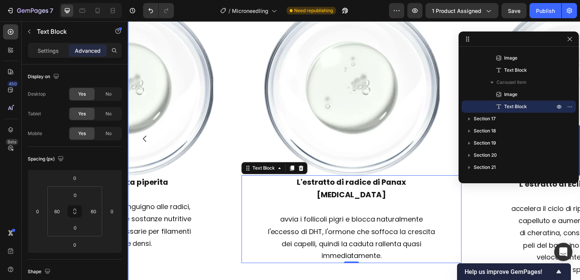
click at [146, 135] on icon "Carousel Back Arrow" at bounding box center [144, 139] width 9 height 9
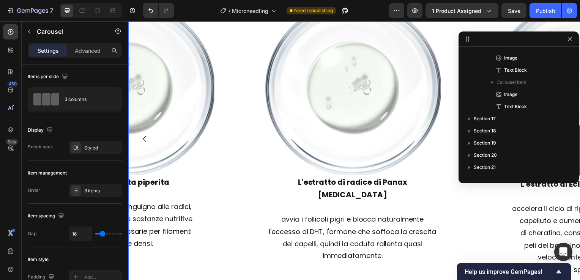
scroll to position [204, 0]
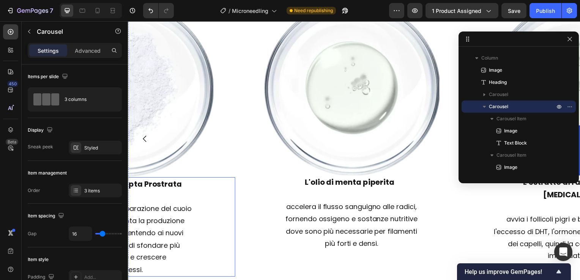
click at [186, 188] on p "L'estratto di Eclipta Prostrata" at bounding box center [125, 185] width 175 height 13
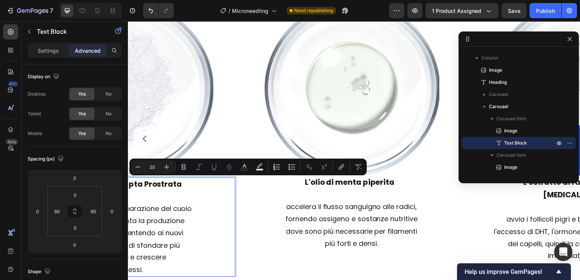
click at [186, 186] on p "L'estratto di Eclipta Prostrata" at bounding box center [125, 185] width 175 height 13
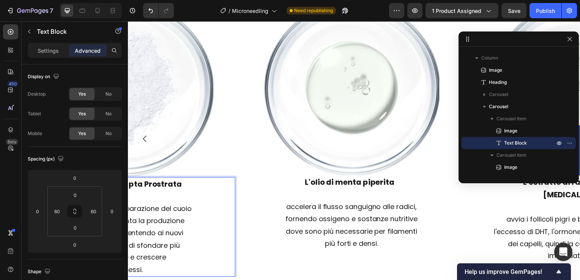
drag, startPoint x: 169, startPoint y: 184, endPoint x: 156, endPoint y: 184, distance: 12.9
click at [156, 184] on strong "L'estratto di Eclipta Prostrata" at bounding box center [124, 185] width 116 height 11
drag, startPoint x: 154, startPoint y: 183, endPoint x: 168, endPoint y: 184, distance: 14.5
click at [168, 184] on strong "L'estratto di Eclipta Prostrata" at bounding box center [124, 185] width 116 height 11
click at [183, 186] on p "L'estratto di Eclipta Prostrata" at bounding box center [125, 185] width 175 height 13
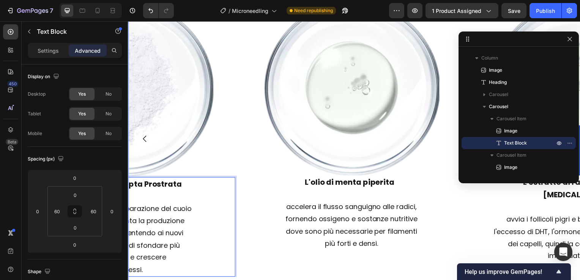
click at [145, 143] on icon "Carousel Back Arrow" at bounding box center [144, 139] width 9 height 9
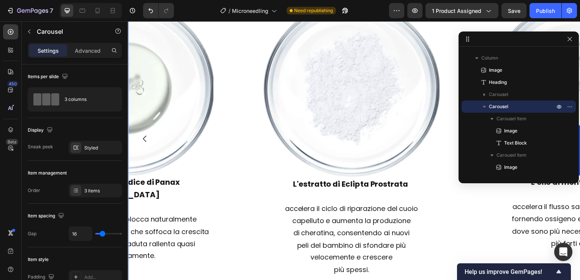
click at [147, 140] on icon "Carousel Back Arrow" at bounding box center [144, 139] width 9 height 9
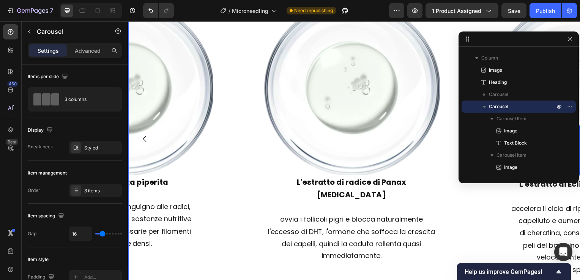
click at [143, 143] on icon "Carousel Back Arrow" at bounding box center [144, 139] width 9 height 9
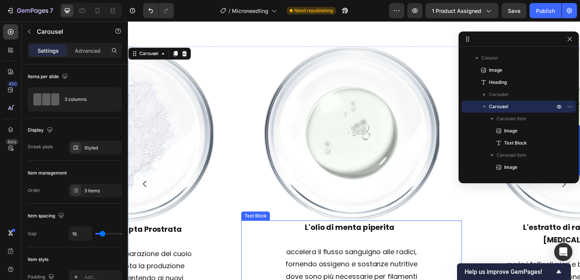
scroll to position [2168, 0]
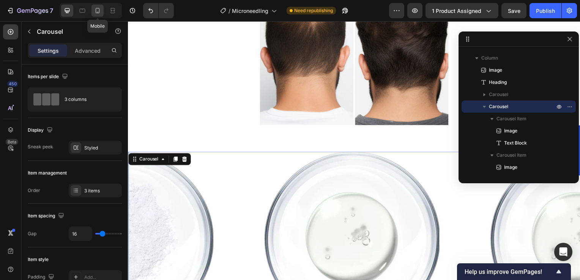
click at [99, 10] on icon at bounding box center [98, 11] width 8 height 8
type input "50"
type input "100%"
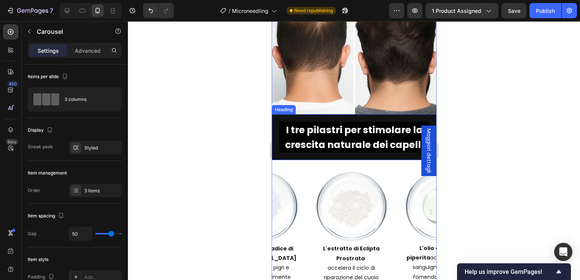
scroll to position [2142, 0]
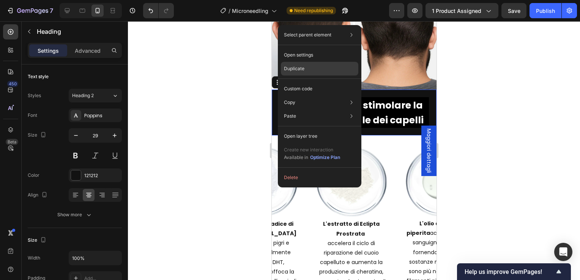
drag, startPoint x: 315, startPoint y: 69, endPoint x: 77, endPoint y: 105, distance: 240.3
click at [315, 69] on div "Duplicate" at bounding box center [319, 69] width 77 height 14
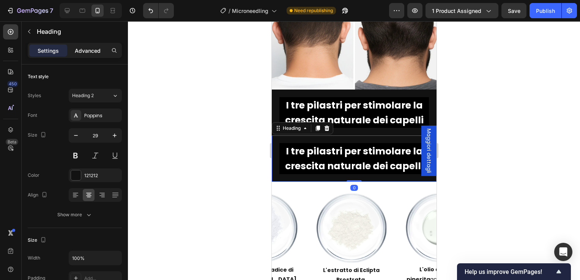
click at [80, 52] on p "Advanced" at bounding box center [88, 51] width 26 height 8
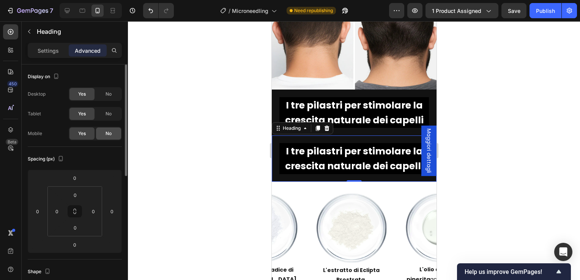
click at [105, 130] on div "No" at bounding box center [108, 134] width 25 height 12
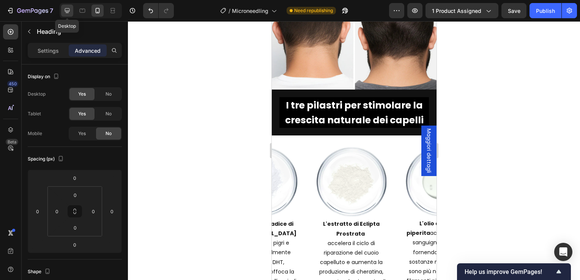
click at [64, 10] on icon at bounding box center [67, 11] width 8 height 8
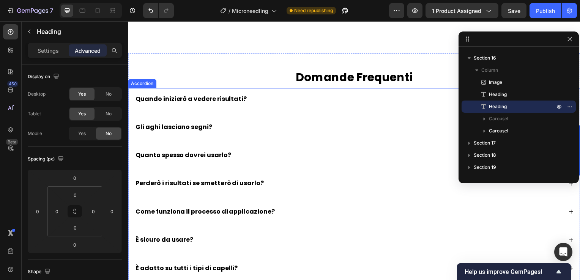
scroll to position [2922, 0]
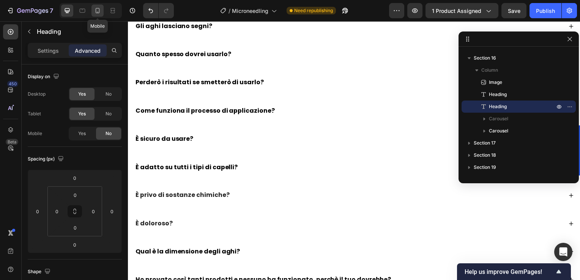
click at [97, 8] on icon at bounding box center [98, 10] width 4 height 5
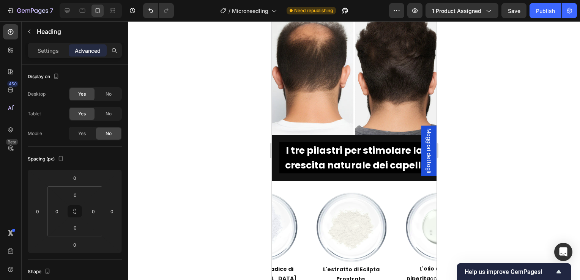
scroll to position [1897, 0]
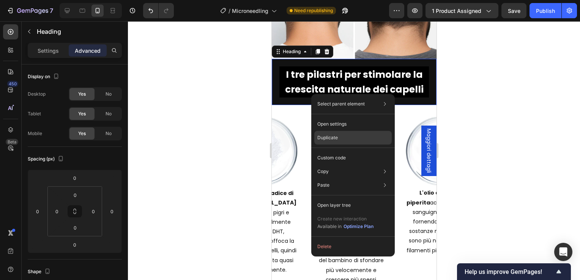
click at [331, 133] on div "Duplicate" at bounding box center [352, 138] width 77 height 14
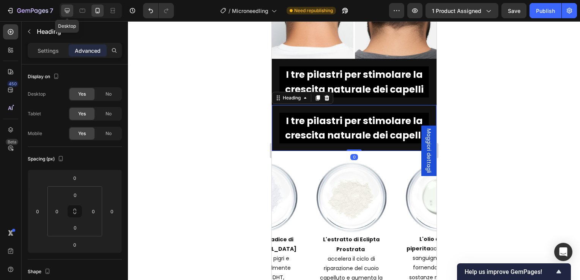
click at [70, 11] on icon at bounding box center [67, 11] width 8 height 8
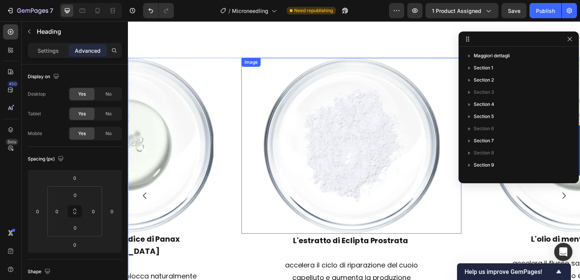
scroll to position [2476, 0]
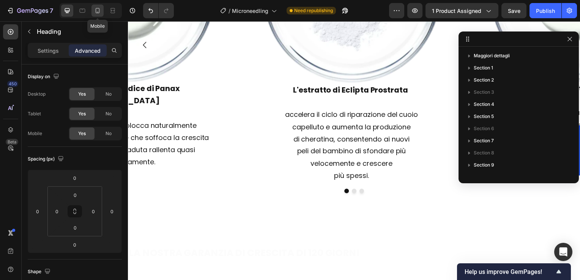
click at [94, 13] on icon at bounding box center [98, 11] width 8 height 8
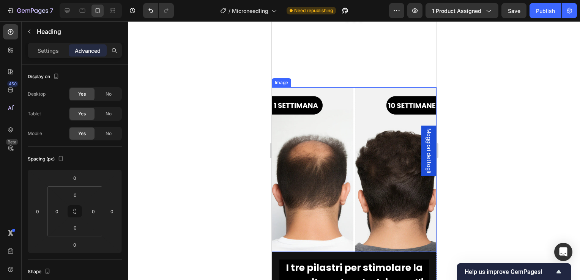
scroll to position [2362, 0]
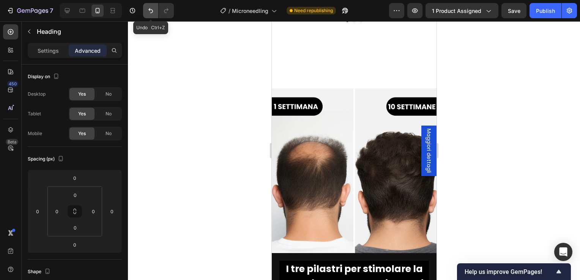
click at [144, 14] on button "Undo/Redo" at bounding box center [150, 10] width 15 height 15
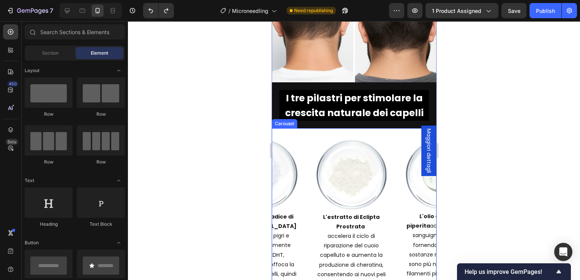
scroll to position [2429, 0]
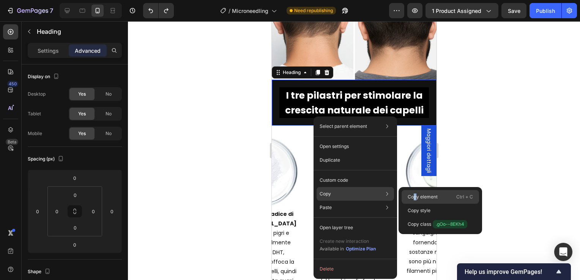
click at [415, 197] on p "Copy element" at bounding box center [423, 197] width 30 height 7
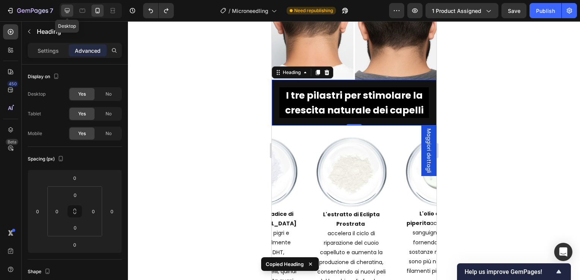
click at [64, 9] on icon at bounding box center [67, 11] width 8 height 8
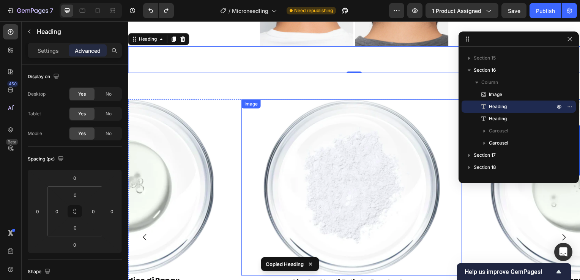
scroll to position [2292, 0]
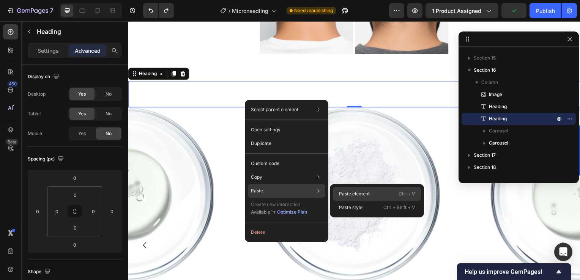
click at [342, 191] on p "Paste element" at bounding box center [354, 194] width 31 height 7
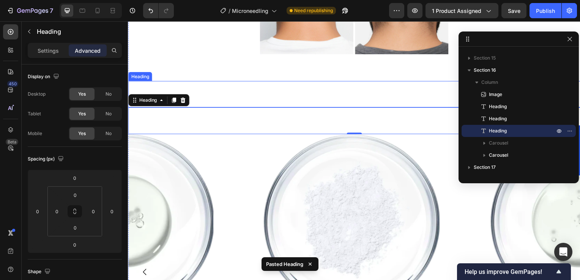
click at [301, 93] on strong "I tre pilastri per stimolare la crescita naturale dei capelli" at bounding box center [267, 96] width 277 height 13
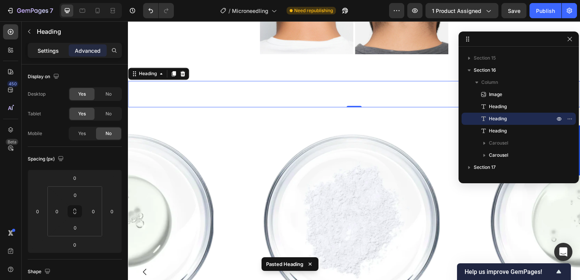
click at [51, 53] on p "Settings" at bounding box center [48, 51] width 21 height 8
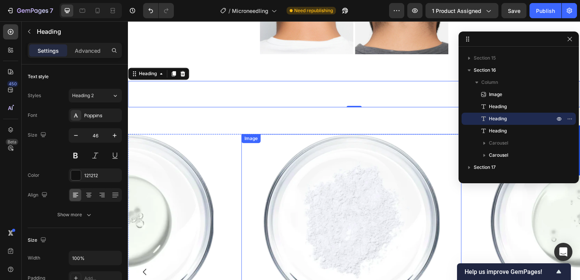
scroll to position [2217, 0]
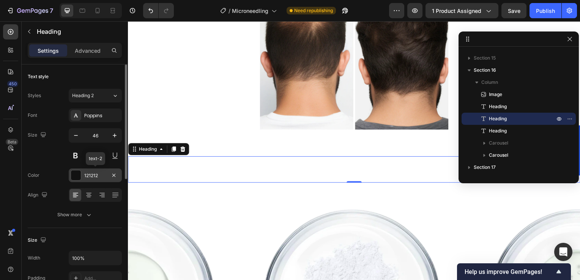
click at [91, 171] on div "121212" at bounding box center [95, 175] width 53 height 14
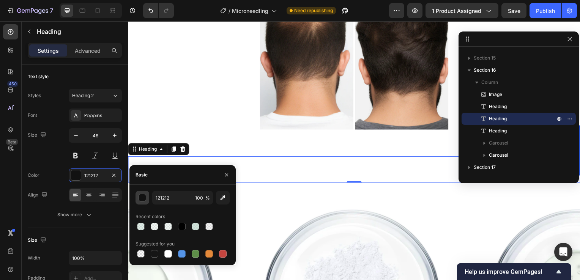
click at [140, 203] on button "button" at bounding box center [142, 198] width 14 height 14
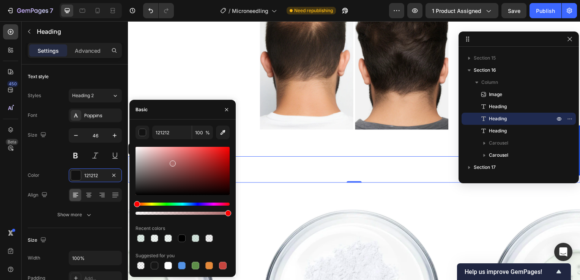
drag, startPoint x: 172, startPoint y: 162, endPoint x: 142, endPoint y: 144, distance: 34.4
click at [142, 145] on div "121212 100 % Recent colors Suggested for you" at bounding box center [182, 198] width 94 height 145
drag, startPoint x: 157, startPoint y: 162, endPoint x: 113, endPoint y: 215, distance: 69.3
click at [114, 221] on div "450 Beta Sections(18) Elements(84) Section Element Hero Section Product Detail …" at bounding box center [64, 150] width 128 height 259
click at [31, 148] on div "Size 46" at bounding box center [75, 145] width 94 height 34
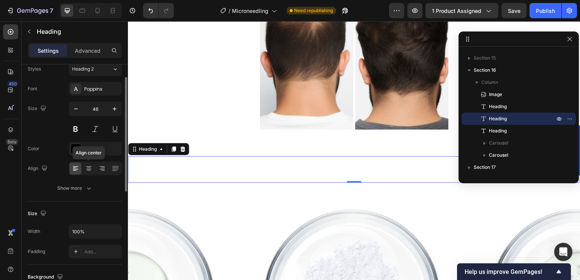
scroll to position [0, 0]
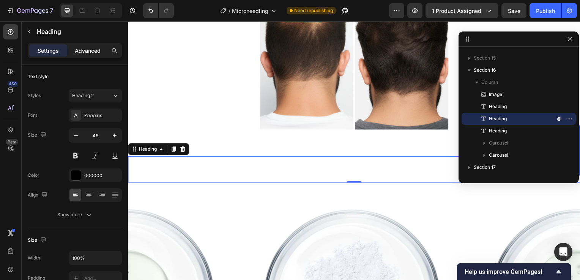
click at [85, 50] on p "Advanced" at bounding box center [88, 51] width 26 height 8
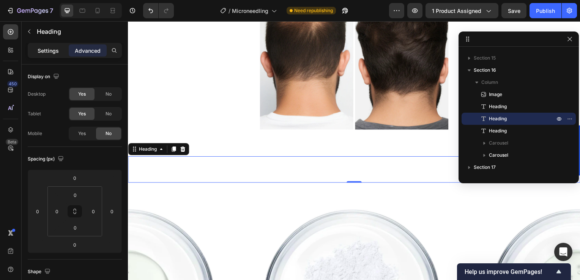
click at [53, 55] on div "Settings" at bounding box center [48, 50] width 38 height 12
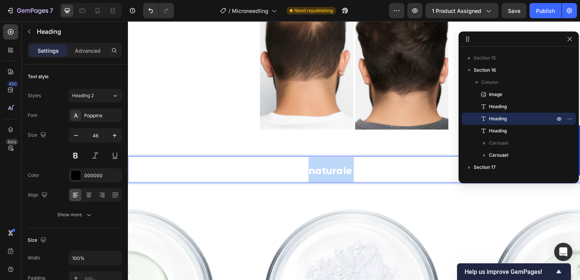
click at [336, 172] on strong "I tre pilastri per stimolare la crescita naturale dei capelli" at bounding box center [267, 171] width 277 height 13
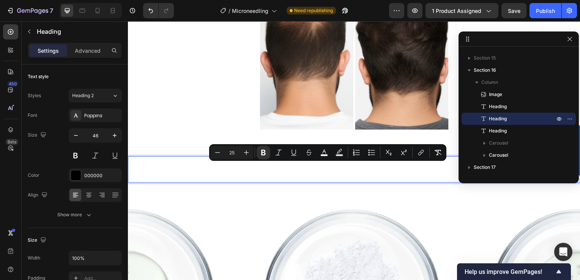
click at [392, 179] on p "I tre pilastri per stimolare la crescita naturale dei capelli" at bounding box center [356, 170] width 454 height 25
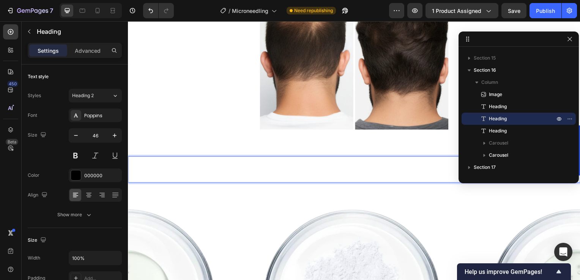
click at [400, 173] on strong "I tre pilastri per stimolare la crescita naturale dei capelli" at bounding box center [267, 171] width 277 height 13
click at [295, 177] on strong "I tre pilastri per stimolare la crescita naturale dei capelli" at bounding box center [267, 171] width 277 height 13
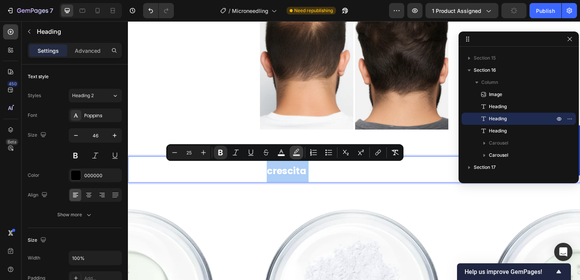
click at [290, 154] on button "Text Background Color" at bounding box center [297, 153] width 14 height 14
type input "000000"
type input "77"
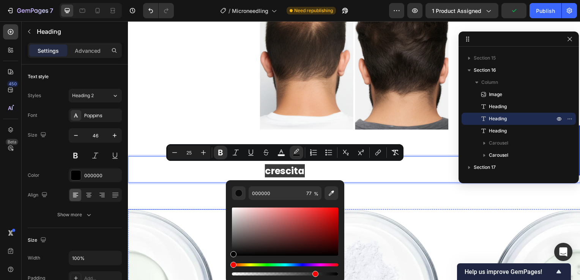
drag, startPoint x: 397, startPoint y: 250, endPoint x: 219, endPoint y: 267, distance: 178.0
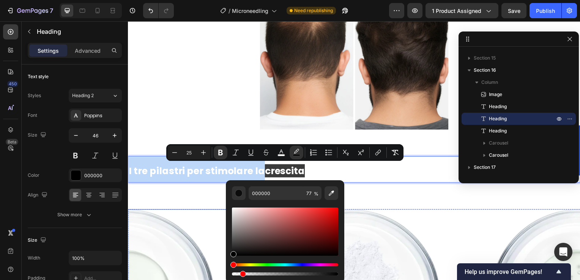
type input "0"
drag, startPoint x: 444, startPoint y: 294, endPoint x: 203, endPoint y: 274, distance: 241.1
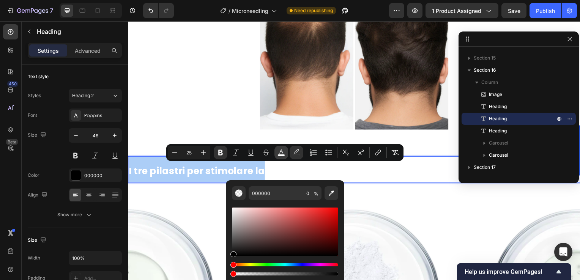
click at [285, 154] on button "color" at bounding box center [281, 153] width 14 height 14
type input "FFFFFF"
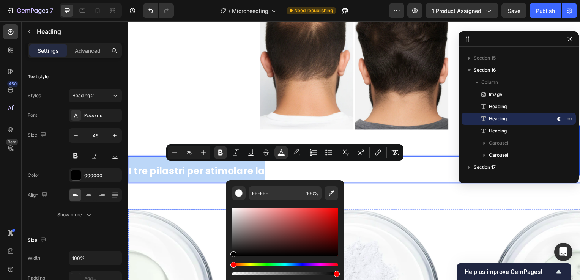
type input "000000"
drag, startPoint x: 374, startPoint y: 260, endPoint x: 222, endPoint y: 263, distance: 151.8
click at [230, 168] on strong "I tre pilastri per stimolare la" at bounding box center [197, 171] width 137 height 13
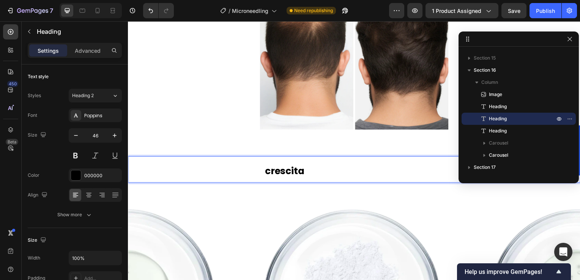
click at [230, 168] on strong "I tre pilastri per stimolare la" at bounding box center [197, 171] width 137 height 13
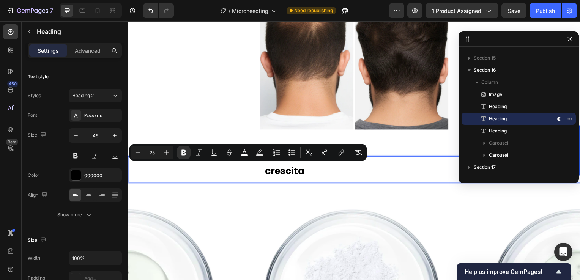
click at [188, 170] on strong "I tre pilastri per stimolare la" at bounding box center [197, 171] width 137 height 13
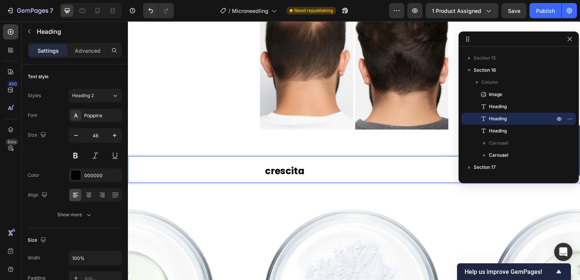
click at [167, 169] on strong "I tre pilastri per stimolare la" at bounding box center [197, 171] width 137 height 13
click at [142, 170] on strong "I tre pilastri per stimolare la" at bounding box center [197, 171] width 137 height 13
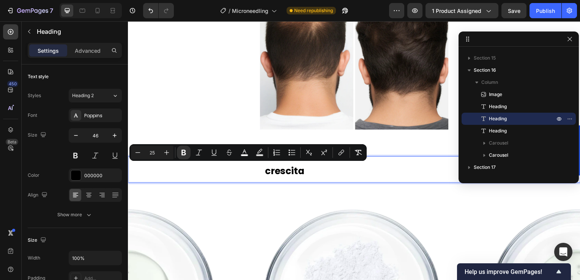
click at [131, 170] on strong "I tre pilastri per stimolare la" at bounding box center [197, 171] width 137 height 13
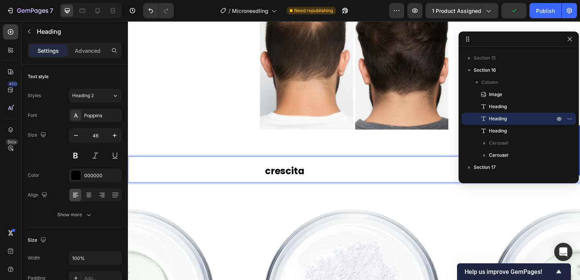
click at [136, 175] on strong "I tre pilastri per stimolare la" at bounding box center [197, 171] width 137 height 13
click at [135, 174] on strong "I tre pilastri per stimolare la" at bounding box center [197, 171] width 137 height 13
click at [130, 173] on strong "I tre pilastri per stimolare la" at bounding box center [197, 171] width 137 height 13
drag, startPoint x: 134, startPoint y: 173, endPoint x: 156, endPoint y: 174, distance: 21.7
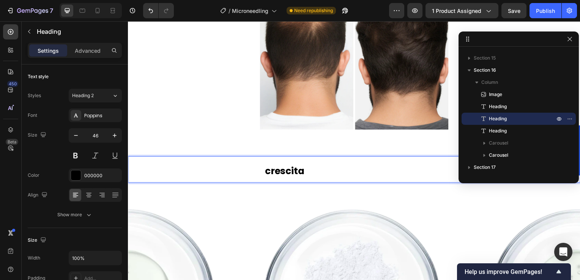
click at [155, 174] on strong "I tre pilastri per stimolare la" at bounding box center [197, 171] width 137 height 13
click at [136, 172] on strong "I tre pilastri per stimolare la" at bounding box center [197, 171] width 137 height 13
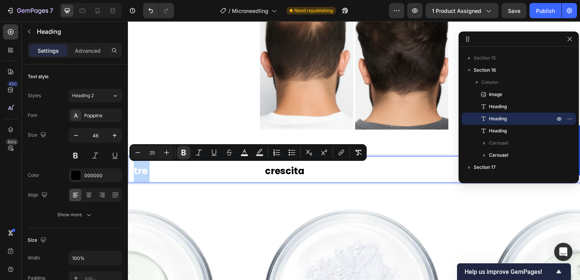
click at [135, 172] on strong "I tre pilastri per stimolare la" at bounding box center [197, 171] width 137 height 13
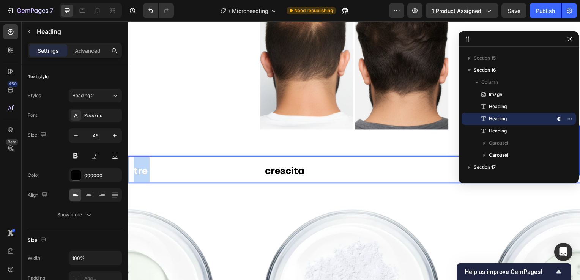
click at [135, 172] on strong "I tre pilastri per stimolare la" at bounding box center [197, 171] width 137 height 13
click at [132, 172] on strong "I tre pilastri per stimolare la" at bounding box center [197, 171] width 137 height 13
drag, startPoint x: 132, startPoint y: 172, endPoint x: 172, endPoint y: 173, distance: 39.5
click at [172, 173] on strong "I tre pilastri per stimolare la" at bounding box center [197, 171] width 137 height 13
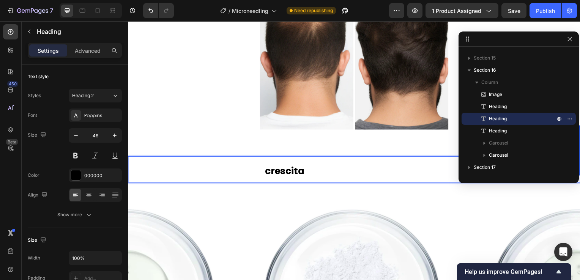
click at [388, 170] on strong "naturale dei capelli" at bounding box center [354, 171] width 96 height 13
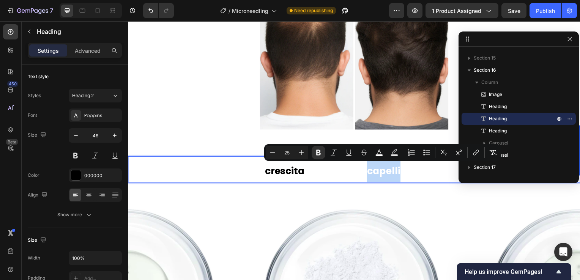
click at [437, 173] on p "I tre pilastri per stimolare la crescita naturale dei capelli" at bounding box center [356, 170] width 454 height 25
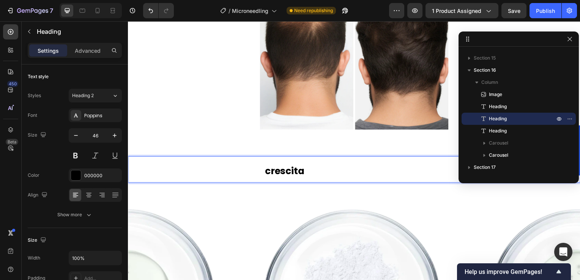
click at [140, 172] on strong "I tre pilastri per stimolare la" at bounding box center [197, 171] width 137 height 13
drag, startPoint x: 147, startPoint y: 172, endPoint x: 164, endPoint y: 172, distance: 16.3
click at [164, 172] on strong "I tre pilastri per stimolare la" at bounding box center [197, 171] width 137 height 13
click at [362, 175] on strong "naturale dei capelli" at bounding box center [354, 171] width 96 height 13
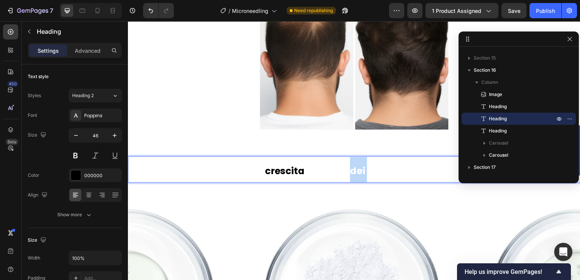
click at [362, 175] on strong "naturale dei capelli" at bounding box center [354, 171] width 96 height 13
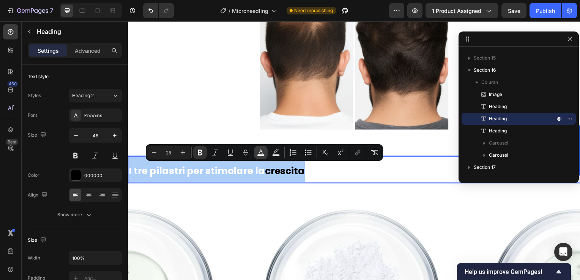
click at [258, 154] on rect "Editor contextual toolbar" at bounding box center [260, 155] width 7 height 2
type input "FFFFFF"
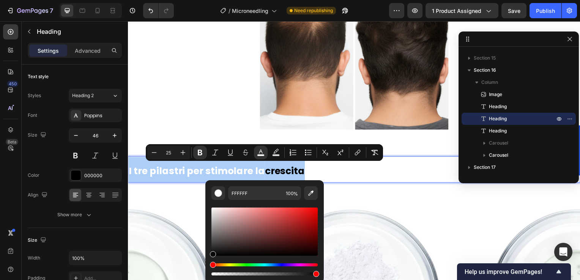
drag, startPoint x: 361, startPoint y: 251, endPoint x: 201, endPoint y: 261, distance: 159.7
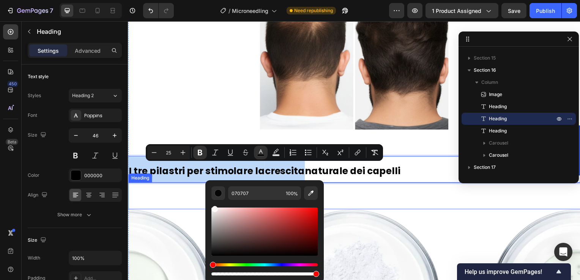
type input "FFFFFF"
drag, startPoint x: 361, startPoint y: 240, endPoint x: 197, endPoint y: 195, distance: 169.9
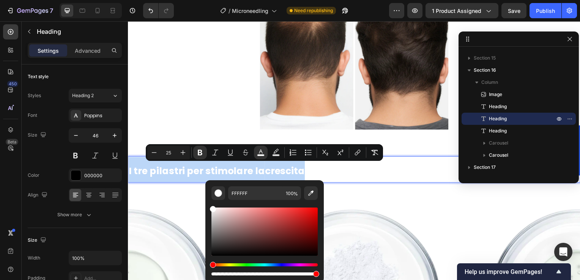
click at [433, 173] on p "I tre pilastri per stimolare la crescita naturale dei capelli" at bounding box center [356, 170] width 454 height 25
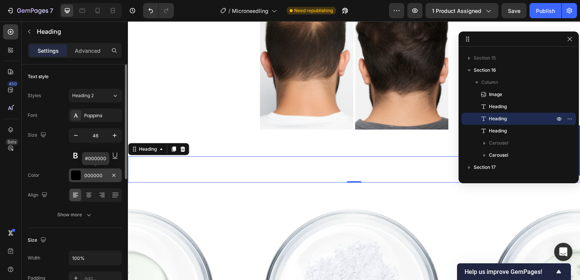
click at [82, 179] on div "000000" at bounding box center [95, 175] width 53 height 14
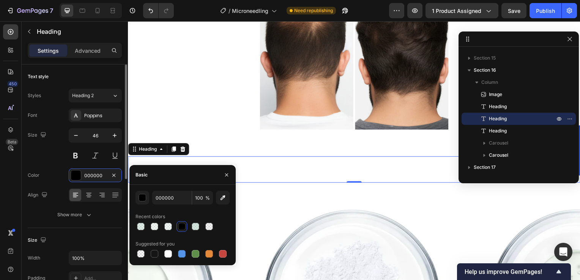
click at [55, 171] on div "Color 000000" at bounding box center [75, 175] width 94 height 14
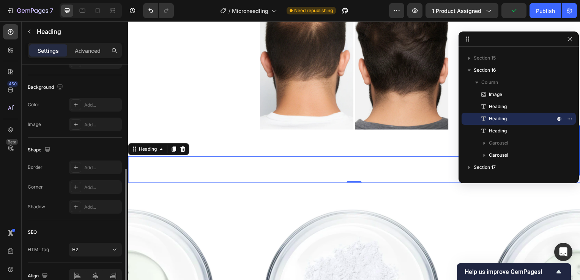
scroll to position [178, 0]
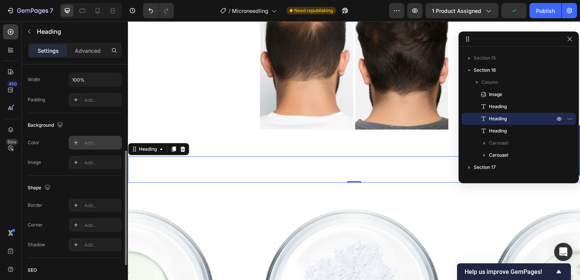
click at [94, 143] on div "Add..." at bounding box center [102, 143] width 36 height 7
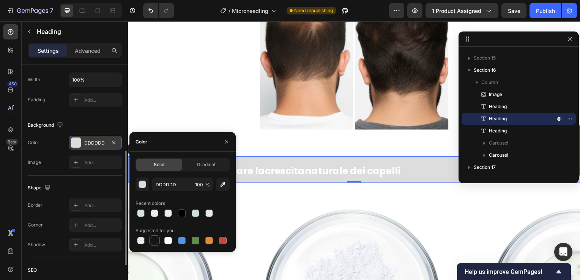
click at [153, 241] on div at bounding box center [155, 241] width 8 height 8
type input "151515"
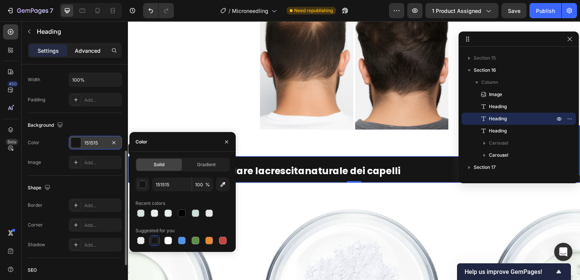
click at [82, 56] on div "Advanced" at bounding box center [88, 50] width 38 height 12
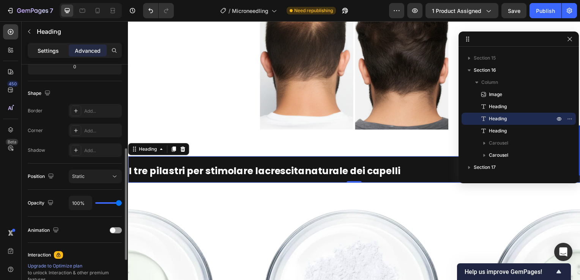
click at [45, 48] on p "Settings" at bounding box center [48, 51] width 21 height 8
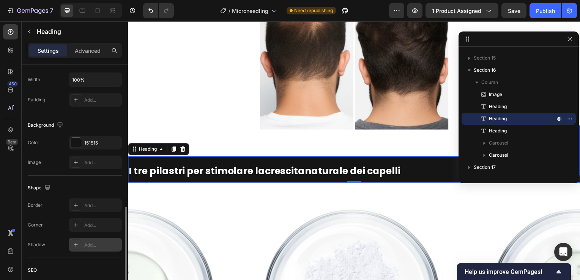
scroll to position [254, 0]
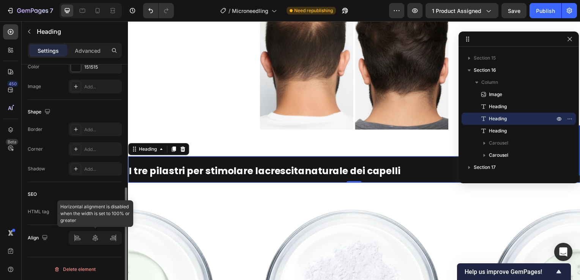
click at [96, 234] on div at bounding box center [95, 238] width 53 height 14
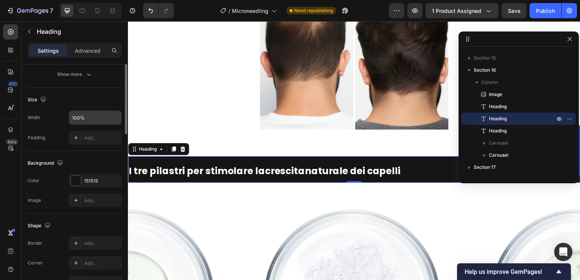
scroll to position [27, 0]
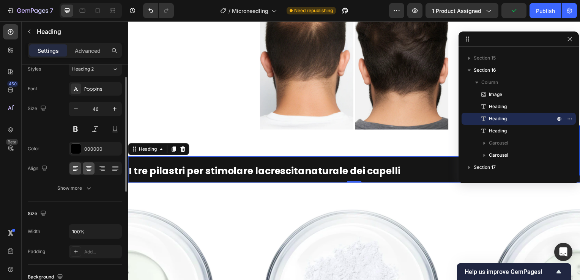
click at [91, 166] on icon at bounding box center [89, 169] width 8 height 8
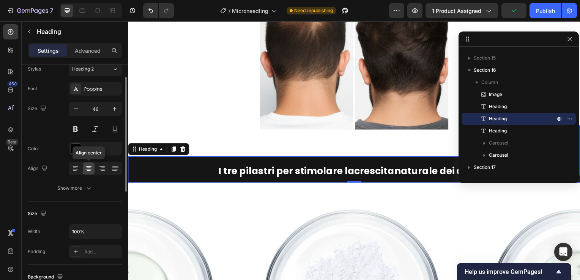
click at [87, 168] on icon at bounding box center [89, 168] width 4 height 1
click at [85, 51] on p "Advanced" at bounding box center [88, 51] width 26 height 8
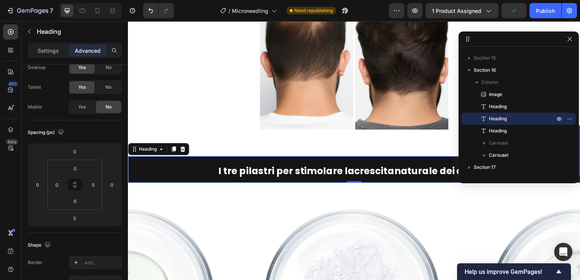
click at [56, 50] on p "Settings" at bounding box center [48, 51] width 21 height 8
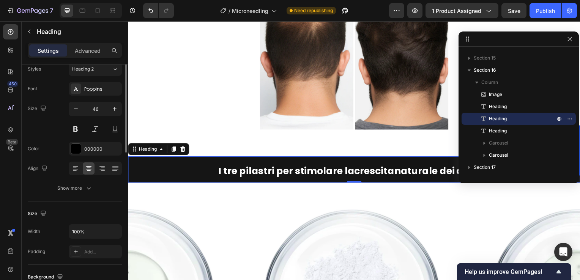
scroll to position [0, 0]
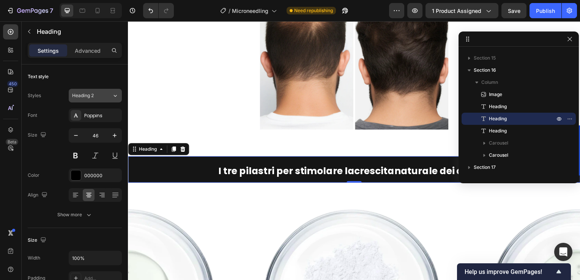
click at [87, 96] on span "Heading 2" at bounding box center [83, 95] width 22 height 7
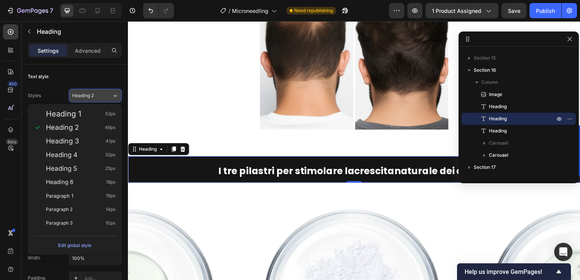
click at [87, 96] on span "Heading 2" at bounding box center [83, 95] width 22 height 7
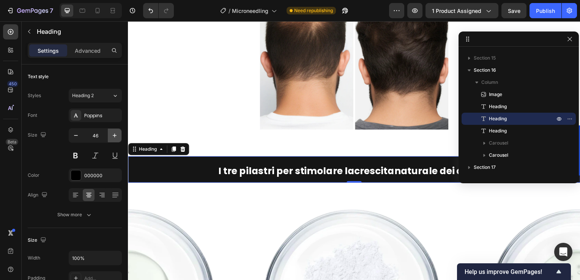
click at [112, 135] on icon "button" at bounding box center [115, 136] width 8 height 8
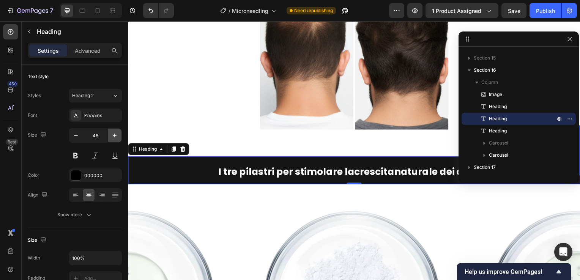
click at [113, 135] on icon "button" at bounding box center [115, 136] width 8 height 8
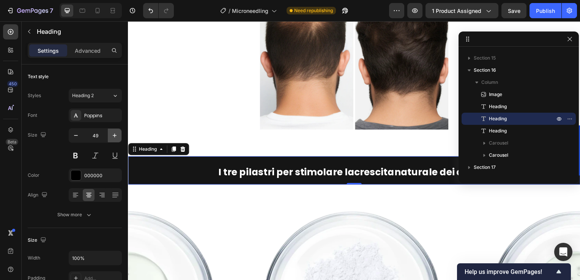
click at [113, 135] on icon "button" at bounding box center [115, 136] width 8 height 8
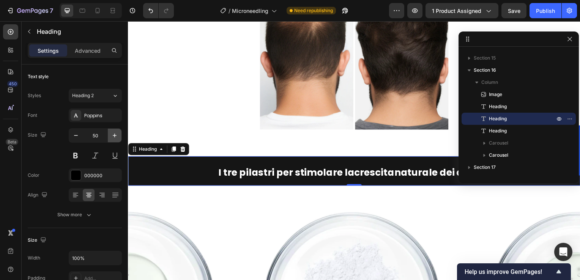
click at [113, 135] on icon "button" at bounding box center [115, 136] width 8 height 8
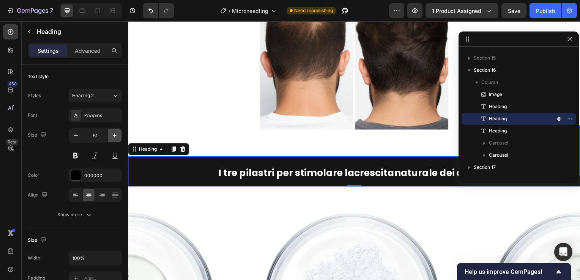
click at [113, 135] on icon "button" at bounding box center [115, 136] width 8 height 8
click at [114, 135] on icon "button" at bounding box center [115, 136] width 4 height 4
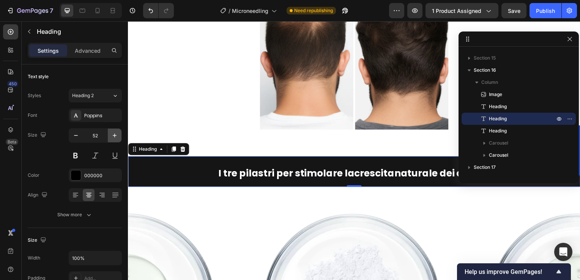
click at [114, 135] on icon "button" at bounding box center [115, 136] width 4 height 4
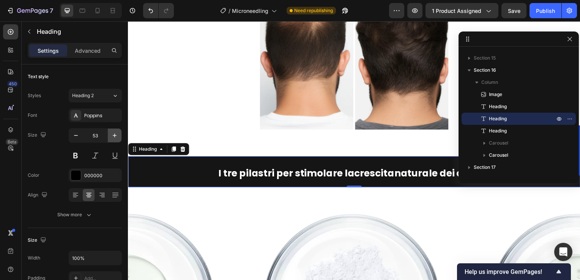
click at [114, 135] on icon "button" at bounding box center [115, 136] width 4 height 4
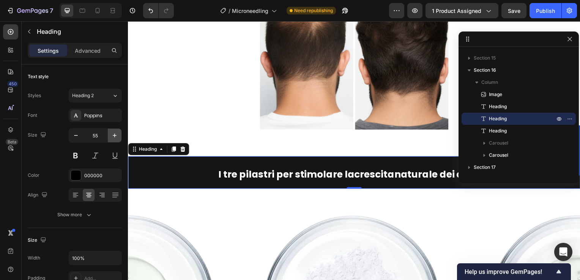
click at [114, 135] on icon "button" at bounding box center [115, 136] width 4 height 4
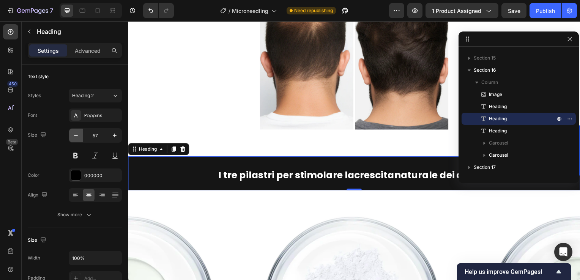
click at [74, 135] on icon "button" at bounding box center [76, 136] width 8 height 8
click at [73, 135] on icon "button" at bounding box center [76, 136] width 8 height 8
click at [74, 134] on icon "button" at bounding box center [76, 136] width 8 height 8
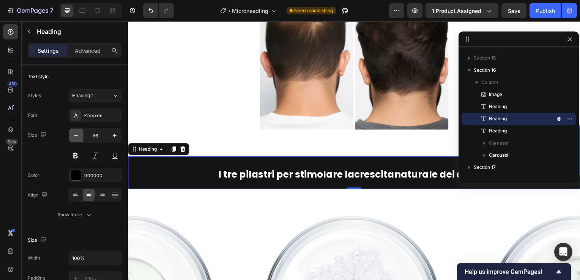
click at [74, 134] on icon "button" at bounding box center [76, 136] width 8 height 8
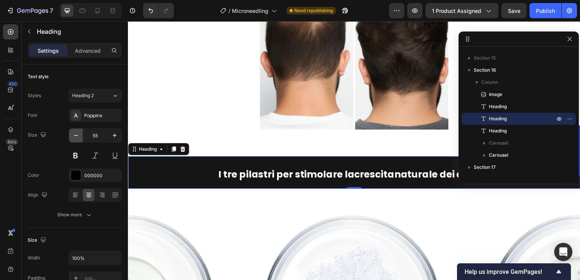
click at [74, 134] on icon "button" at bounding box center [76, 136] width 8 height 8
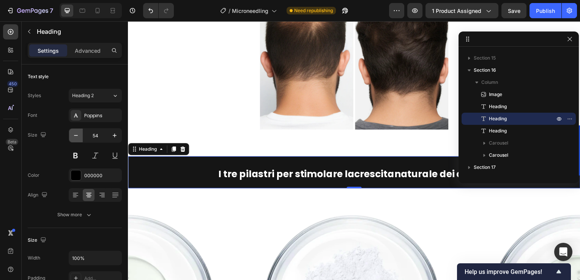
click at [74, 134] on icon "button" at bounding box center [76, 136] width 8 height 8
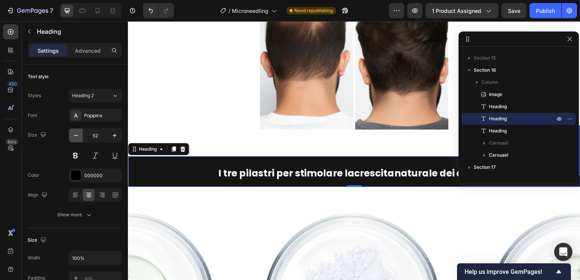
click at [74, 134] on icon "button" at bounding box center [76, 136] width 8 height 8
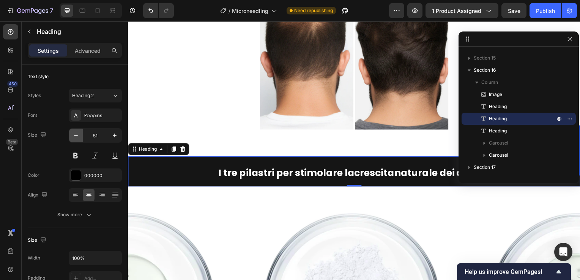
click at [74, 134] on icon "button" at bounding box center [76, 136] width 8 height 8
type input "50"
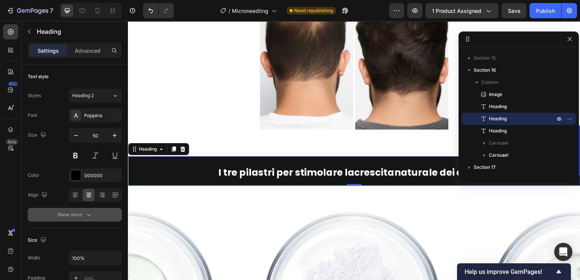
click at [76, 219] on button "Show more" at bounding box center [75, 215] width 94 height 14
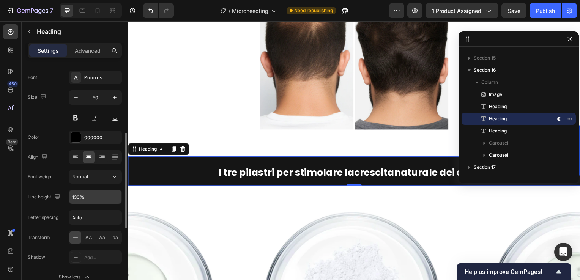
scroll to position [76, 0]
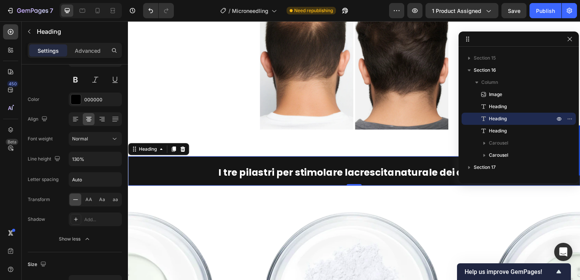
click at [208, 168] on h2 "I tre pilastri per stimolare la crescita naturale dei capelli" at bounding box center [355, 172] width 455 height 30
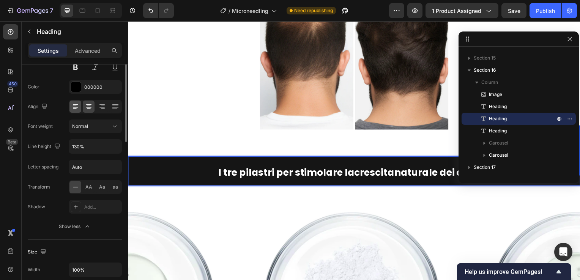
scroll to position [0, 0]
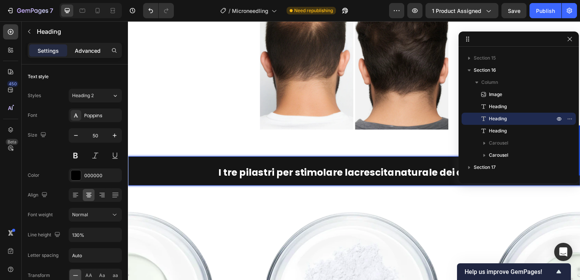
click at [87, 54] on div "Advanced" at bounding box center [88, 50] width 38 height 12
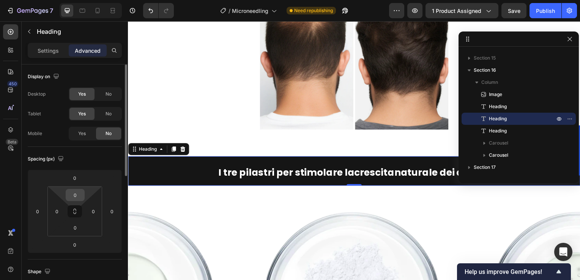
click at [73, 191] on input "0" at bounding box center [75, 194] width 15 height 11
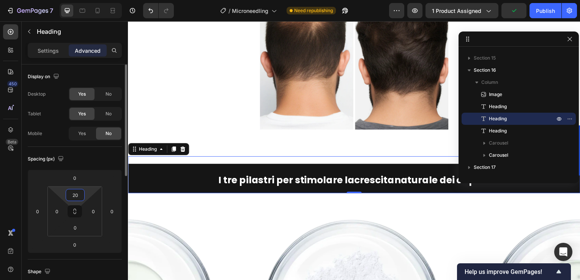
type input "2"
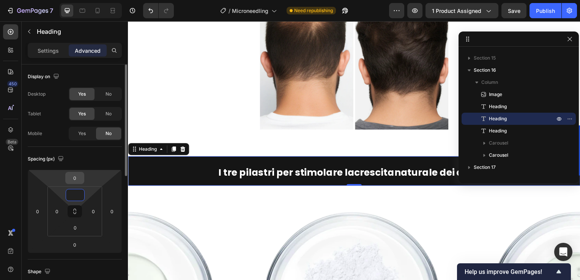
click at [77, 181] on input "0" at bounding box center [74, 177] width 15 height 11
type input "02"
type input "0"
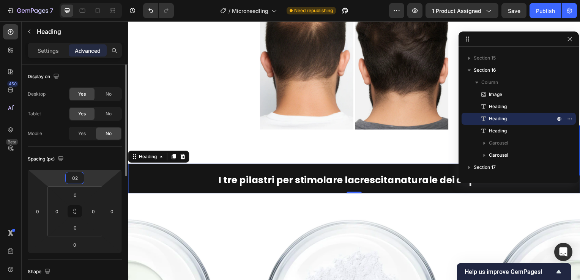
type input "020"
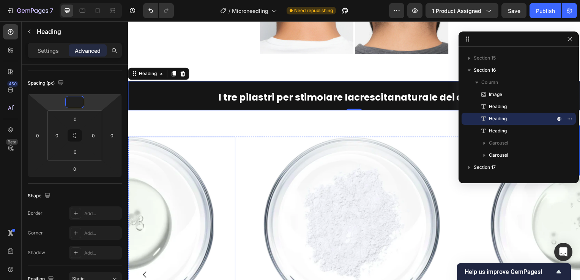
scroll to position [2330, 0]
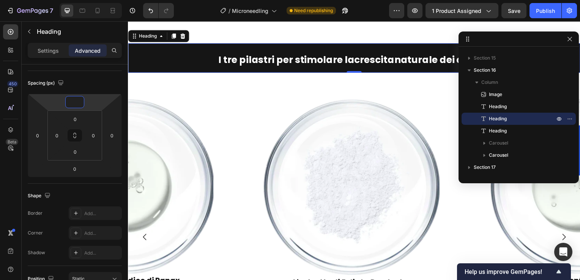
type input "0"
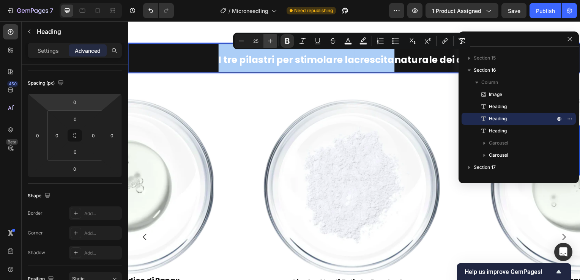
click at [268, 40] on icon "Editor contextual toolbar" at bounding box center [270, 41] width 8 height 8
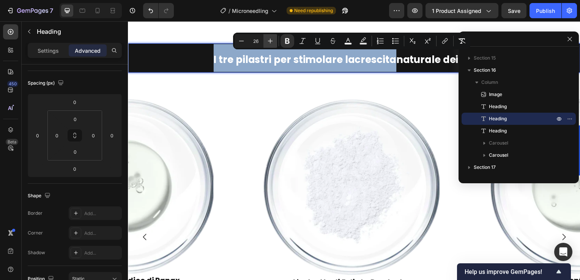
type input "27"
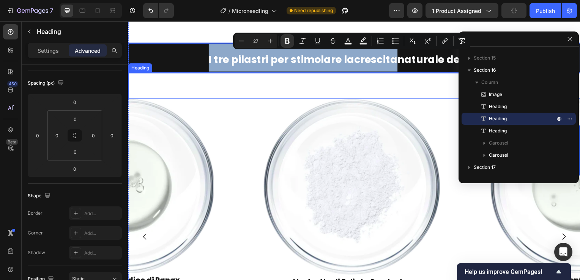
click at [250, 90] on strong "I tre pilastri per stimolare la crescita naturale dei capelli" at bounding box center [267, 87] width 277 height 13
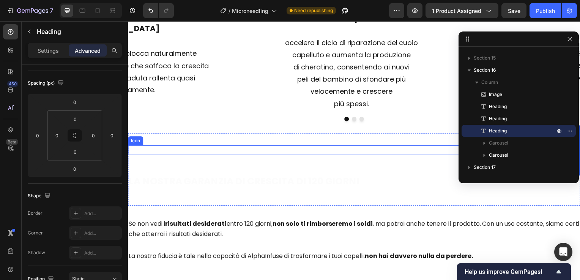
scroll to position [2634, 0]
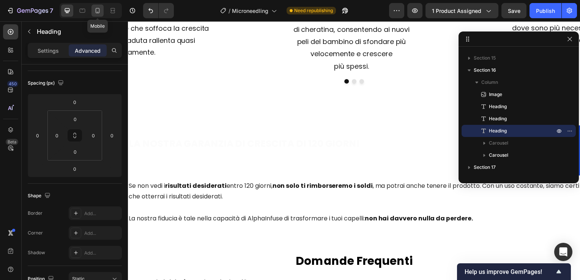
click at [99, 11] on icon at bounding box center [98, 11] width 8 height 8
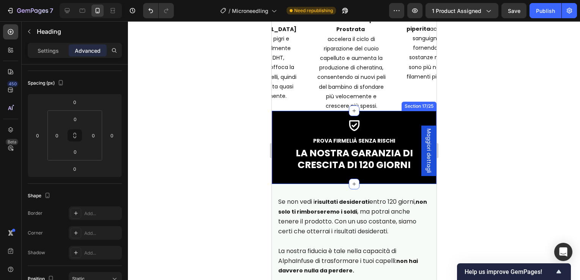
scroll to position [2444, 0]
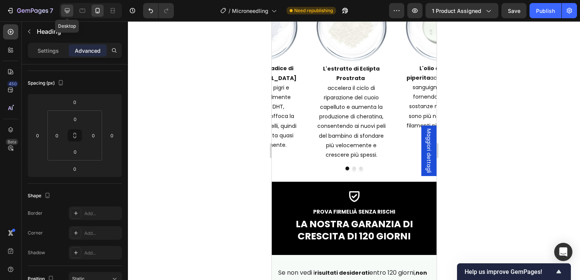
click at [67, 8] on icon at bounding box center [67, 11] width 8 height 8
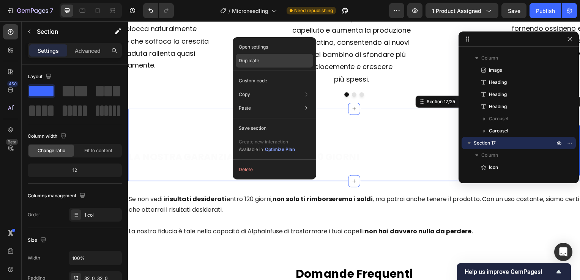
drag, startPoint x: 262, startPoint y: 61, endPoint x: 138, endPoint y: 81, distance: 125.3
click at [262, 61] on div "Duplicate" at bounding box center [274, 61] width 77 height 14
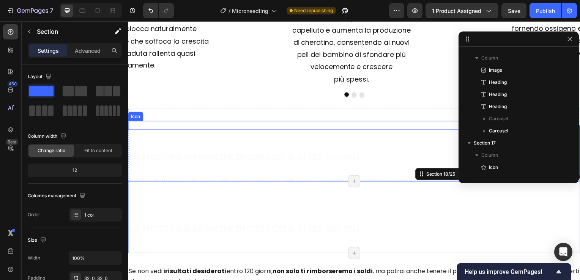
scroll to position [301, 0]
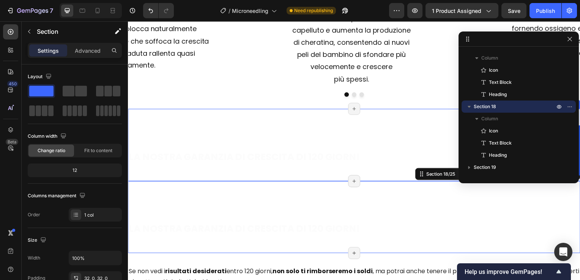
click at [271, 176] on div "Icon PROVA FIRMELIÀ SENZA RISCHI Text Block LA NOSTRA GARANZIA DI CRESCITA DI 1…" at bounding box center [355, 146] width 455 height 73
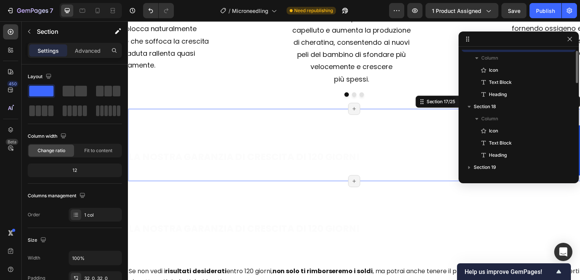
scroll to position [241, 0]
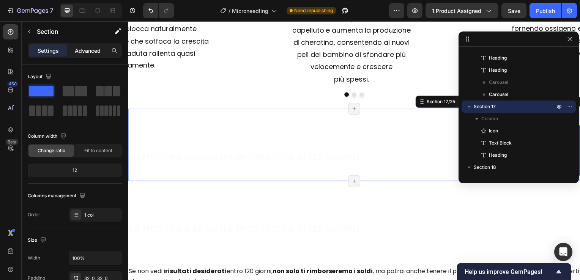
click at [80, 49] on p "Advanced" at bounding box center [88, 51] width 26 height 8
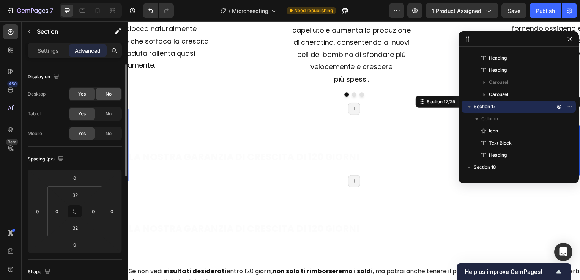
click at [111, 98] on div "No" at bounding box center [108, 94] width 25 height 12
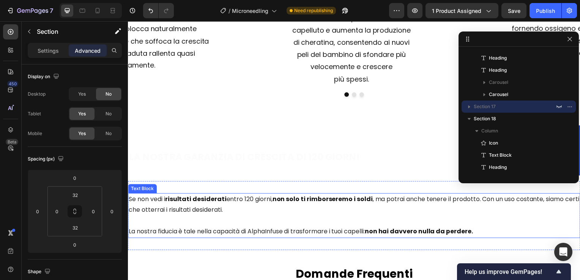
scroll to position [2659, 0]
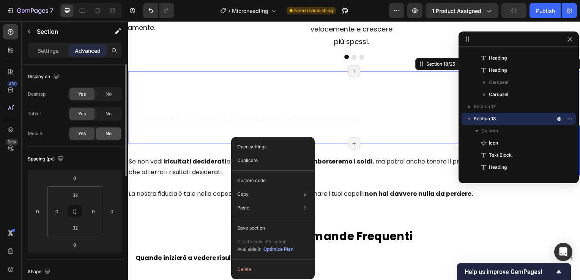
click at [103, 134] on div "No" at bounding box center [108, 134] width 25 height 12
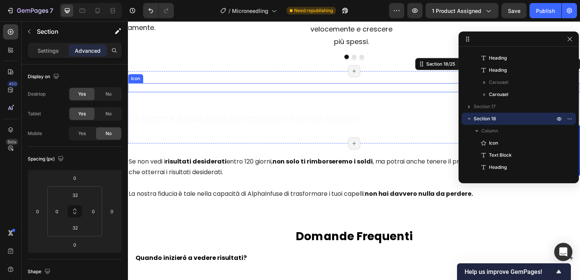
click at [158, 88] on div "Icon" at bounding box center [355, 88] width 455 height 9
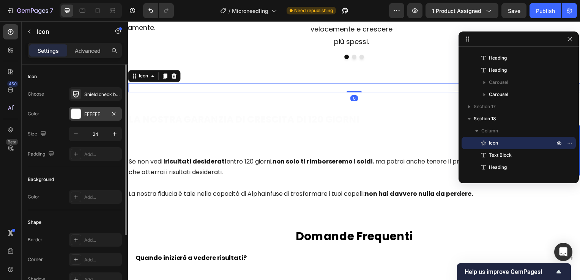
click at [95, 118] on div "FFFFFF" at bounding box center [95, 114] width 53 height 14
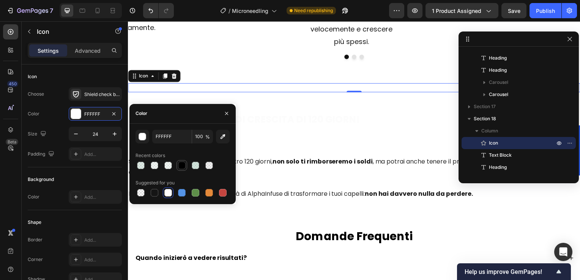
click at [179, 163] on div at bounding box center [182, 166] width 8 height 8
type input "000000"
click at [307, 104] on div "PROVA FIRMELIÀ SENZA RISCHI" at bounding box center [355, 99] width 455 height 13
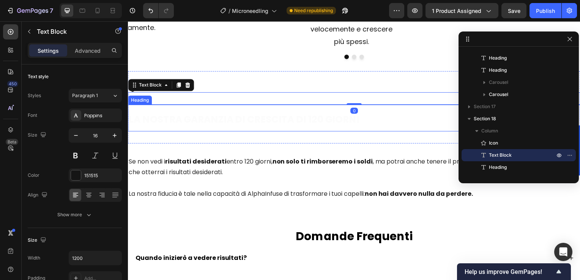
click at [268, 126] on h2 "LA NOSTRA GARANZIA DI CRESCITA DI 120 GIORNI" at bounding box center [355, 118] width 455 height 27
